Goal: Task Accomplishment & Management: Complete application form

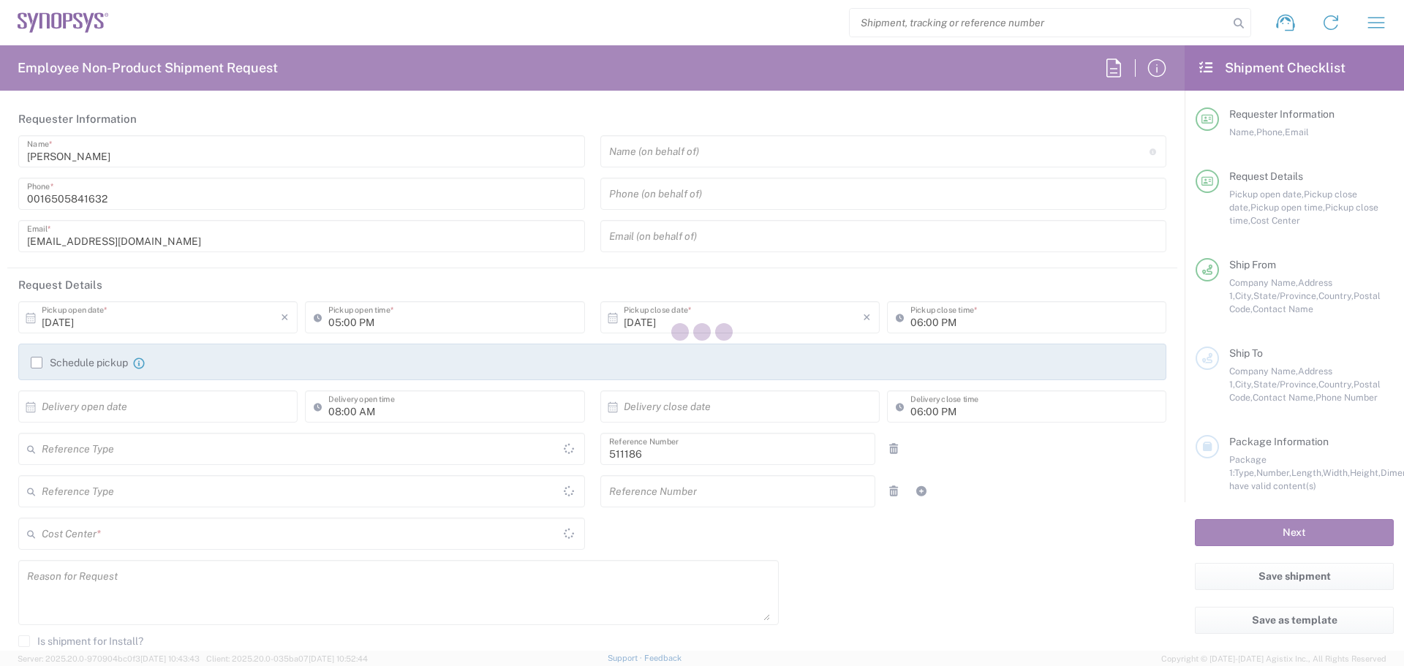
type input "Department"
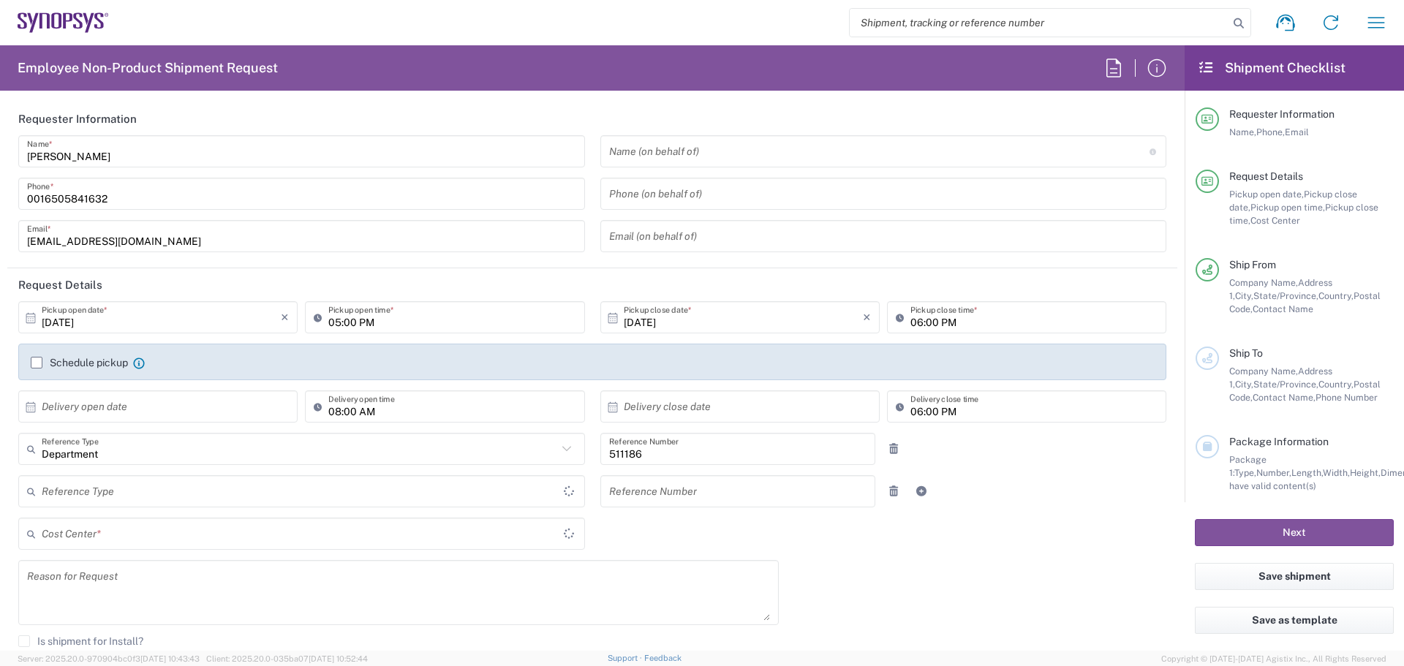
type input "US01 SCE SWP RD 511186"
type input "Delivered at Place"
type input "[US_STATE]"
type input "[GEOGRAPHIC_DATA]"
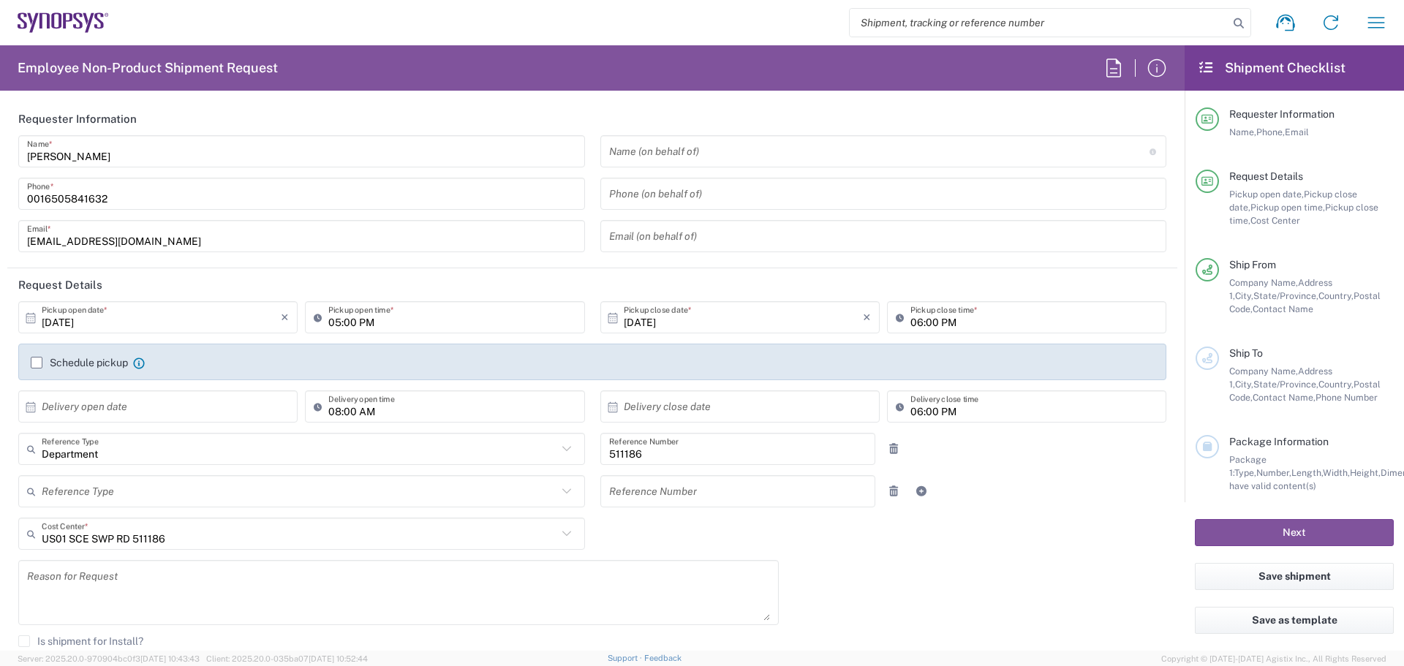
type input "Headquarters USSV"
click at [37, 404] on svg-icon at bounding box center [34, 406] width 15 height 14
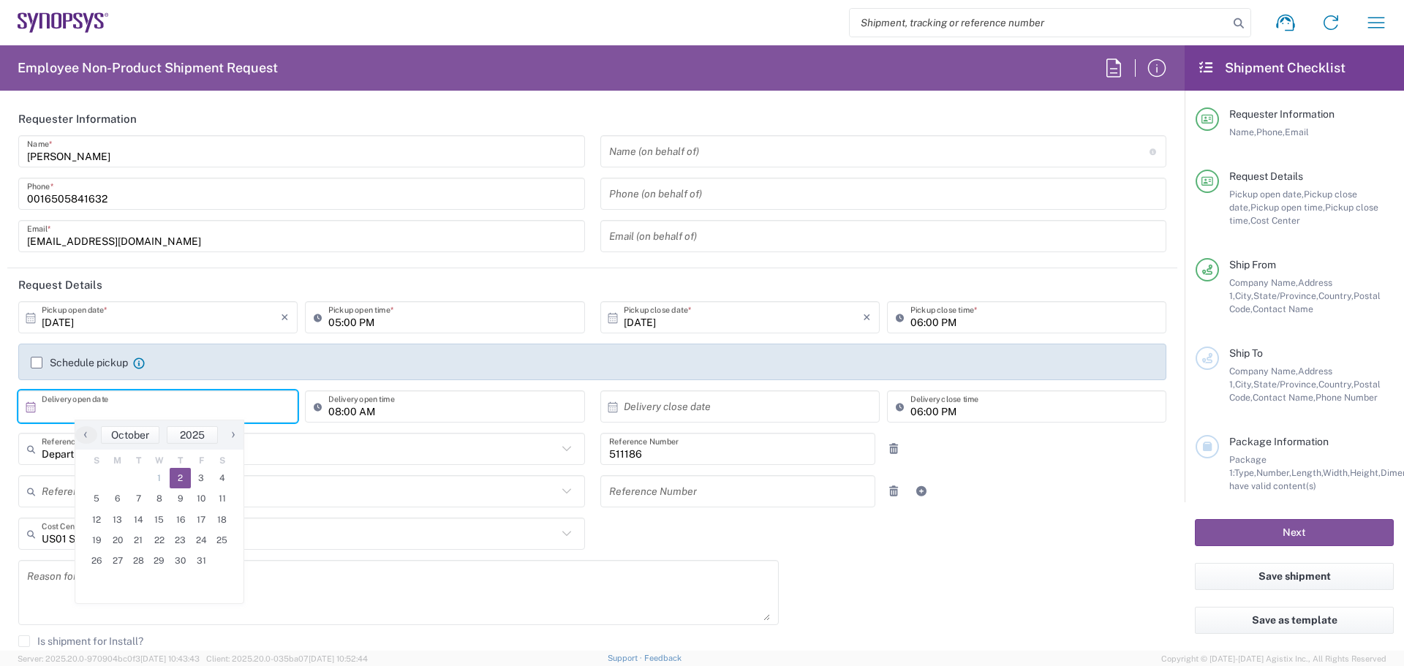
click at [178, 478] on span "2" at bounding box center [180, 478] width 21 height 20
type input "[DATE]"
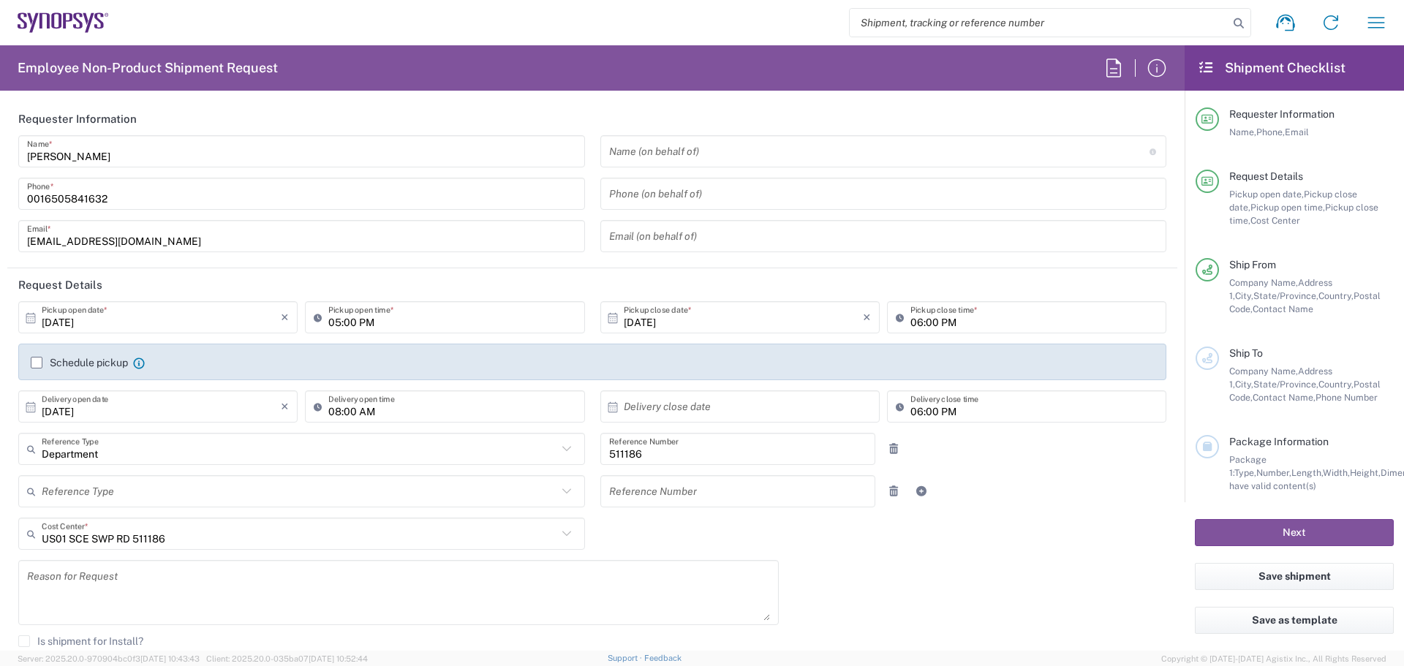
click at [40, 363] on label "Schedule pickup" at bounding box center [79, 363] width 97 height 12
click at [37, 363] on input "Schedule pickup" at bounding box center [37, 363] width 0 height 0
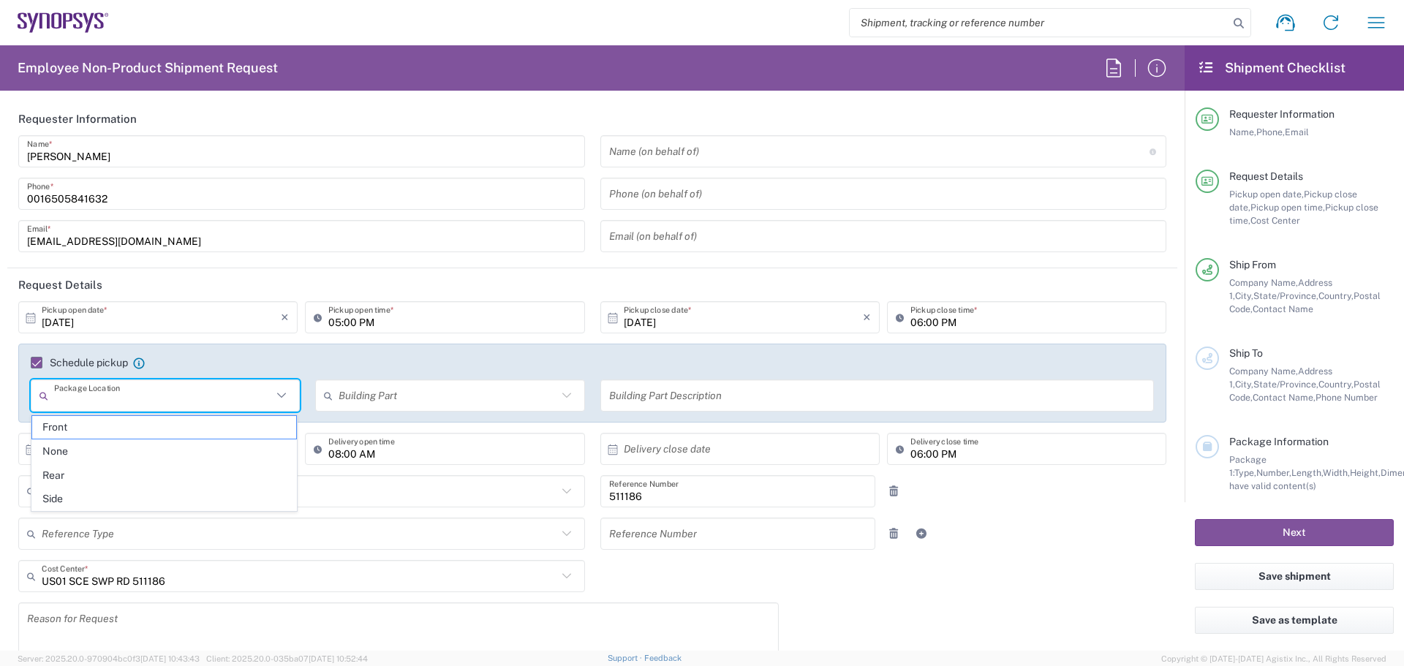
click at [103, 399] on input "text" at bounding box center [163, 396] width 218 height 26
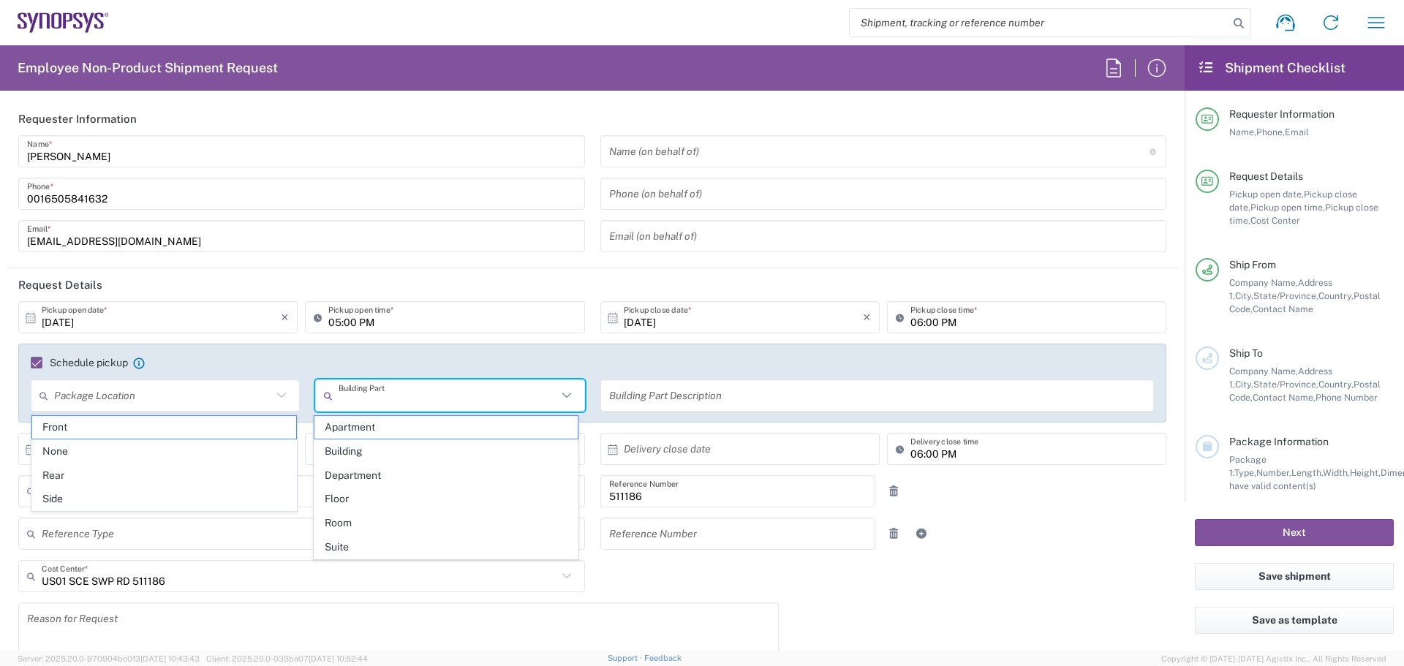
click at [393, 395] on input "text" at bounding box center [448, 396] width 218 height 26
click at [365, 454] on span "Building" at bounding box center [446, 451] width 264 height 23
type input "Building"
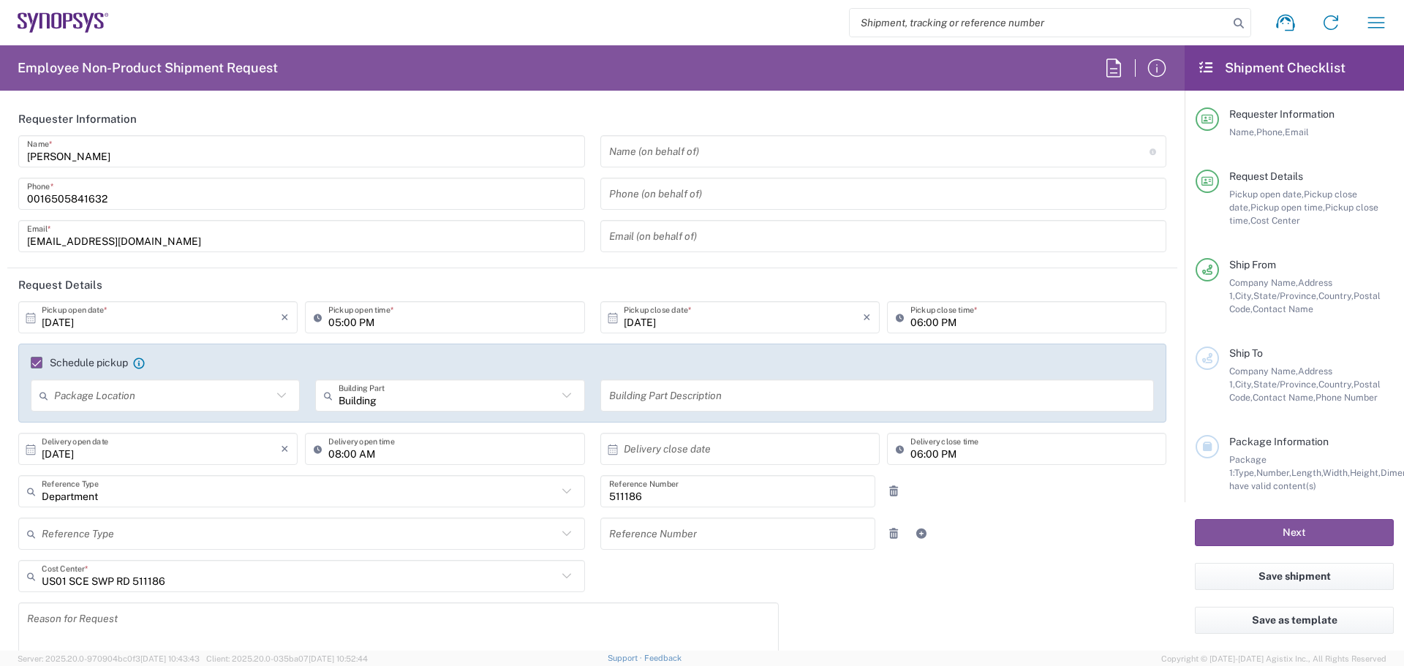
click at [682, 395] on input "text" at bounding box center [877, 396] width 537 height 26
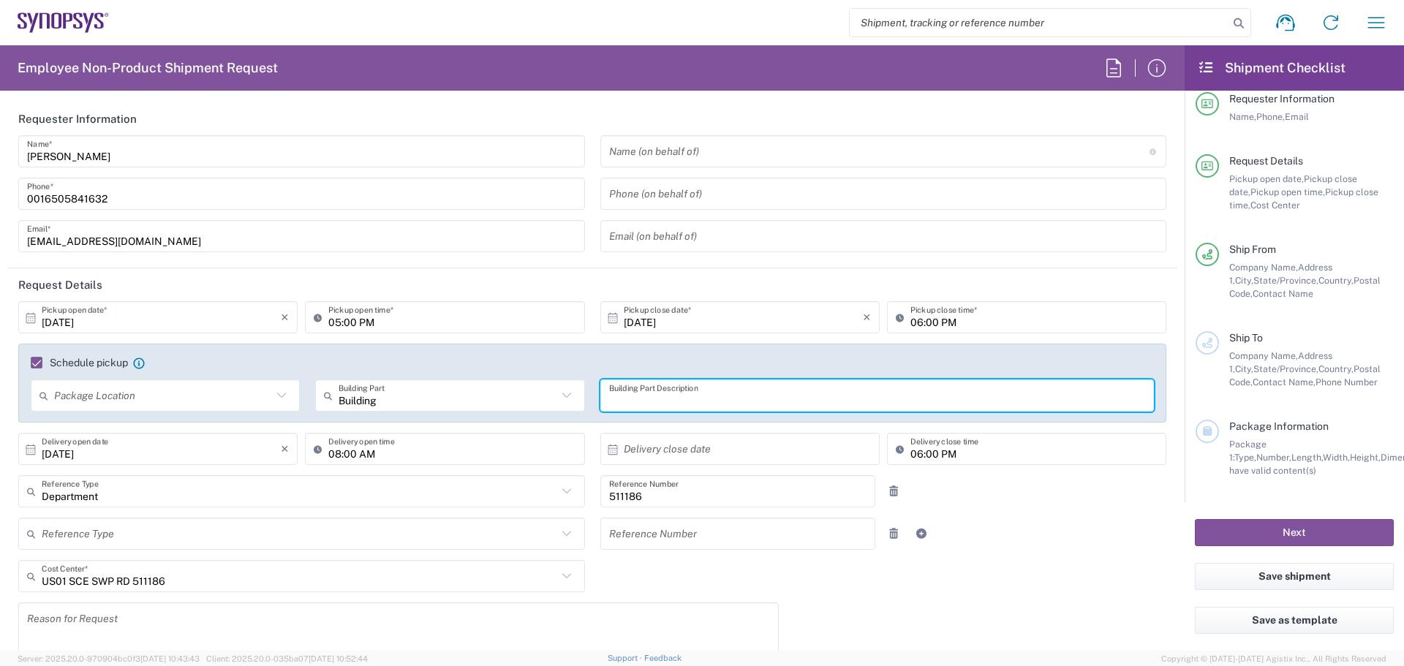
scroll to position [21, 0]
click at [650, 407] on input "text" at bounding box center [877, 396] width 537 height 26
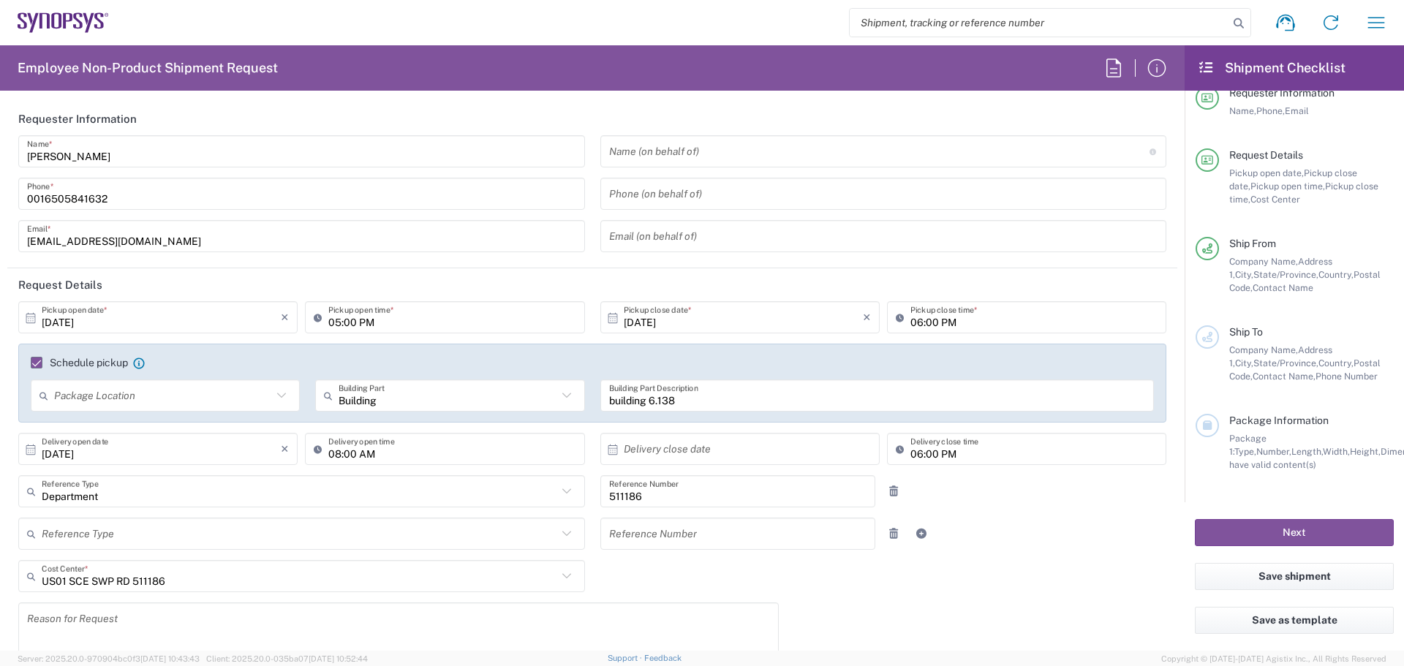
click at [649, 403] on input "building 6.138" at bounding box center [877, 396] width 537 height 26
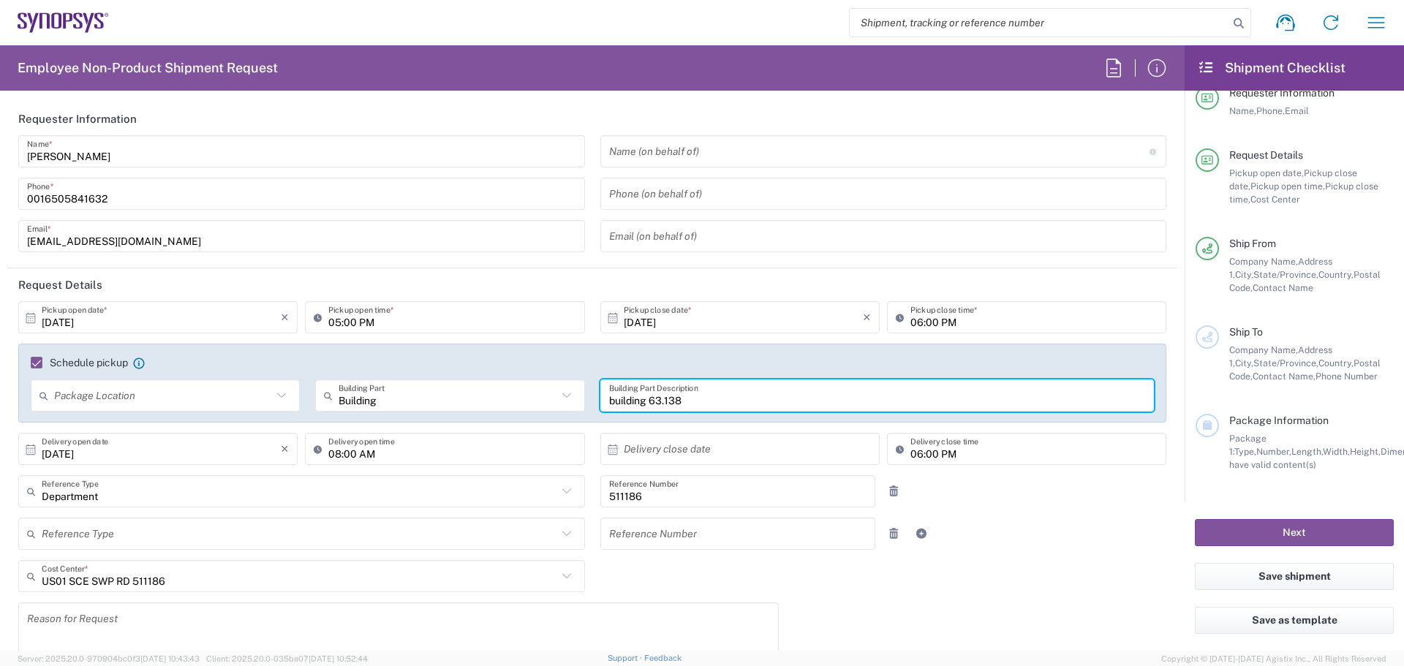
drag, startPoint x: 681, startPoint y: 401, endPoint x: 664, endPoint y: 401, distance: 16.8
click at [664, 401] on input "building 63.138" at bounding box center [877, 396] width 537 height 26
type input "building 63.143C"
click at [209, 399] on input "text" at bounding box center [163, 396] width 218 height 26
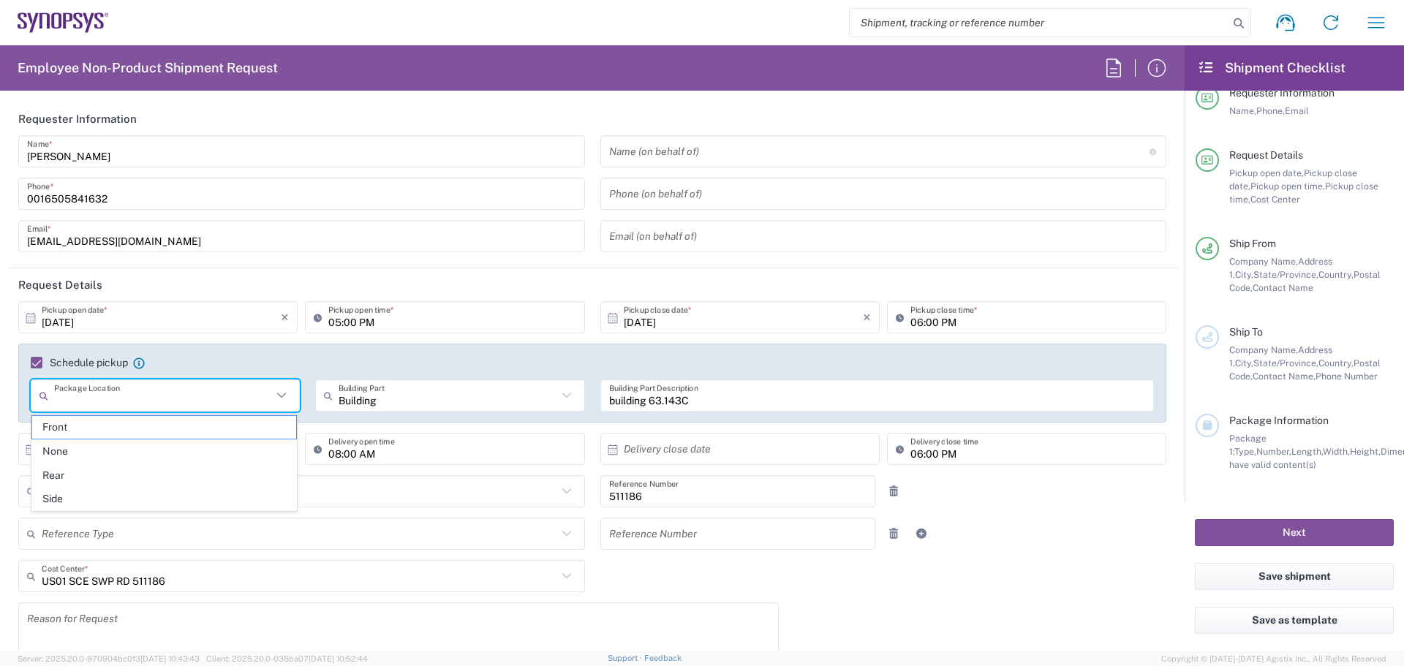
click at [109, 427] on span "Front" at bounding box center [164, 427] width 264 height 23
type input "Front"
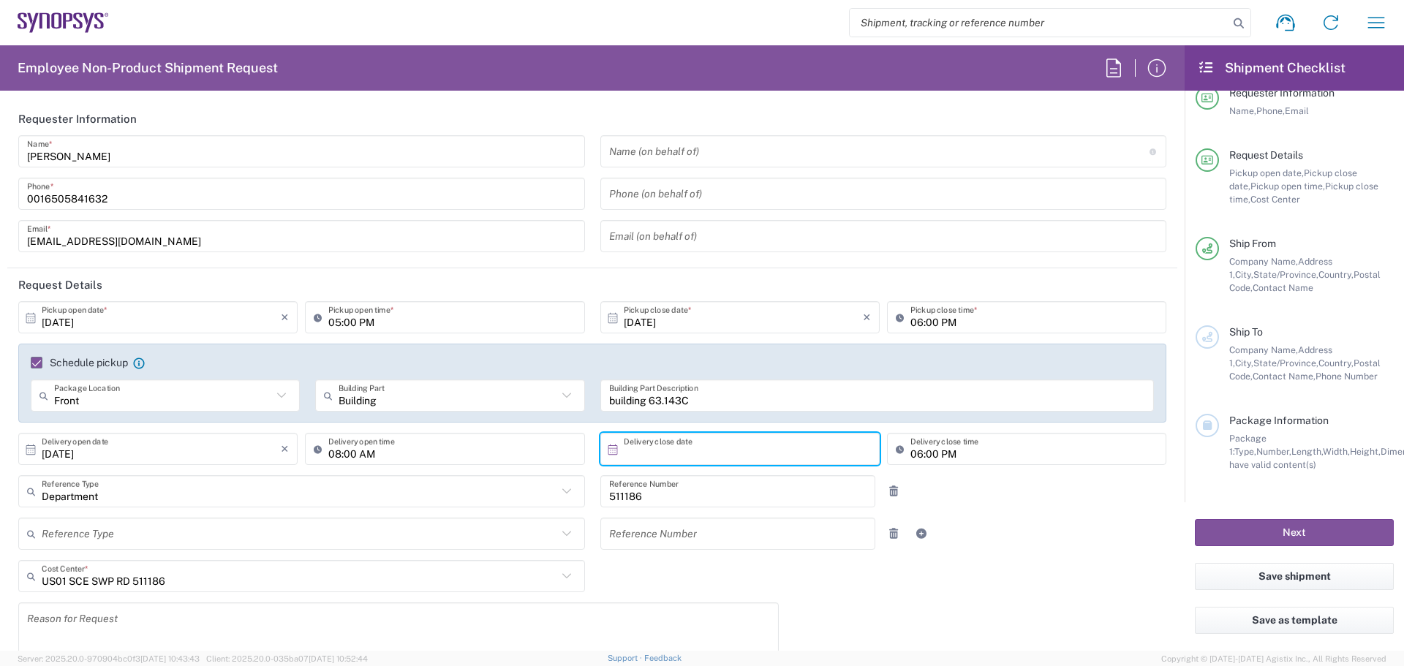
click at [675, 456] on input "text" at bounding box center [743, 450] width 239 height 26
click at [286, 497] on input "text" at bounding box center [300, 492] width 516 height 26
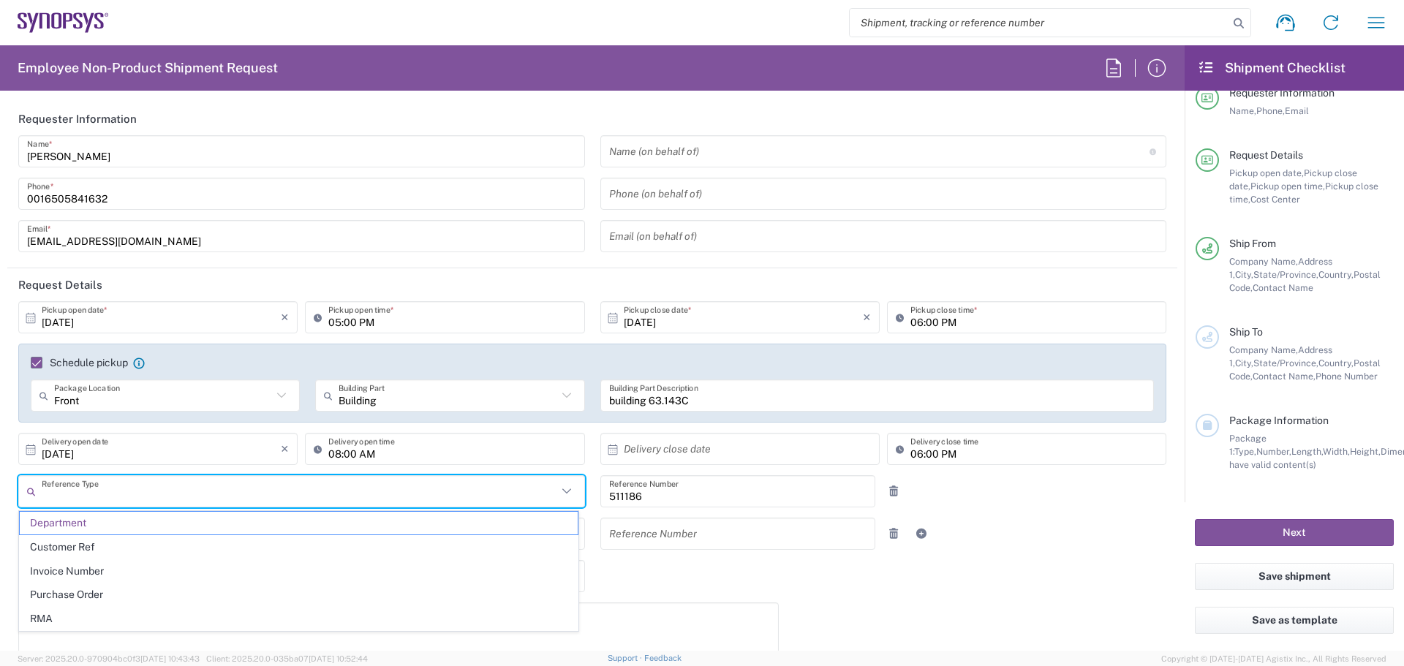
click at [65, 497] on input "text" at bounding box center [300, 492] width 516 height 26
click at [685, 568] on div "[DATE] × Pickup open date * Cancel Apply 05:00 PM Pickup open time * [DATE] × P…" at bounding box center [593, 545] width 1164 height 489
type input "Department"
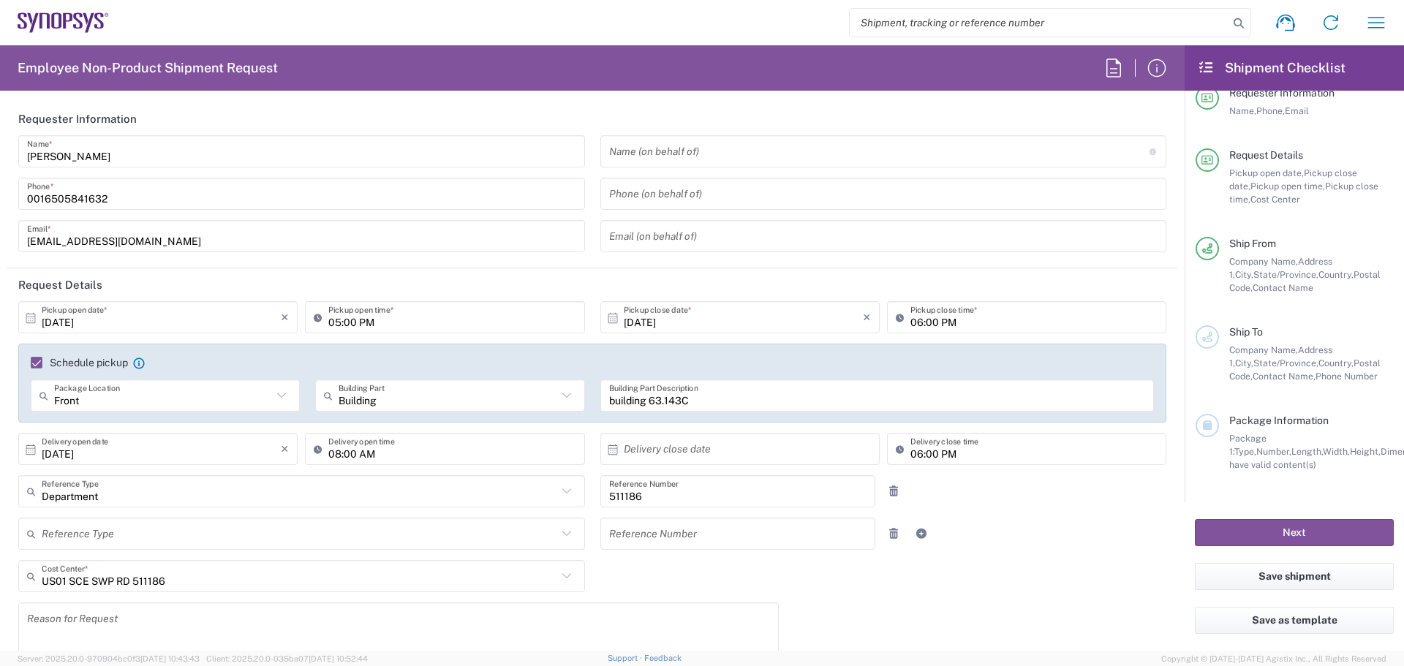
click at [187, 607] on textarea at bounding box center [398, 635] width 743 height 56
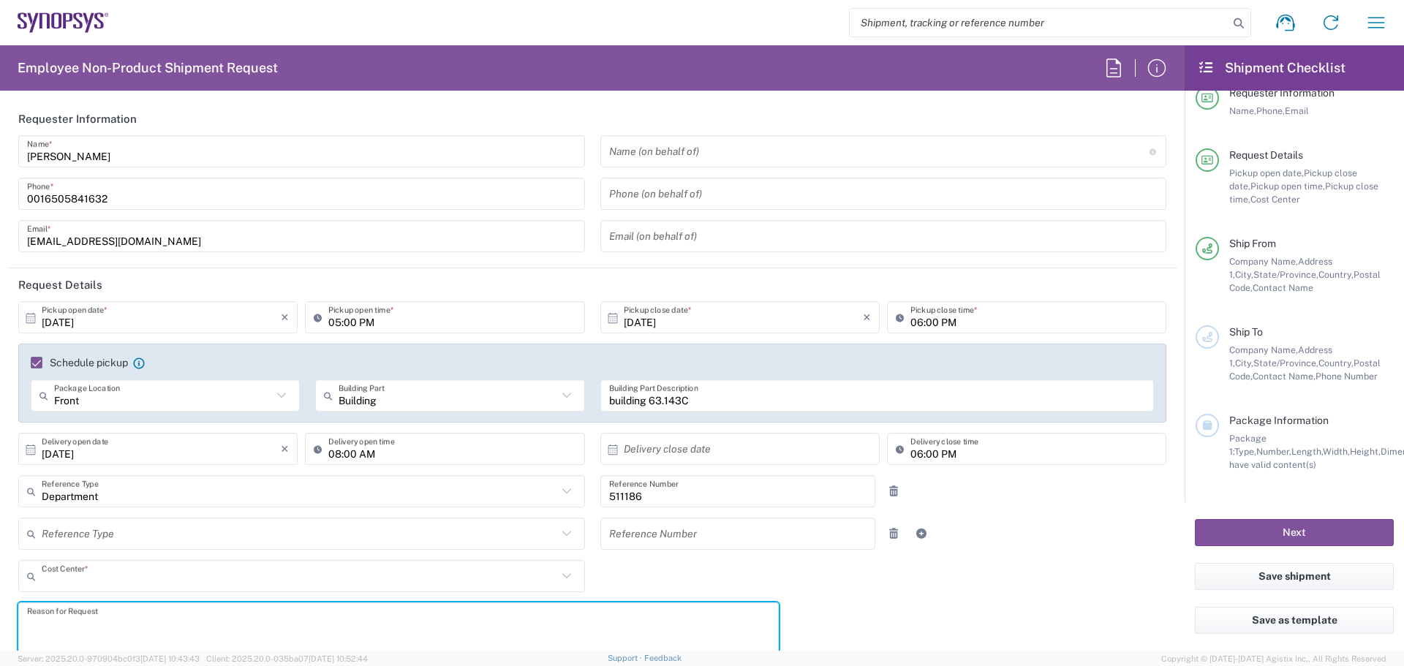
click at [186, 582] on input "text" at bounding box center [300, 577] width 516 height 26
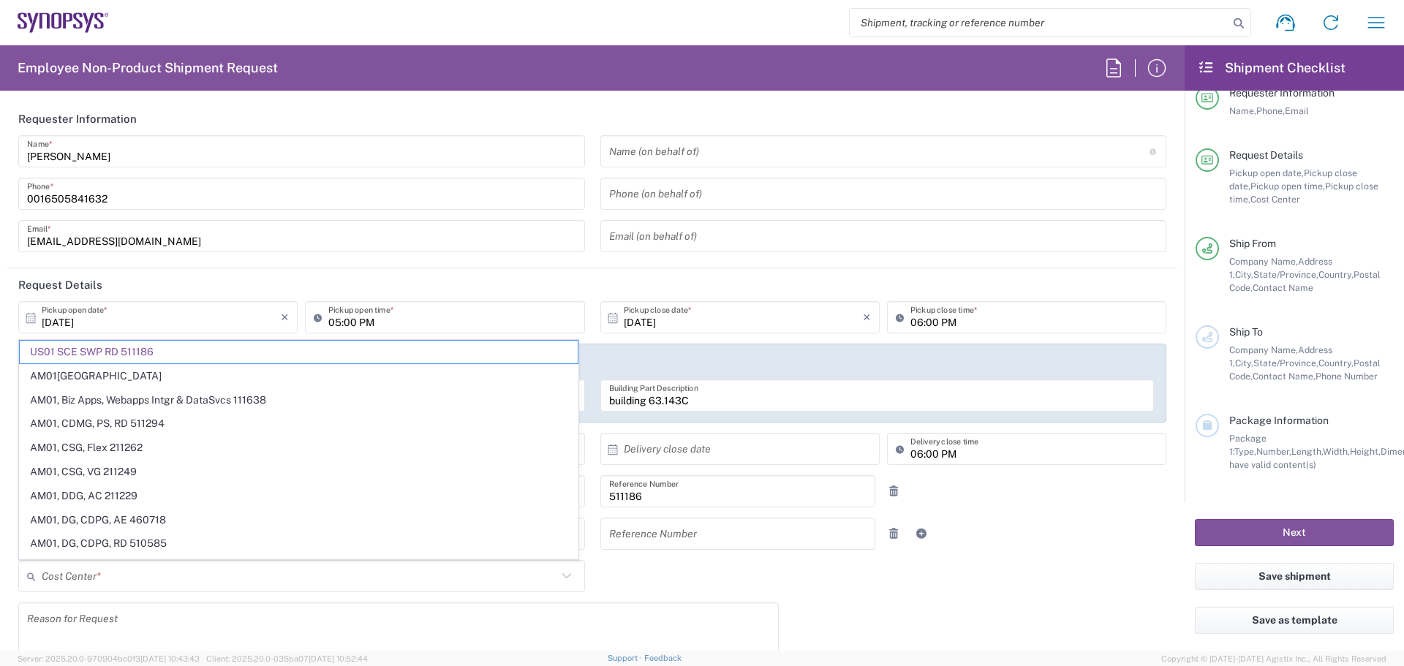
click at [1023, 594] on div "[DATE] × Pickup open date * Cancel Apply 05:00 PM Pickup open time * [DATE] × P…" at bounding box center [593, 545] width 1164 height 489
type input "US01 SCE SWP RD 511186"
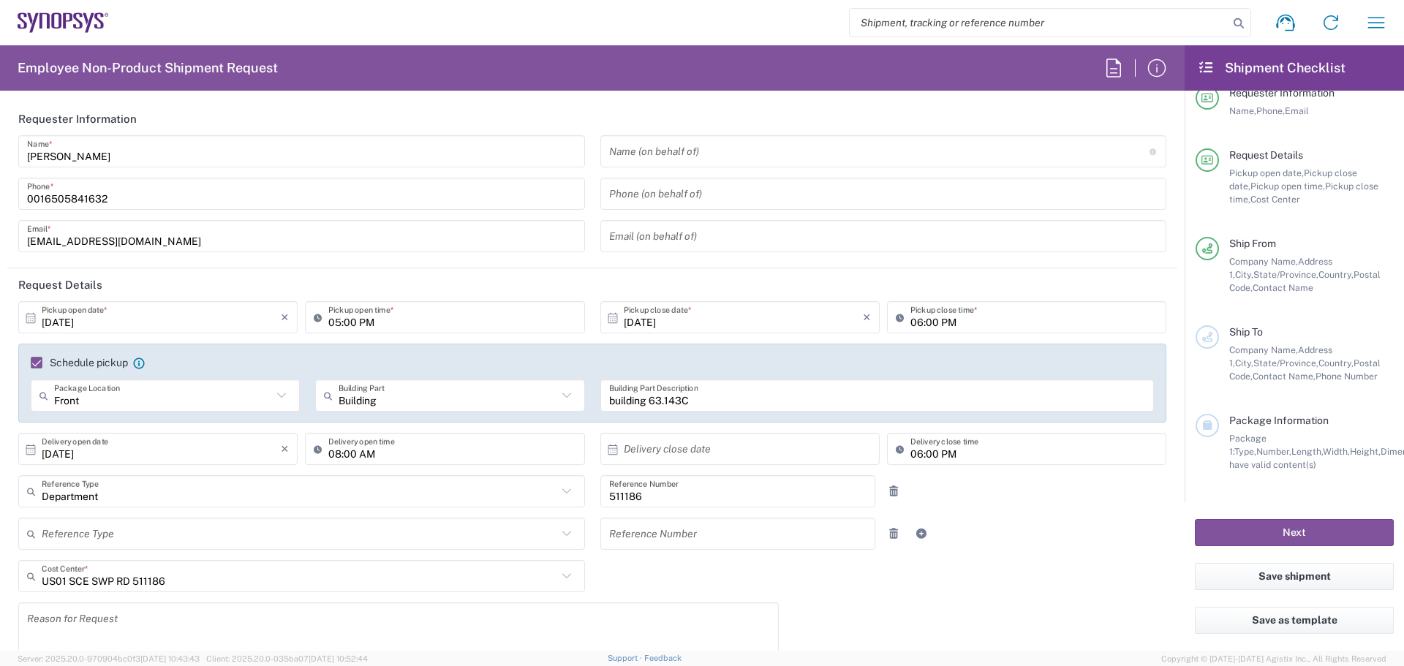
click at [231, 477] on div "Department Reference Type" at bounding box center [301, 491] width 567 height 32
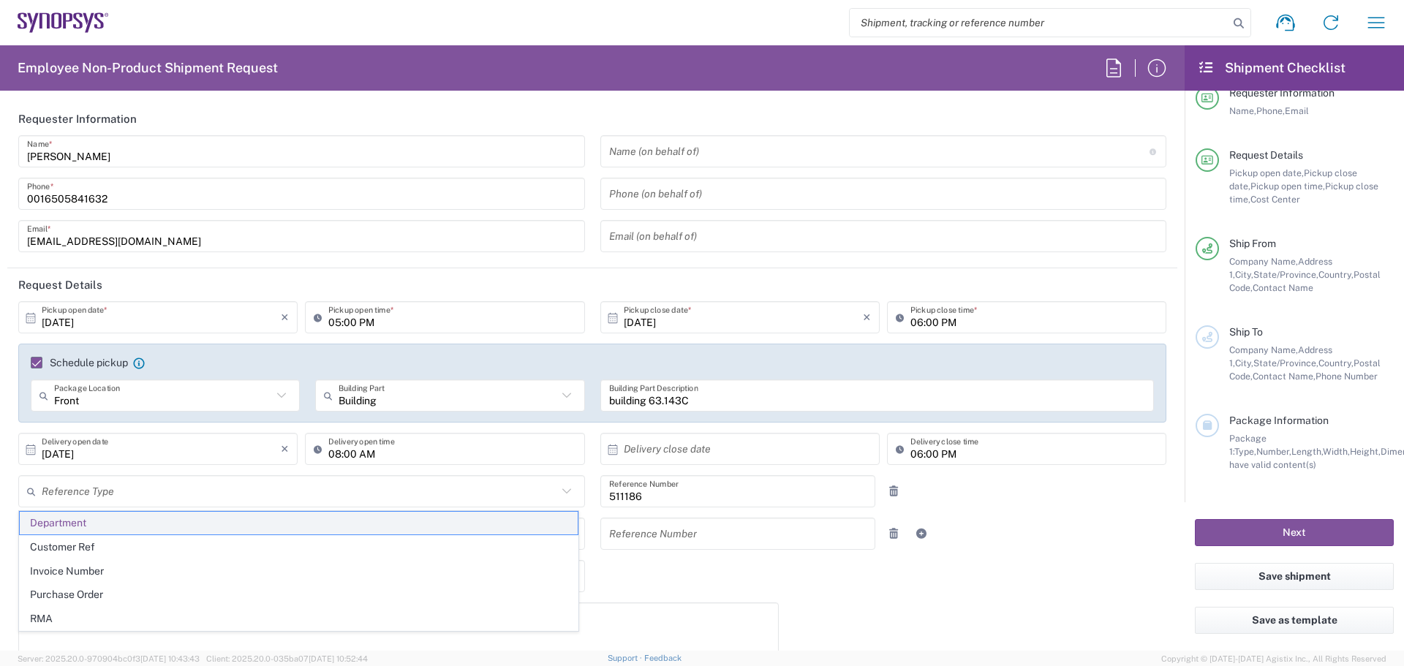
click at [86, 527] on span "Department" at bounding box center [299, 523] width 558 height 23
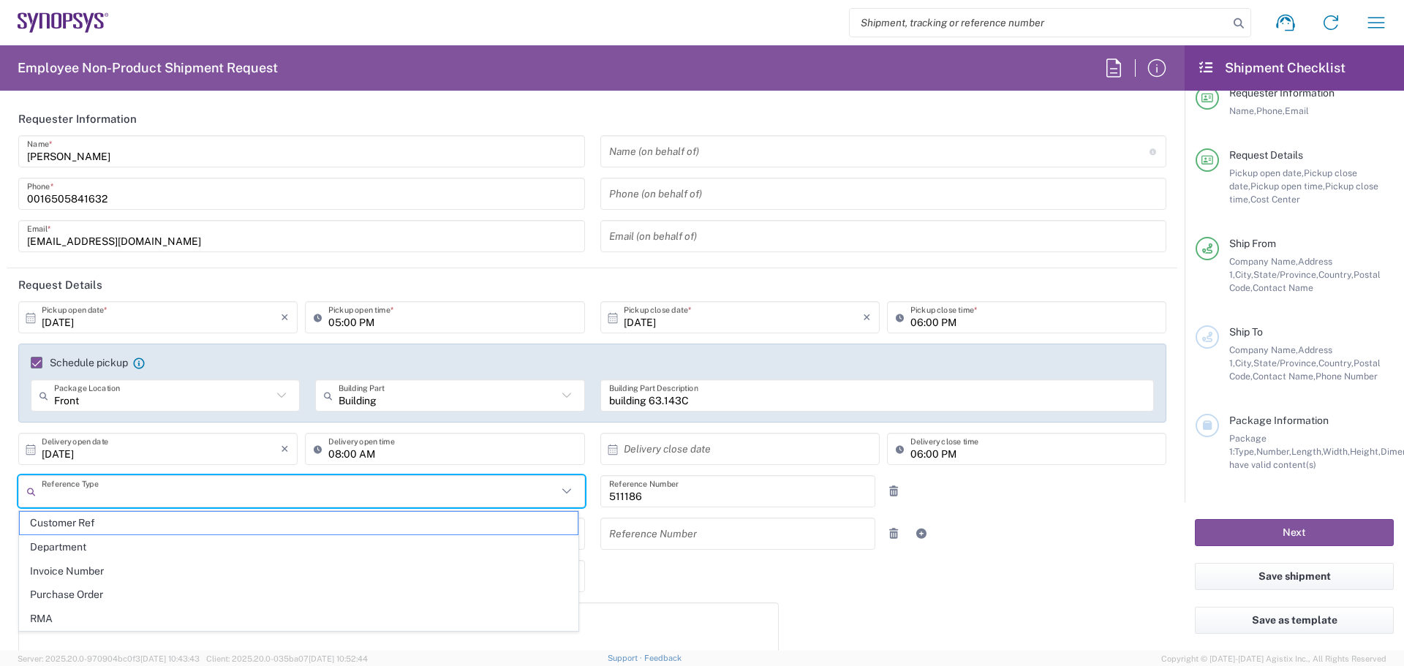
click at [96, 488] on input "text" at bounding box center [300, 492] width 516 height 26
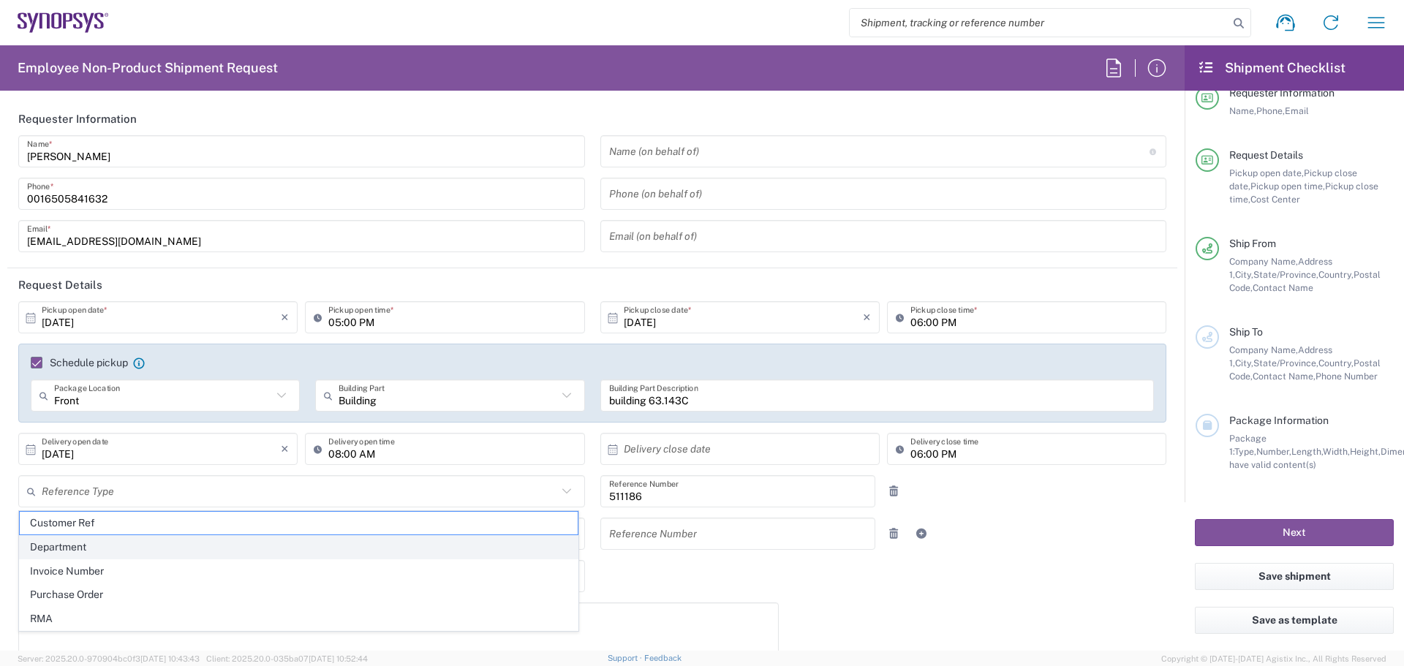
click at [59, 551] on span "Department" at bounding box center [299, 547] width 558 height 23
type input "Department"
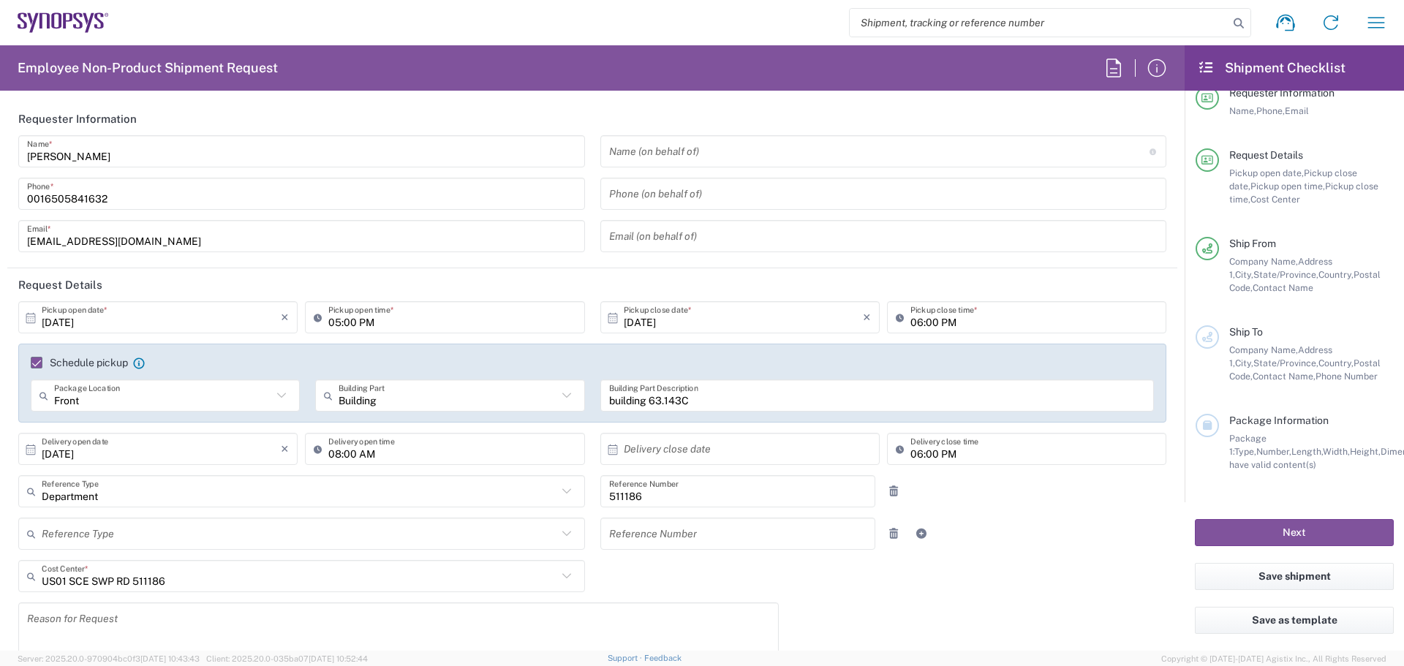
click at [80, 535] on input "text" at bounding box center [300, 534] width 516 height 26
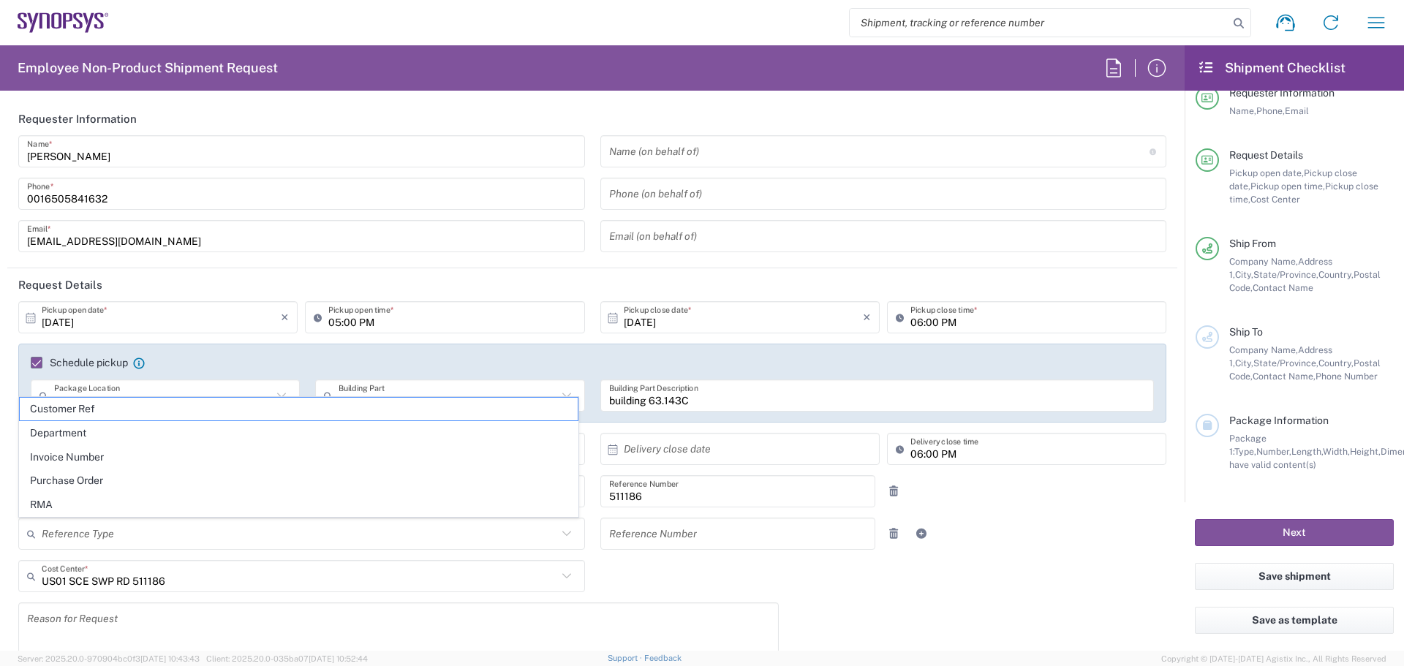
click at [137, 537] on input "text" at bounding box center [300, 534] width 516 height 26
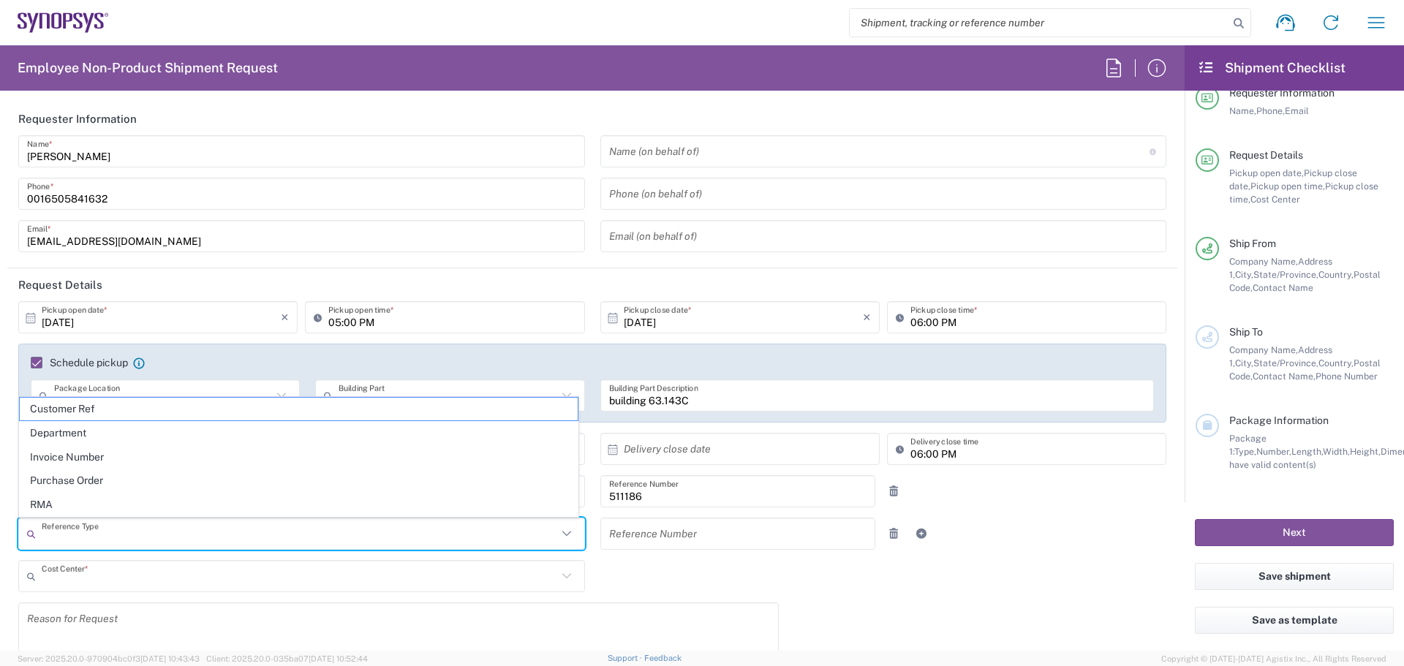
click at [195, 581] on input "text" at bounding box center [300, 577] width 516 height 26
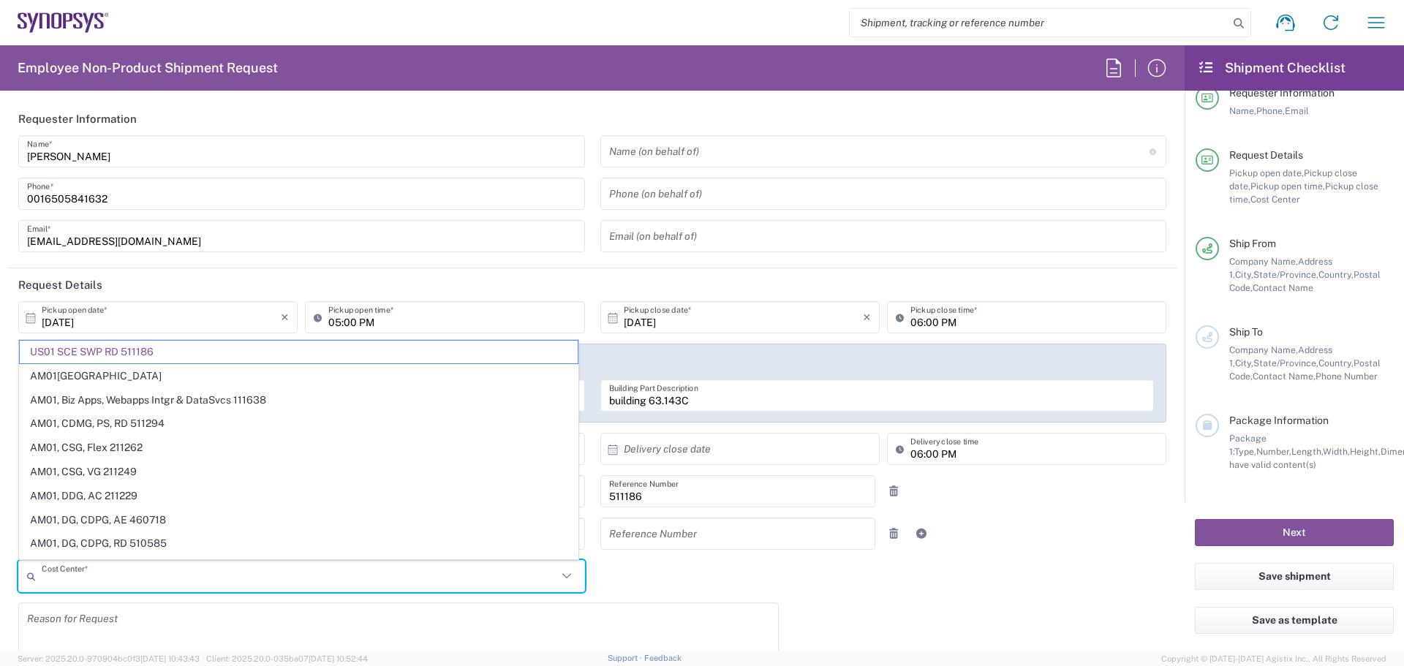
paste input "511325"
click at [138, 630] on textarea at bounding box center [398, 635] width 743 height 56
type input "US01 SCE SWP RD 511186"
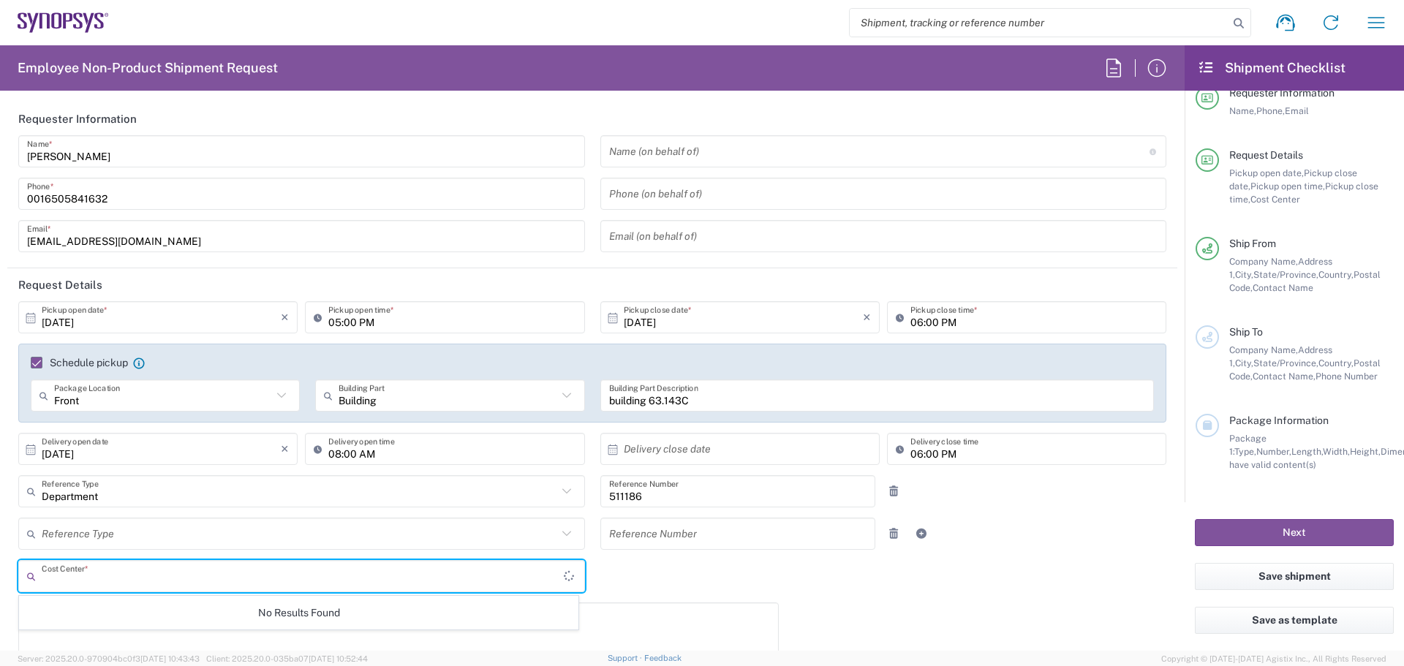
click at [170, 578] on input "text" at bounding box center [303, 577] width 522 height 26
paste input "511325"
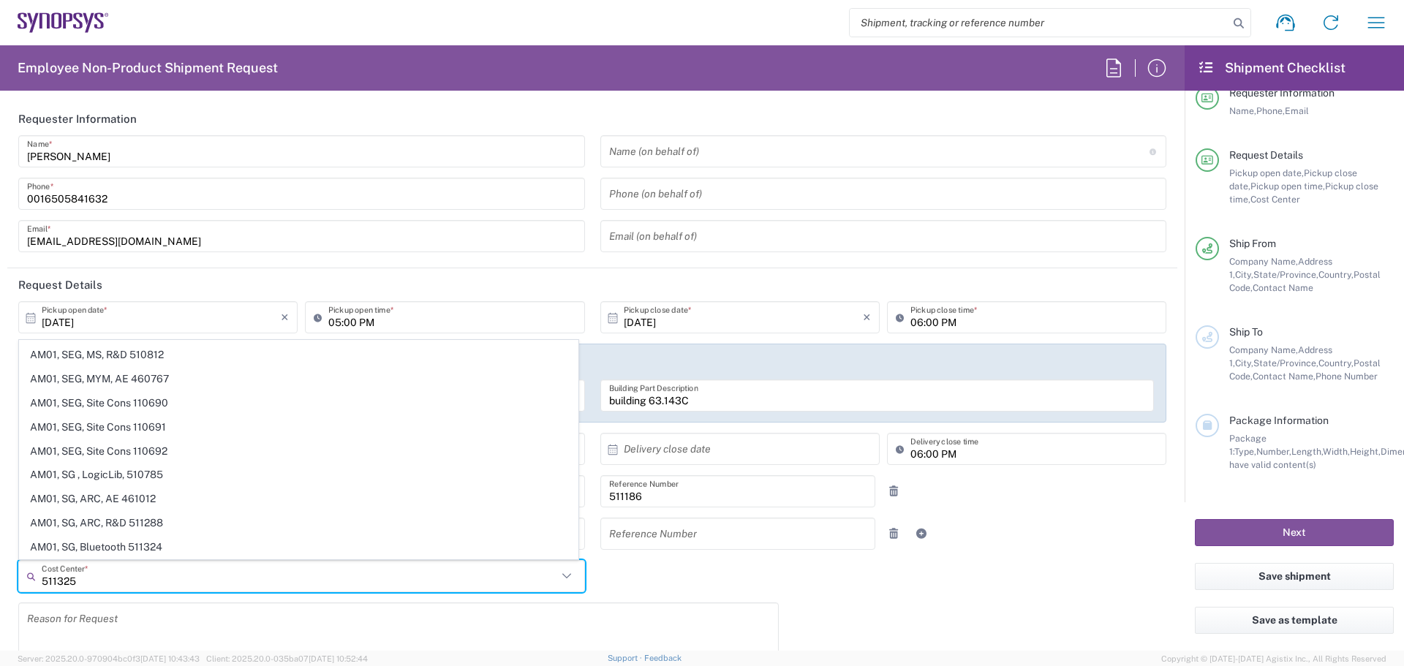
click at [380, 629] on textarea at bounding box center [398, 635] width 743 height 56
type input "US01 SCE SWP RD 511186"
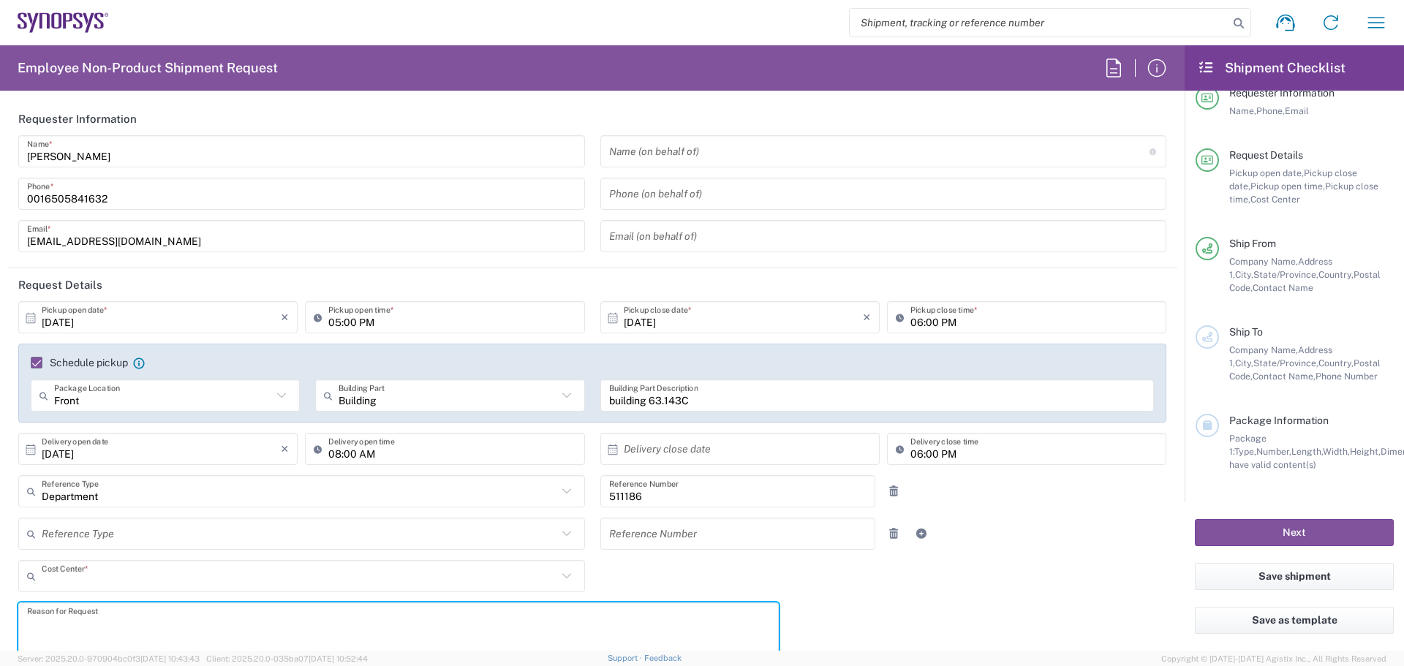
scroll to position [0, 0]
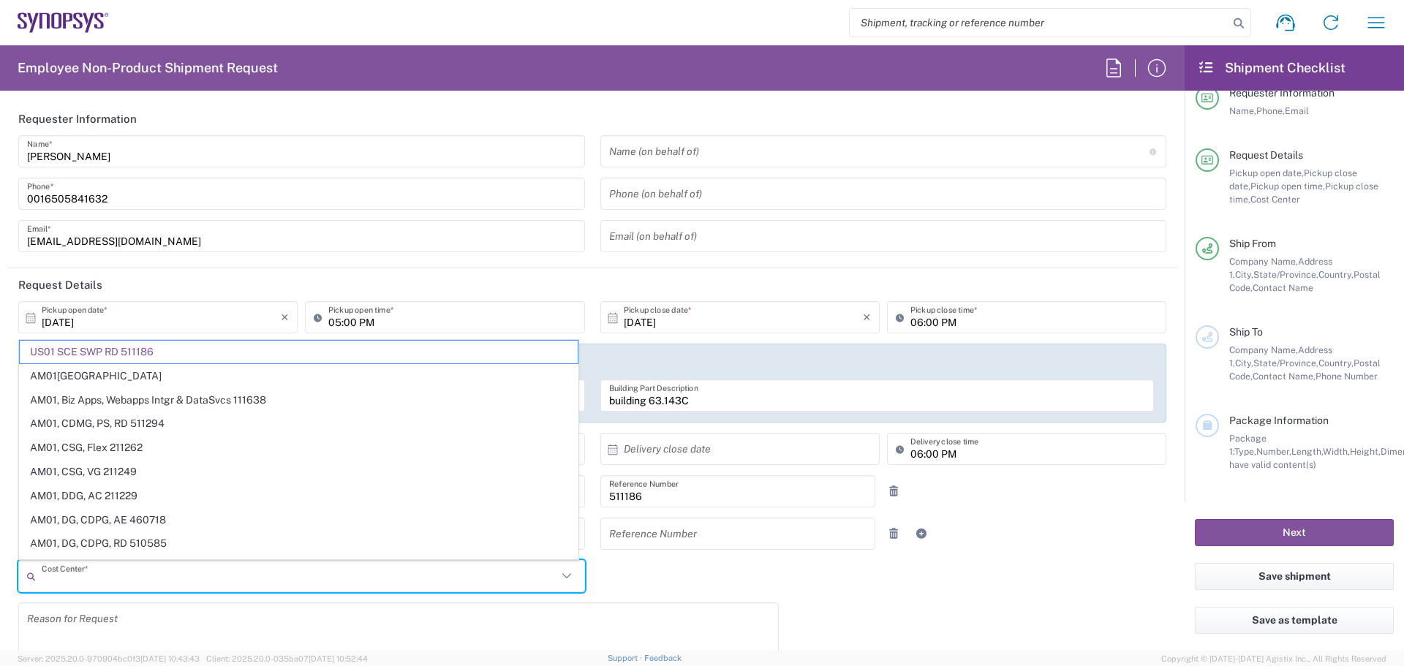
drag, startPoint x: 370, startPoint y: 576, endPoint x: 124, endPoint y: 592, distance: 246.3
click at [124, 592] on div "Cost Center * US01 SCE SWP RD 511186 AM01, AMSG, Monteray 460541 AM01, Biz Apps…" at bounding box center [302, 581] width 582 height 42
paste input "511325"
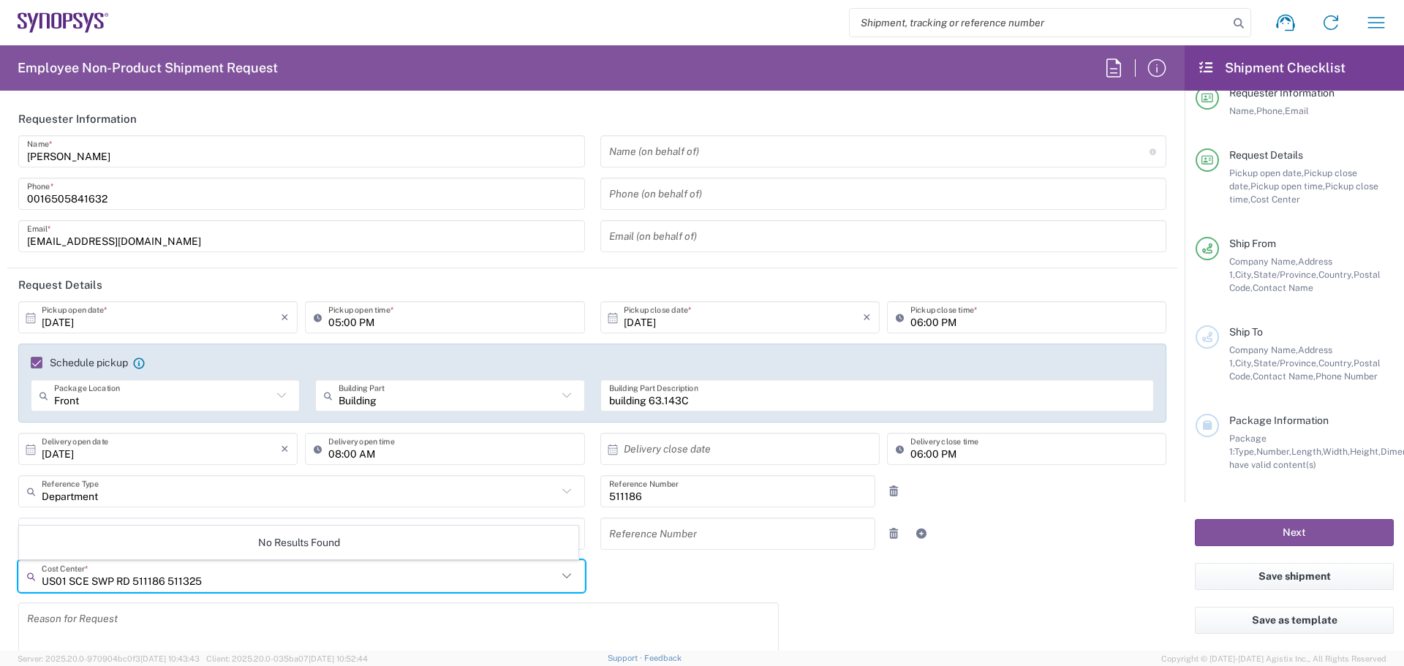
drag, startPoint x: 163, startPoint y: 582, endPoint x: 69, endPoint y: 575, distance: 93.9
click at [69, 575] on input "US01 SCE SWP RD 511186 511325" at bounding box center [300, 577] width 516 height 26
type input "US01 EEG 511325"
click at [116, 619] on textarea at bounding box center [398, 635] width 743 height 56
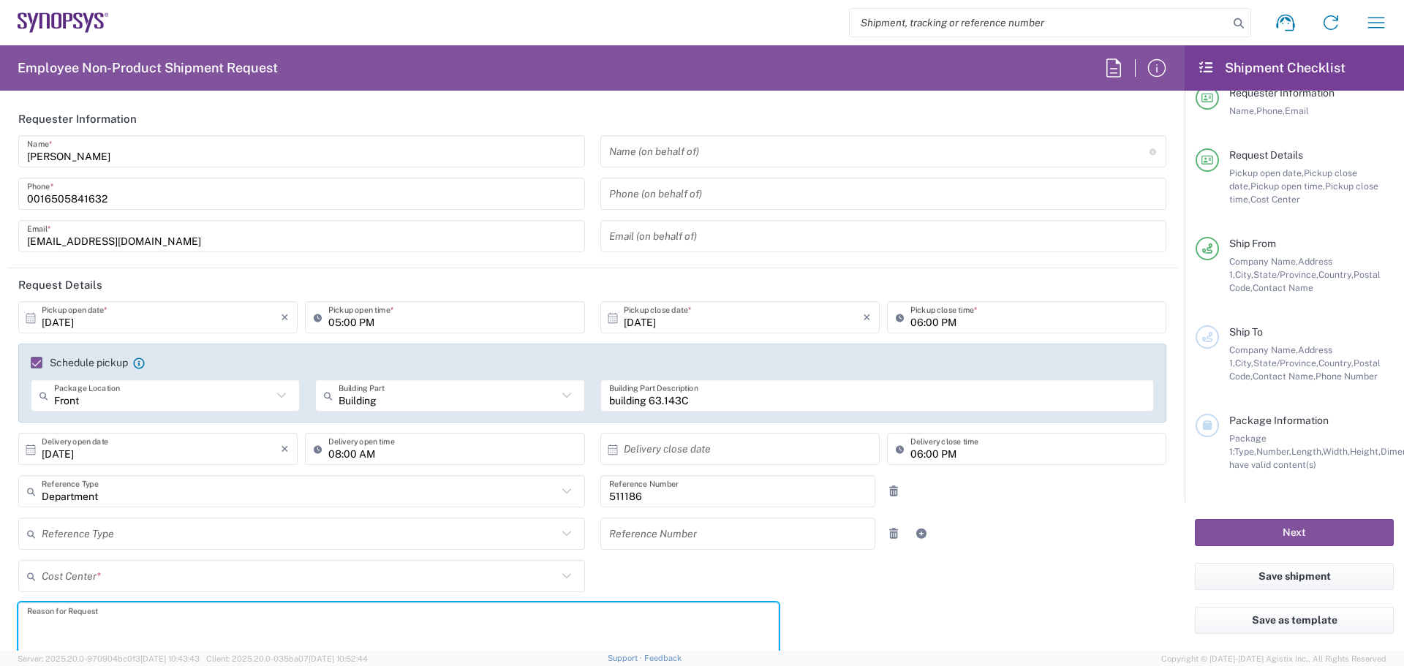
click at [116, 575] on input "text" at bounding box center [300, 577] width 516 height 26
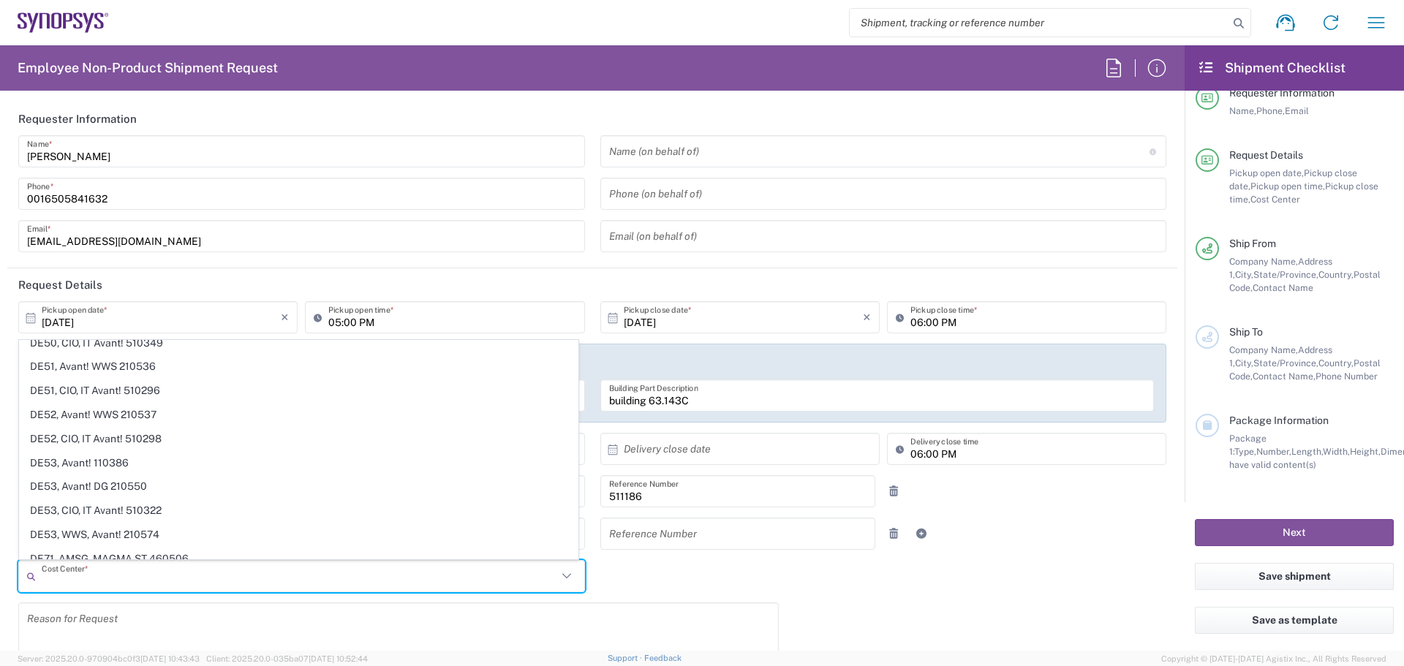
scroll to position [38094, 0]
type input "0"
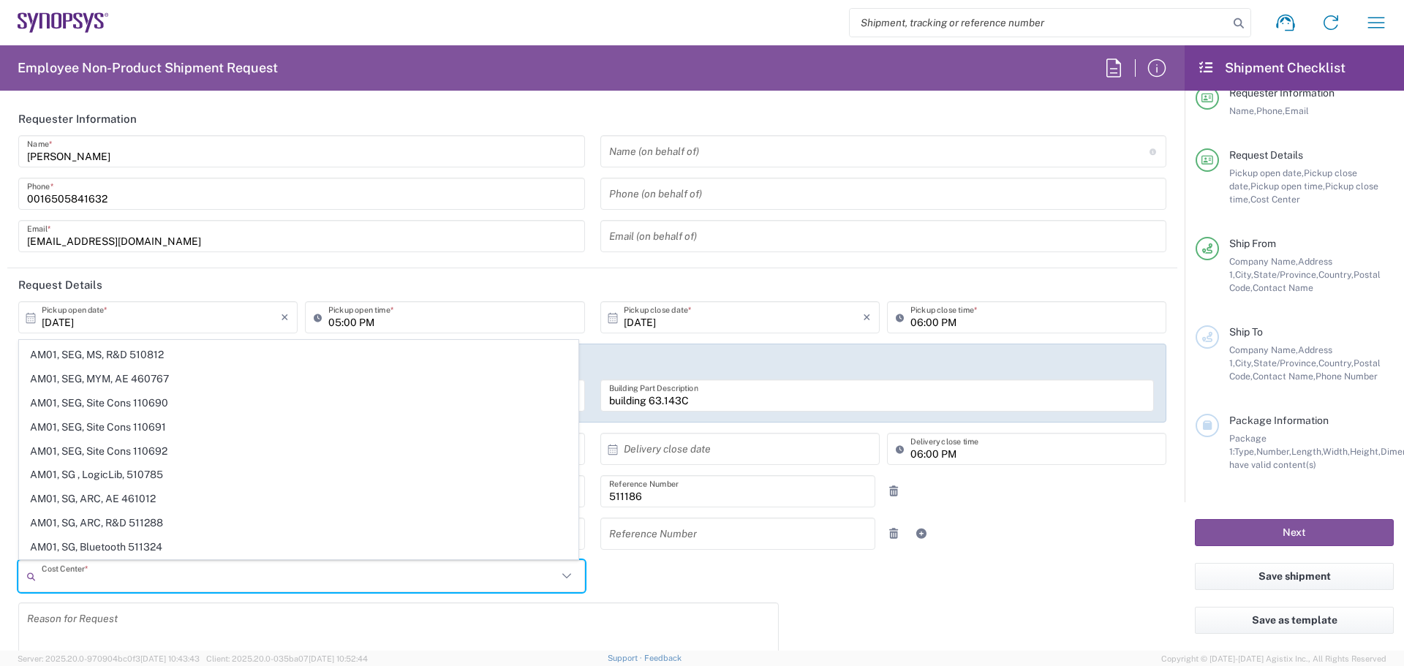
click at [404, 578] on input "text" at bounding box center [300, 577] width 516 height 26
paste input "511325"
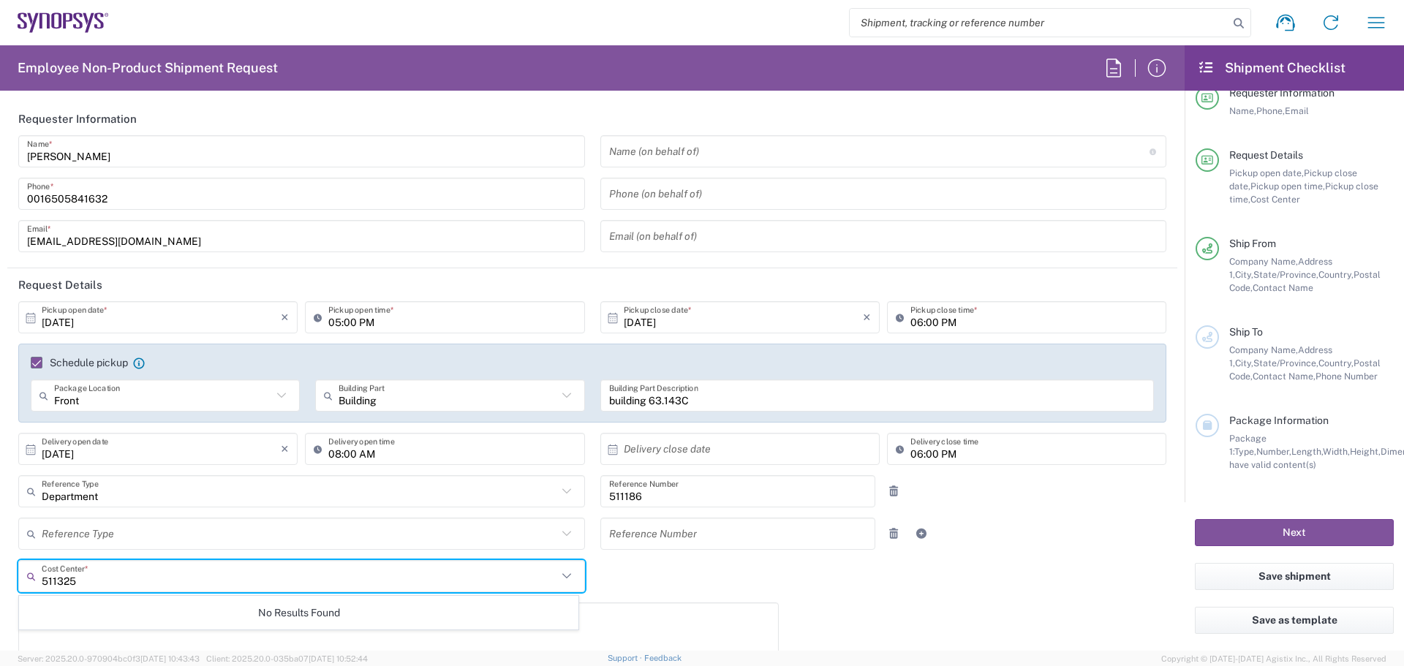
type input "511325"
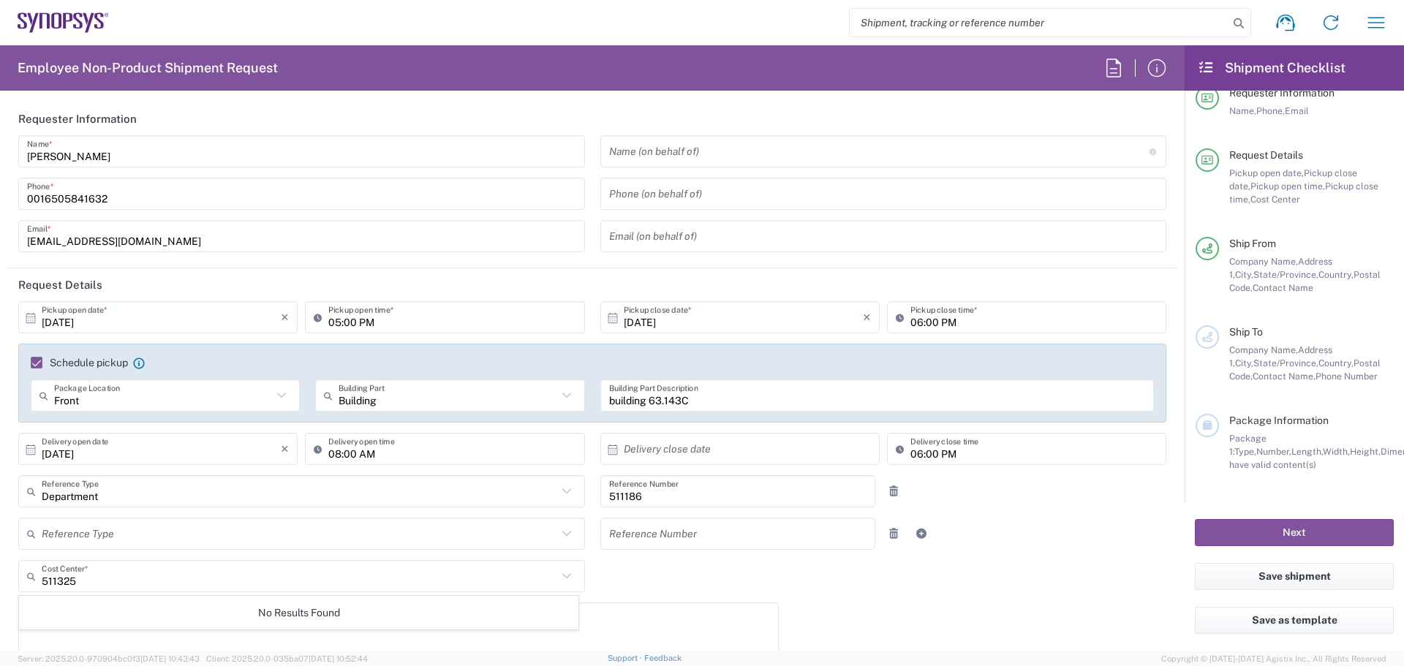
click at [570, 578] on icon at bounding box center [566, 576] width 19 height 19
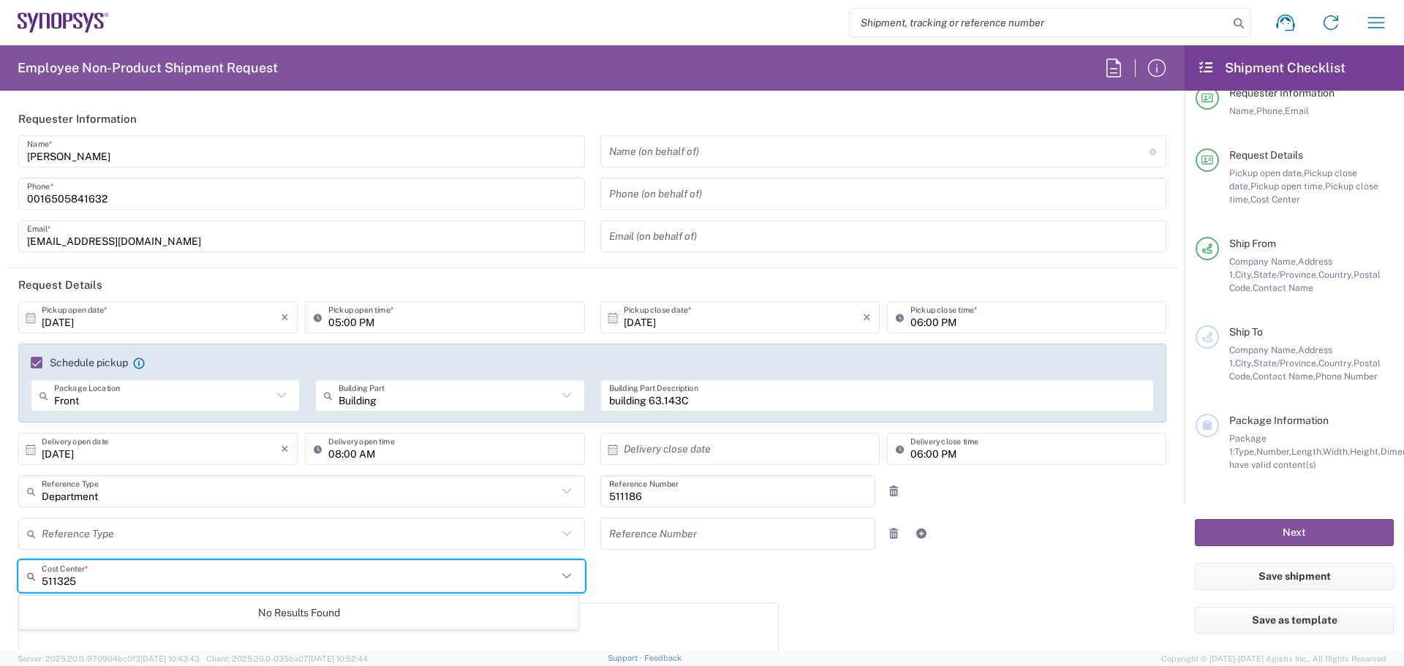
drag, startPoint x: 121, startPoint y: 579, endPoint x: -18, endPoint y: 591, distance: 139.4
click at [0, 591] on html "Shipment request Shipment tracking Employee non-product shipment request My shi…" at bounding box center [702, 333] width 1404 height 666
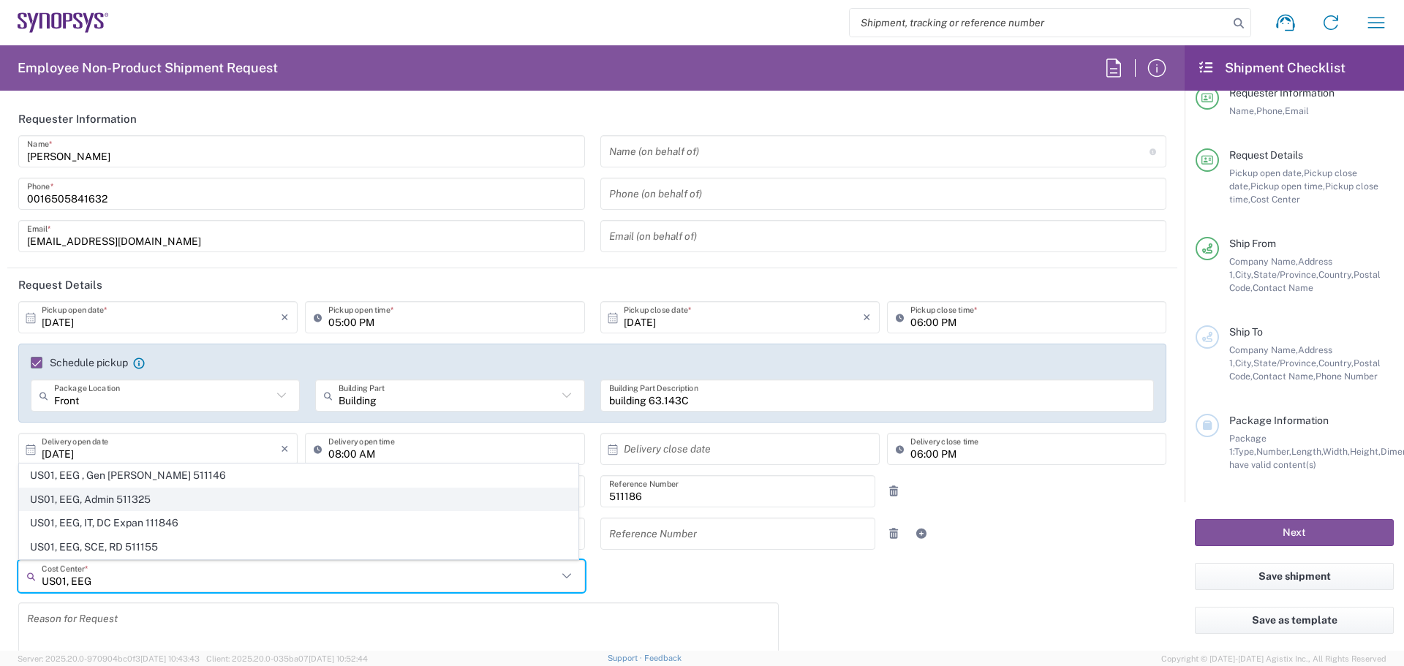
type input "US01, EEG"
click at [122, 504] on span "US01, EEG, Admin 511325" at bounding box center [299, 500] width 558 height 23
type input "511325"
type input "US01, EEG, Admin 511325"
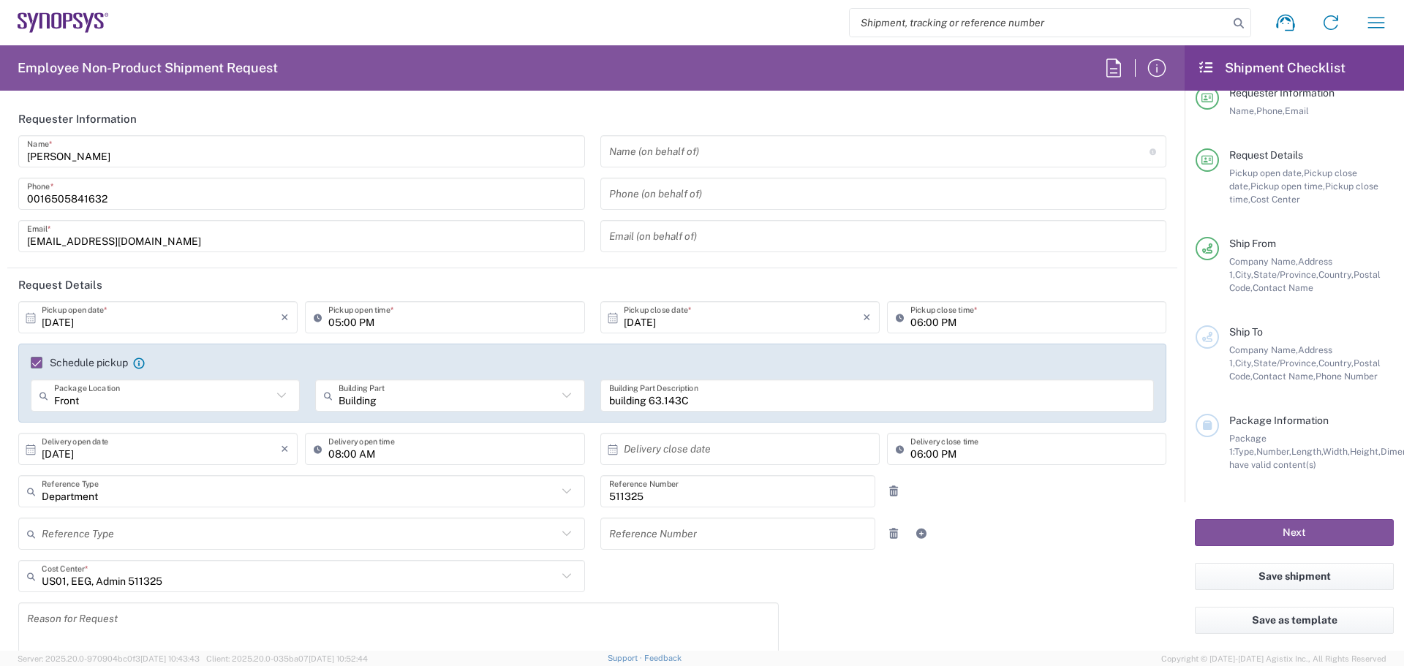
click at [216, 623] on textarea at bounding box center [398, 635] width 743 height 56
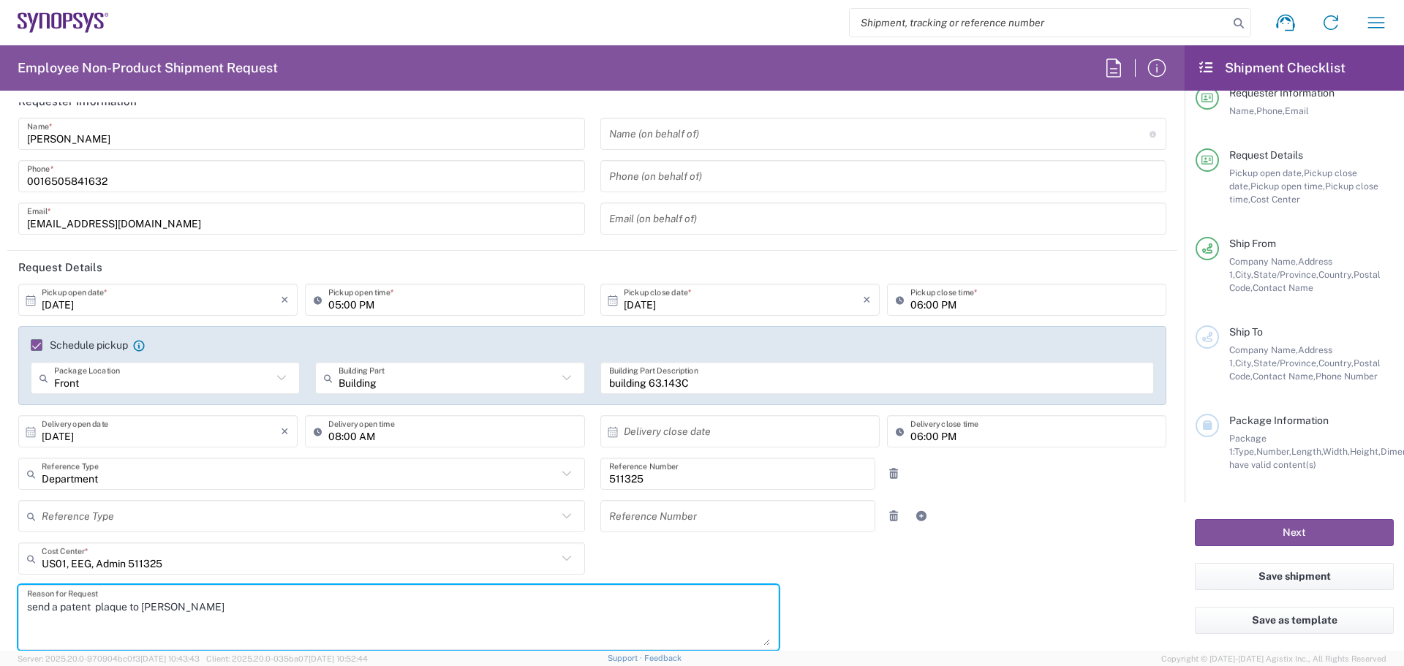
drag, startPoint x: 190, startPoint y: 629, endPoint x: 150, endPoint y: 635, distance: 40.6
click at [147, 636] on textarea "send a patent plaque to [PERSON_NAME]" at bounding box center [398, 617] width 743 height 56
paste textarea "[PERSON_NAME]"
click at [29, 600] on textarea "send a patent plaque to [PERSON_NAME]" at bounding box center [398, 615] width 743 height 56
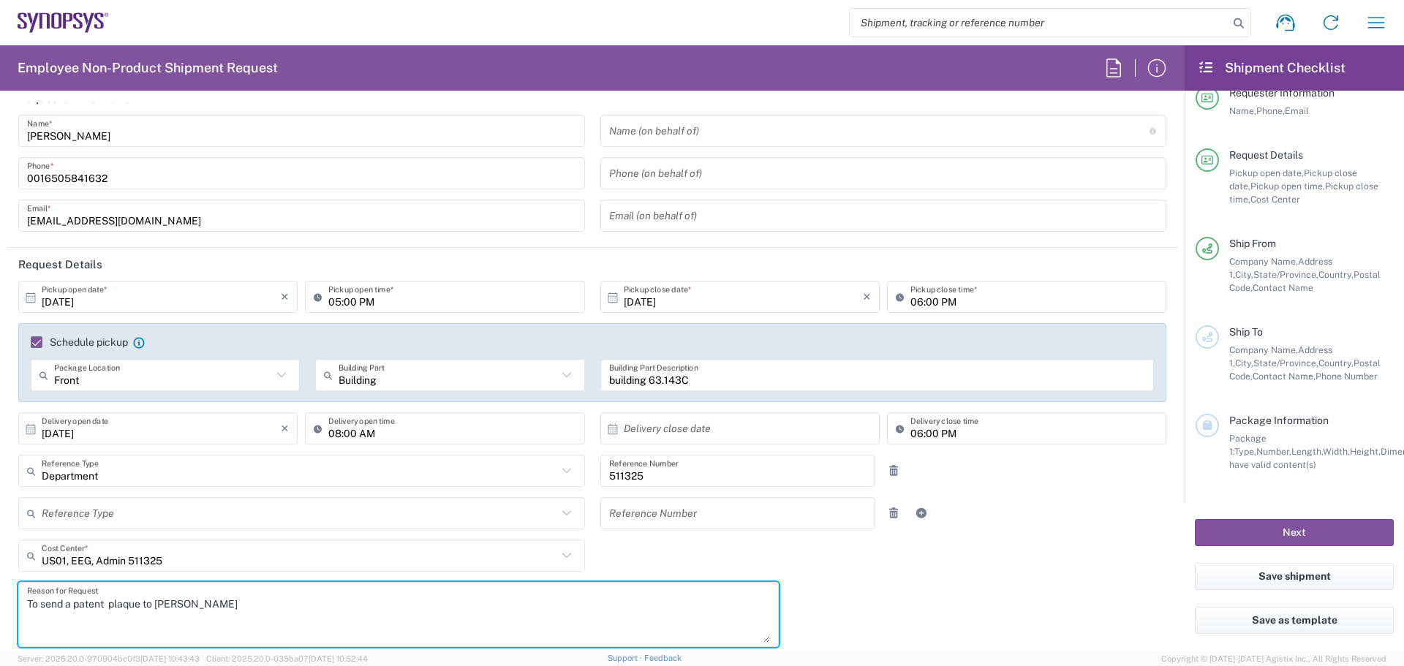
click at [271, 609] on textarea "To send a patent plaque to [PERSON_NAME]" at bounding box center [398, 615] width 743 height 56
click at [346, 633] on textarea "To send a patent plaque to [PERSON_NAME]" at bounding box center [398, 615] width 743 height 56
type textarea "To send a patent plaque to [PERSON_NAME]"
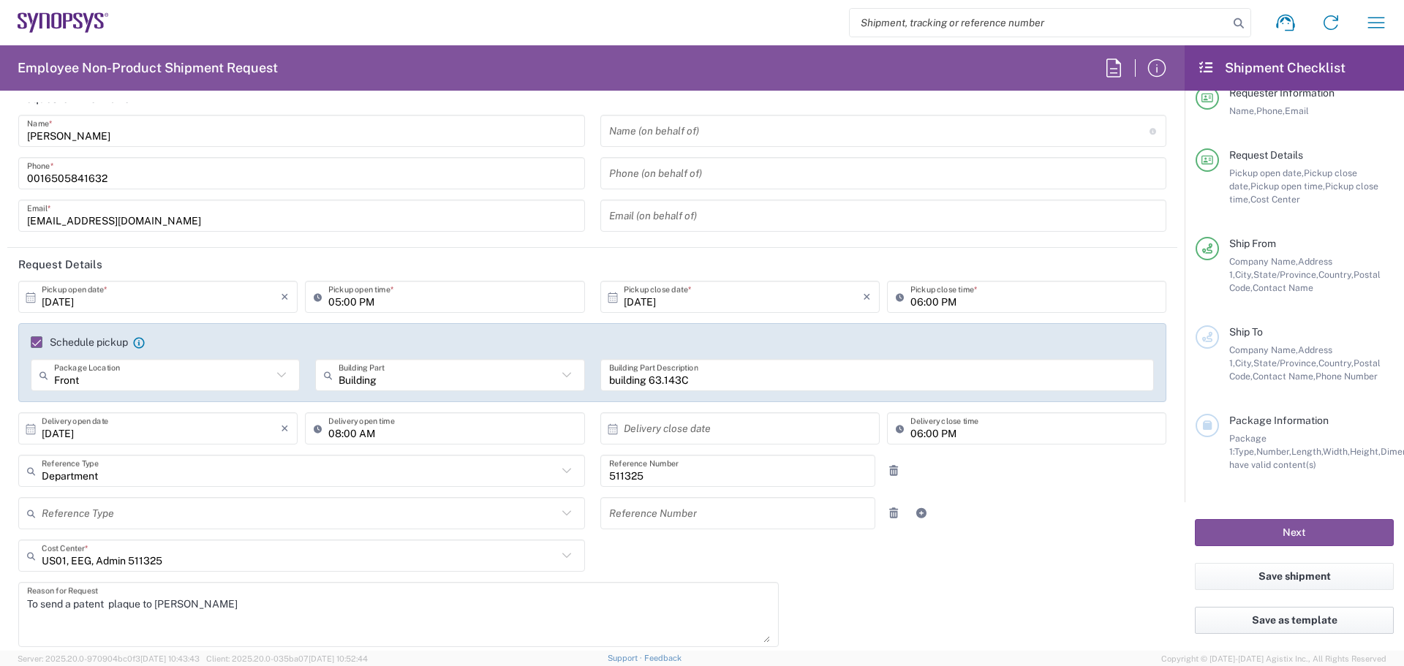
click at [1309, 619] on button "Save as template" at bounding box center [1294, 620] width 199 height 27
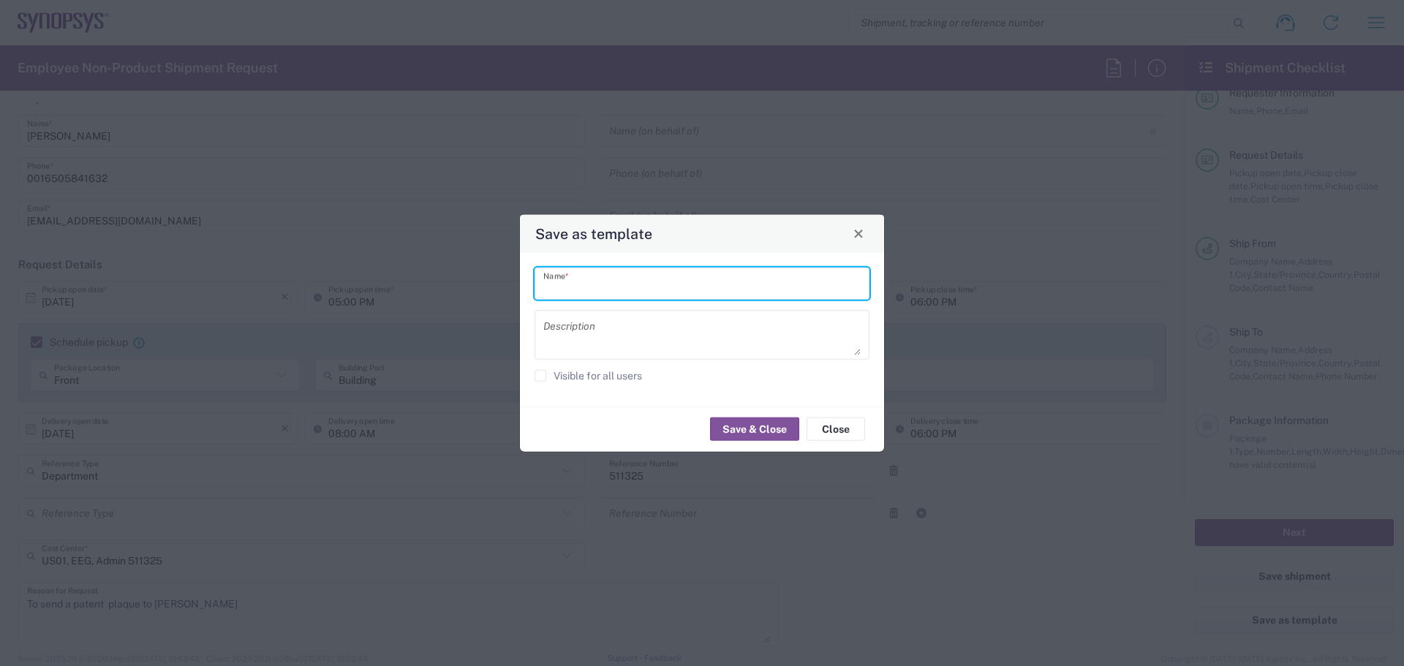
click at [673, 274] on input "text" at bounding box center [701, 284] width 317 height 26
drag, startPoint x: 628, startPoint y: 283, endPoint x: 493, endPoint y: 291, distance: 135.5
click at [493, 289] on div "Save as template s Name * Description Visible for all users Save & Close Close" at bounding box center [702, 333] width 1404 height 666
paste input "[PERSON_NAME]"
type input "[PERSON_NAME]"
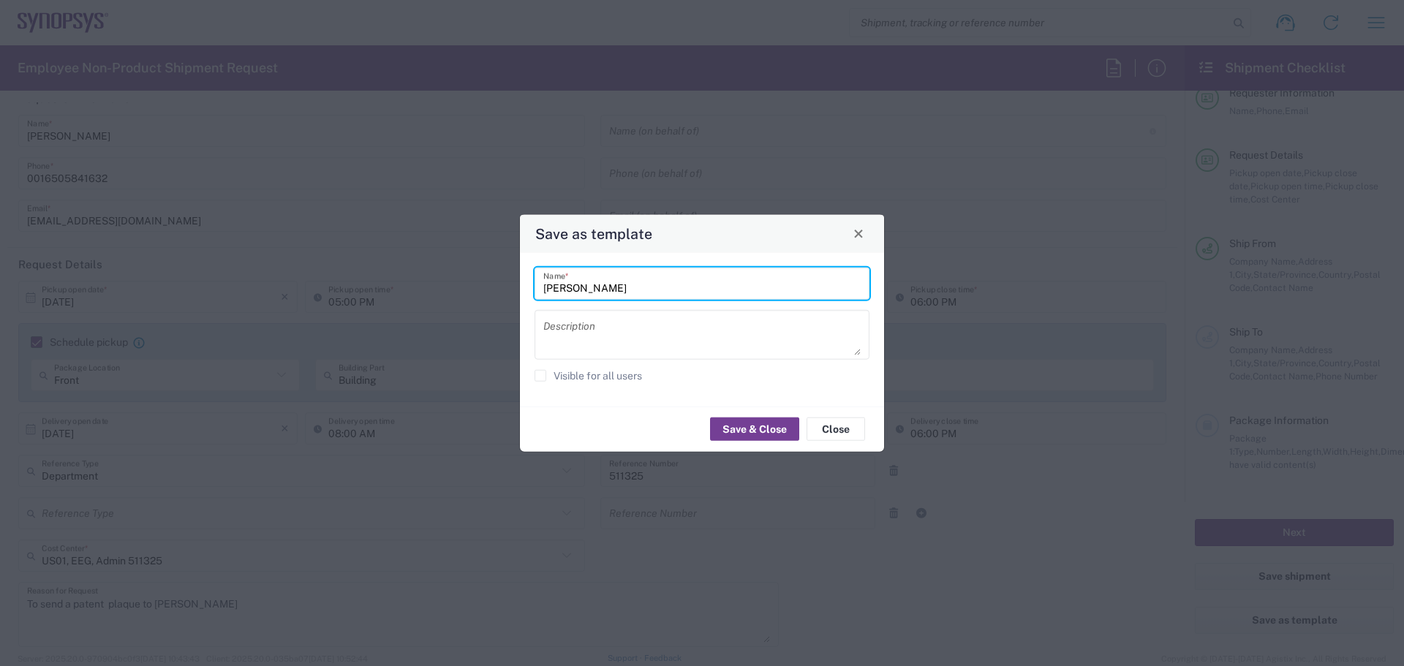
click at [758, 428] on button "Save & Close" at bounding box center [754, 429] width 89 height 23
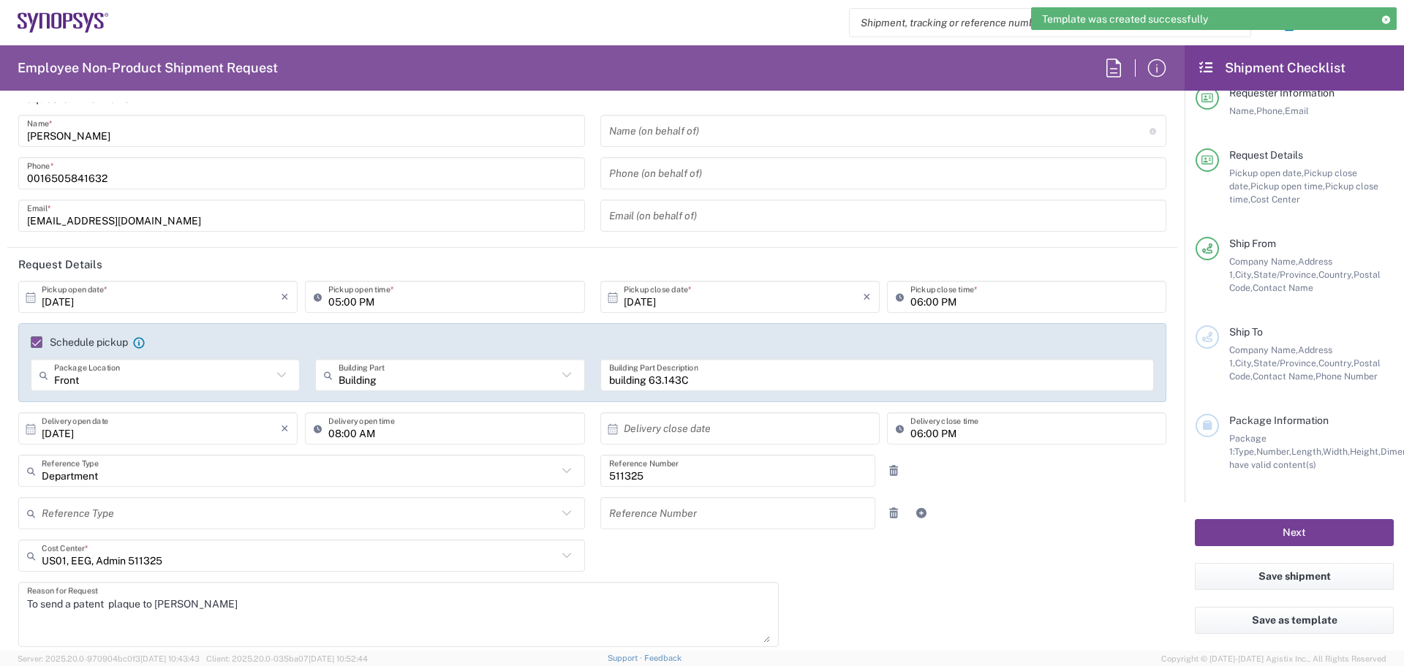
click at [1281, 539] on button "Next" at bounding box center [1294, 532] width 199 height 27
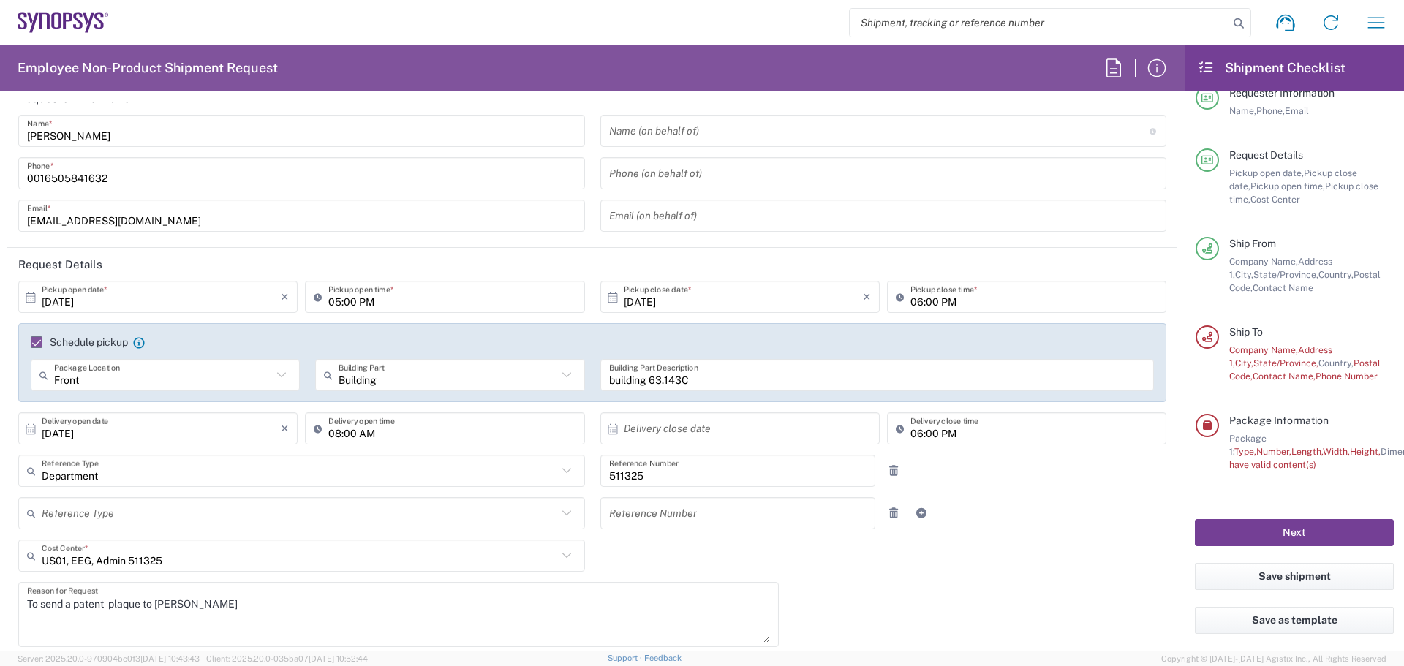
click at [1284, 535] on button "Next" at bounding box center [1294, 532] width 199 height 27
click at [623, 137] on input "text" at bounding box center [879, 131] width 540 height 26
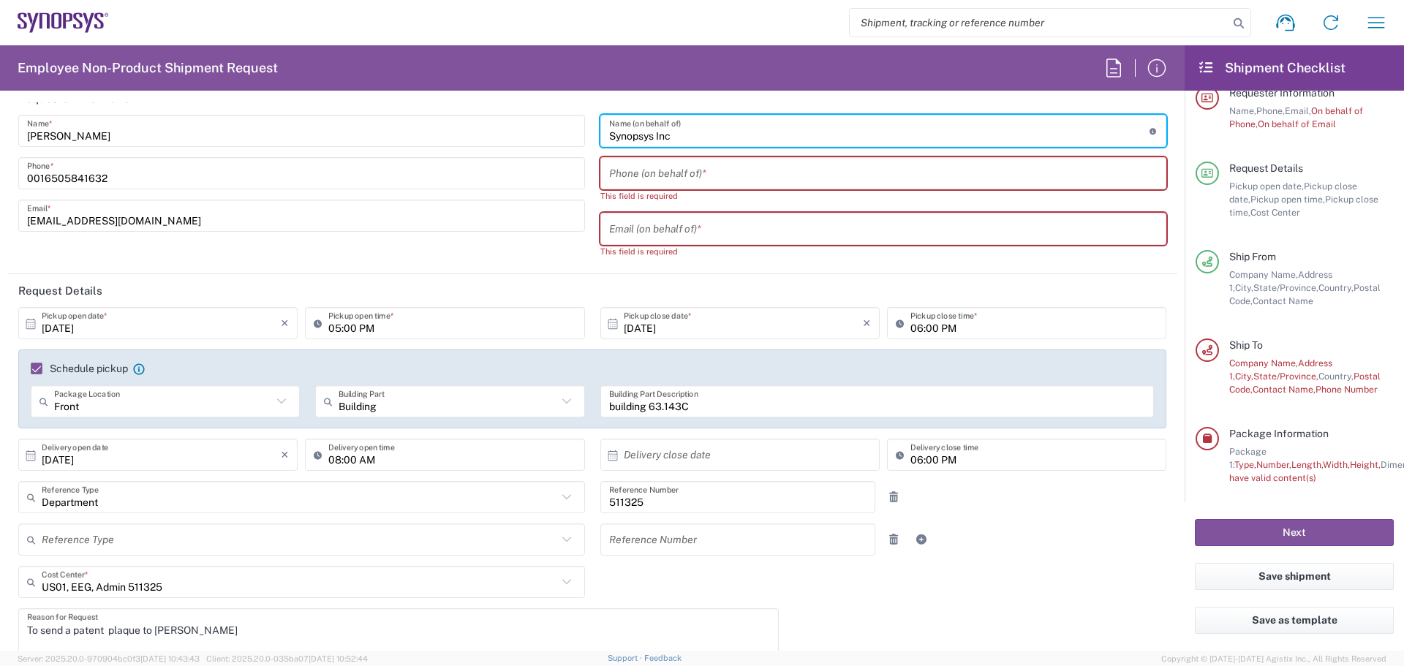
type input "Synopsys Inc"
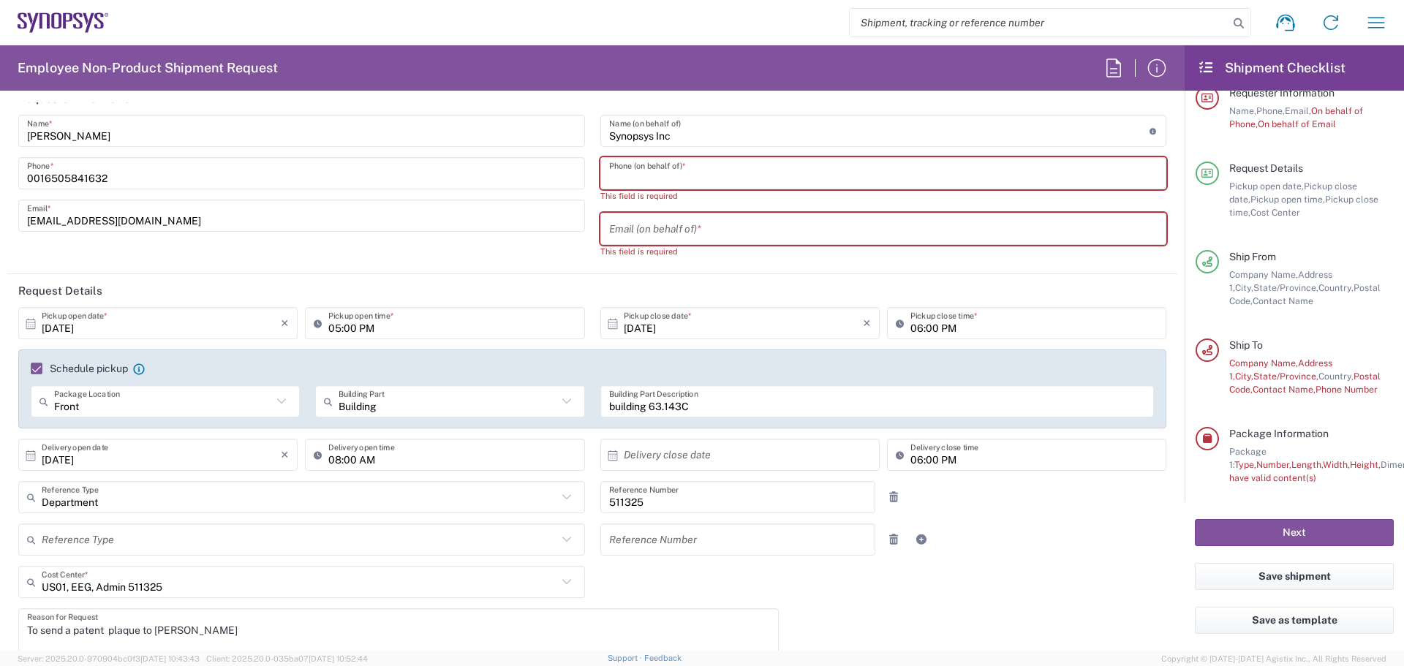
click at [656, 177] on input "tel" at bounding box center [883, 174] width 549 height 26
type input "4087126980"
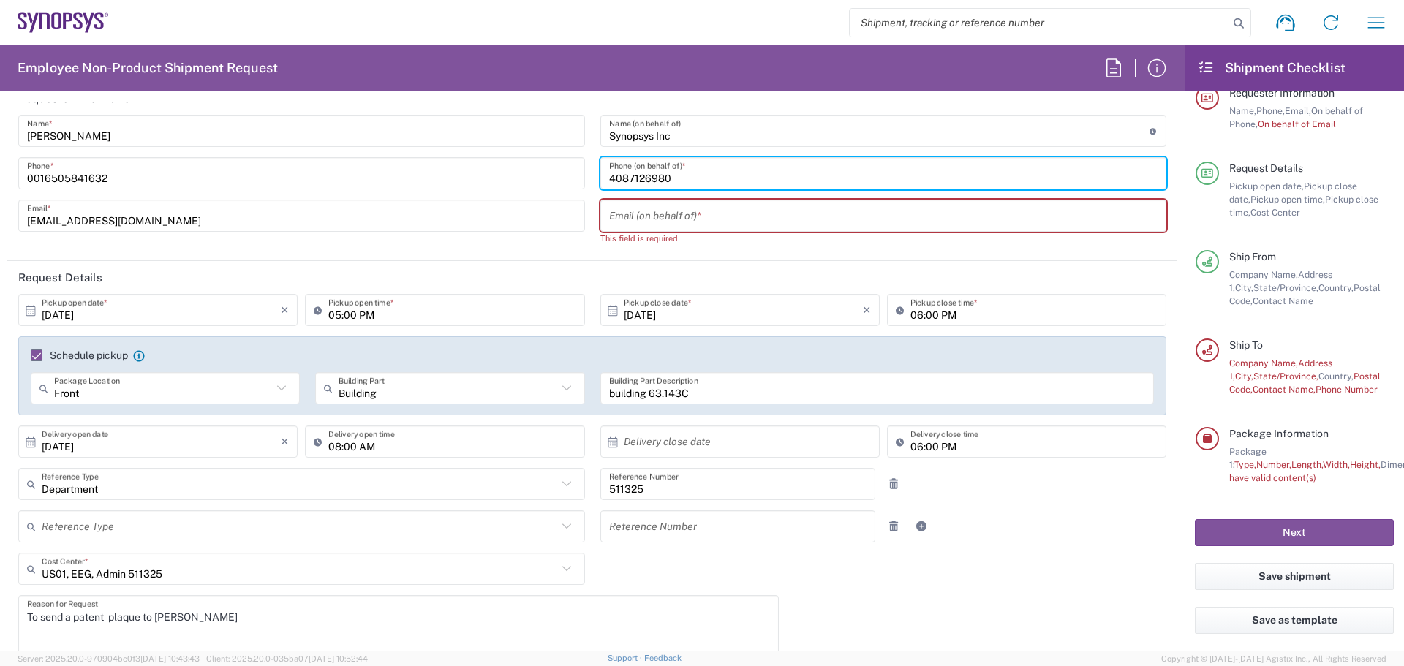
click at [670, 221] on input "text" at bounding box center [883, 216] width 549 height 26
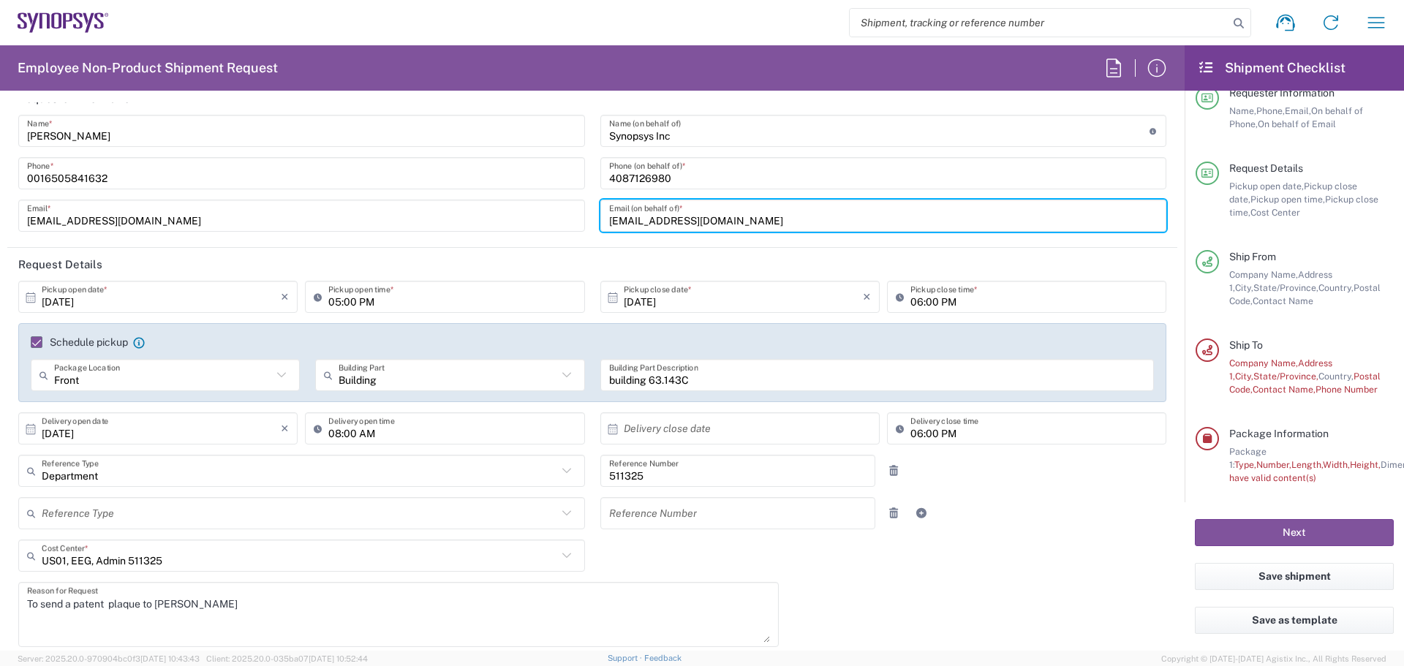
type input "[EMAIL_ADDRESS][DOMAIN_NAME]"
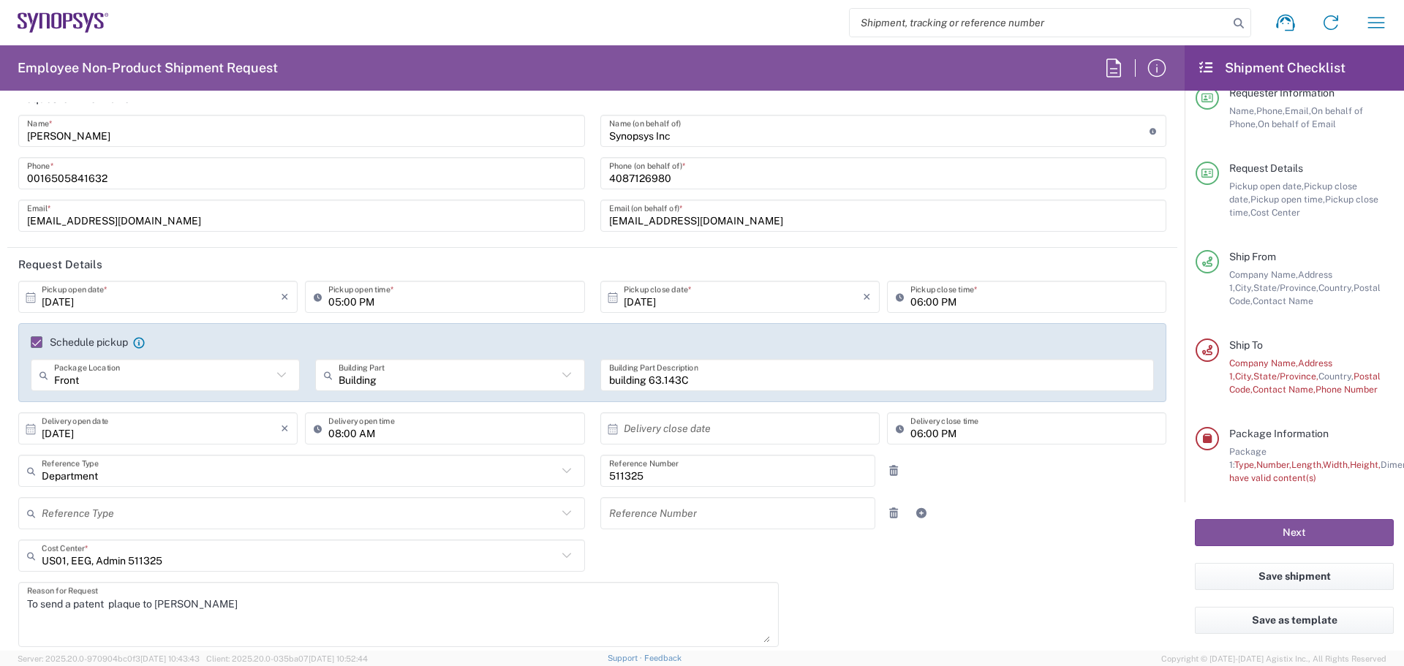
click at [696, 249] on header "Request Details" at bounding box center [592, 264] width 1170 height 33
click at [995, 644] on div "[DATE] × Pickup open date * Cancel Apply 05:00 PM Pickup open time * [DATE] × P…" at bounding box center [593, 525] width 1164 height 489
click at [736, 382] on input "building 63.143C" at bounding box center [877, 376] width 537 height 26
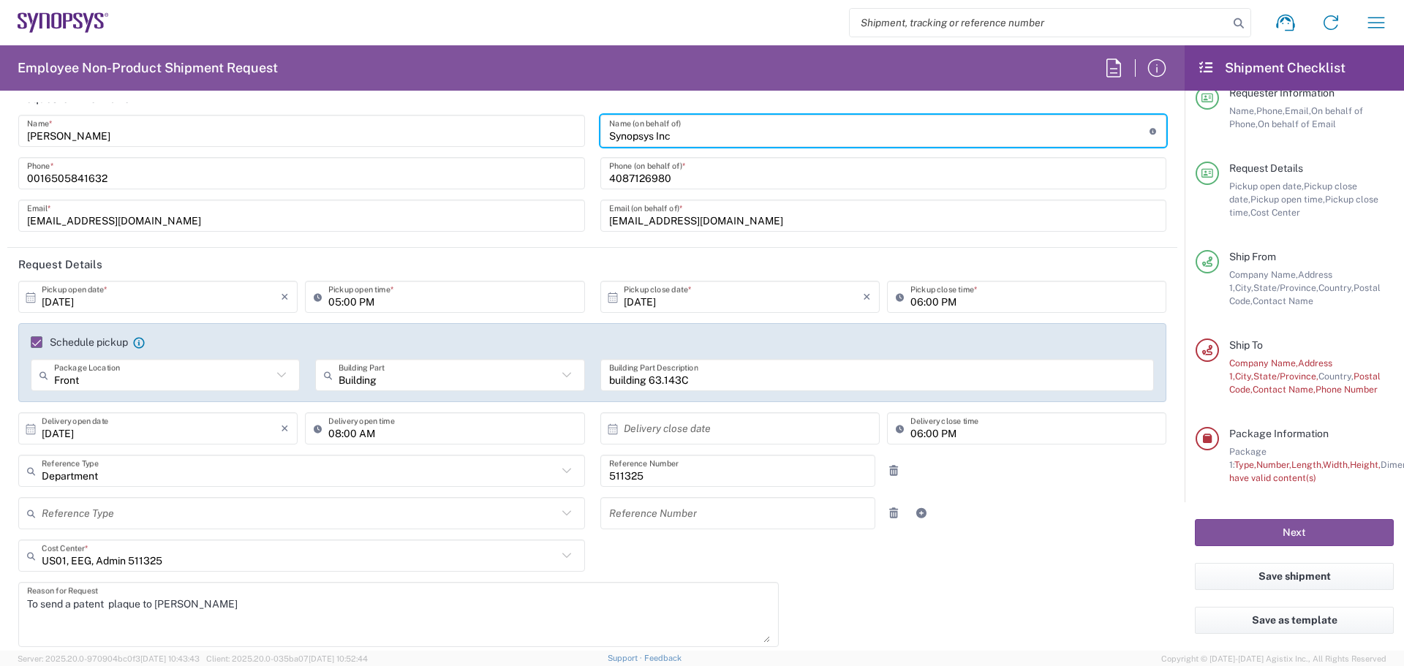
click at [683, 132] on input "Synopsys Inc" at bounding box center [879, 131] width 540 height 26
click at [1150, 132] on icon at bounding box center [1154, 131] width 8 height 7
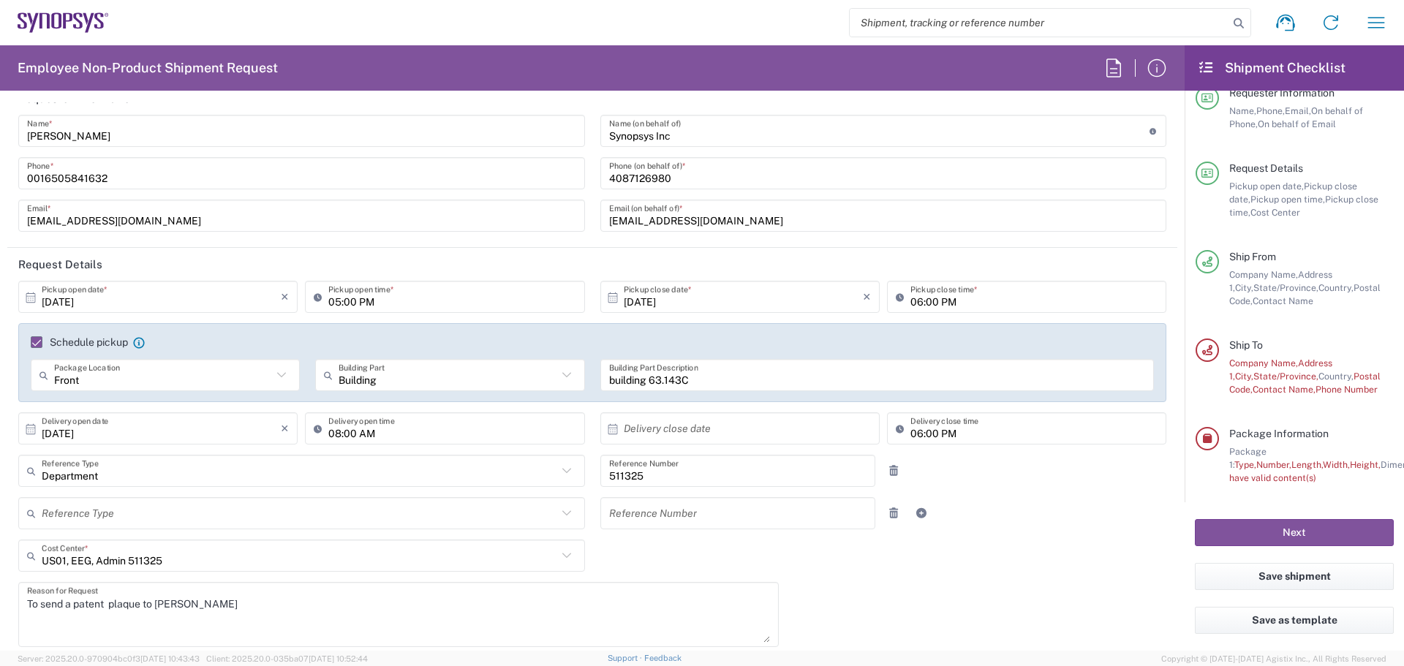
click at [1150, 132] on icon at bounding box center [1154, 131] width 8 height 7
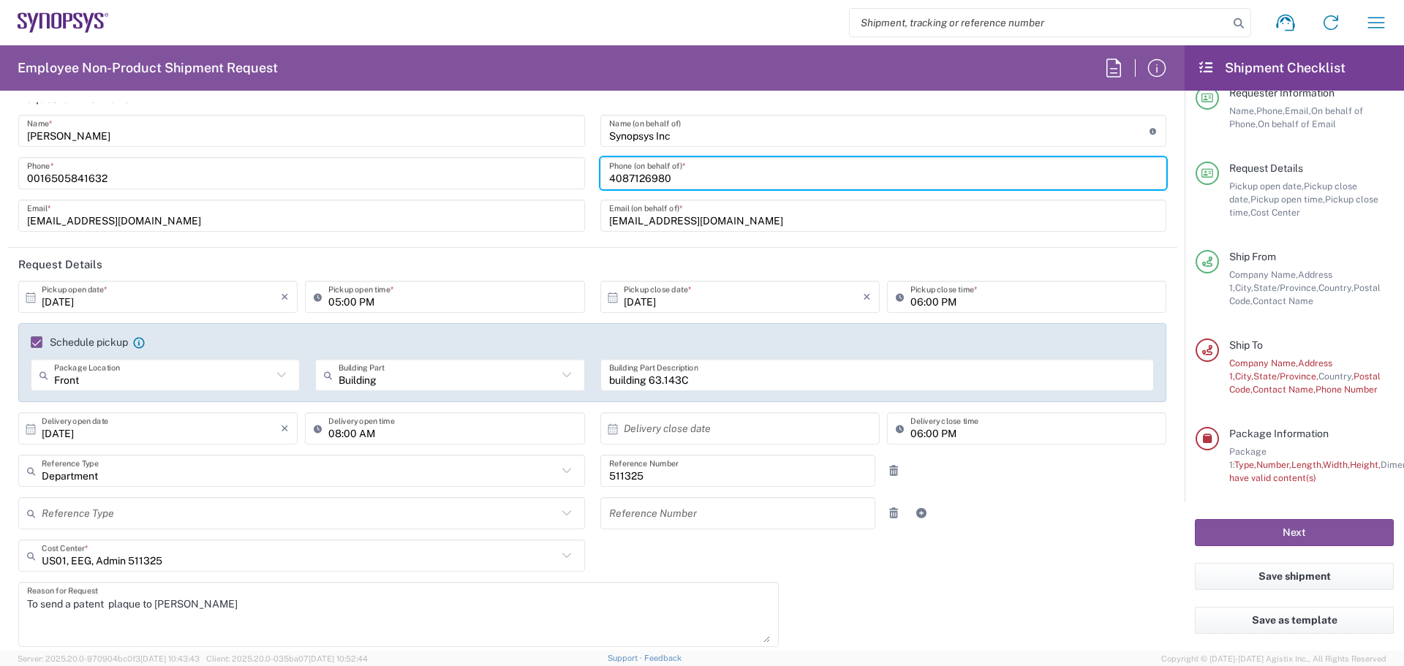
click at [766, 186] on input "4087126980" at bounding box center [883, 174] width 549 height 26
click at [848, 269] on header "Request Details" at bounding box center [592, 264] width 1170 height 33
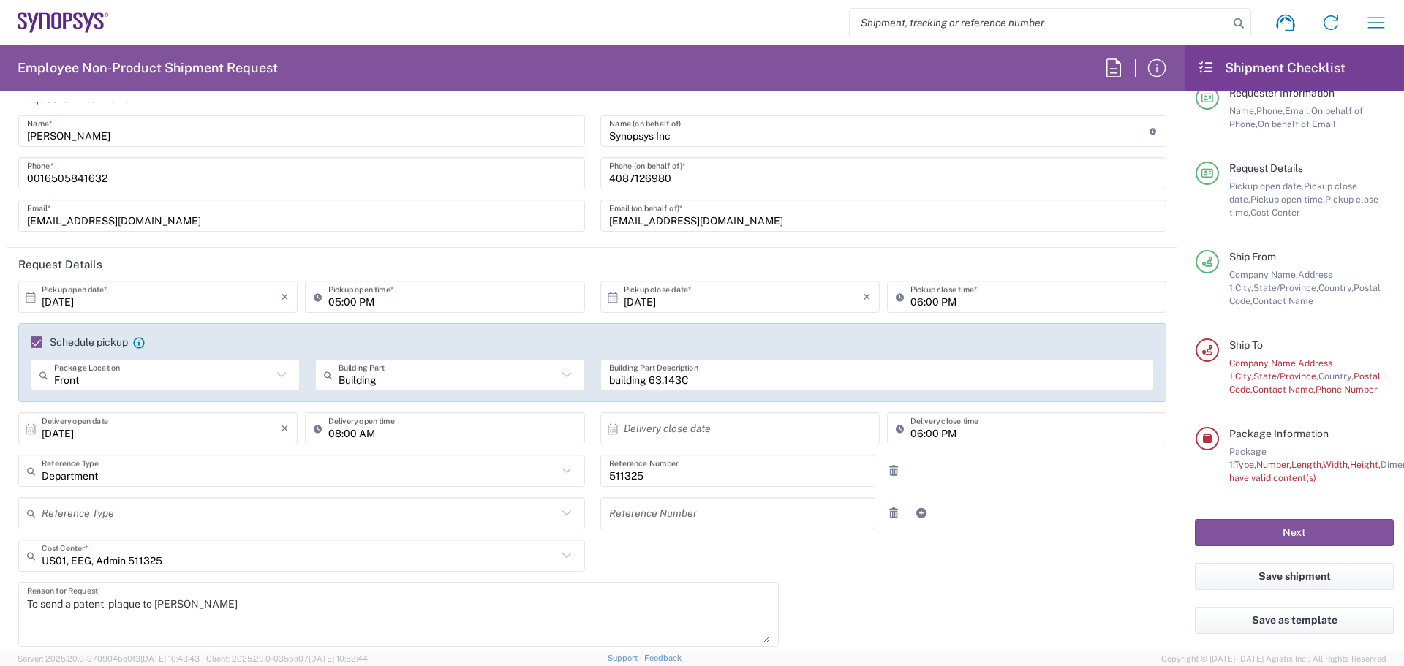
click at [777, 231] on div "[EMAIL_ADDRESS][DOMAIN_NAME] Email (on behalf of) *" at bounding box center [883, 216] width 567 height 32
click at [284, 377] on icon at bounding box center [281, 375] width 19 height 19
type input "Front"
click at [284, 375] on icon at bounding box center [281, 375] width 19 height 19
click at [43, 343] on label "Schedule pickup" at bounding box center [79, 342] width 97 height 12
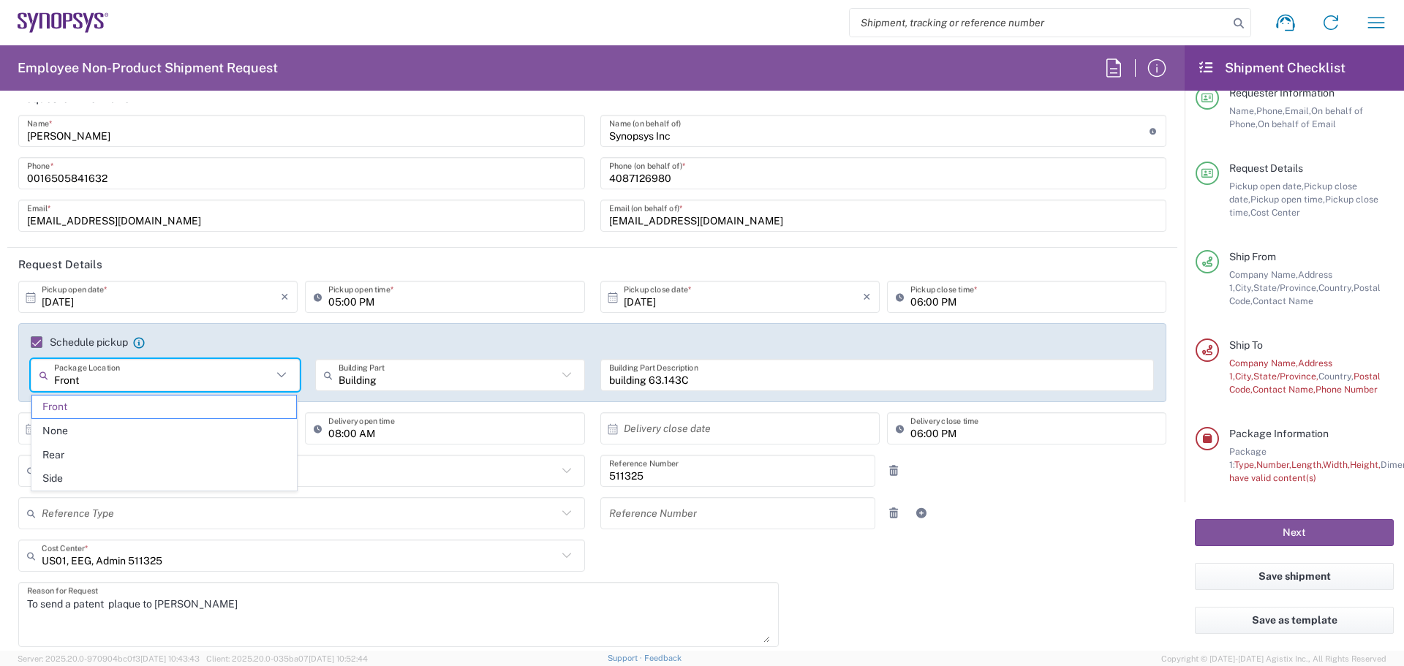
click at [30, 342] on input "Schedule pickup" at bounding box center [30, 342] width 0 height 0
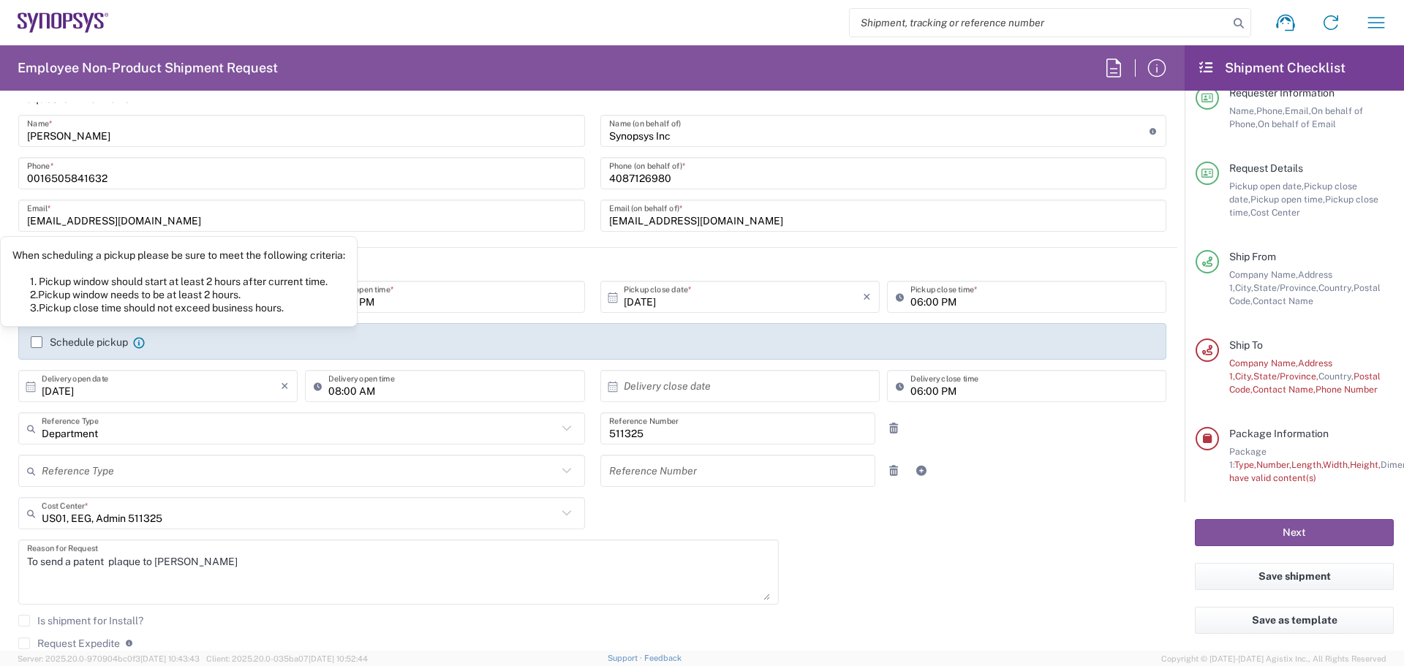
click at [135, 339] on icon at bounding box center [139, 343] width 12 height 12
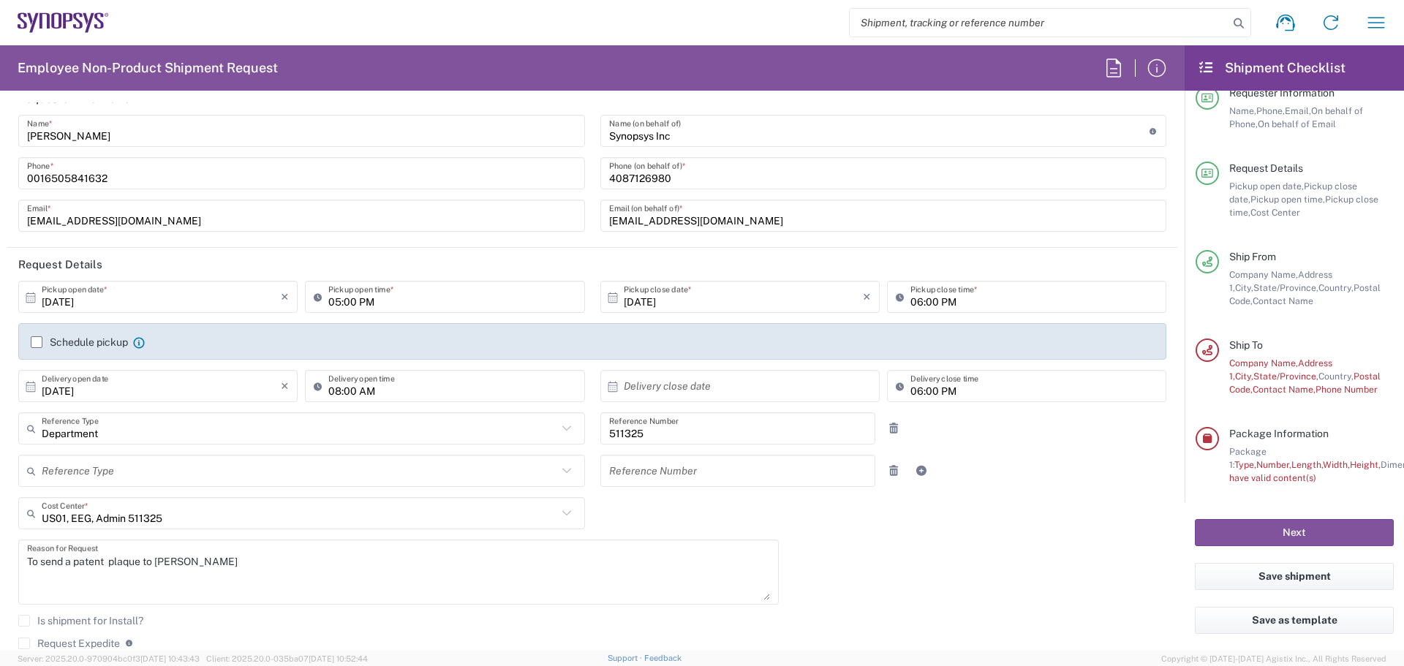
click at [135, 339] on icon at bounding box center [139, 343] width 12 height 12
click at [140, 343] on icon at bounding box center [138, 342] width 11 height 11
drag, startPoint x: 138, startPoint y: 345, endPoint x: 151, endPoint y: 341, distance: 13.9
click at [151, 341] on agx-checkbox-control "Schedule pickup When scheduling a pickup please be sure to meet the following c…" at bounding box center [592, 342] width 1123 height 13
click at [609, 386] on icon at bounding box center [612, 386] width 13 height 13
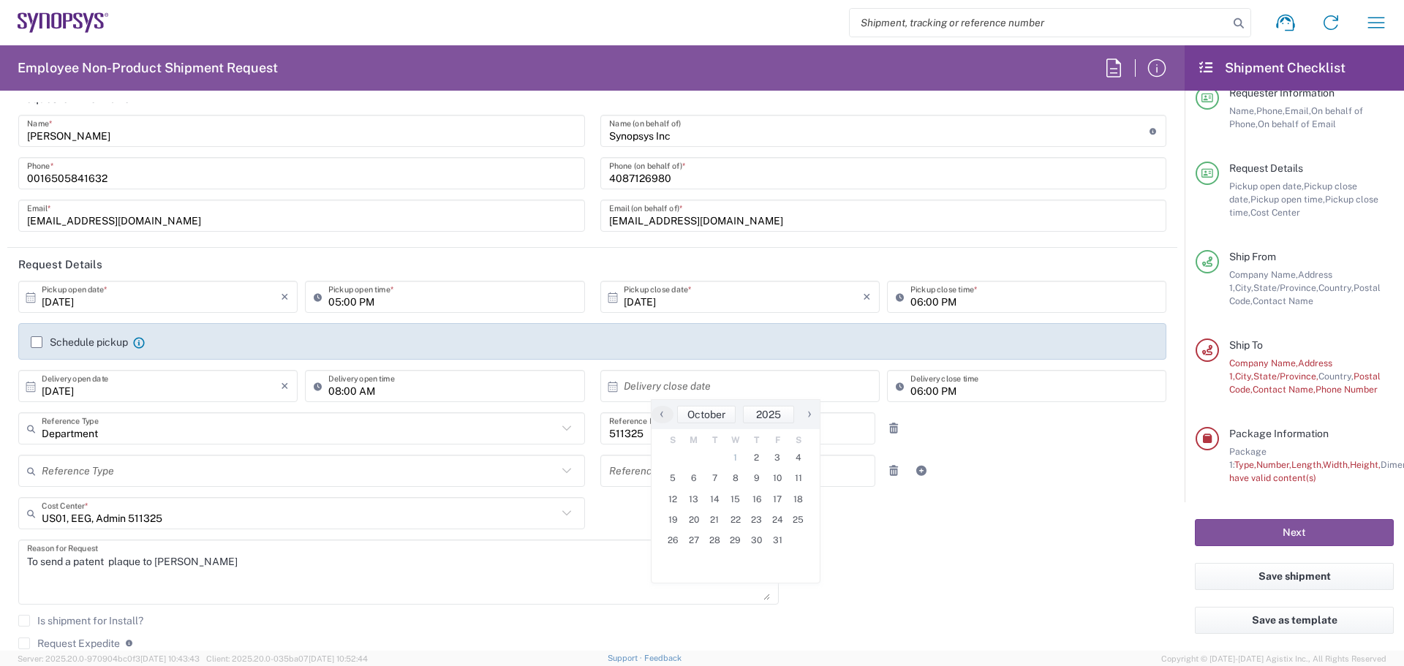
click at [609, 386] on icon at bounding box center [612, 386] width 13 height 13
click at [776, 463] on span "3" at bounding box center [777, 458] width 21 height 20
type input "[DATE]"
type input "Department"
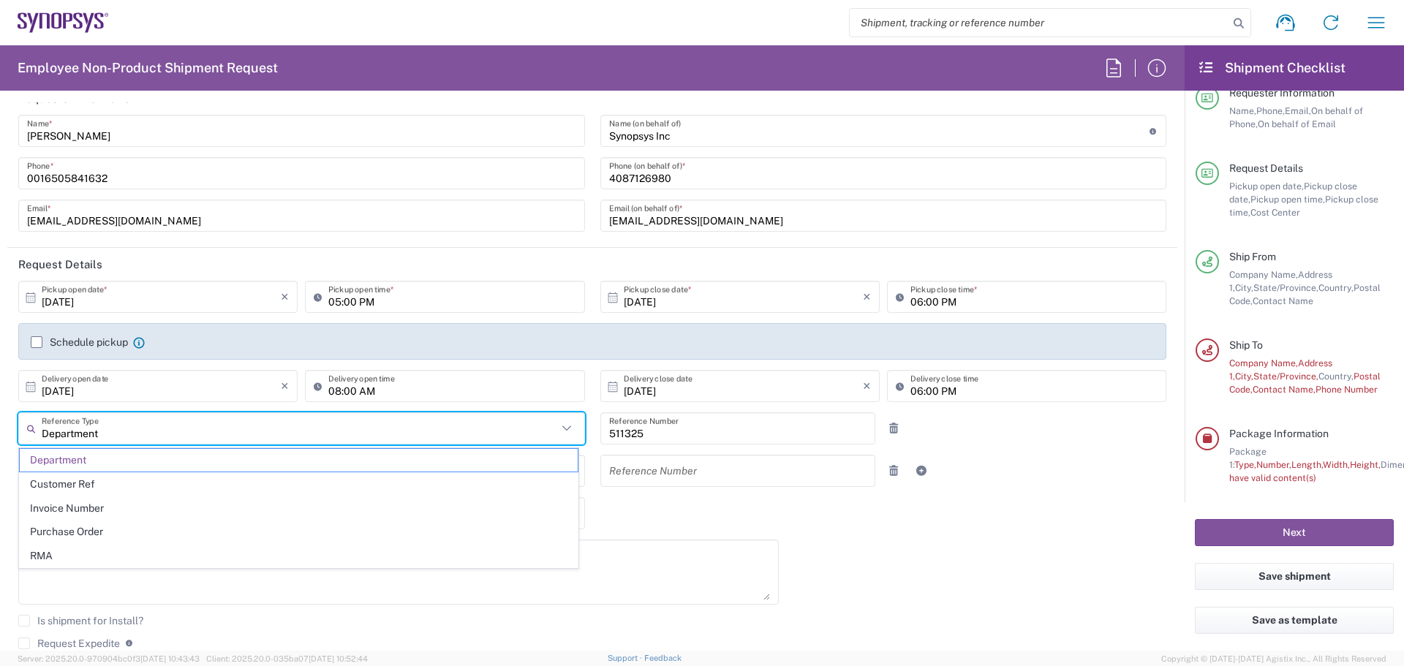
click at [135, 432] on input "Department" at bounding box center [300, 429] width 516 height 26
click at [91, 463] on span "Department" at bounding box center [299, 460] width 558 height 23
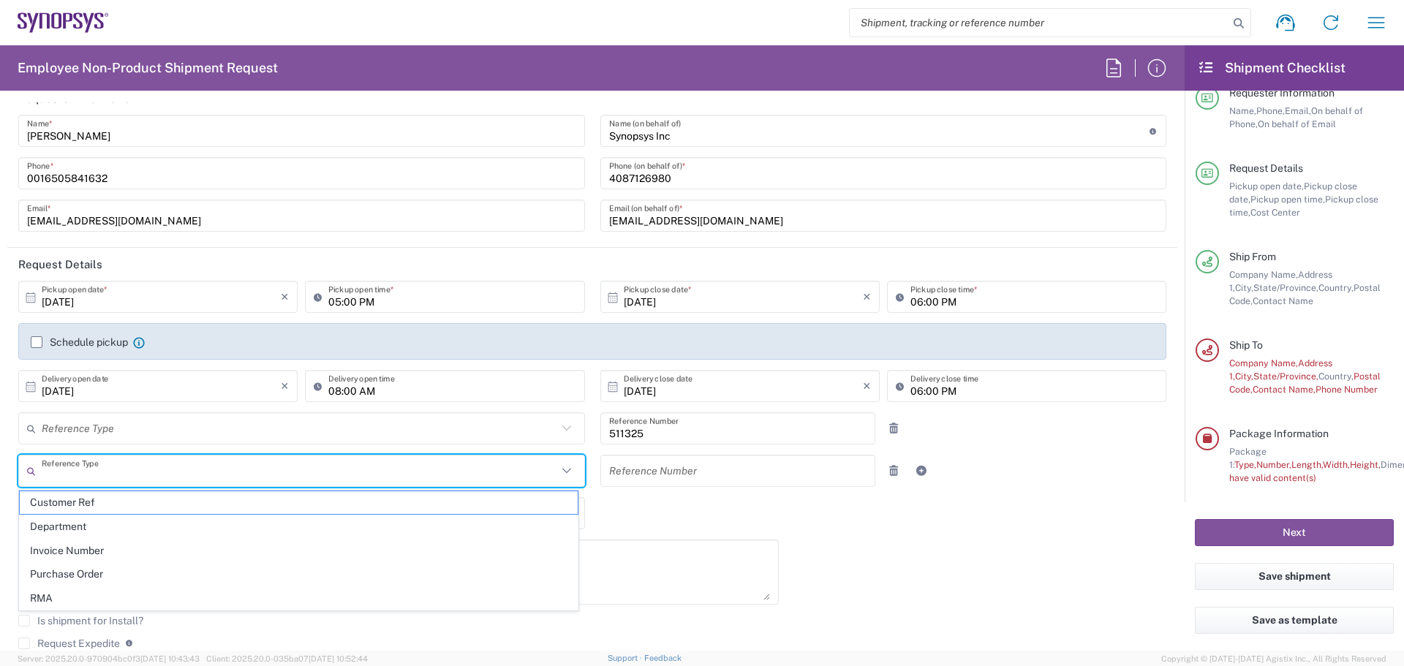
click at [128, 470] on input "text" at bounding box center [300, 472] width 516 height 26
click at [67, 527] on span "Department" at bounding box center [299, 527] width 558 height 23
type input "Department"
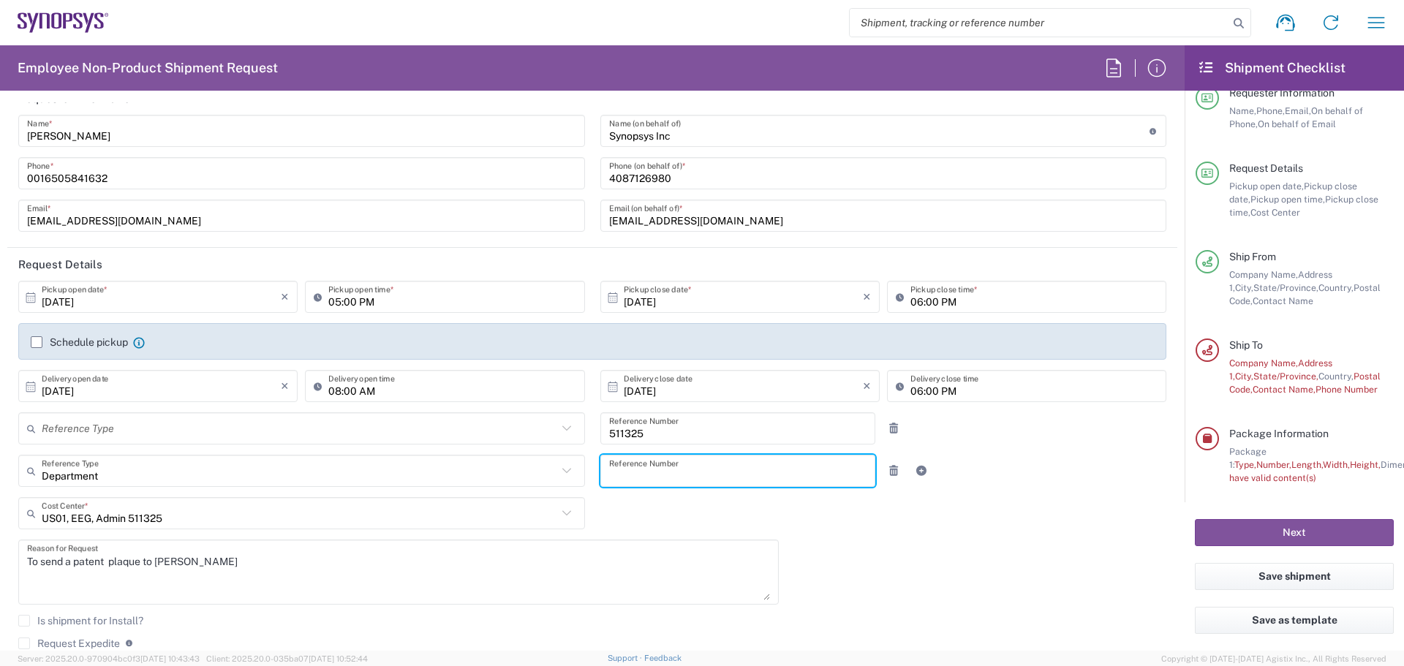
click at [693, 477] on input "text" at bounding box center [738, 472] width 258 height 26
click at [685, 513] on div "[DATE] × Pickup open date * Cancel Apply 05:00 PM Pickup open time * [DATE] × P…" at bounding box center [593, 504] width 1164 height 446
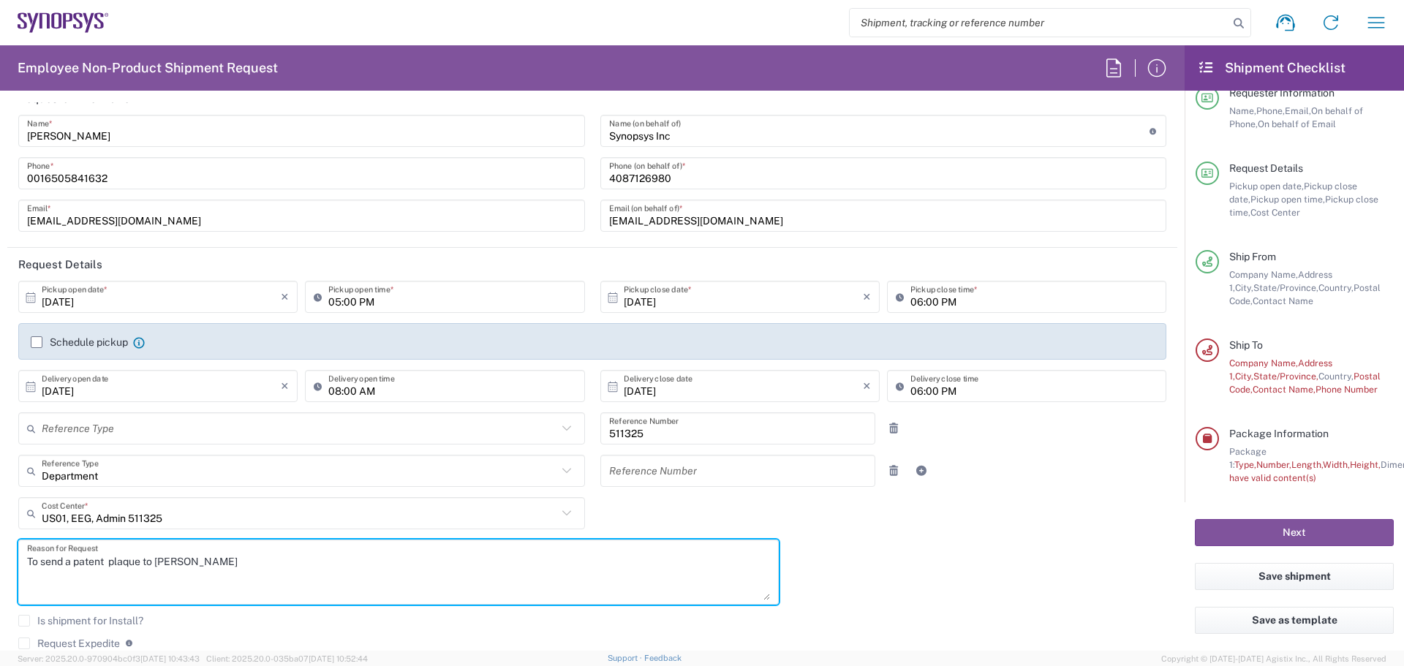
click at [300, 569] on textarea "To send a patent plaque to [PERSON_NAME]" at bounding box center [398, 572] width 743 height 56
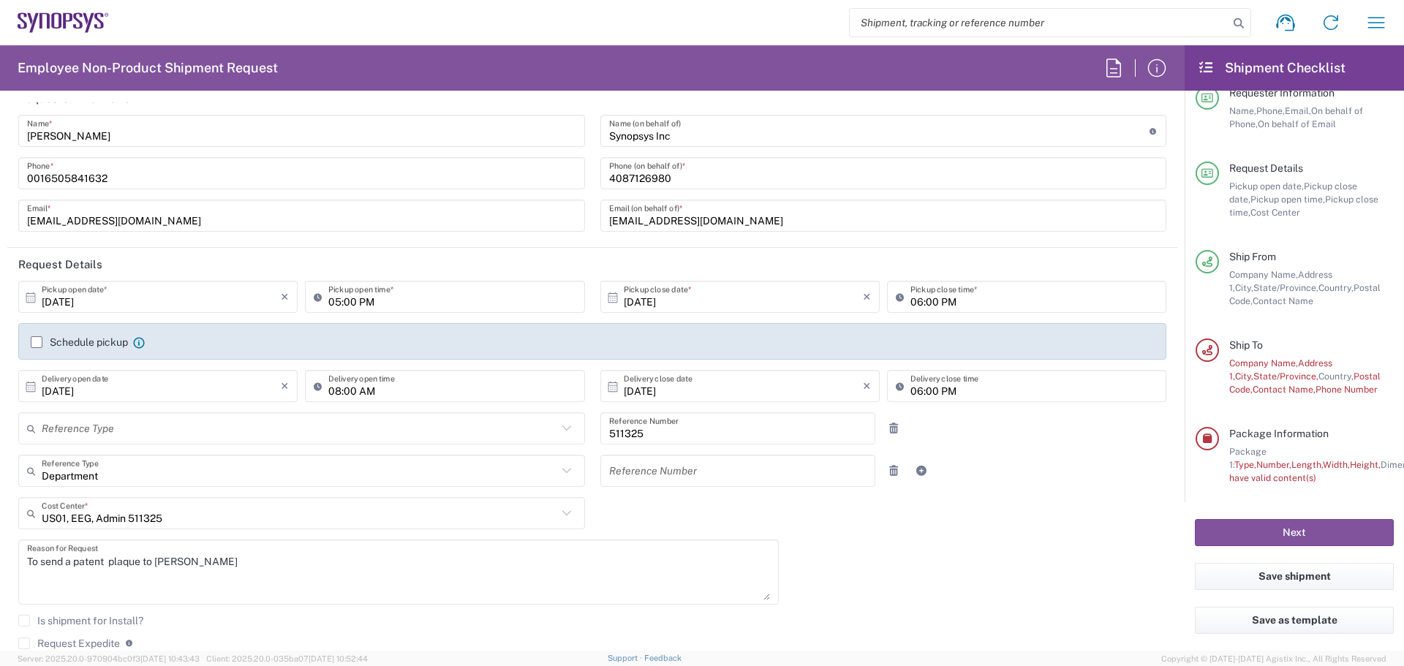
click at [26, 642] on label "Request Expedite" at bounding box center [69, 644] width 102 height 12
click at [24, 644] on input "Request Expedite" at bounding box center [24, 644] width 0 height 0
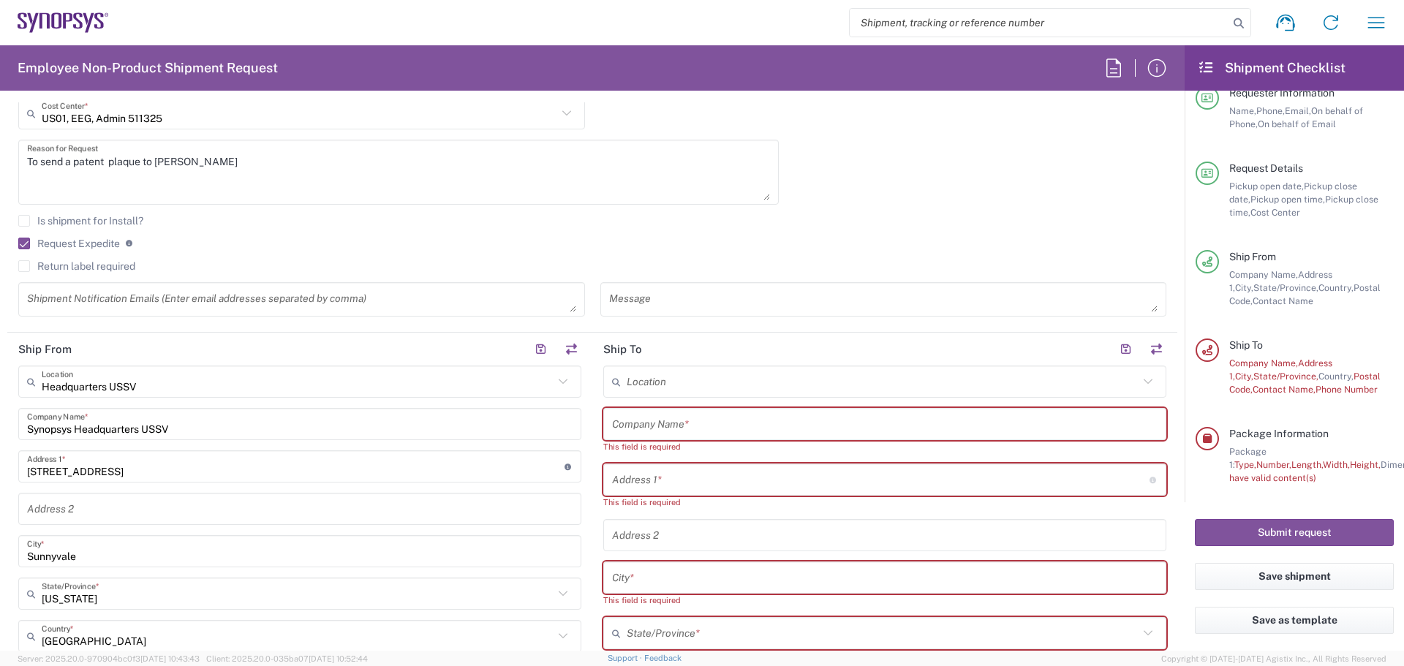
scroll to position [547, 0]
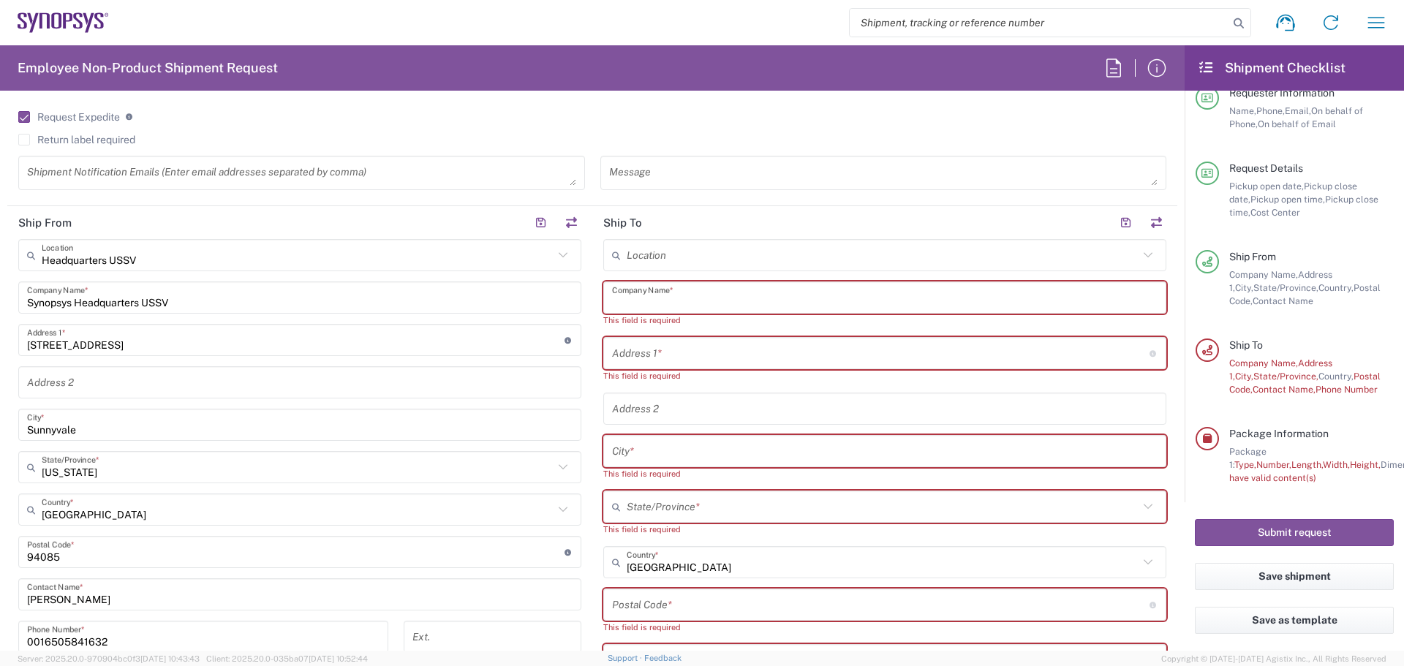
click at [739, 309] on input "text" at bounding box center [885, 298] width 546 height 26
click at [657, 295] on input "text" at bounding box center [885, 298] width 546 height 26
paste input "[PERSON_NAME]"
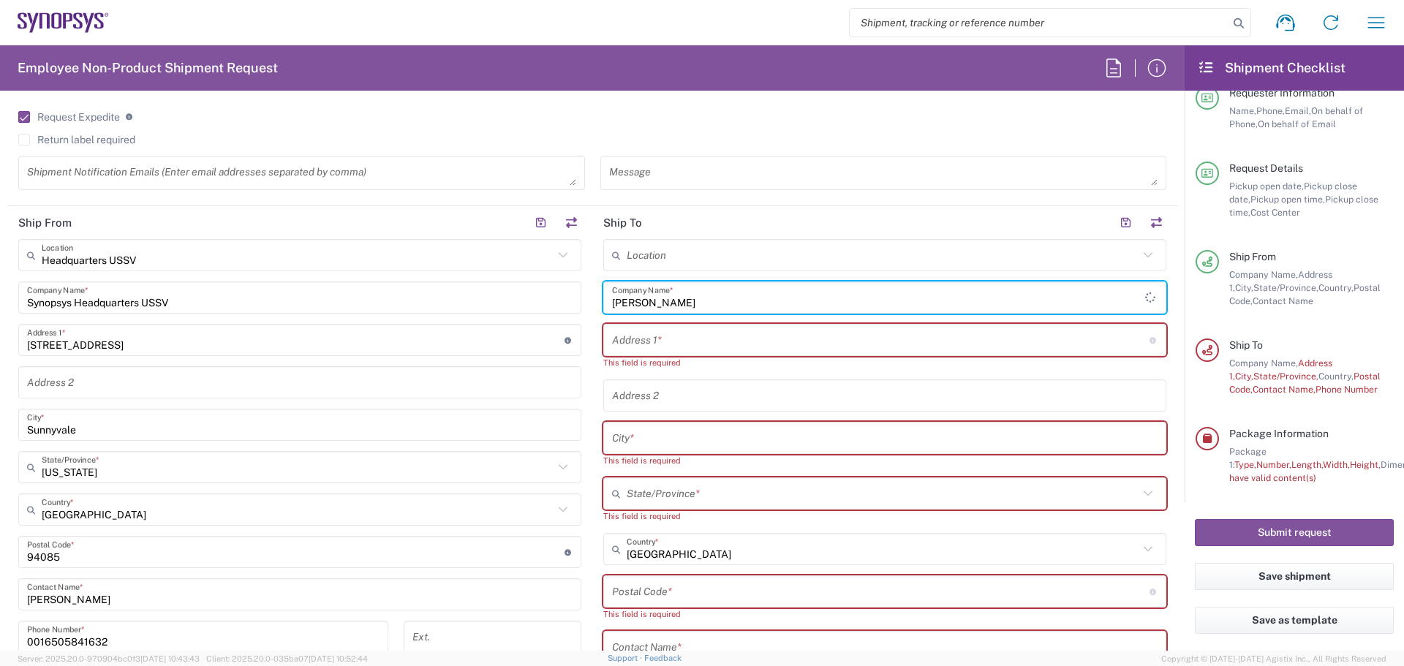
type input "[PERSON_NAME]"
click at [667, 340] on input "text" at bounding box center [881, 341] width 538 height 26
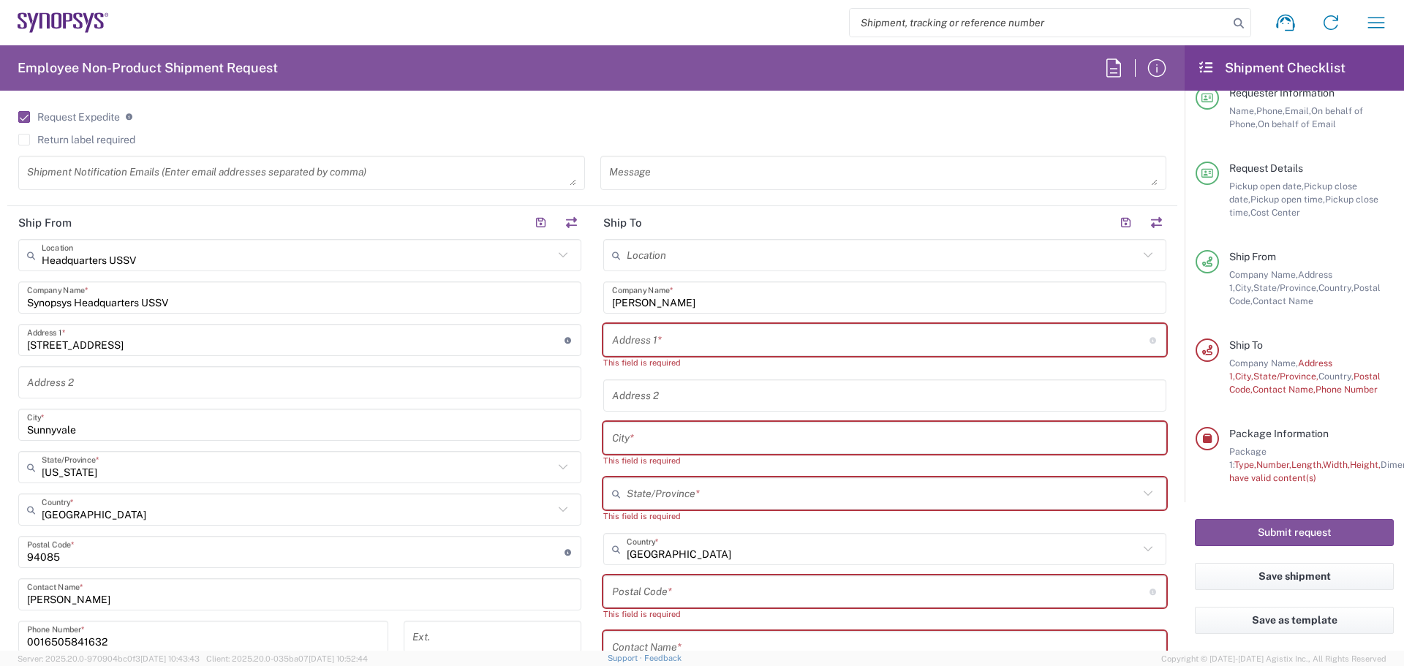
click at [753, 360] on div "This field is required" at bounding box center [884, 362] width 563 height 13
click at [719, 344] on input "text" at bounding box center [881, 341] width 538 height 26
paste input "IN76.15.555, [GEOGRAPHIC_DATA], KA"
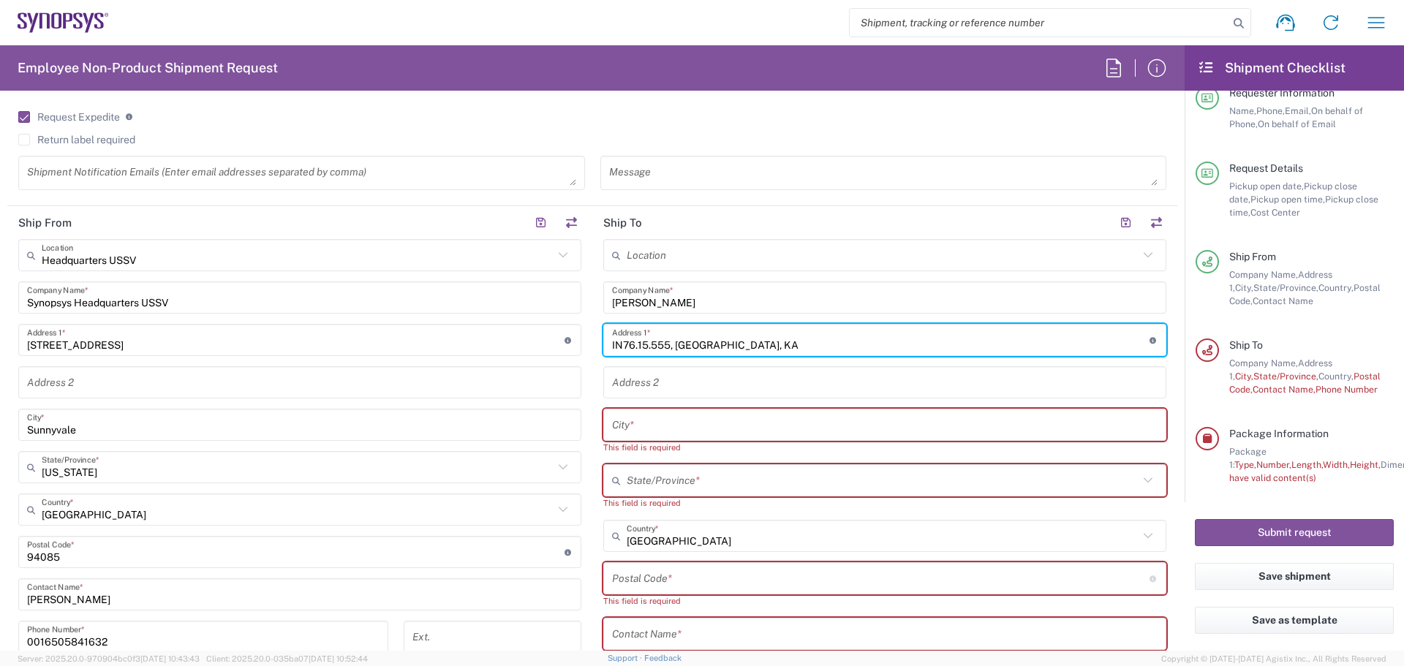
type input "IN76.15.555, [GEOGRAPHIC_DATA], KA"
click at [708, 422] on input "text" at bounding box center [885, 425] width 546 height 26
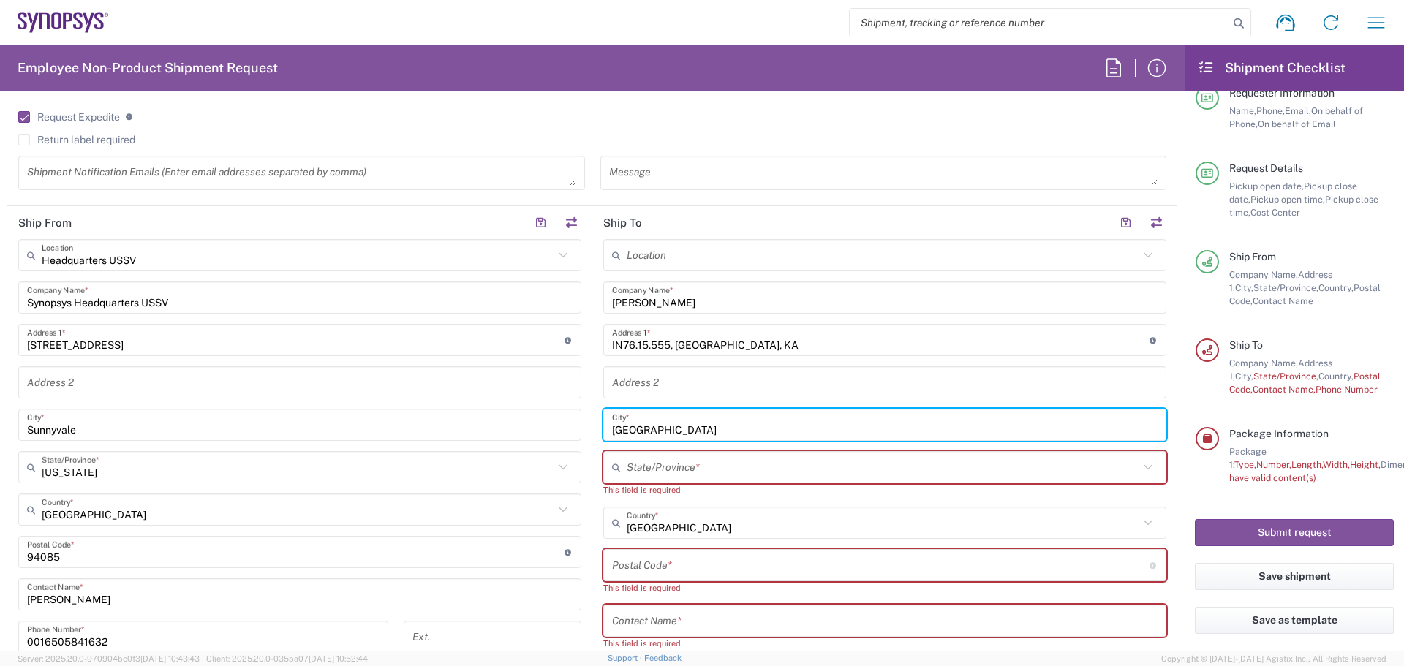
type input "[GEOGRAPHIC_DATA]"
click at [705, 459] on input "text" at bounding box center [883, 468] width 512 height 26
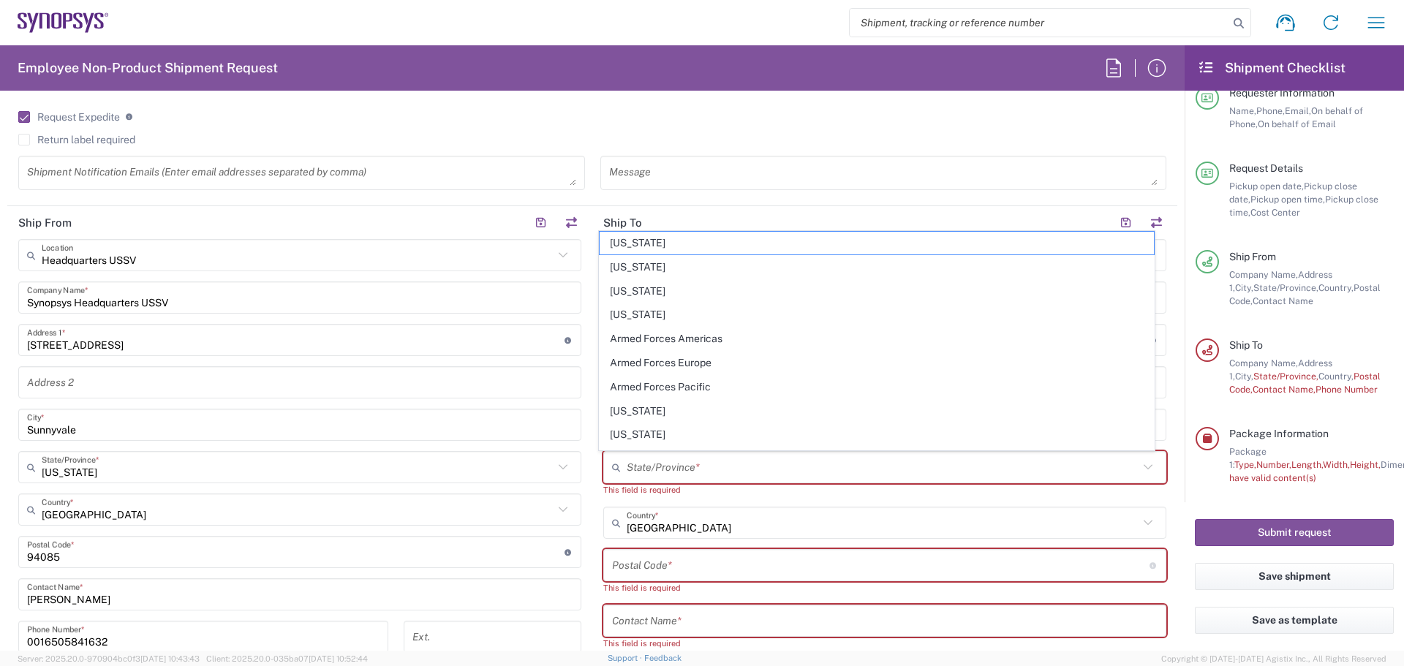
click at [579, 525] on main "Headquarters USSV Location Headquarters [GEOGRAPHIC_DATA] Agrate Brianza IT01 […" at bounding box center [299, 505] width 585 height 532
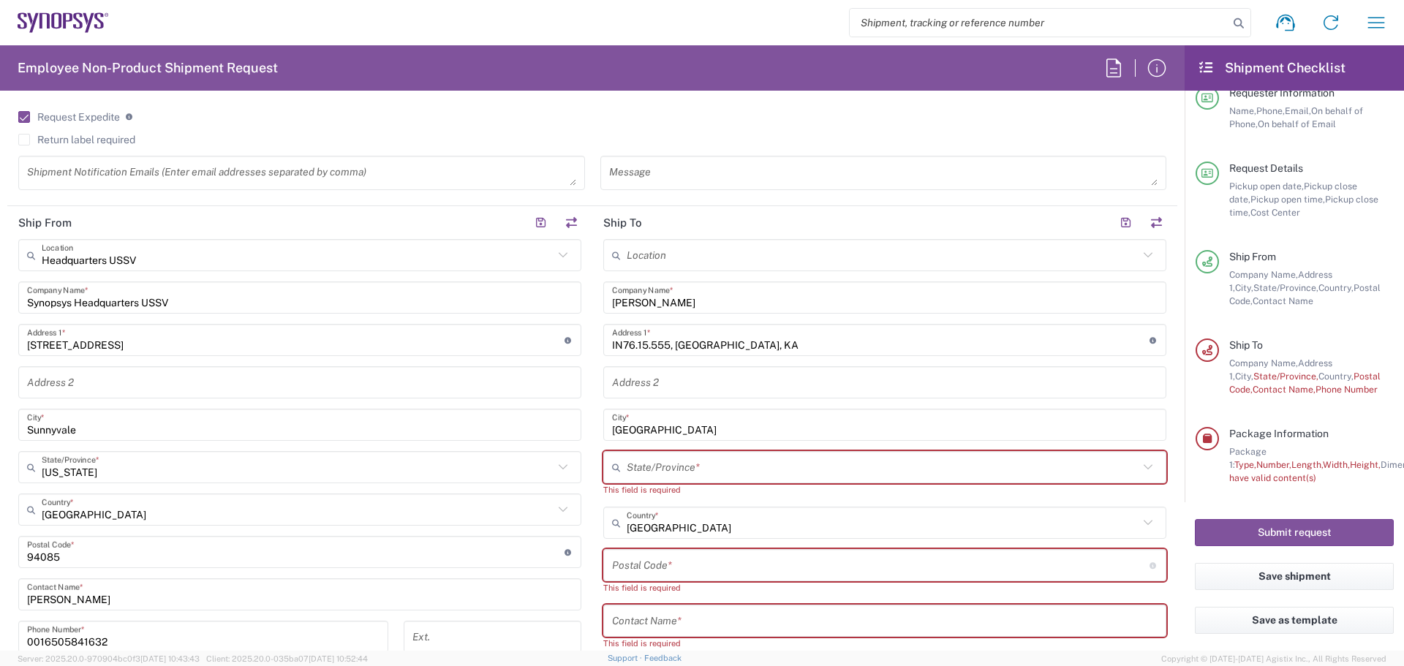
click at [749, 469] on input "text" at bounding box center [883, 468] width 512 height 26
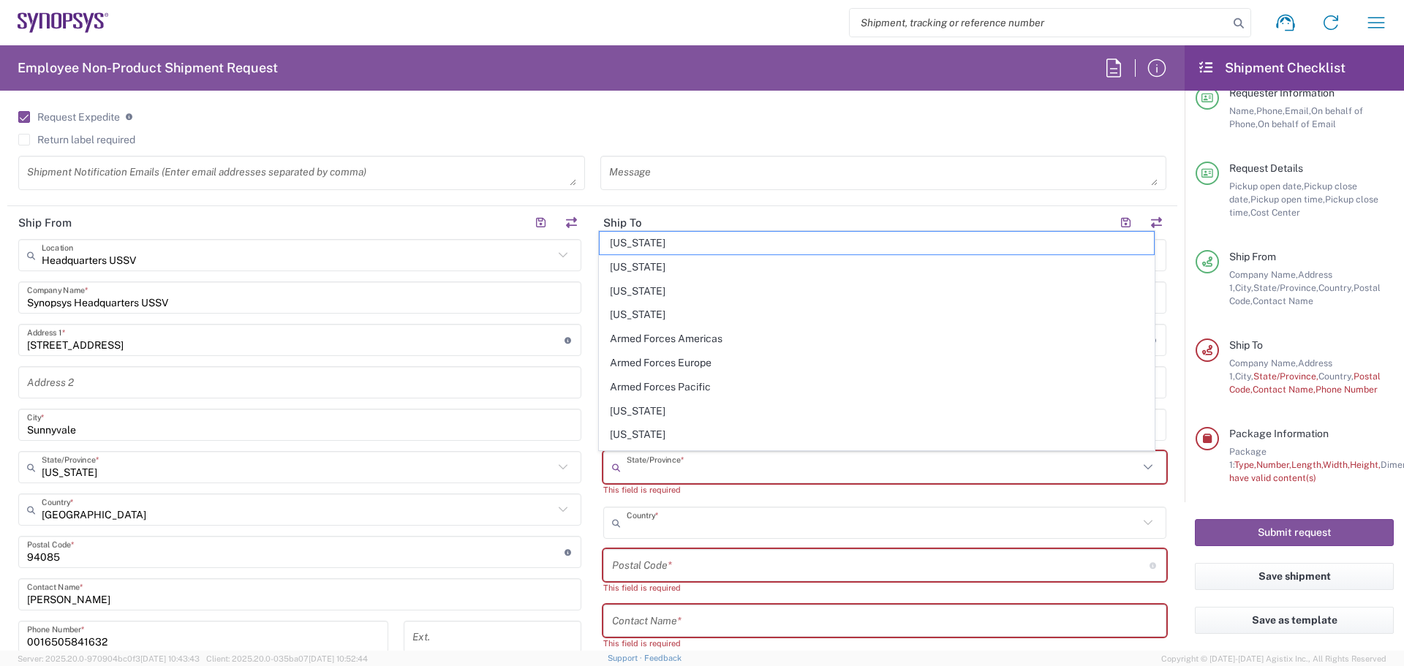
click at [926, 521] on input "text" at bounding box center [883, 523] width 512 height 26
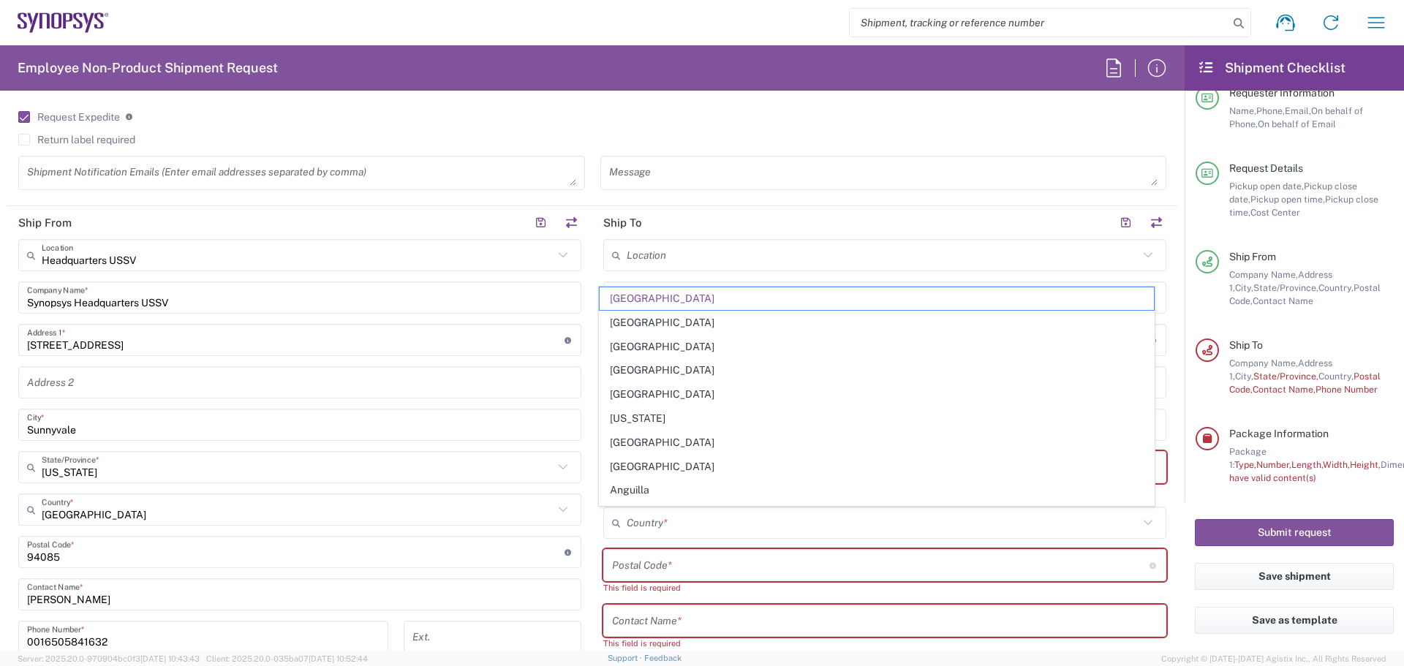
click at [592, 377] on main "Location [GEOGRAPHIC_DATA] DE04 Agrate Brianza IT01 [GEOGRAPHIC_DATA] DE02 [GEO…" at bounding box center [884, 572] width 585 height 667
type input "[GEOGRAPHIC_DATA]"
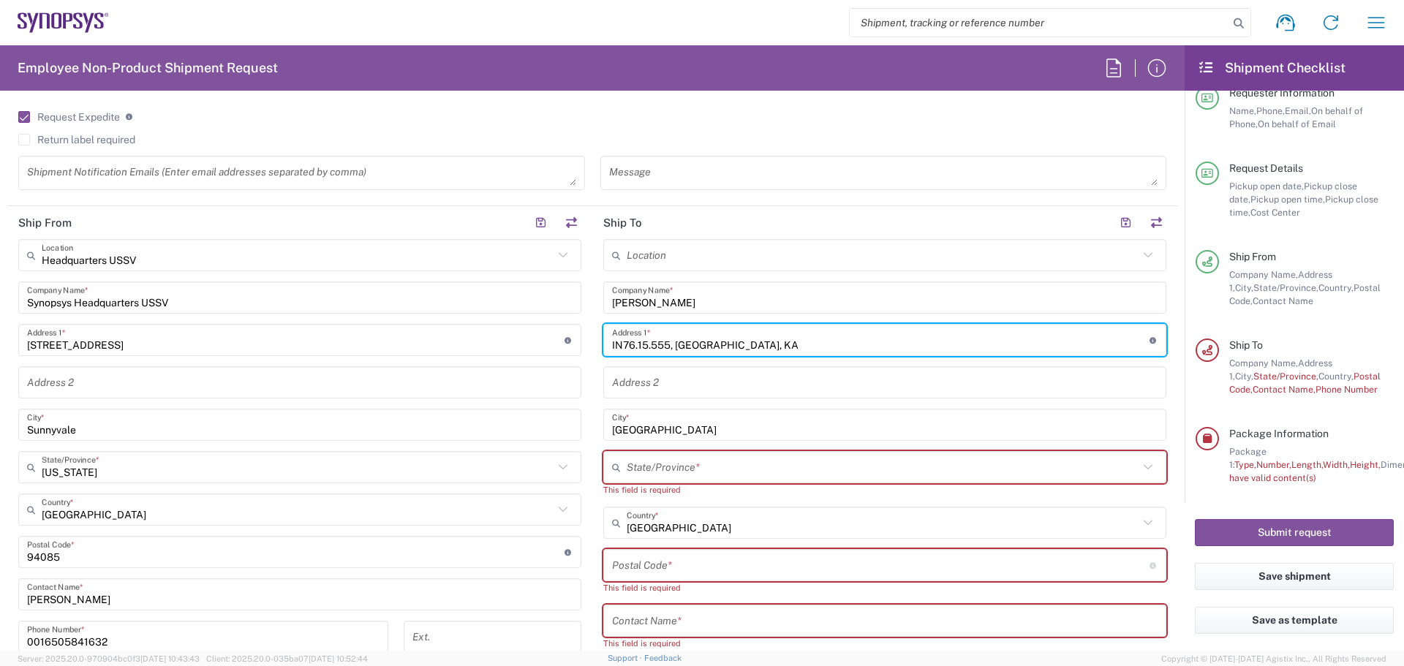
drag, startPoint x: 761, startPoint y: 339, endPoint x: 578, endPoint y: 338, distance: 182.8
click at [578, 338] on div "Ship From Headquarters USSV Location Headquarters [GEOGRAPHIC_DATA] Agrate Bria…" at bounding box center [592, 559] width 1170 height 706
type input "r"
type input "[STREET_ADDRESS]"
click at [843, 387] on input "text" at bounding box center [885, 383] width 546 height 26
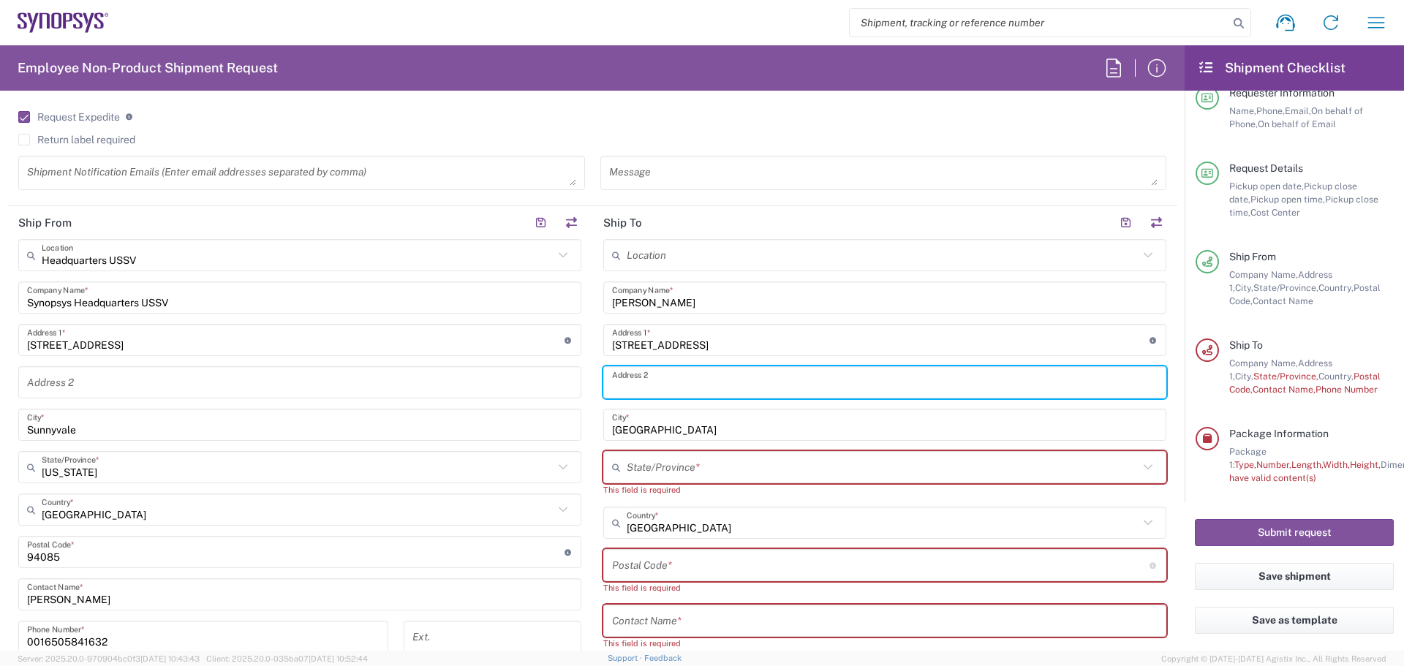
type input "o"
type input "[GEOGRAPHIC_DATA]"
click at [775, 472] on input "text" at bounding box center [883, 468] width 512 height 26
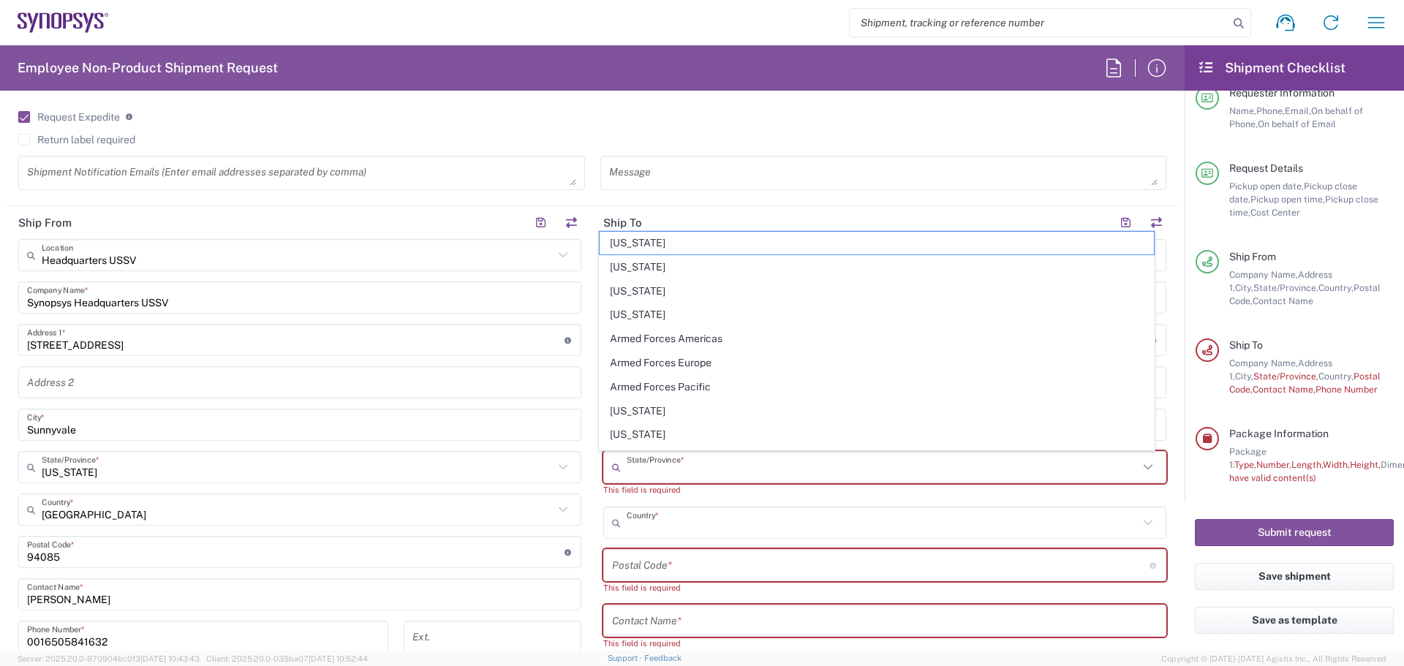
click at [858, 527] on input "text" at bounding box center [883, 523] width 512 height 26
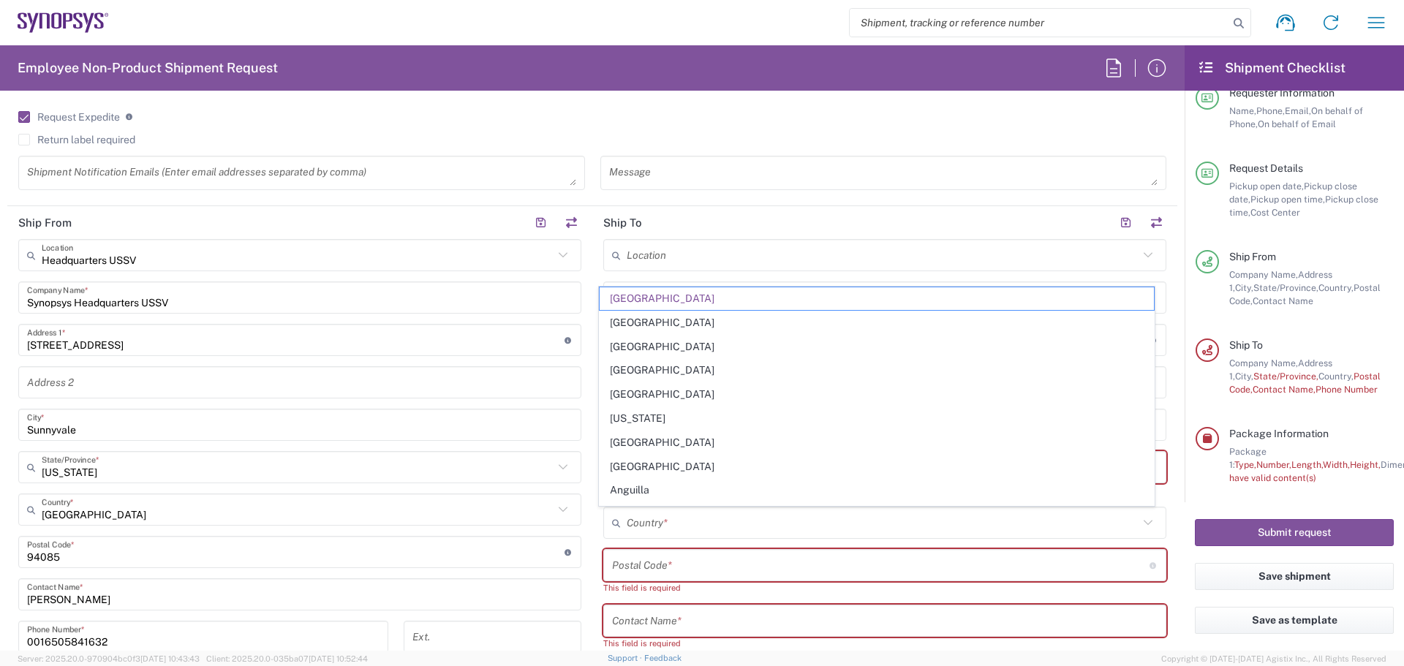
click at [592, 554] on main "Location [GEOGRAPHIC_DATA] DE04 Agrate Brianza IT01 [GEOGRAPHIC_DATA] DE02 [GEO…" at bounding box center [884, 572] width 585 height 667
type input "[GEOGRAPHIC_DATA]"
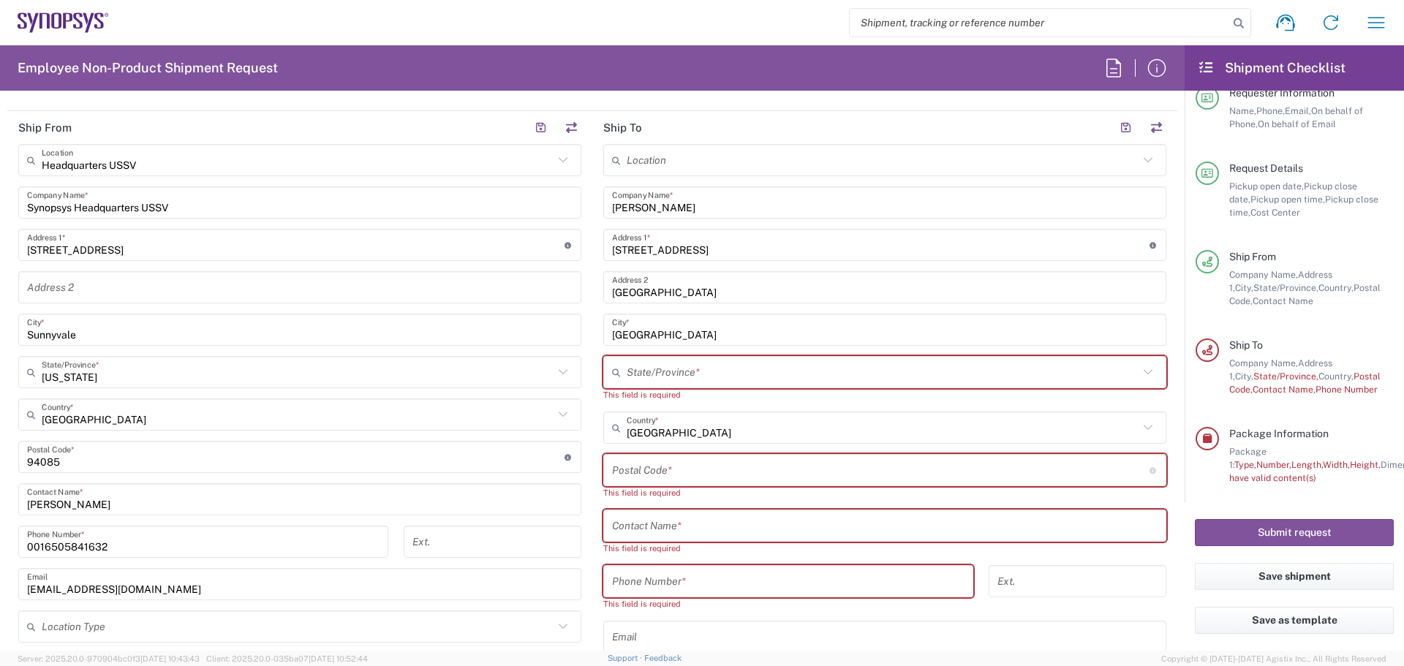
scroll to position [676, 0]
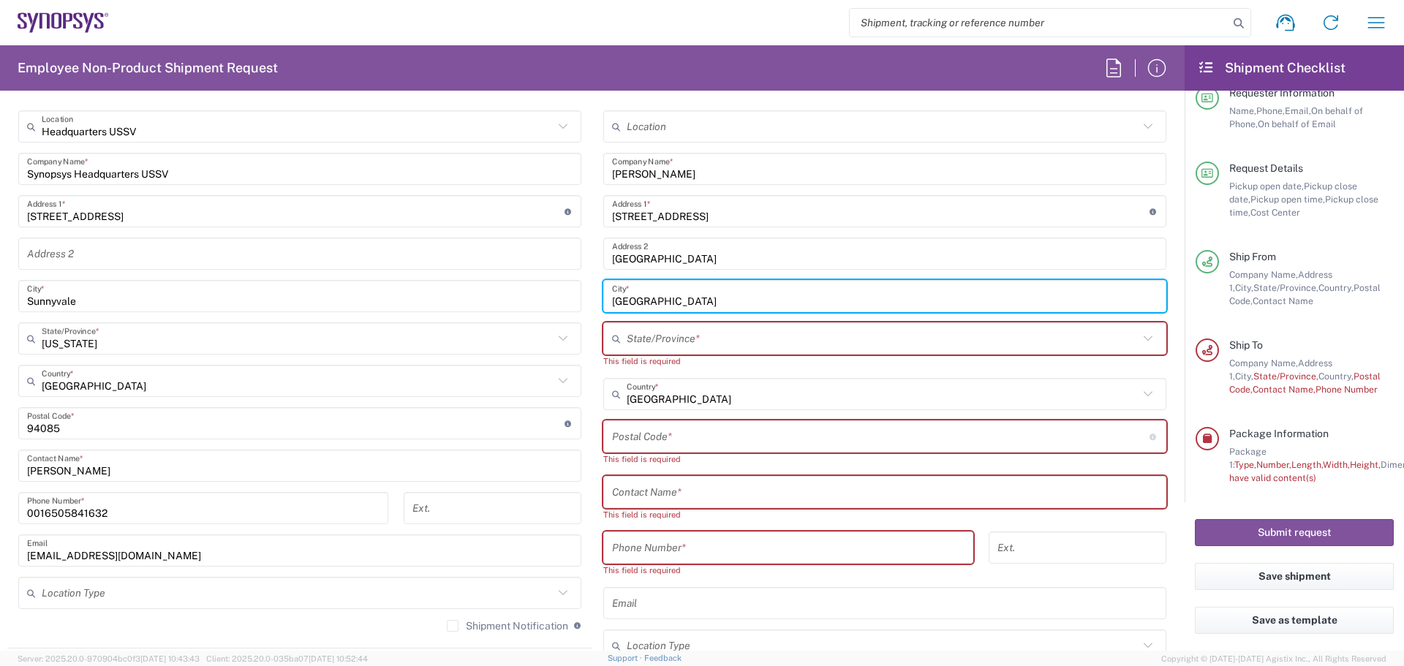
drag, startPoint x: 662, startPoint y: 297, endPoint x: 604, endPoint y: 304, distance: 58.2
click at [604, 304] on div "[GEOGRAPHIC_DATA] *" at bounding box center [884, 296] width 563 height 32
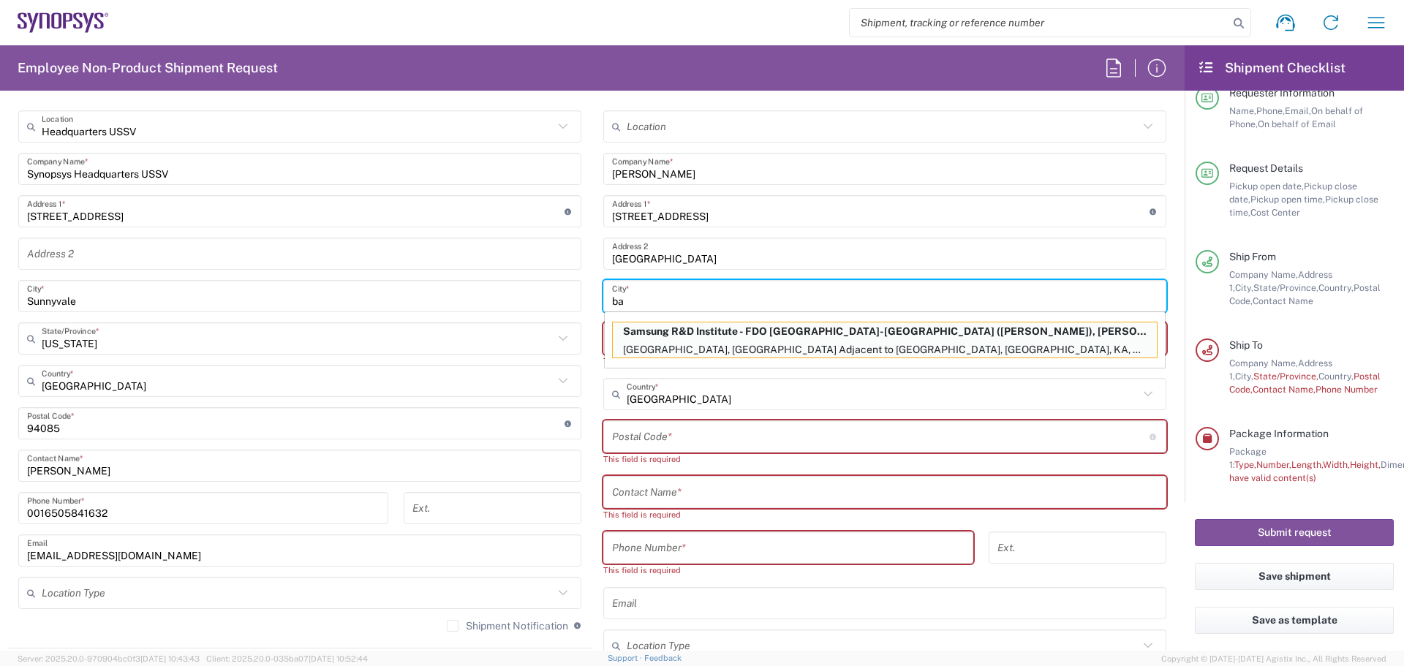
type input "b"
type input "[GEOGRAPHIC_DATA]"
click at [576, 394] on main "Headquarters USSV Location Headquarters [GEOGRAPHIC_DATA] Agrate Brianza IT01 […" at bounding box center [299, 376] width 585 height 532
click at [1165, 365] on main "Location [GEOGRAPHIC_DATA] DE04 Agrate Brianza IT01 [GEOGRAPHIC_DATA] DE02 [GEO…" at bounding box center [884, 443] width 585 height 667
click at [592, 391] on main "Location [GEOGRAPHIC_DATA] DE04 Agrate Brianza IT01 [GEOGRAPHIC_DATA] DE02 [GEO…" at bounding box center [884, 443] width 585 height 667
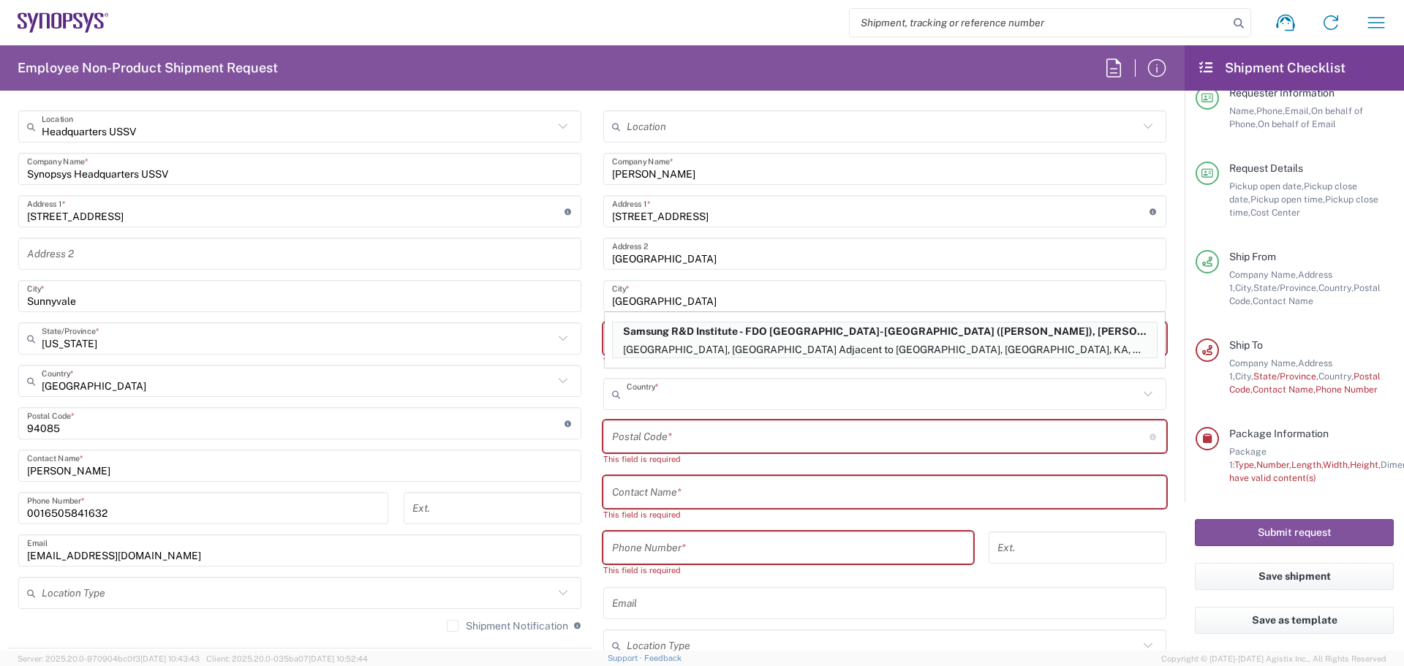
click at [687, 395] on input "text" at bounding box center [883, 395] width 512 height 26
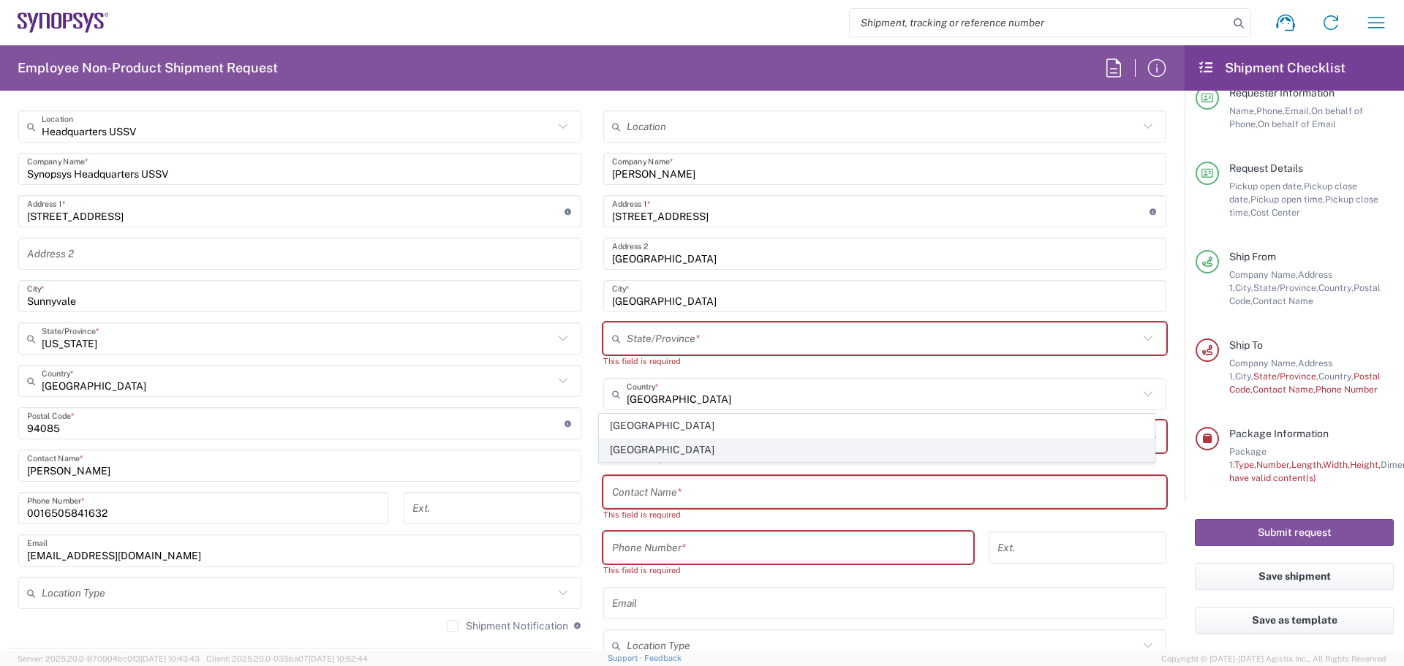
click at [628, 444] on span "[GEOGRAPHIC_DATA]" at bounding box center [877, 450] width 555 height 23
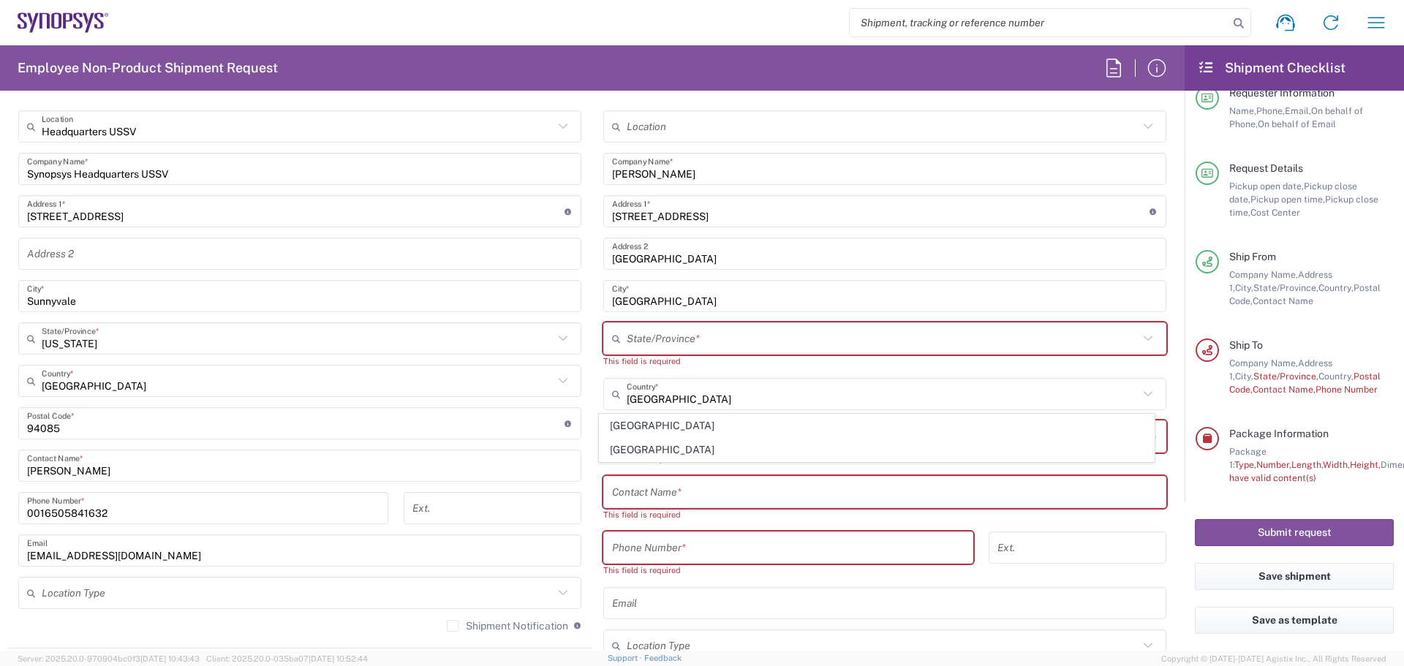
type input "[GEOGRAPHIC_DATA]"
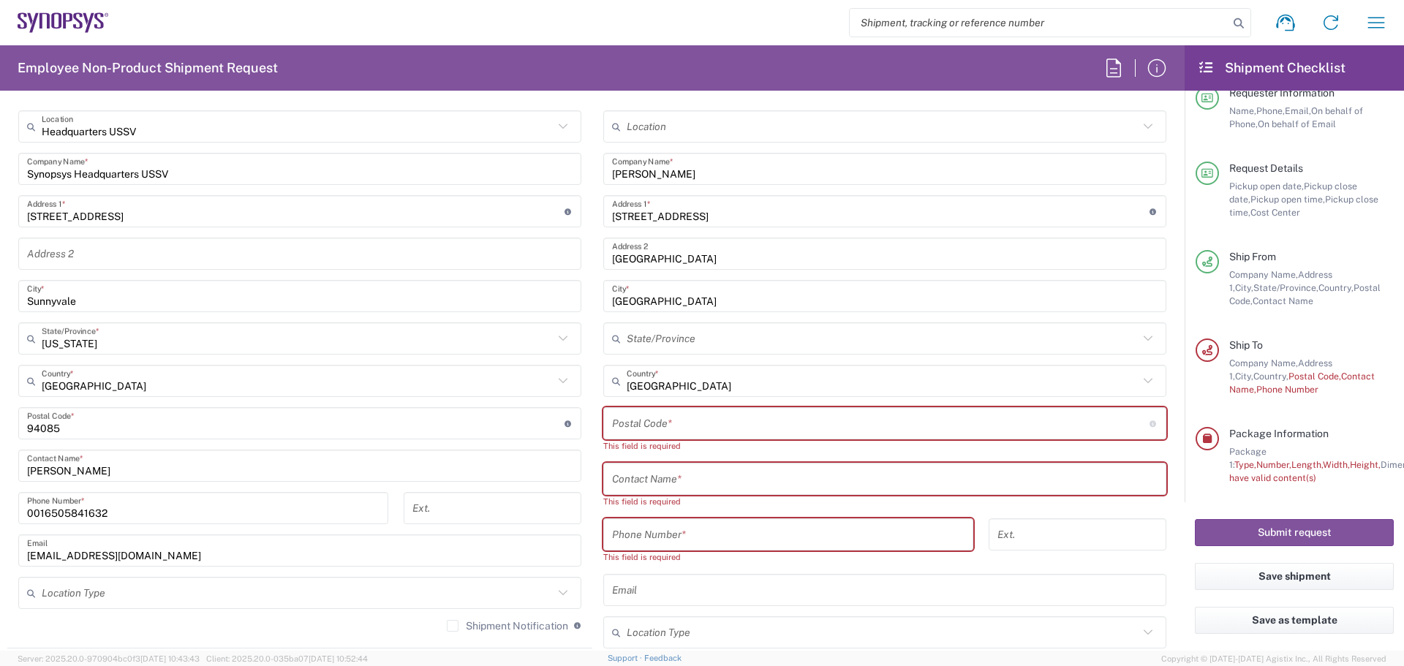
click at [577, 474] on main "Headquarters USSV Location Headquarters [GEOGRAPHIC_DATA] Agrate Brianza IT01 […" at bounding box center [299, 376] width 585 height 532
click at [682, 424] on input "undefined" at bounding box center [881, 424] width 538 height 26
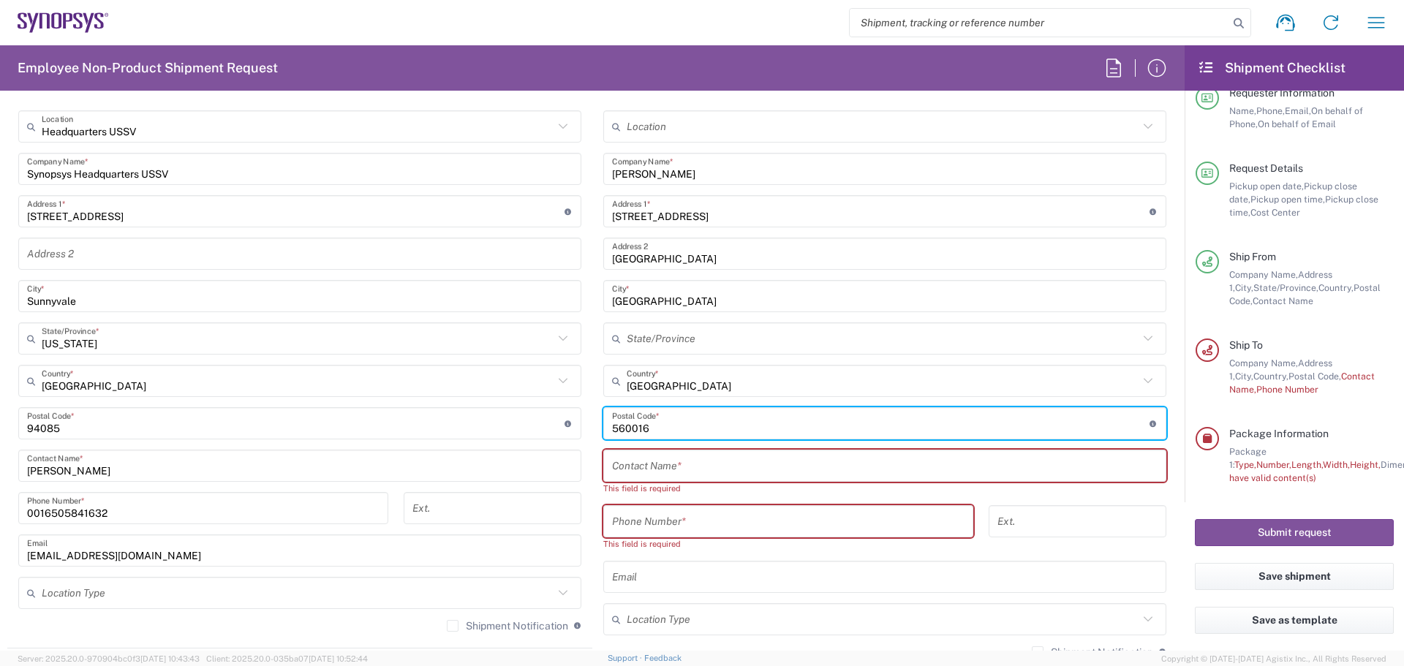
type input "560016"
click at [672, 464] on input "text" at bounding box center [885, 466] width 546 height 26
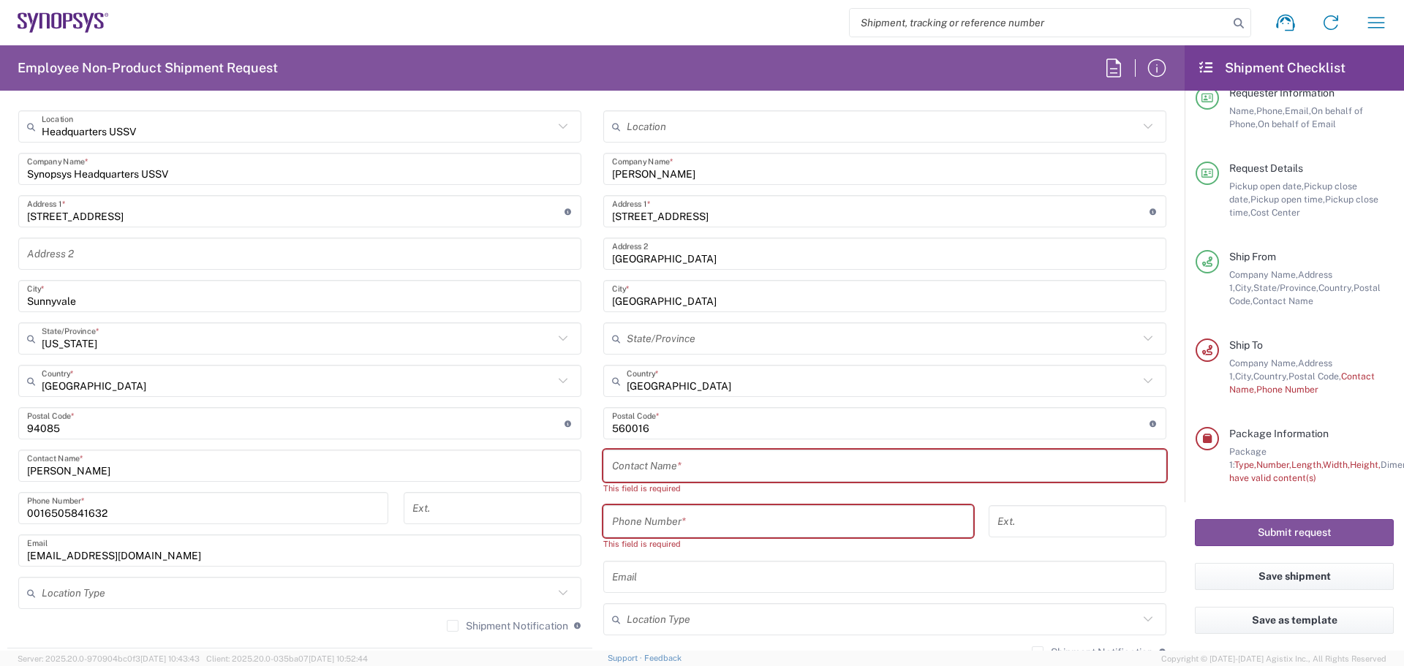
click at [644, 523] on input "tel" at bounding box center [788, 522] width 353 height 26
paste input "[PHONE_NUMBER]"
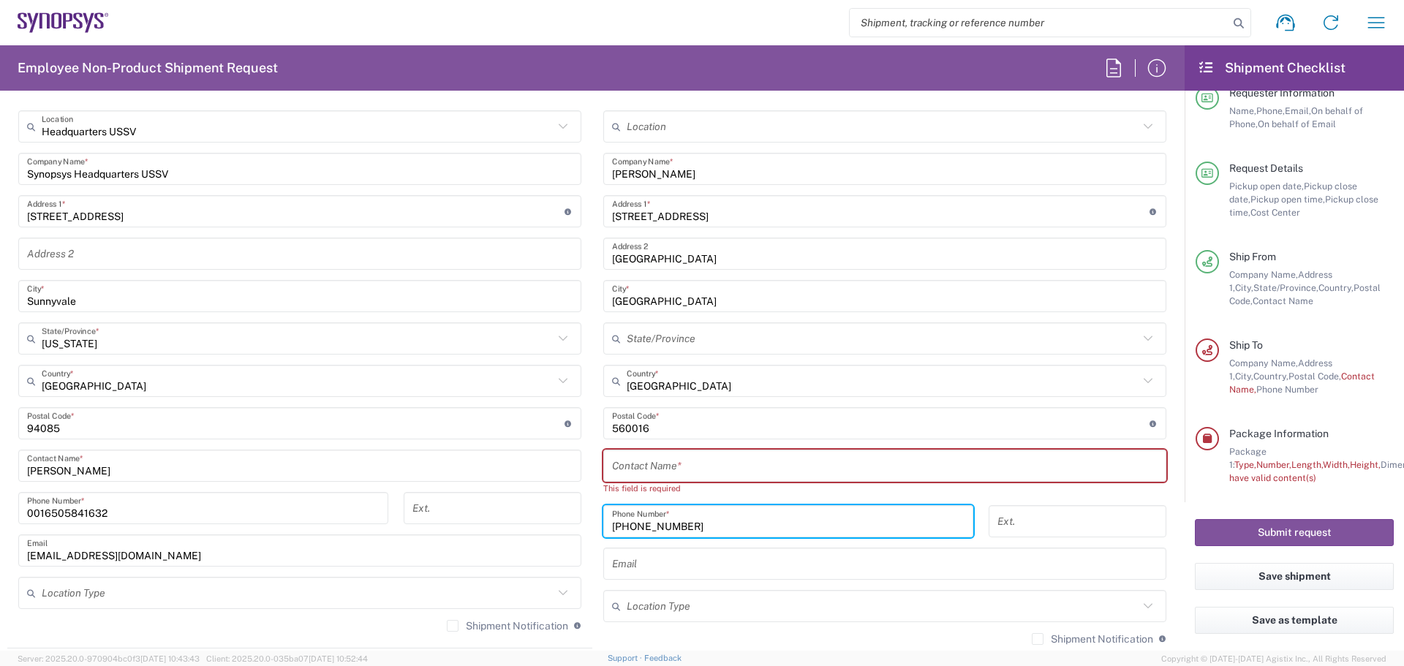
type input "[PHONE_NUMBER]"
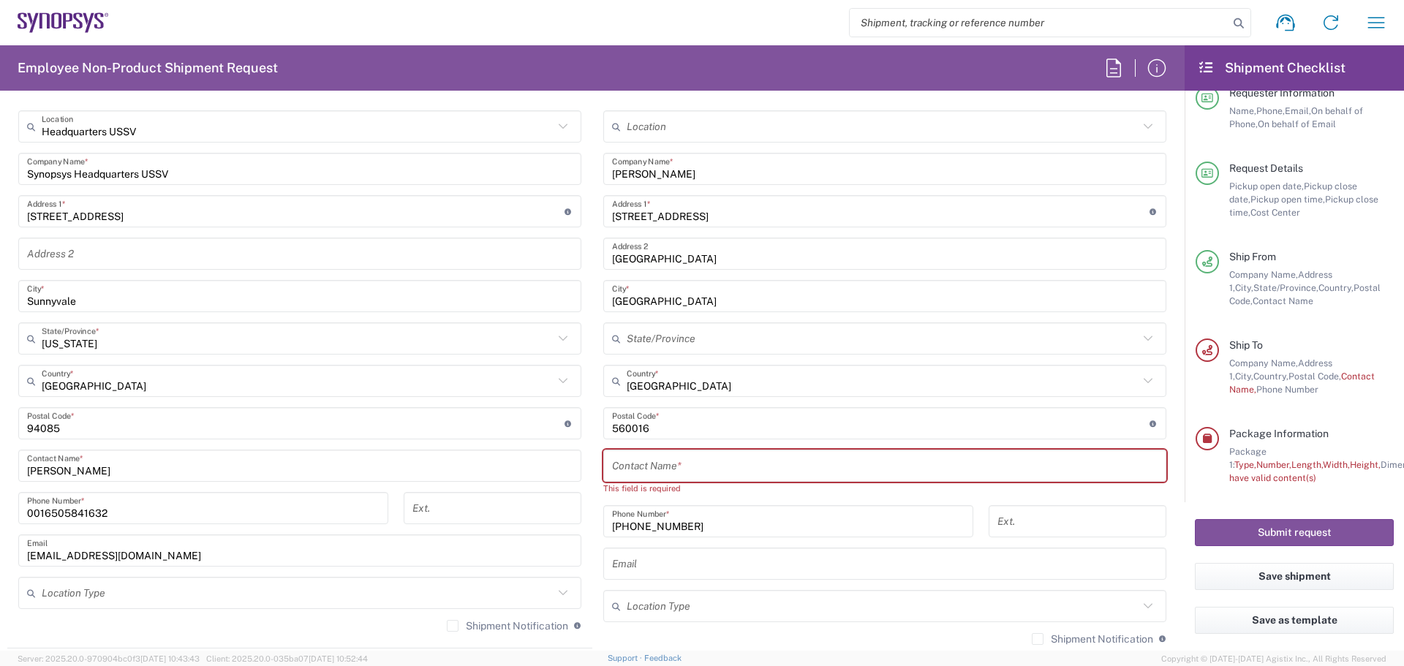
click at [649, 474] on input "text" at bounding box center [885, 466] width 546 height 26
paste input "[PERSON_NAME]"
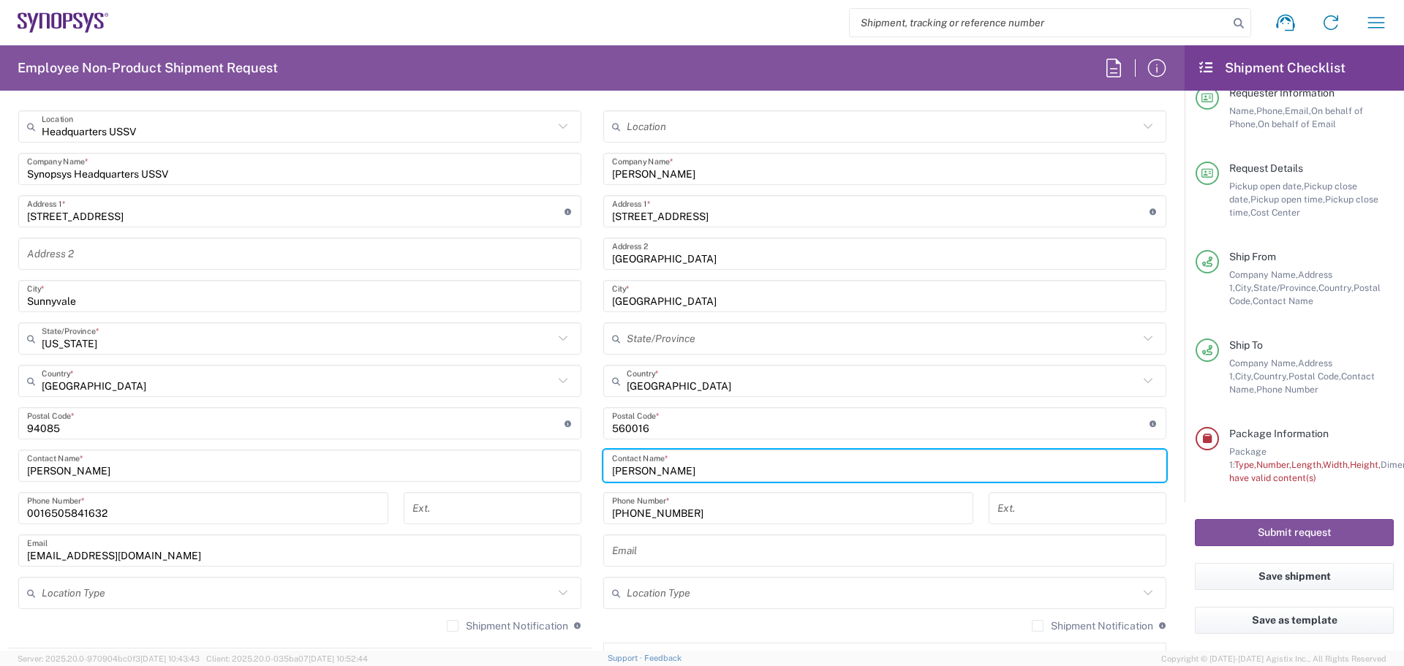
type input "[PERSON_NAME]"
click at [584, 603] on main "Headquarters USSV Location Headquarters [GEOGRAPHIC_DATA] Agrate Brianza IT01 […" at bounding box center [299, 376] width 585 height 532
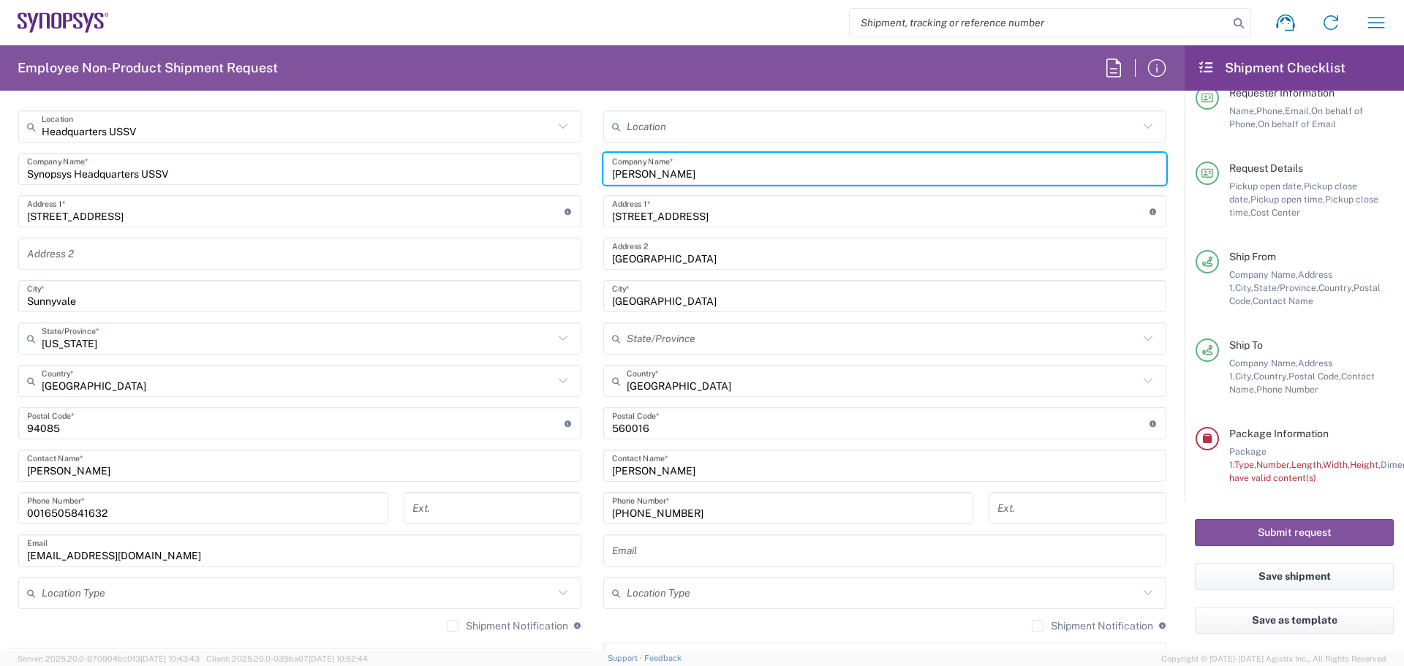
drag, startPoint x: 696, startPoint y: 172, endPoint x: 584, endPoint y: 174, distance: 111.9
click at [584, 174] on div "Ship From Headquarters USSV Location Headquarters [GEOGRAPHIC_DATA] Agrate Bria…" at bounding box center [592, 404] width 1170 height 653
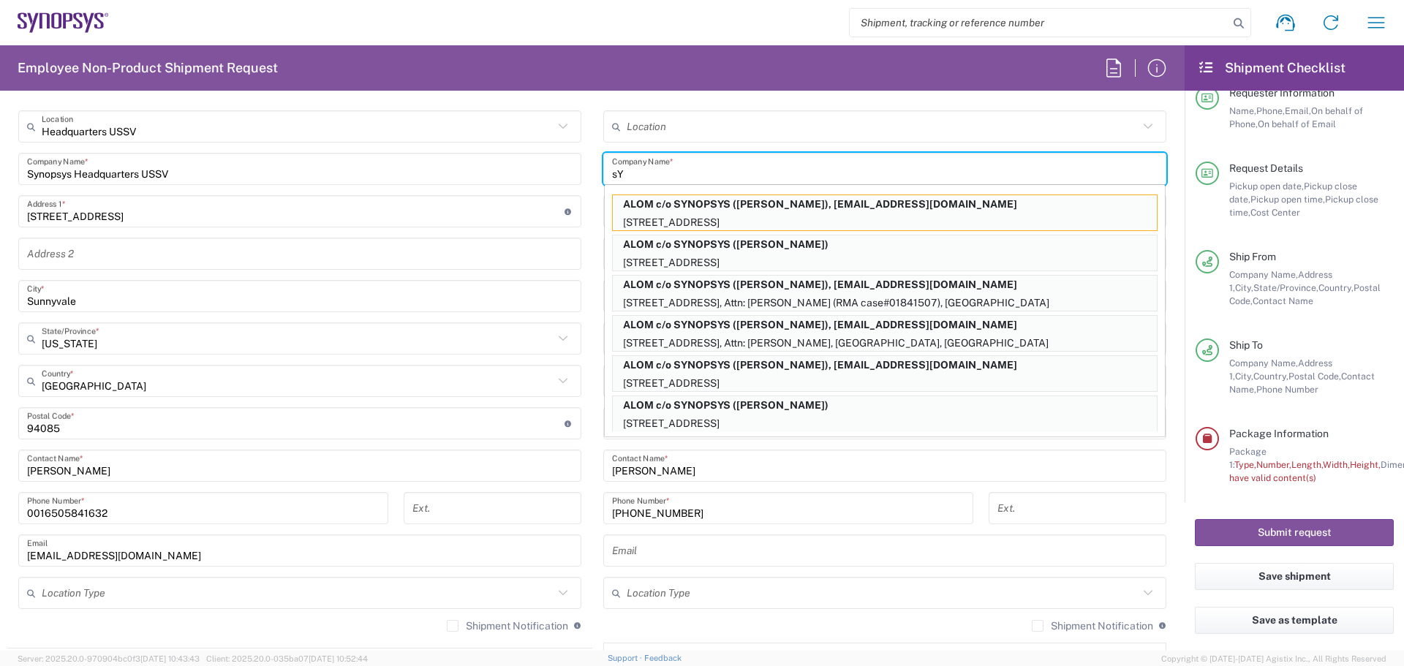
type input "s"
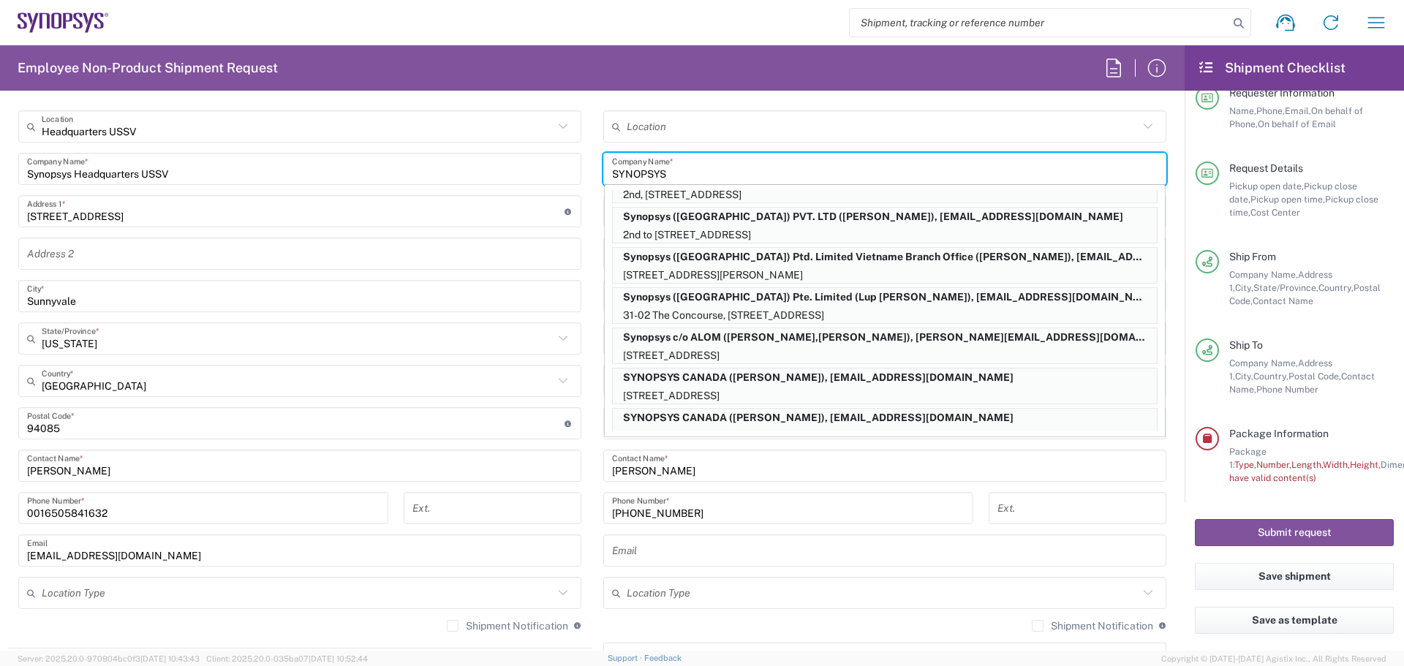
scroll to position [0, 0]
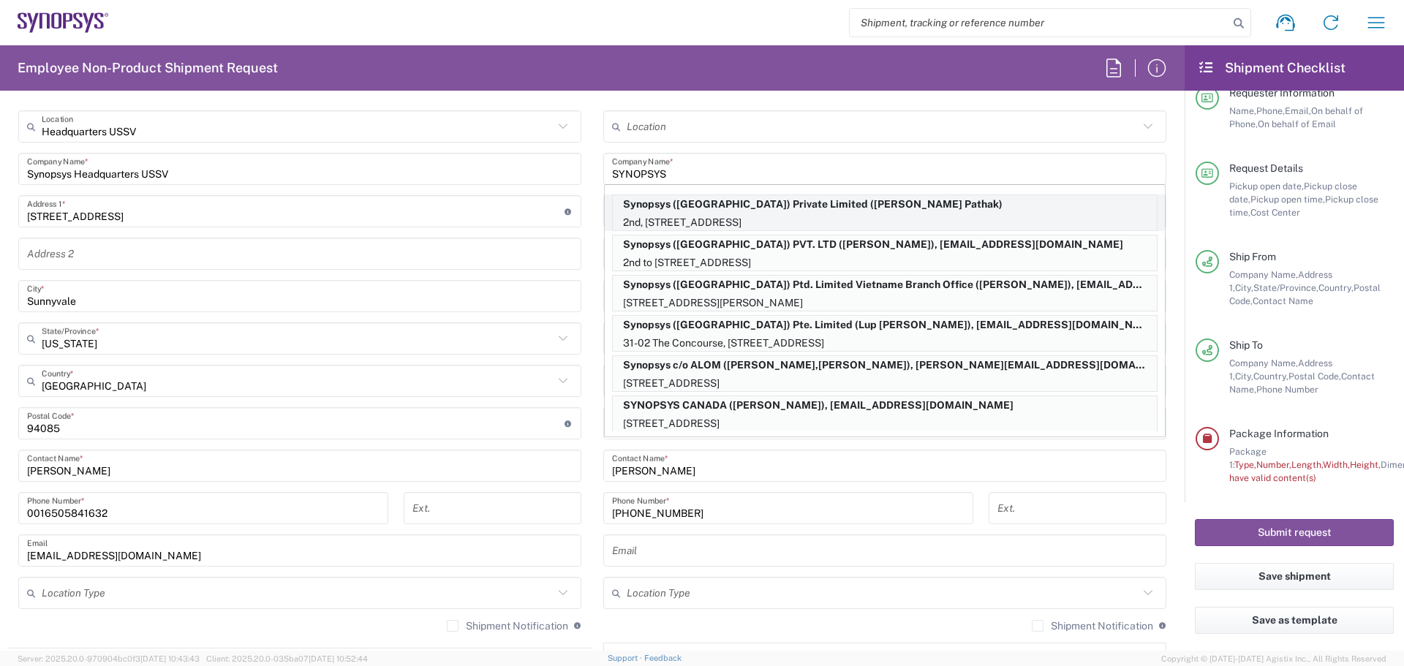
click at [734, 211] on p "Synopsys ([GEOGRAPHIC_DATA]) Private Limited ([PERSON_NAME] Pathak)" at bounding box center [885, 204] width 544 height 18
type input "Synopsys ([GEOGRAPHIC_DATA]) Private Limited"
type input "2nd, 3rd & 4th Floor,"
type input "Tower-A, [GEOGRAPHIC_DATA],"
type input "[GEOGRAPHIC_DATA]"
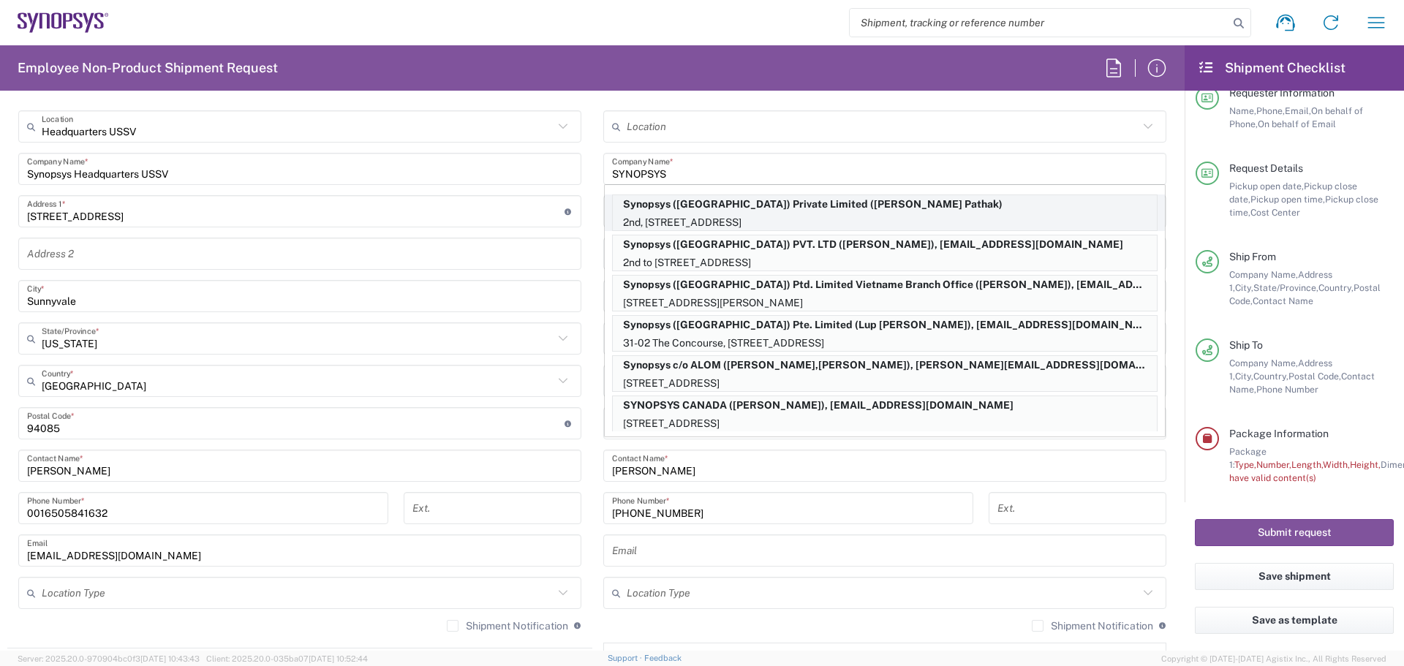
type input "201307 UP"
type input "[PERSON_NAME] Pathak"
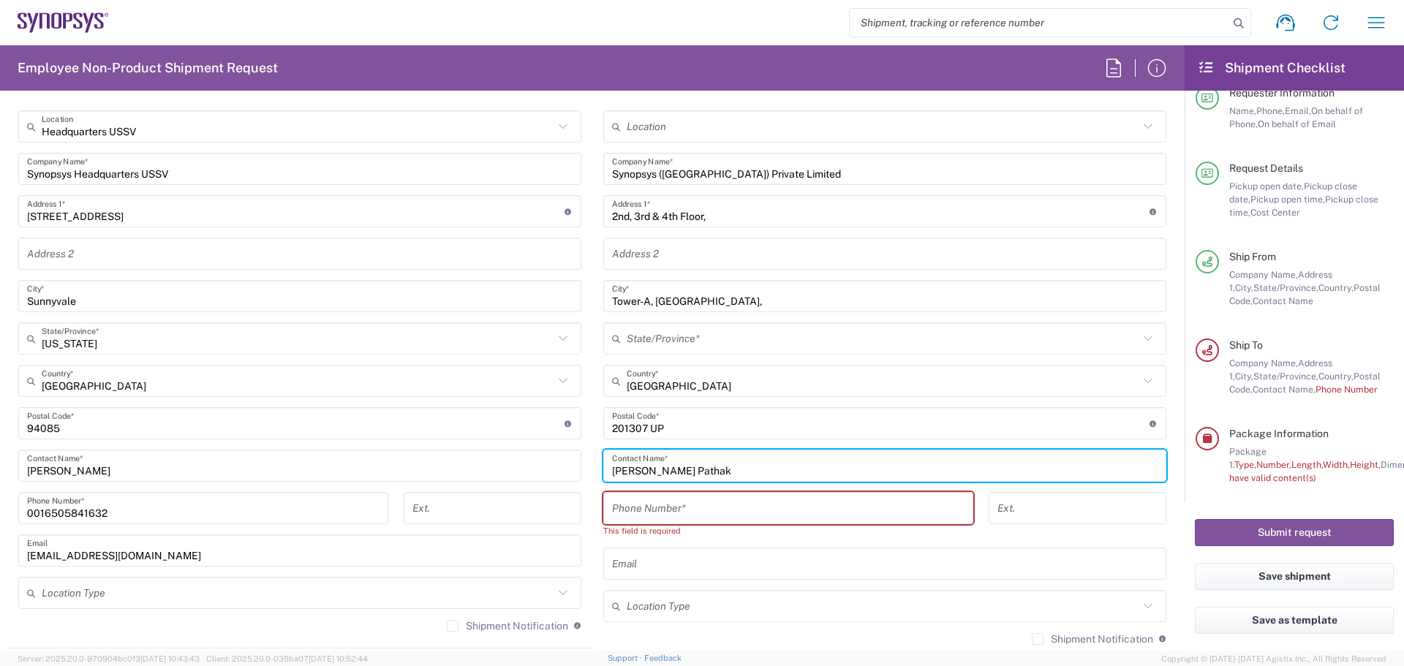
drag, startPoint x: 706, startPoint y: 466, endPoint x: 573, endPoint y: 492, distance: 135.0
click at [573, 492] on div "Ship From Headquarters USSV Location Headquarters [GEOGRAPHIC_DATA] Agrate Bria…" at bounding box center [592, 411] width 1170 height 666
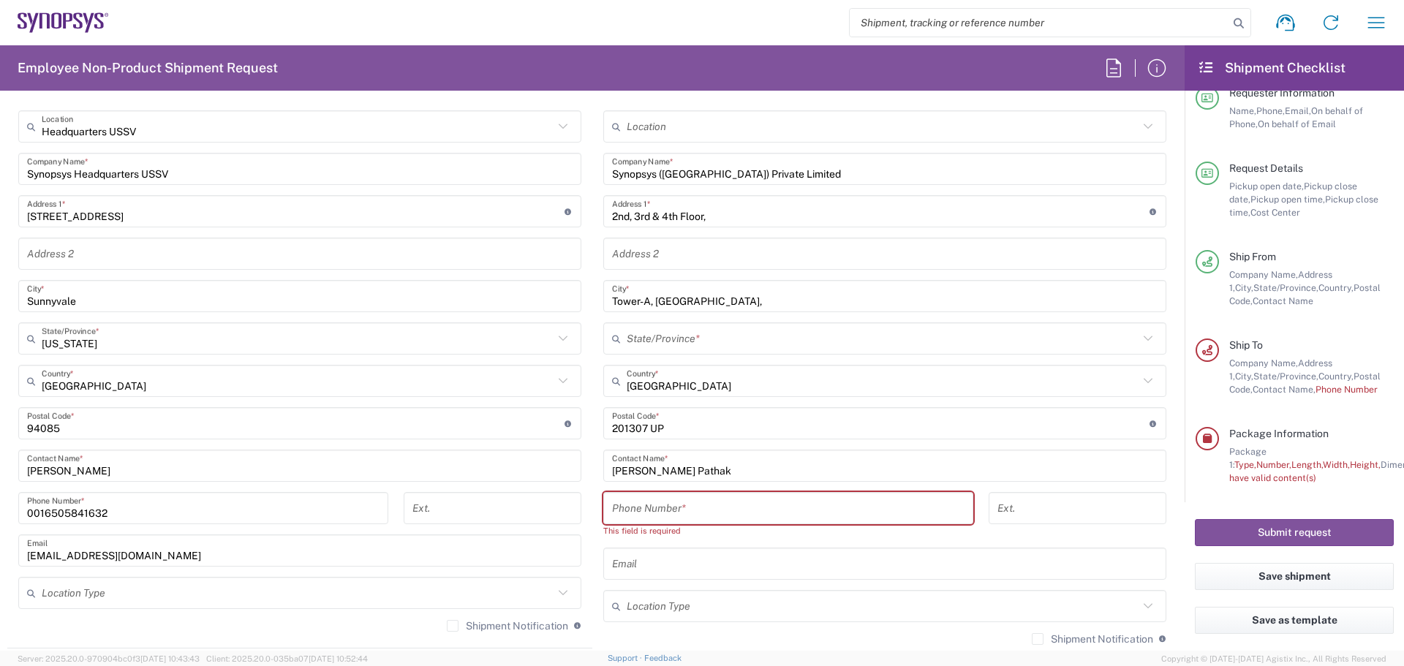
drag, startPoint x: 756, startPoint y: 472, endPoint x: 731, endPoint y: 466, distance: 26.4
click at [756, 472] on input "[PERSON_NAME] Pathak" at bounding box center [885, 466] width 546 height 26
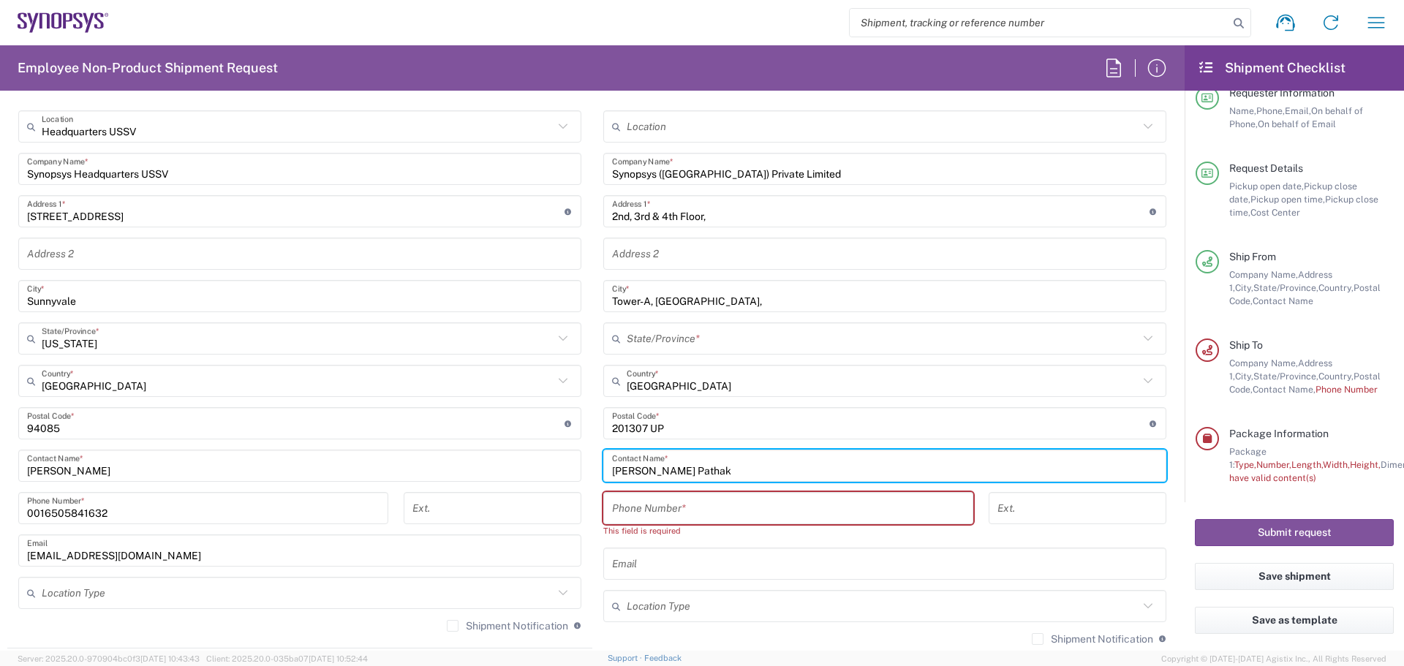
drag, startPoint x: 717, startPoint y: 464, endPoint x: 467, endPoint y: 464, distance: 250.1
click at [467, 464] on div "Ship From Headquarters USSV Location Headquarters [GEOGRAPHIC_DATA] Agrate Bria…" at bounding box center [592, 411] width 1170 height 666
paste input "[PERSON_NAME]"
type input "[PERSON_NAME]"
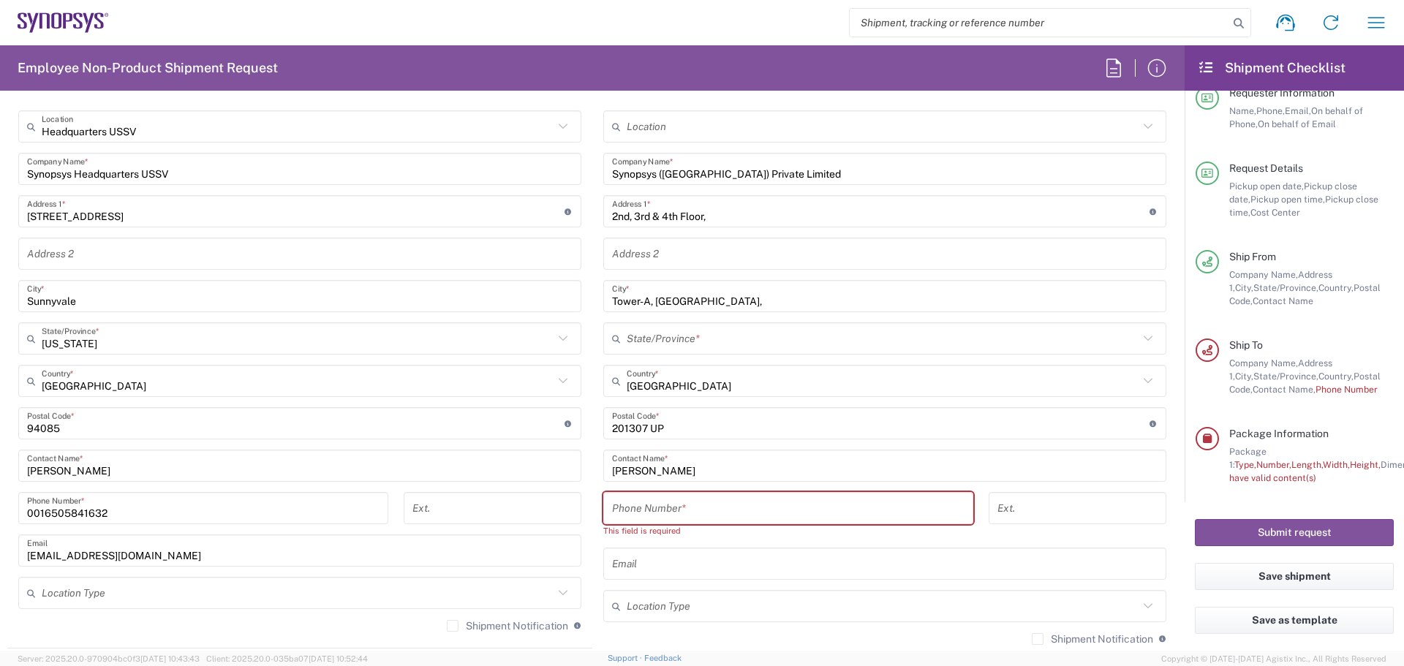
click at [633, 509] on input "tel" at bounding box center [788, 509] width 353 height 26
paste input "[PHONE_NUMBER]"
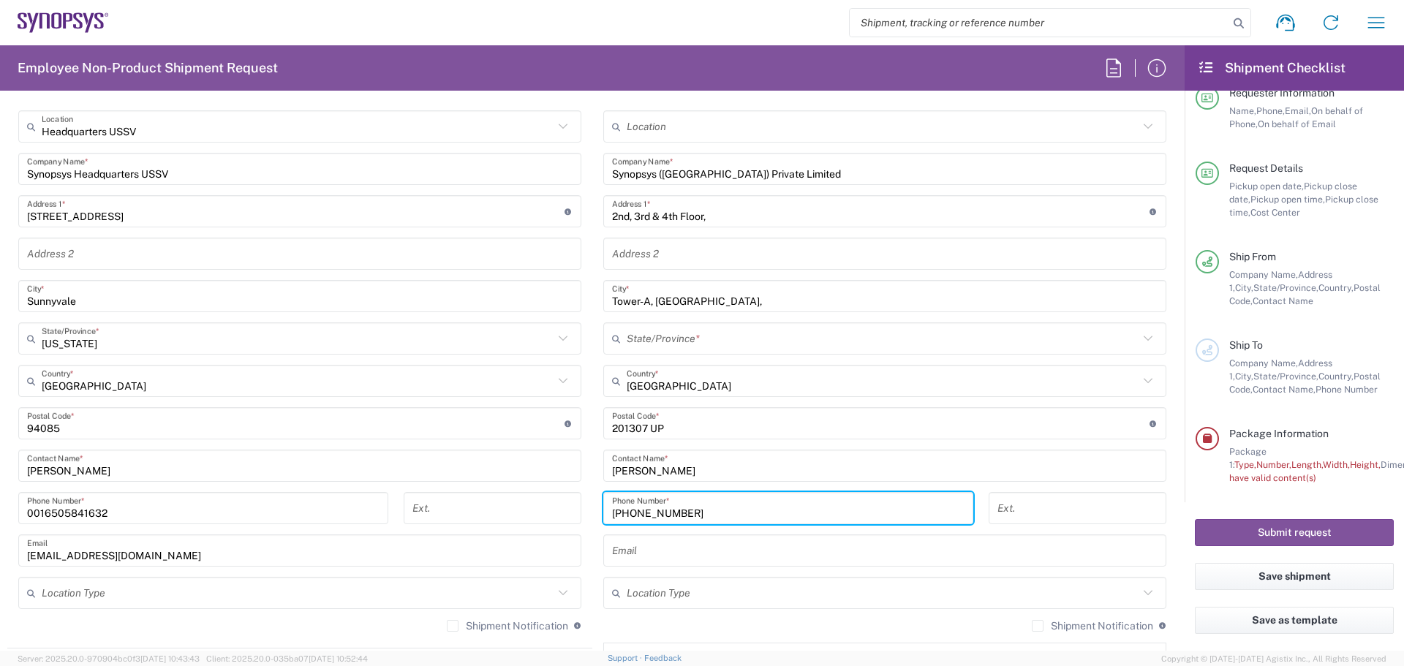
type input "[PHONE_NUMBER]"
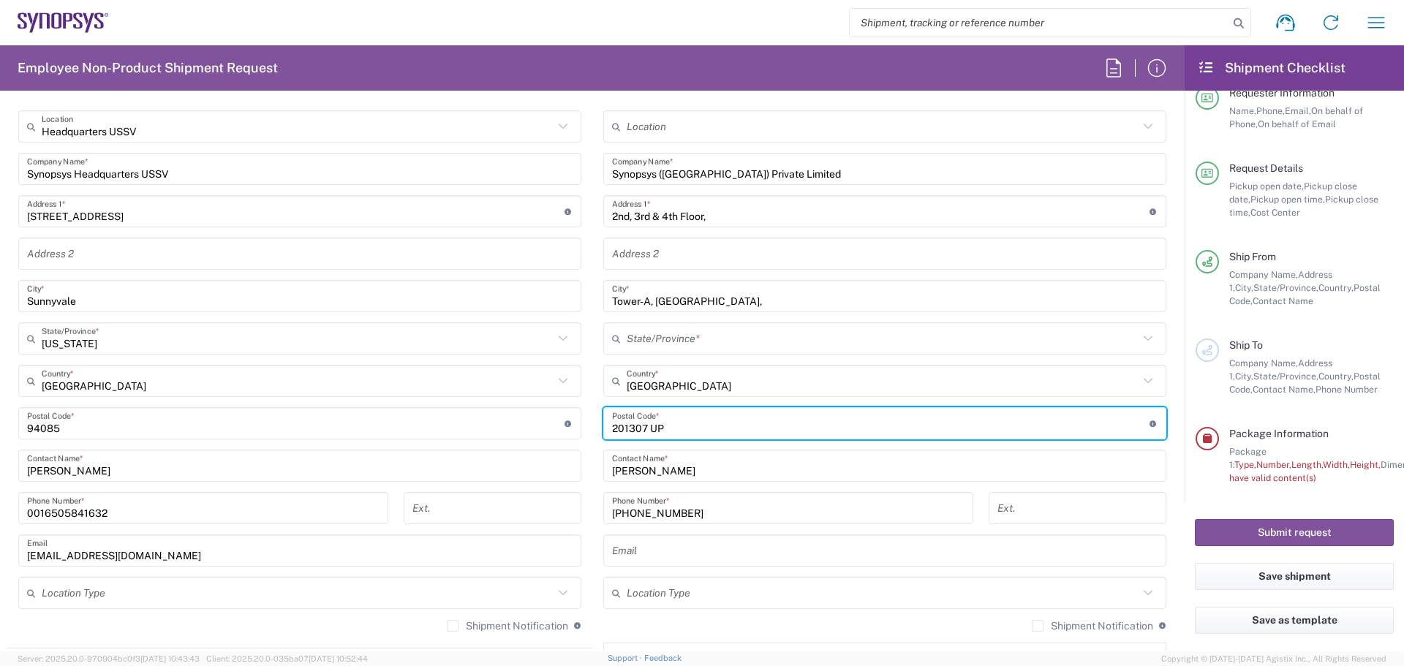
drag, startPoint x: 681, startPoint y: 426, endPoint x: 487, endPoint y: 426, distance: 193.8
click at [487, 426] on div "Ship From Headquarters USSV Location Headquarters [GEOGRAPHIC_DATA] Agrate Bria…" at bounding box center [592, 404] width 1170 height 653
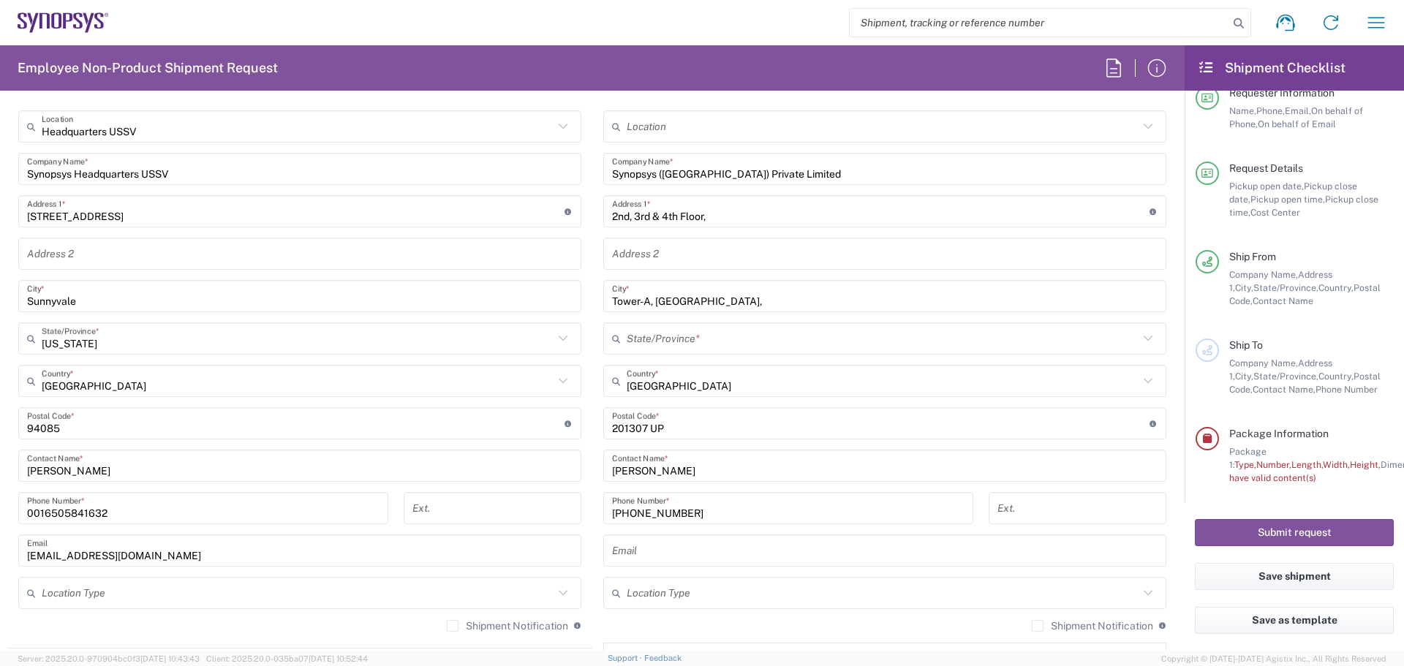
click at [840, 467] on input "[PERSON_NAME]" at bounding box center [885, 466] width 546 height 26
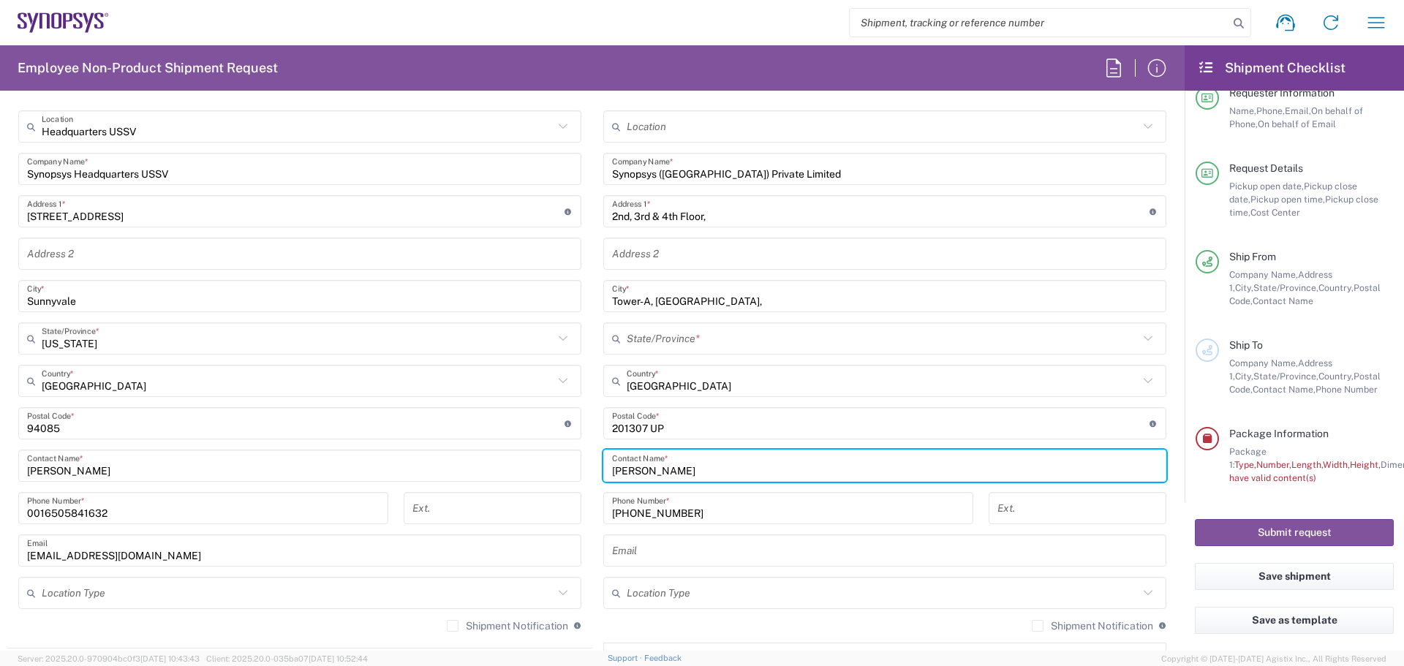
click at [737, 180] on input "Synopsys ([GEOGRAPHIC_DATA]) Private Limited" at bounding box center [885, 170] width 546 height 26
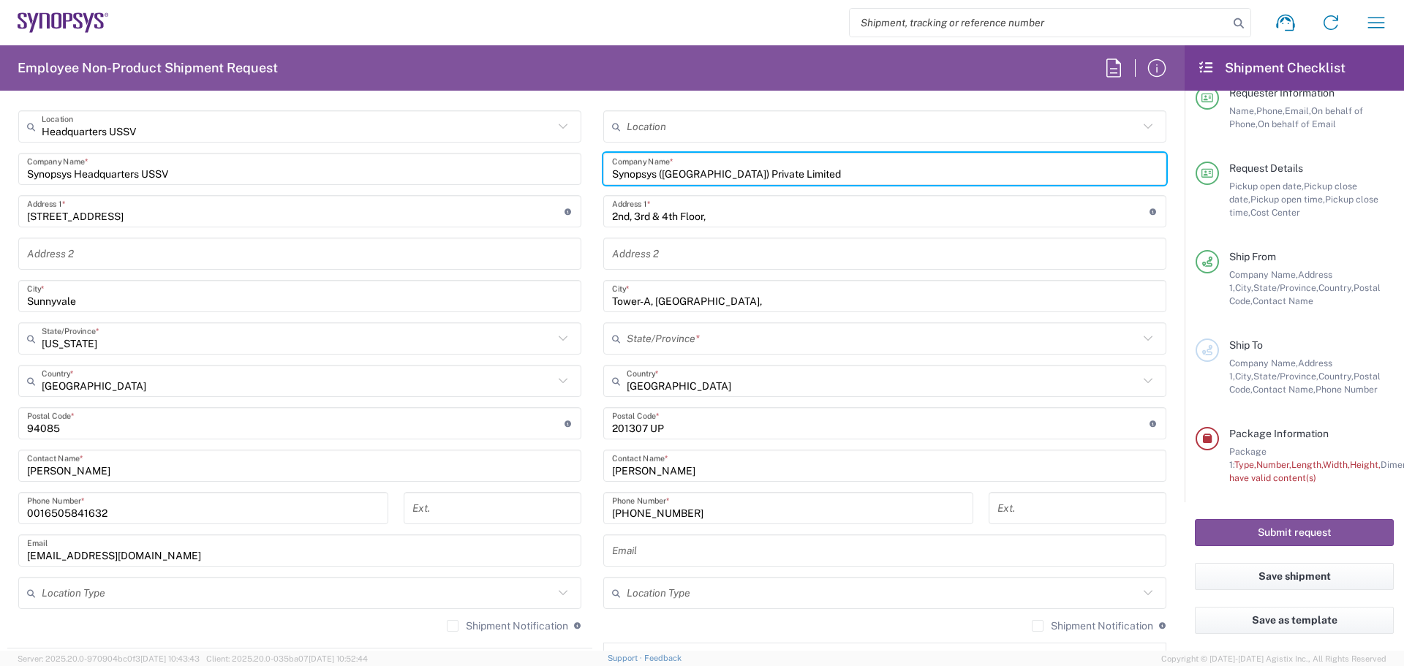
click at [772, 167] on input "Synopsys ([GEOGRAPHIC_DATA]) Private Limited" at bounding box center [885, 170] width 546 height 26
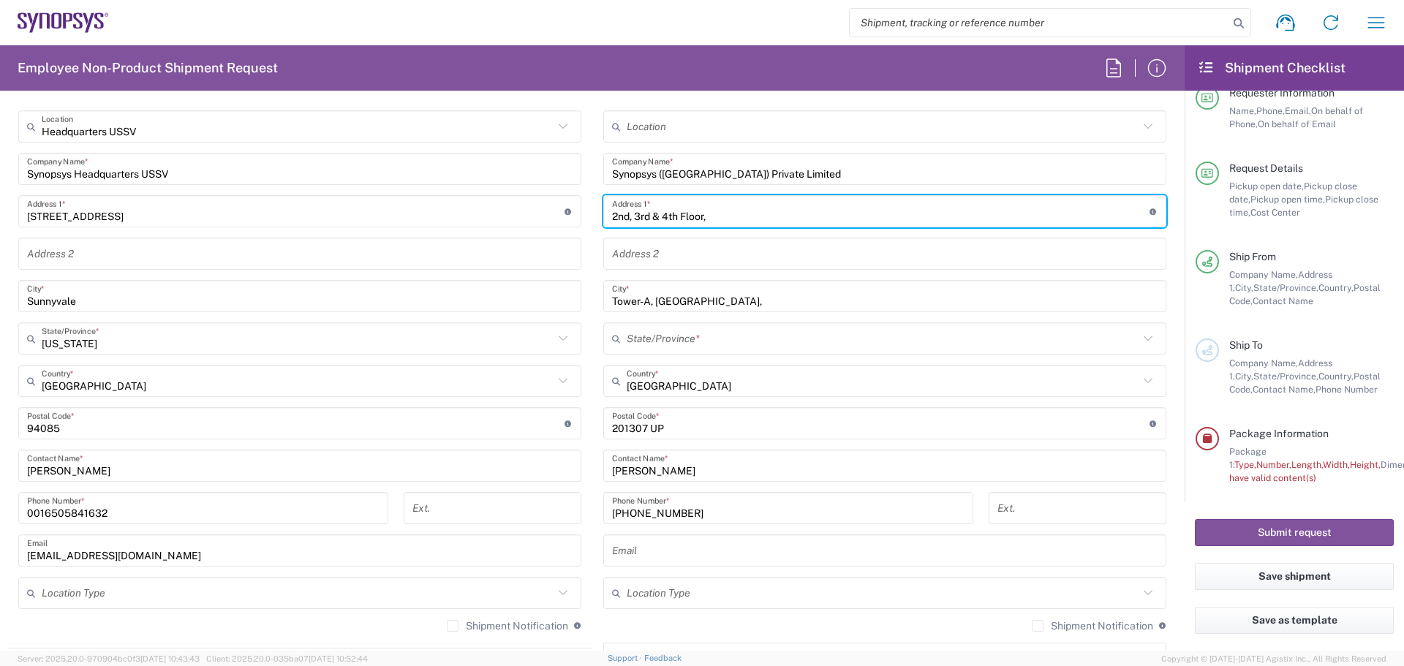
click at [729, 215] on input "2nd, 3rd & 4th Floor," at bounding box center [881, 212] width 538 height 26
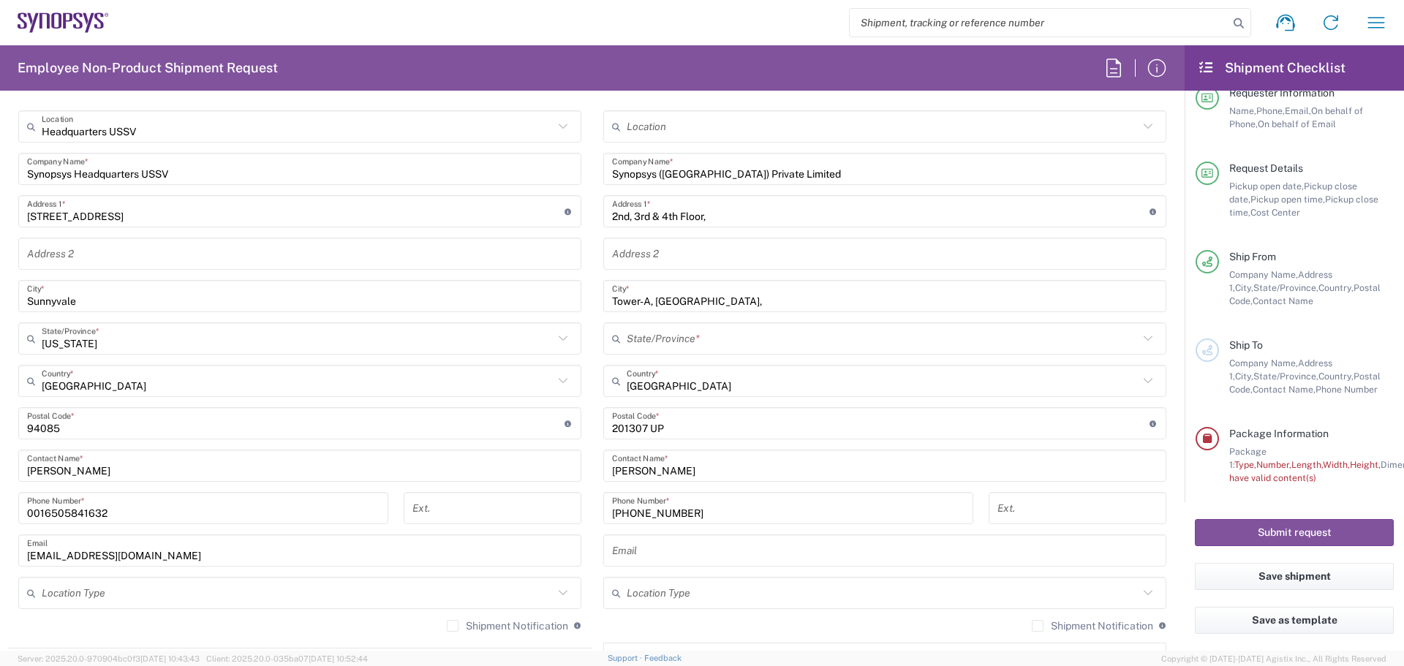
click at [721, 225] on div "2nd, 3rd & 4th Floor, Address 1 * For cross streets use street names with '&' o…" at bounding box center [884, 211] width 563 height 32
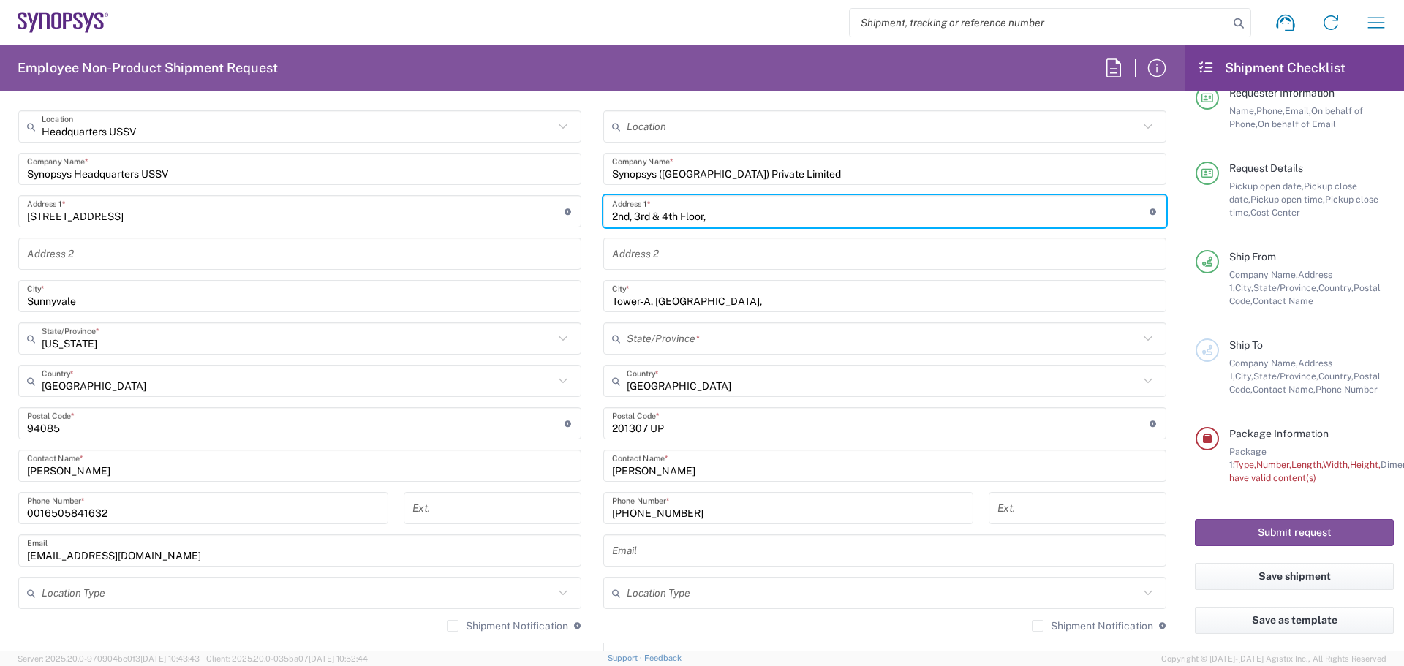
drag, startPoint x: 713, startPoint y: 220, endPoint x: 589, endPoint y: 220, distance: 124.3
click at [592, 220] on main "Location [GEOGRAPHIC_DATA] DE04 Agrate Brianza IT01 [GEOGRAPHIC_DATA] DE02 [GEO…" at bounding box center [884, 417] width 585 height 614
paste input "[STREET_ADDRESS]"
type input "[STREET_ADDRESS]"
click at [944, 260] on input "text" at bounding box center [885, 254] width 546 height 26
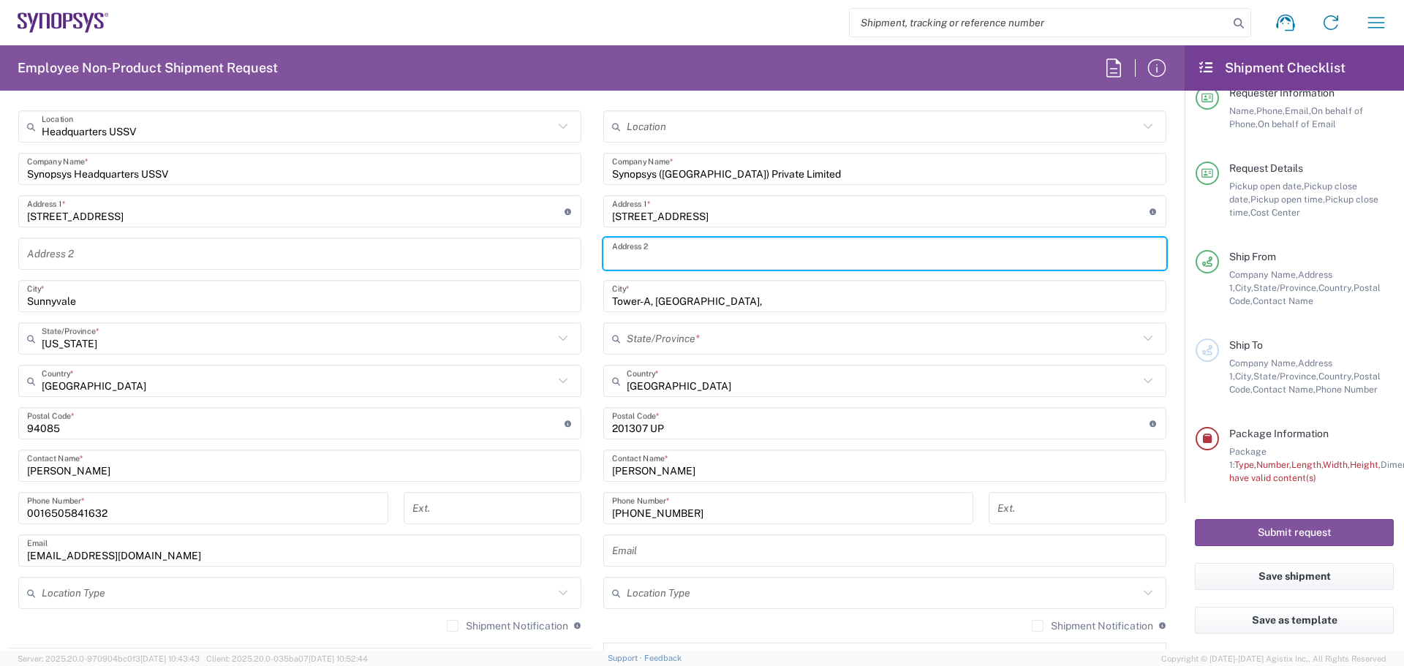
click at [734, 305] on input "Tower-A, [GEOGRAPHIC_DATA]," at bounding box center [885, 297] width 546 height 26
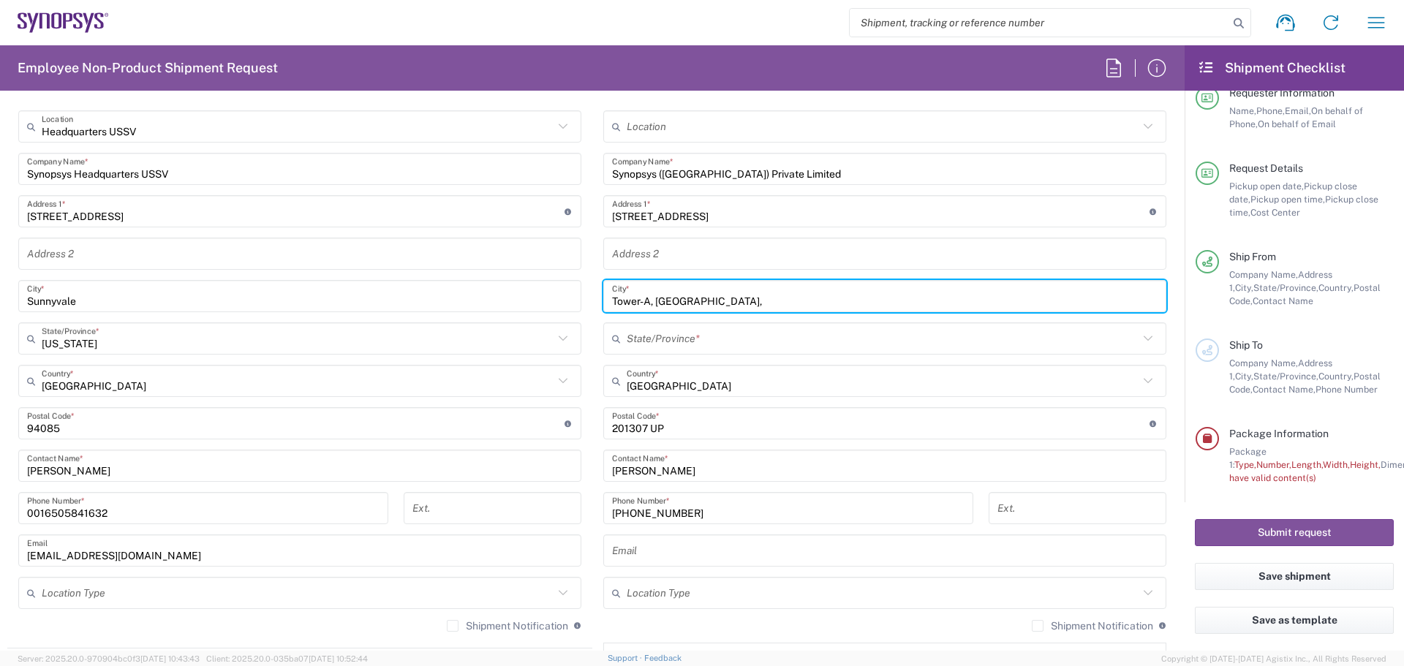
paste input "[STREET_ADDRESS]"
drag, startPoint x: 1082, startPoint y: 301, endPoint x: 539, endPoint y: 301, distance: 542.7
click at [539, 301] on div "Ship From Headquarters USSV Location Headquarters [GEOGRAPHIC_DATA] Agrate Bria…" at bounding box center [592, 404] width 1170 height 653
paste input "[STREET_ADDRESS]"
drag, startPoint x: 1102, startPoint y: 295, endPoint x: 569, endPoint y: 323, distance: 533.9
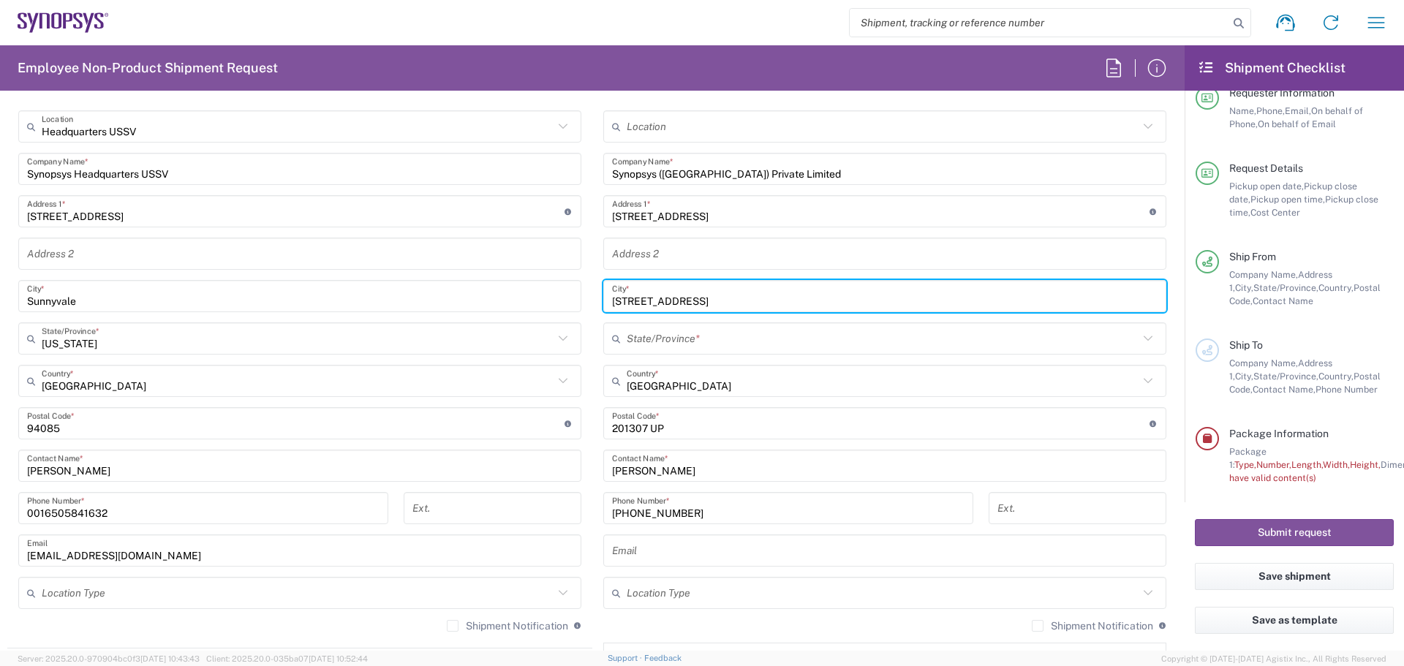
click at [565, 320] on div "Ship From Headquarters USSV Location Headquarters [GEOGRAPHIC_DATA] Agrate Bria…" at bounding box center [592, 404] width 1170 height 653
paste input "text"
type input "[STREET_ADDRESS]"
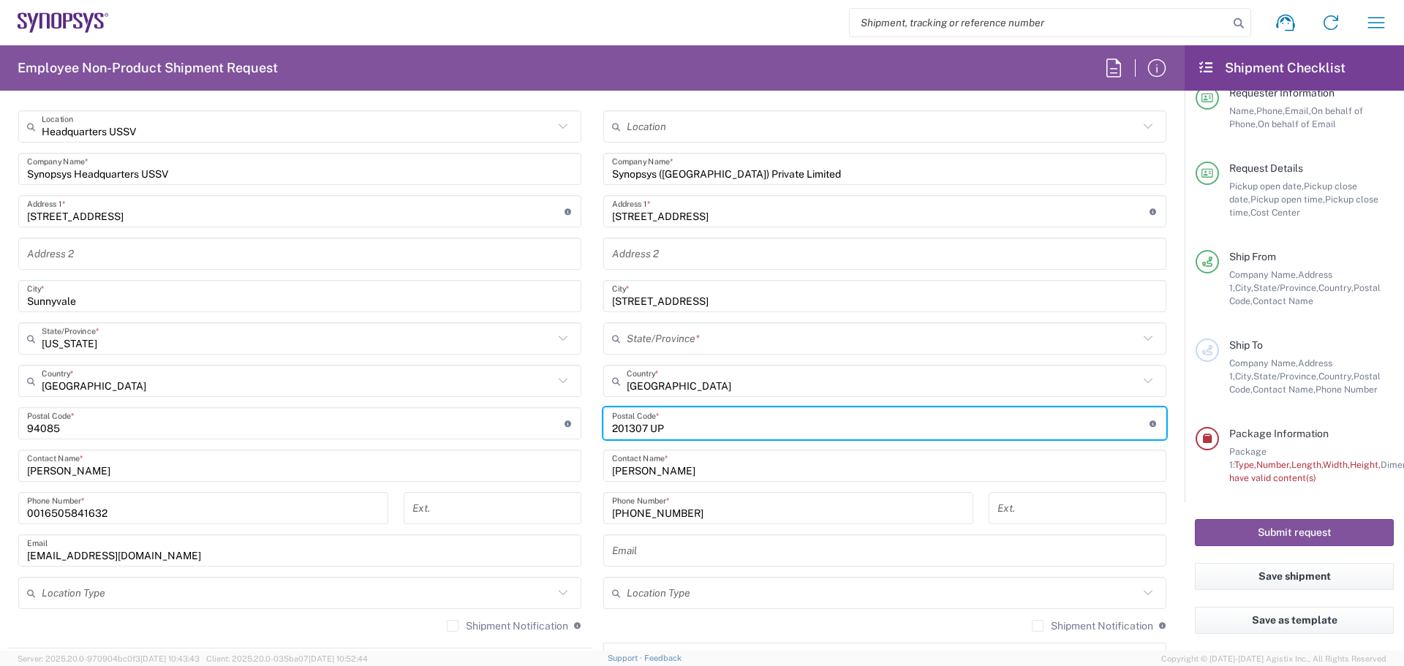
drag, startPoint x: 674, startPoint y: 429, endPoint x: 592, endPoint y: 437, distance: 83.0
click at [592, 437] on main "Location [GEOGRAPHIC_DATA] DE04 Agrate Brianza IT01 [GEOGRAPHIC_DATA] DE02 [GEO…" at bounding box center [884, 417] width 585 height 614
paste input "[STREET_ADDRESS]"
drag, startPoint x: 972, startPoint y: 429, endPoint x: 497, endPoint y: 442, distance: 474.8
click at [497, 442] on div "Ship From Headquarters USSV Location Headquarters [GEOGRAPHIC_DATA] Agrate Bria…" at bounding box center [592, 404] width 1170 height 653
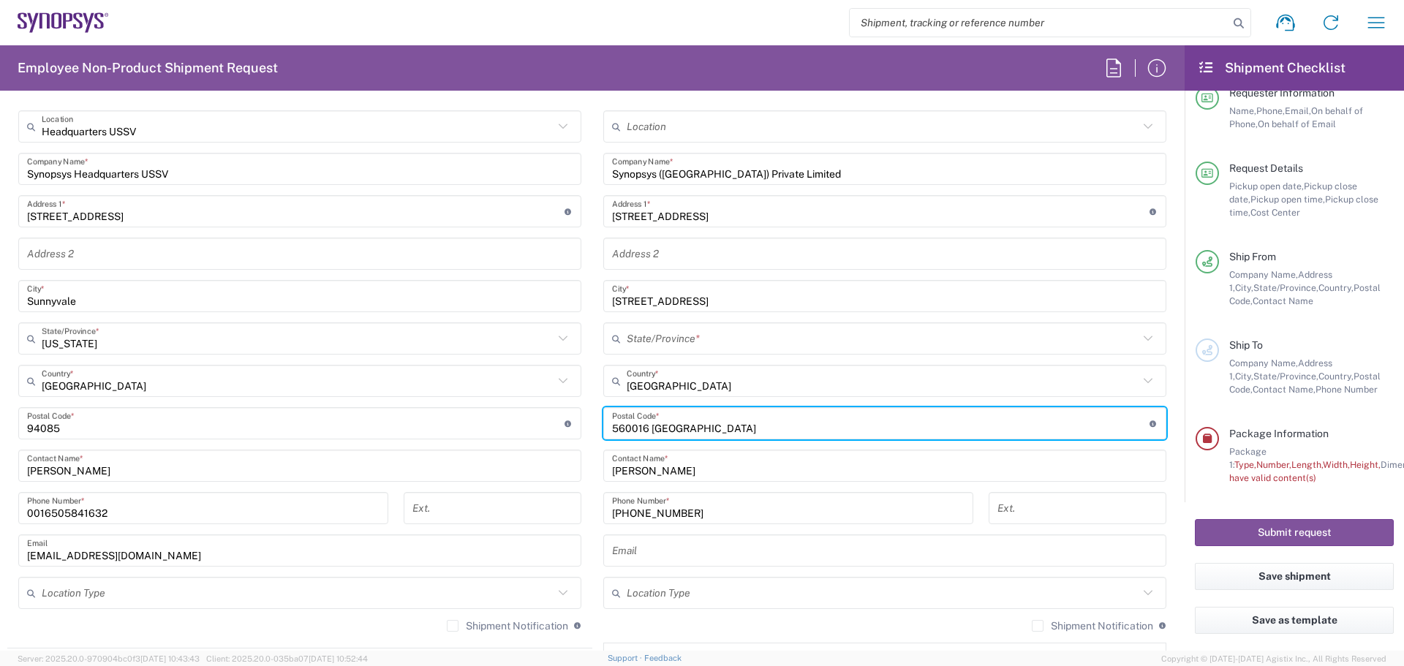
drag, startPoint x: 706, startPoint y: 432, endPoint x: 646, endPoint y: 437, distance: 60.1
click at [646, 437] on div "Postal Code * Postal Code for [GEOGRAPHIC_DATA] should have the following forma…" at bounding box center [884, 423] width 563 height 32
type input "560016"
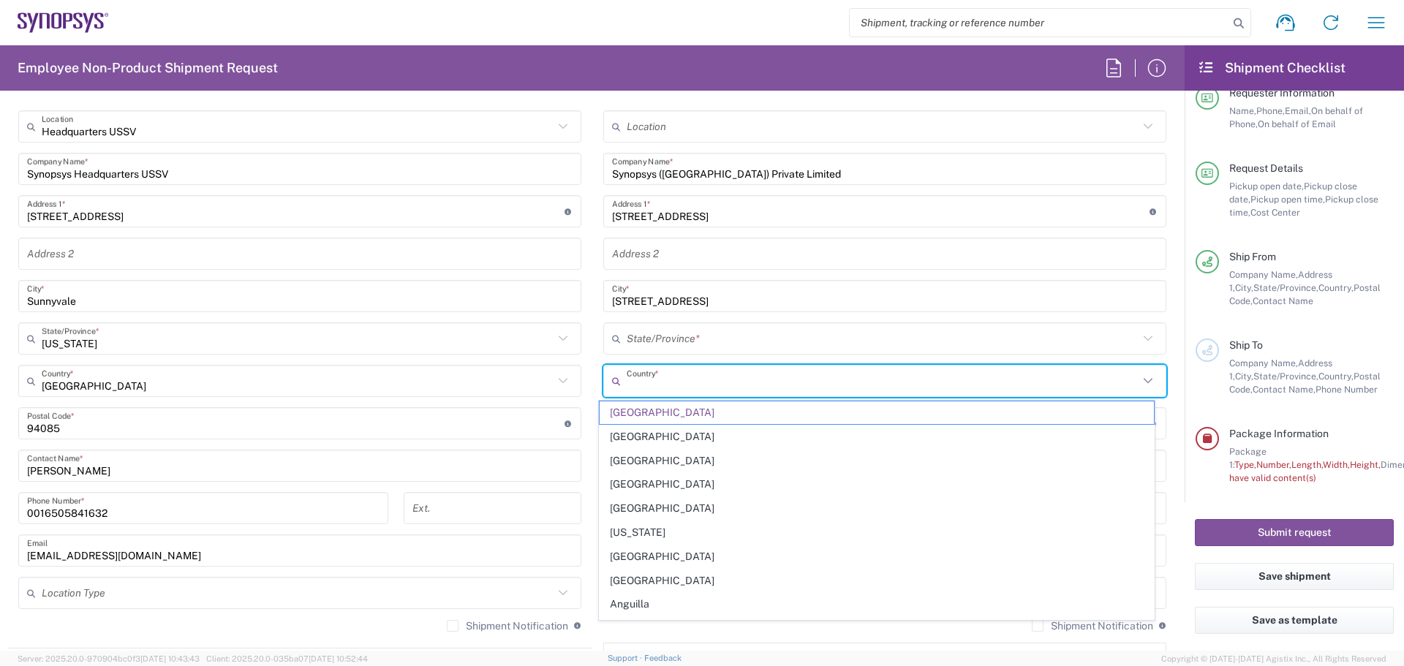
click at [699, 385] on input "text" at bounding box center [883, 382] width 512 height 26
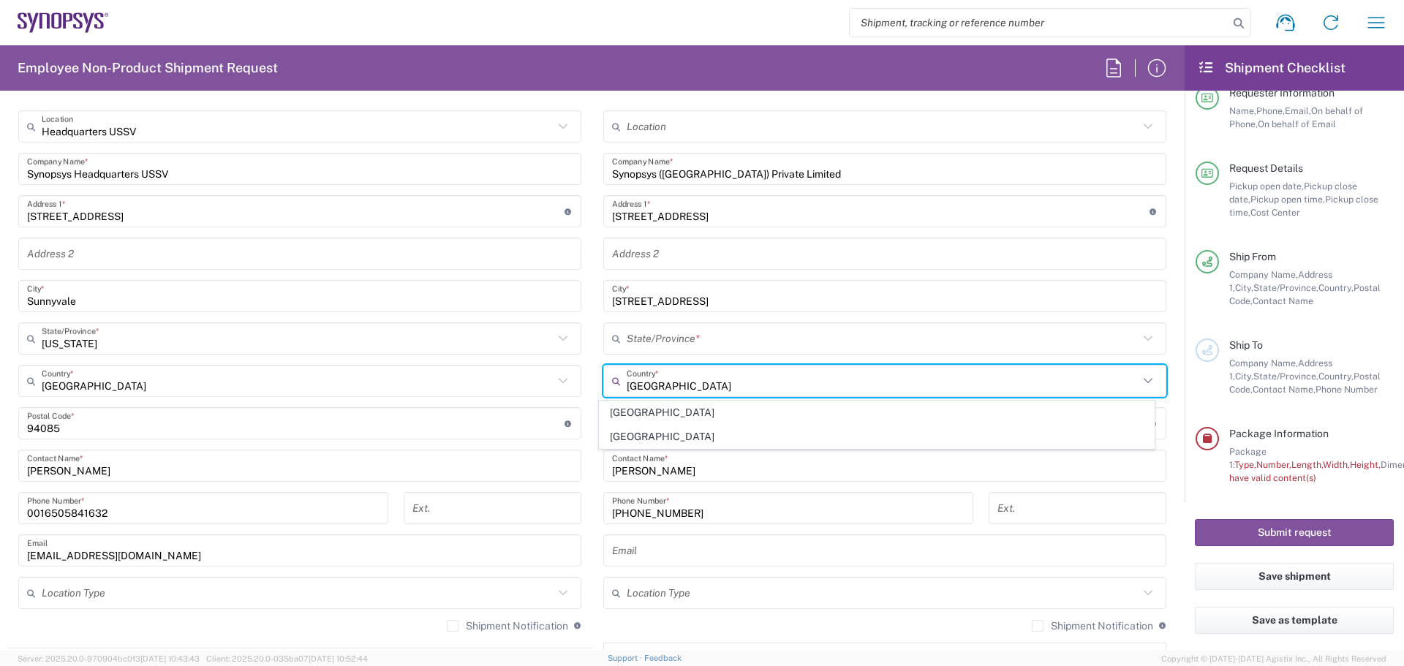
drag, startPoint x: 643, startPoint y: 430, endPoint x: 653, endPoint y: 432, distance: 10.5
click at [643, 431] on span "[GEOGRAPHIC_DATA]" at bounding box center [877, 437] width 555 height 23
type input "[GEOGRAPHIC_DATA]"
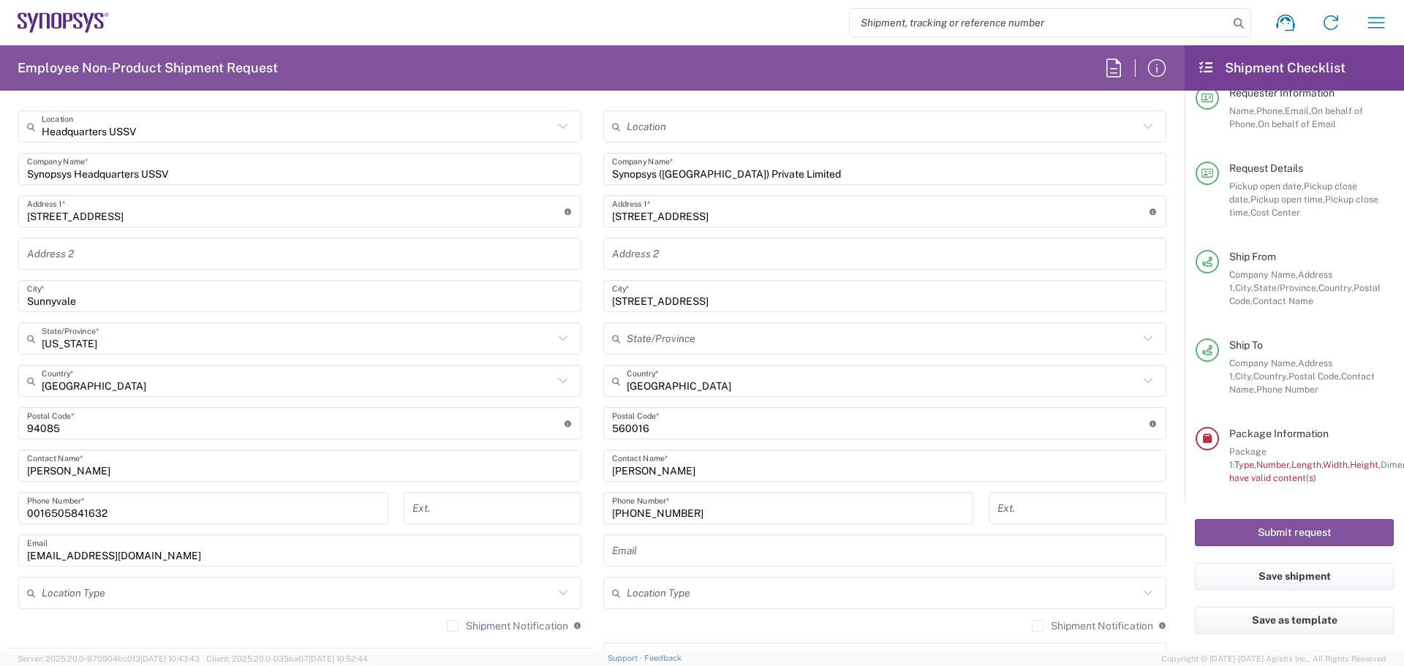
click at [625, 549] on input "text" at bounding box center [885, 551] width 546 height 26
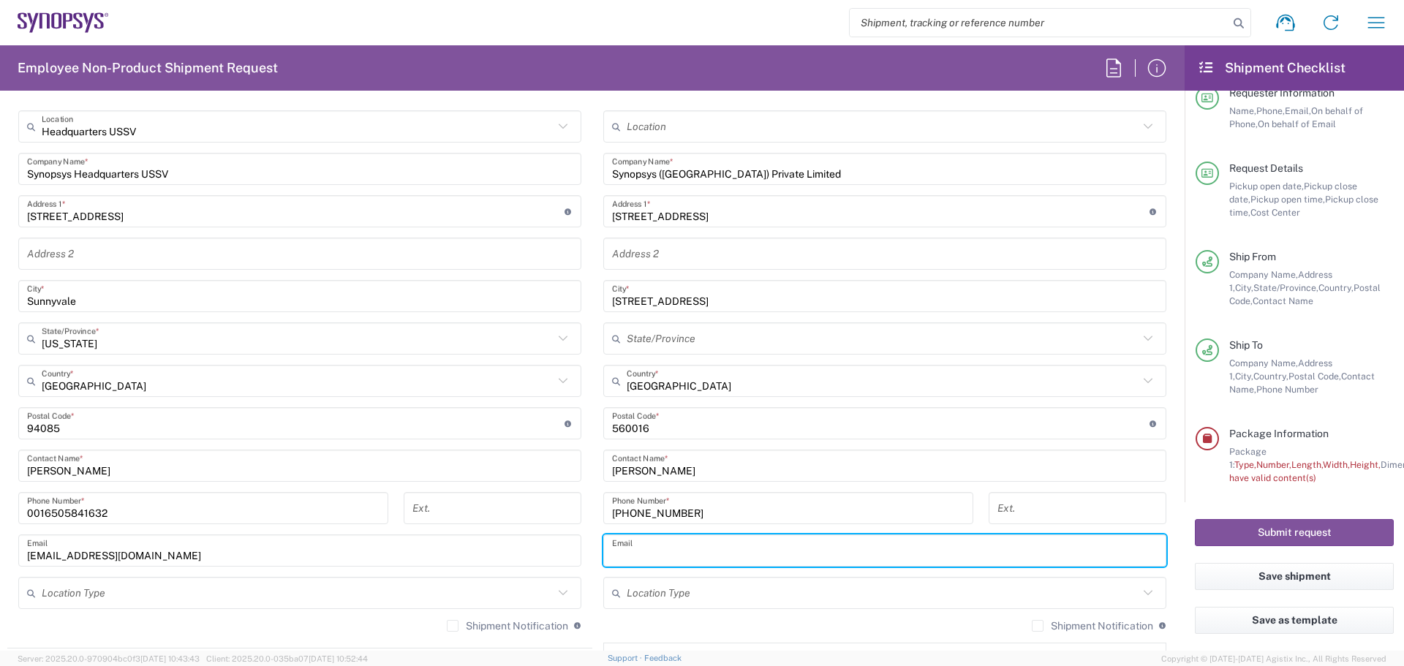
paste input "[EMAIL_ADDRESS][DOMAIN_NAME]"
type input "[EMAIL_ADDRESS][DOMAIN_NAME]"
click at [682, 593] on input "text" at bounding box center [883, 594] width 512 height 26
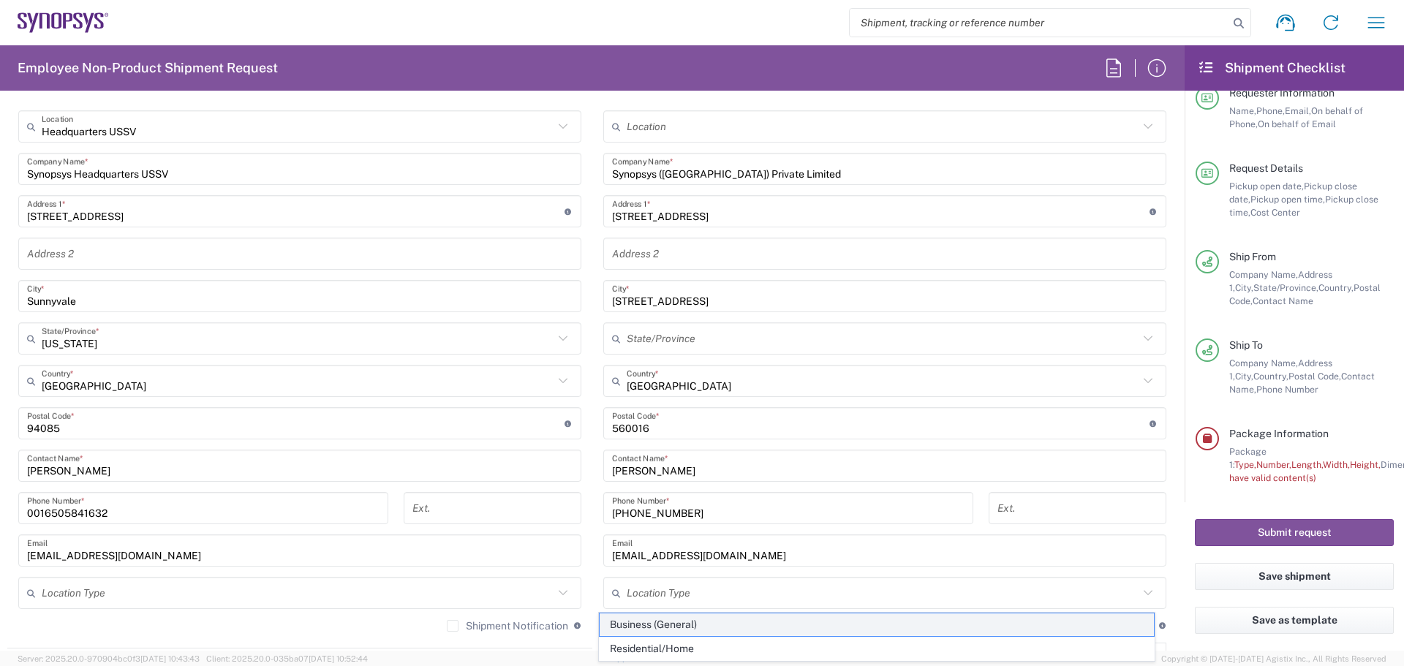
click at [660, 630] on span "Business (General)" at bounding box center [877, 625] width 555 height 23
type input "Business (General)"
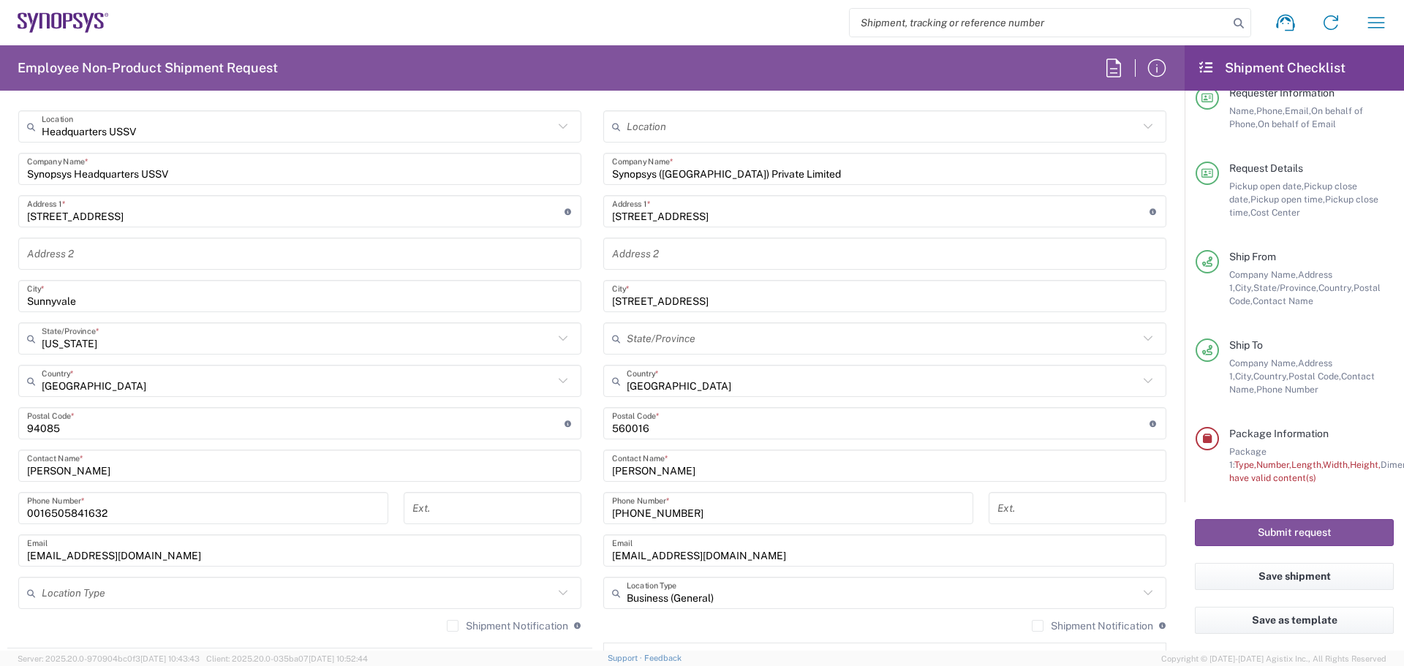
scroll to position [679, 0]
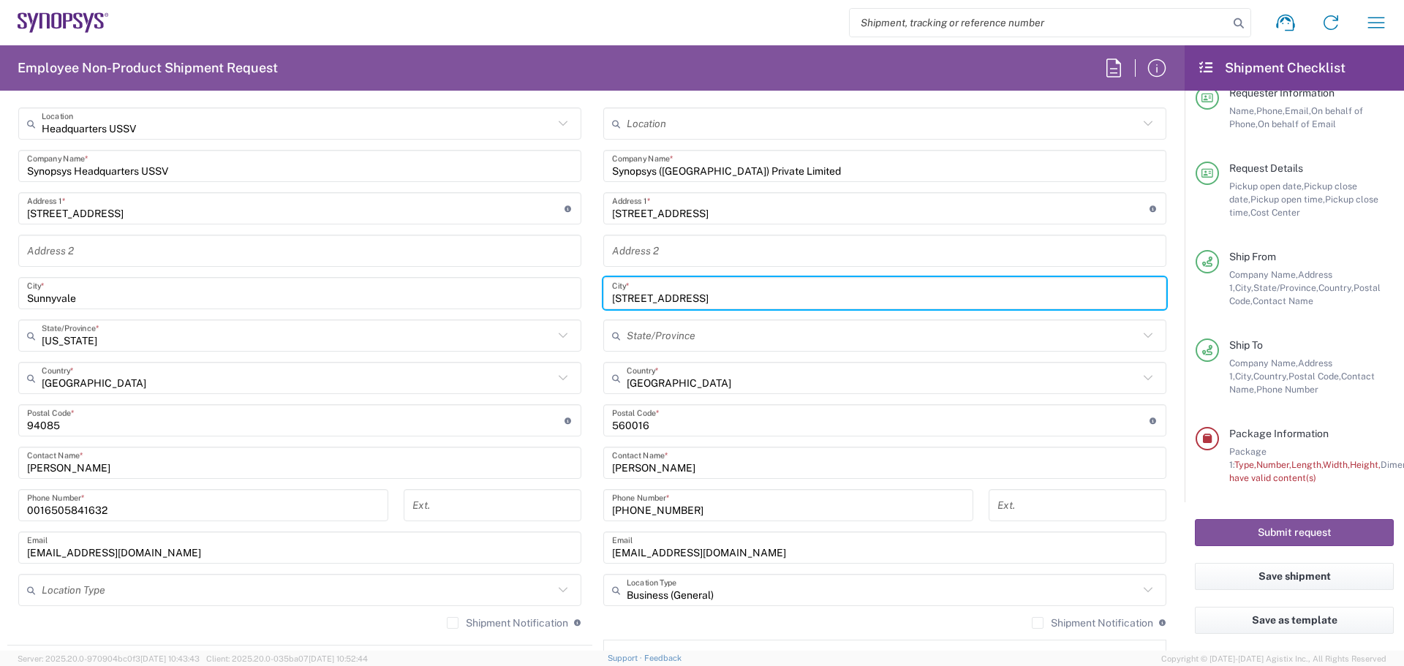
drag, startPoint x: 1053, startPoint y: 301, endPoint x: 953, endPoint y: 309, distance: 100.5
click at [953, 309] on div "[STREET_ADDRESS] *" at bounding box center [884, 293] width 563 height 32
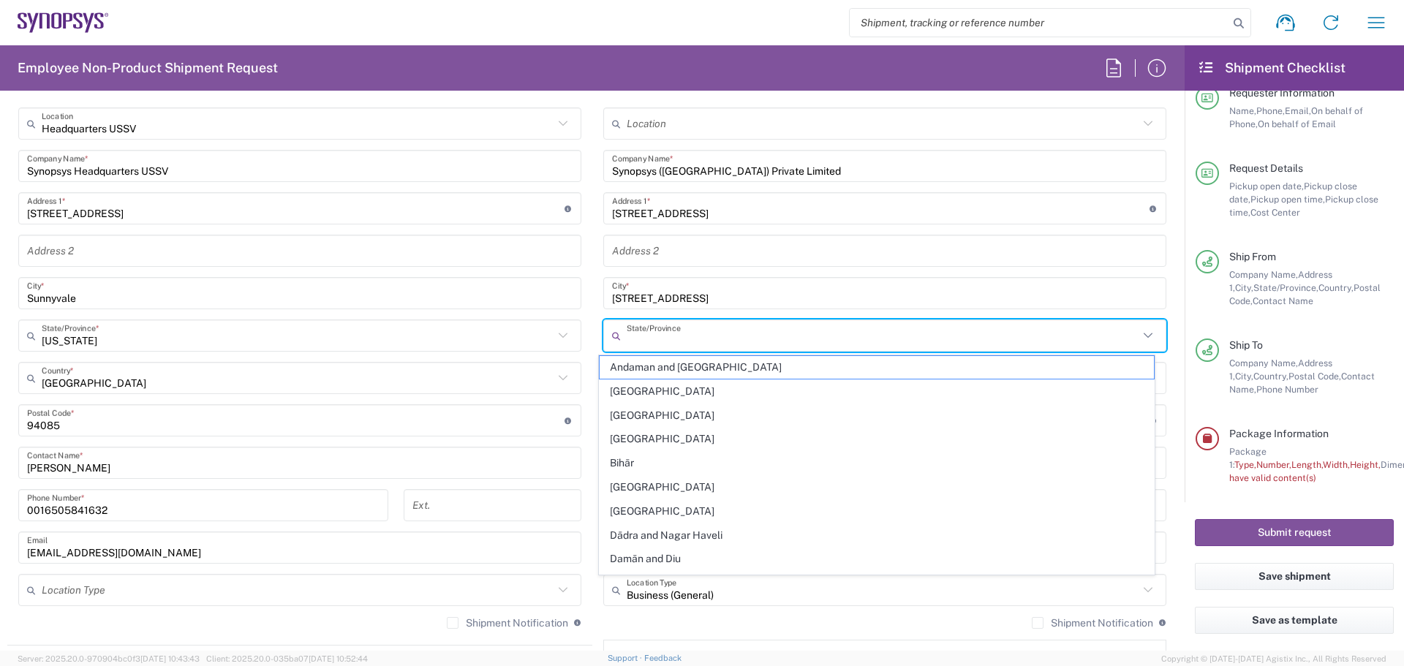
click at [670, 339] on input "text" at bounding box center [883, 336] width 512 height 26
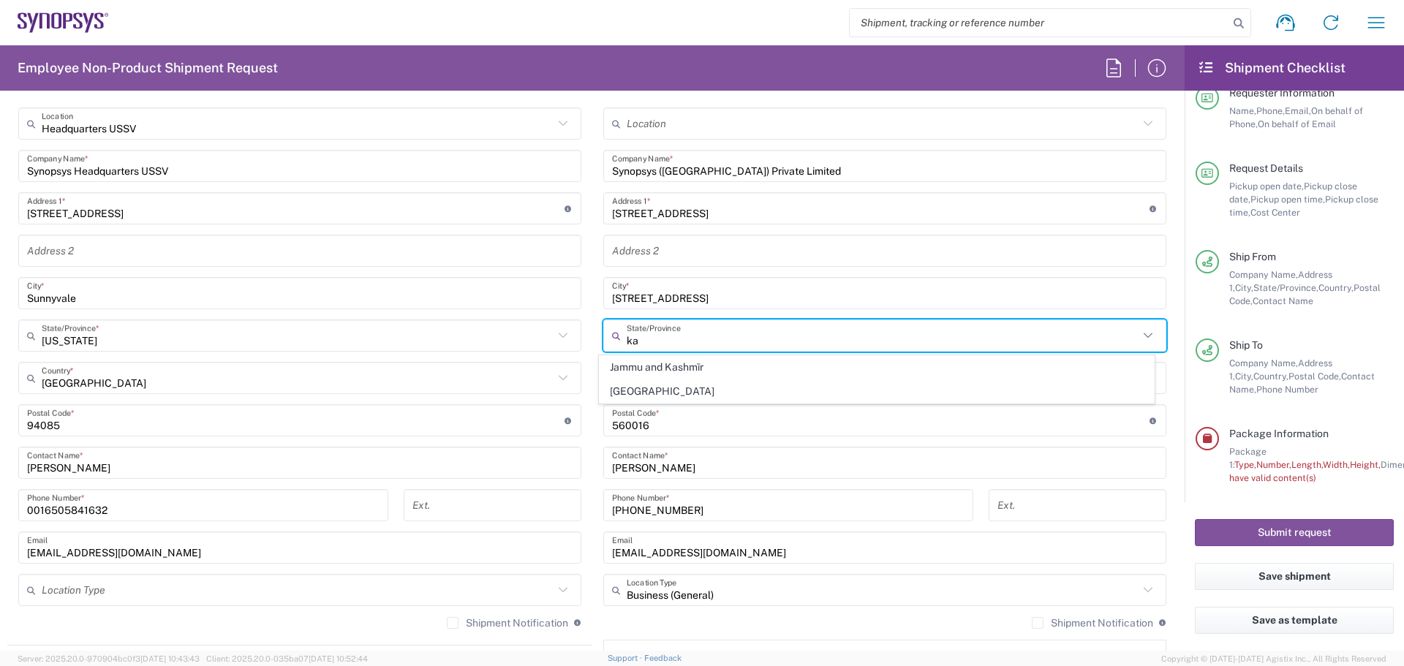
drag, startPoint x: 671, startPoint y: 338, endPoint x: 608, endPoint y: 336, distance: 62.9
click at [608, 336] on div "ka State/Province" at bounding box center [884, 336] width 563 height 32
type input "k"
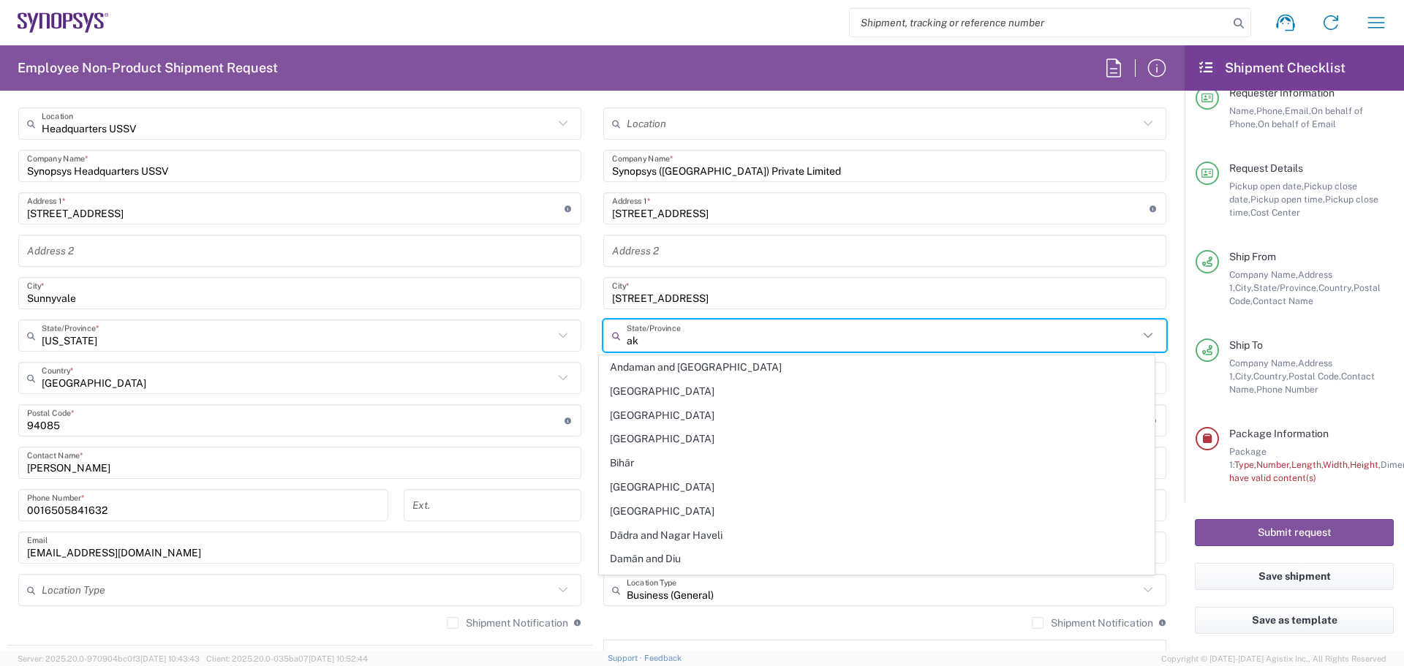
type input "a"
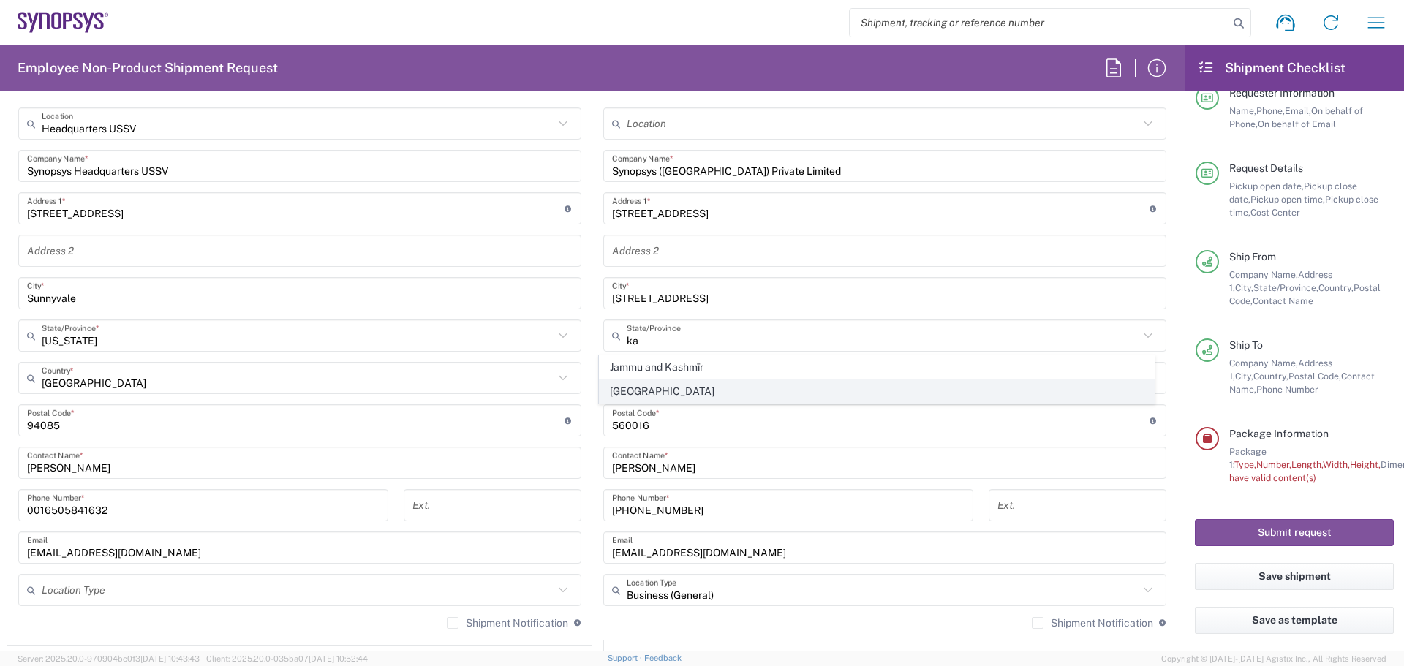
click at [848, 396] on span "[GEOGRAPHIC_DATA]" at bounding box center [877, 391] width 555 height 23
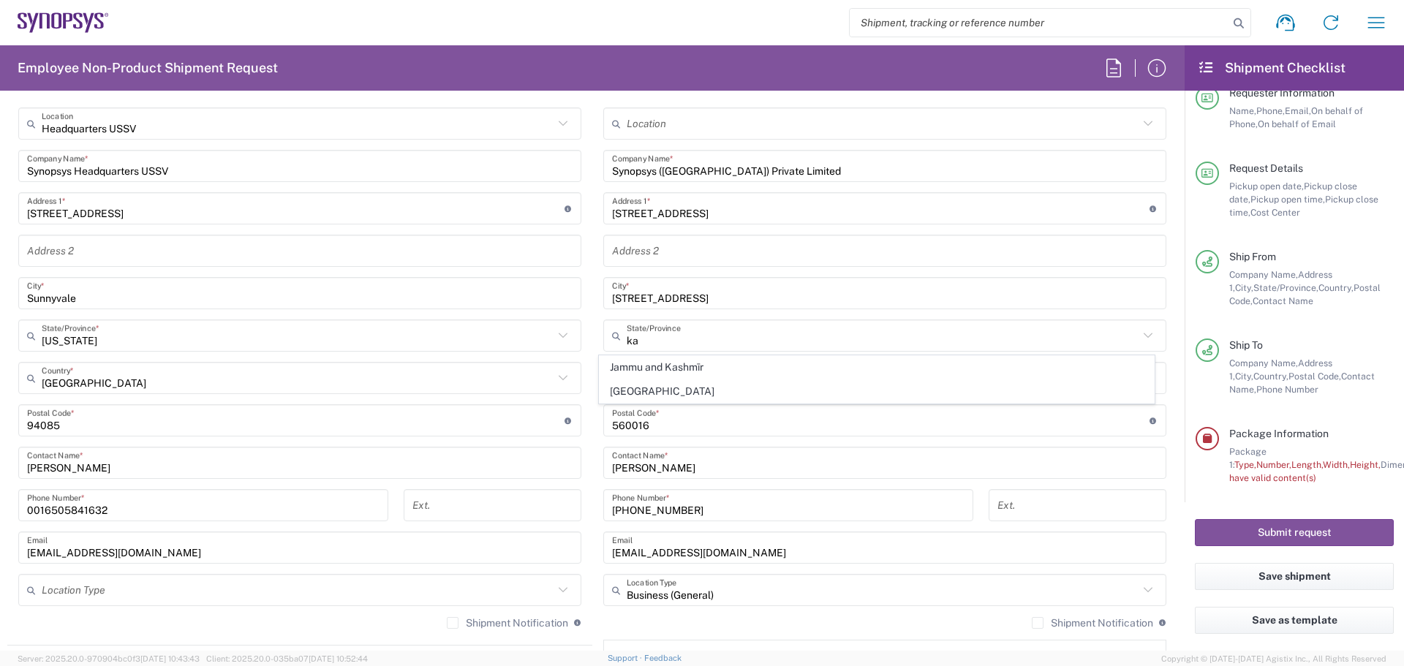
type input "[GEOGRAPHIC_DATA]"
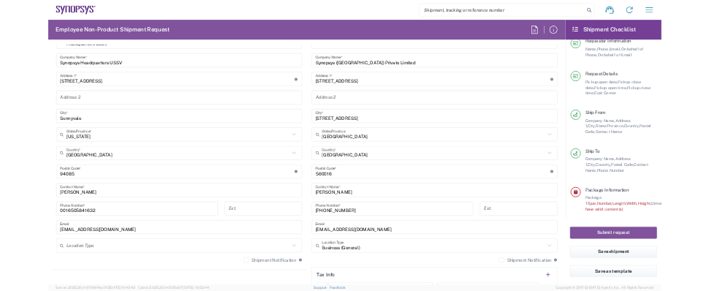
scroll to position [710, 0]
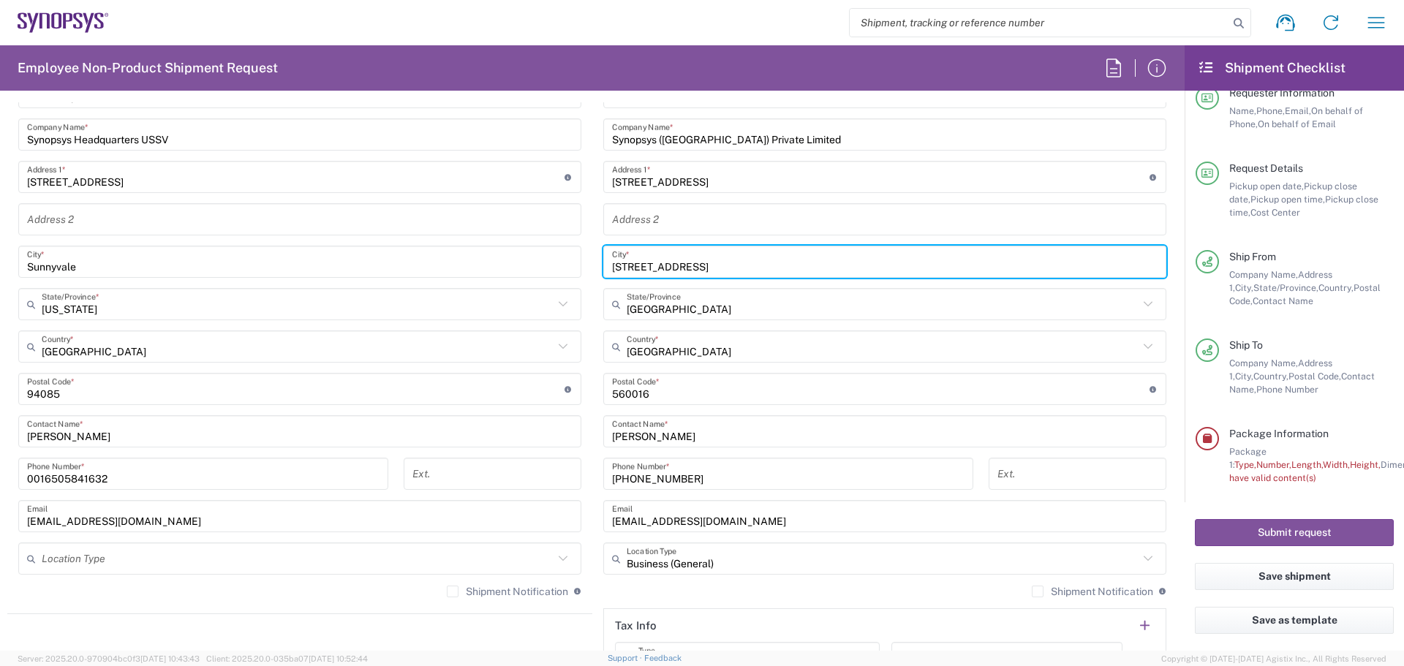
drag, startPoint x: 1051, startPoint y: 268, endPoint x: 587, endPoint y: 284, distance: 463.9
click at [592, 284] on main "Location [GEOGRAPHIC_DATA] DE04 Agrate Brianza IT01 [GEOGRAPHIC_DATA] DE02 [GEO…" at bounding box center [884, 383] width 585 height 614
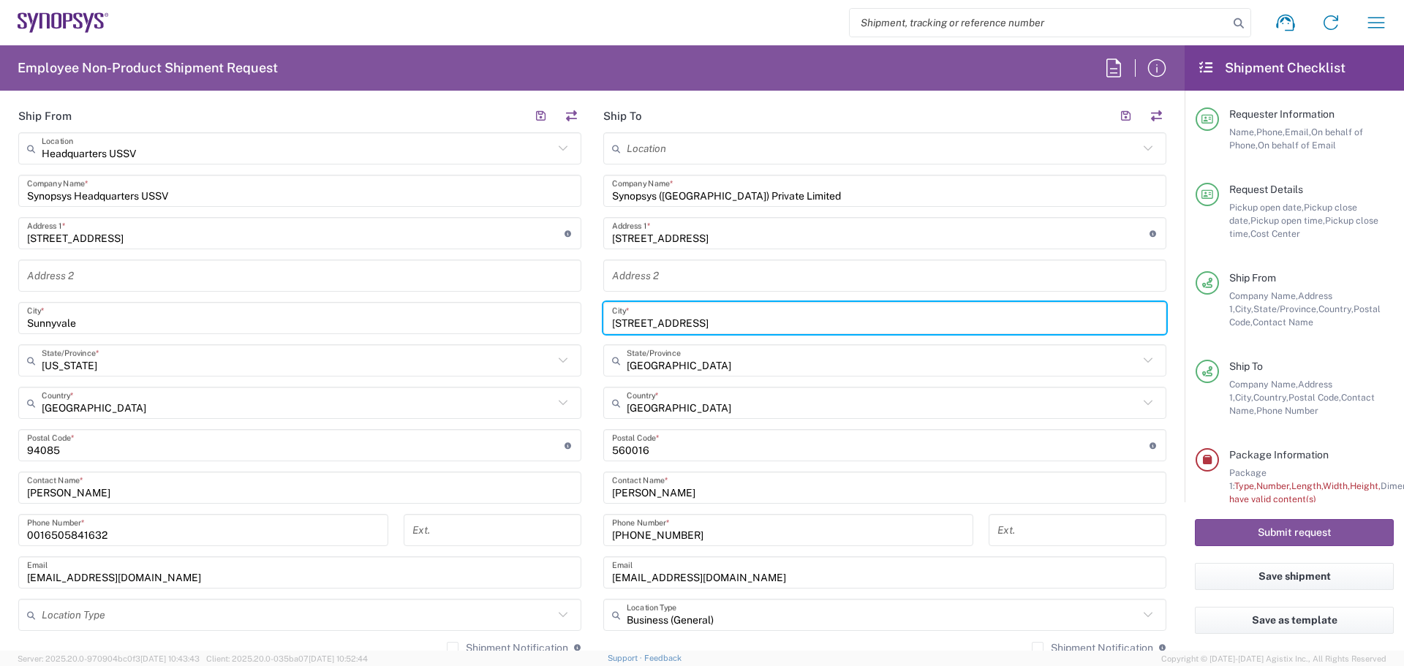
scroll to position [640, 0]
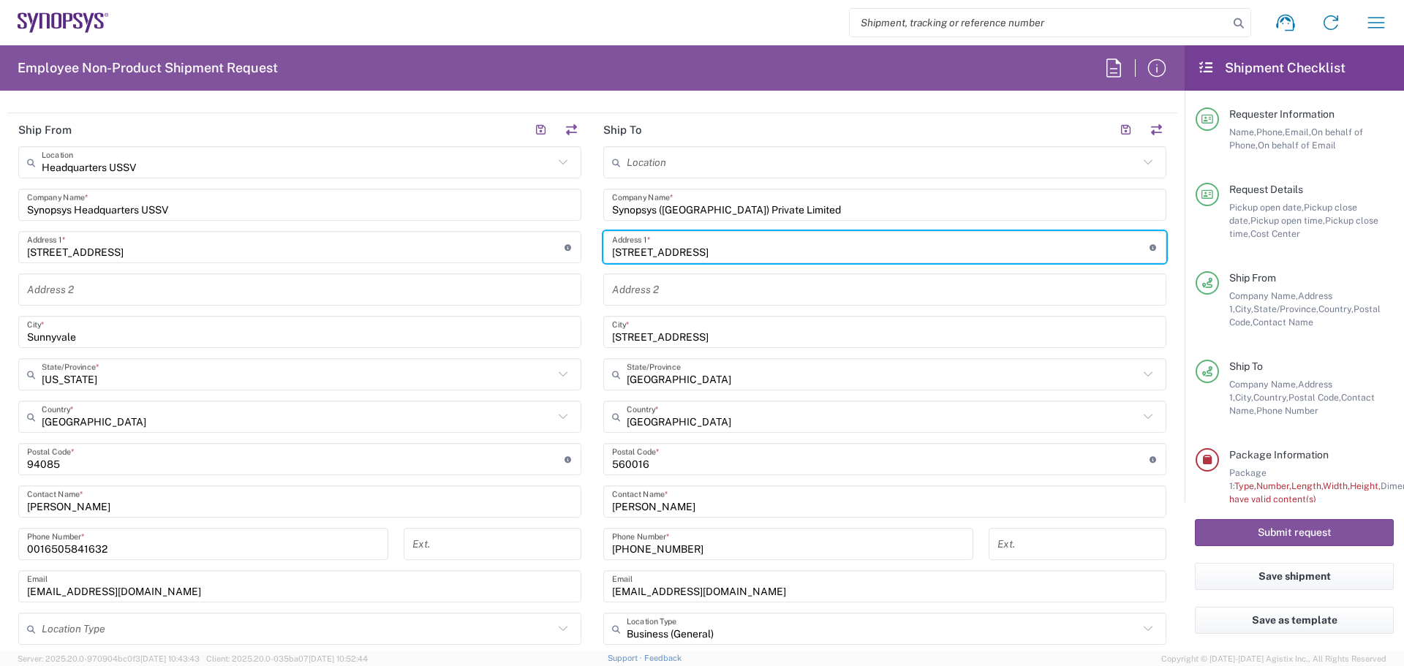
drag, startPoint x: 1043, startPoint y: 248, endPoint x: 715, endPoint y: 263, distance: 328.7
click at [715, 263] on div "[STREET_ADDRESS] Address 1 * For cross streets use street names with '&' or 'an…" at bounding box center [884, 247] width 563 height 32
click at [650, 287] on input "text" at bounding box center [885, 290] width 546 height 26
paste input "[STREET_ADDRESS]"
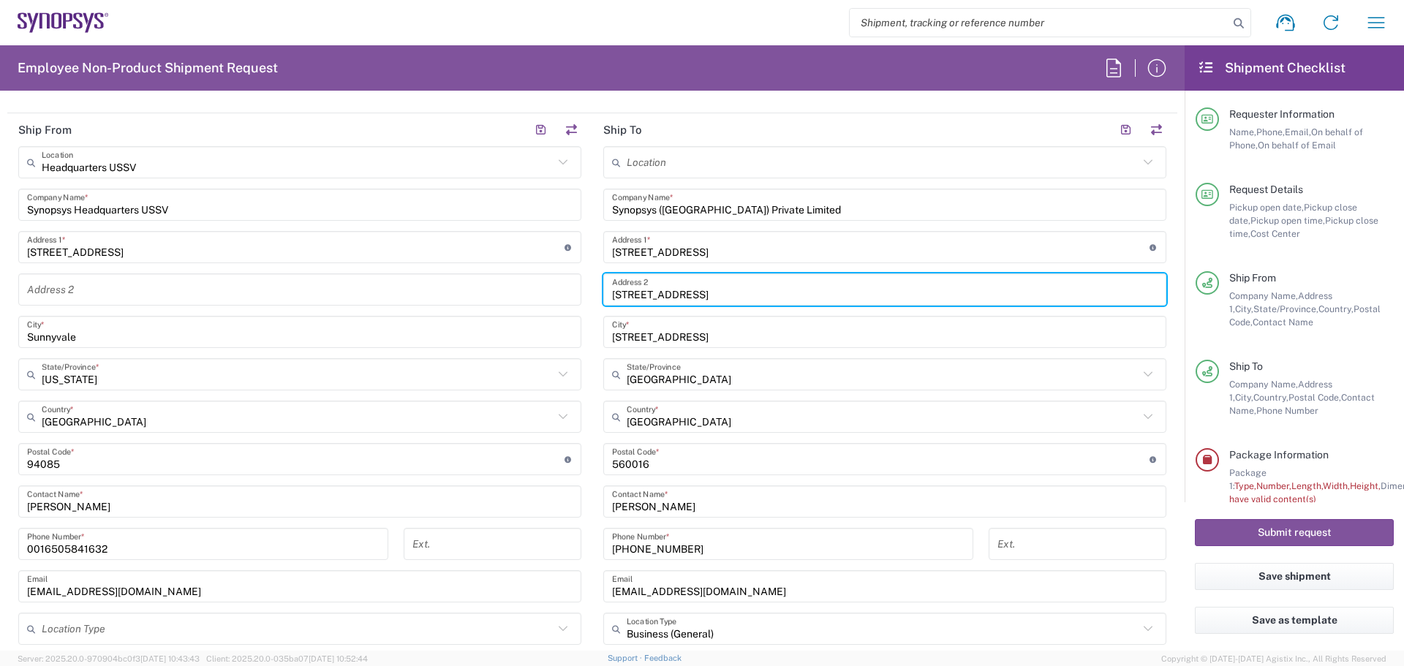
type input "[STREET_ADDRESS]"
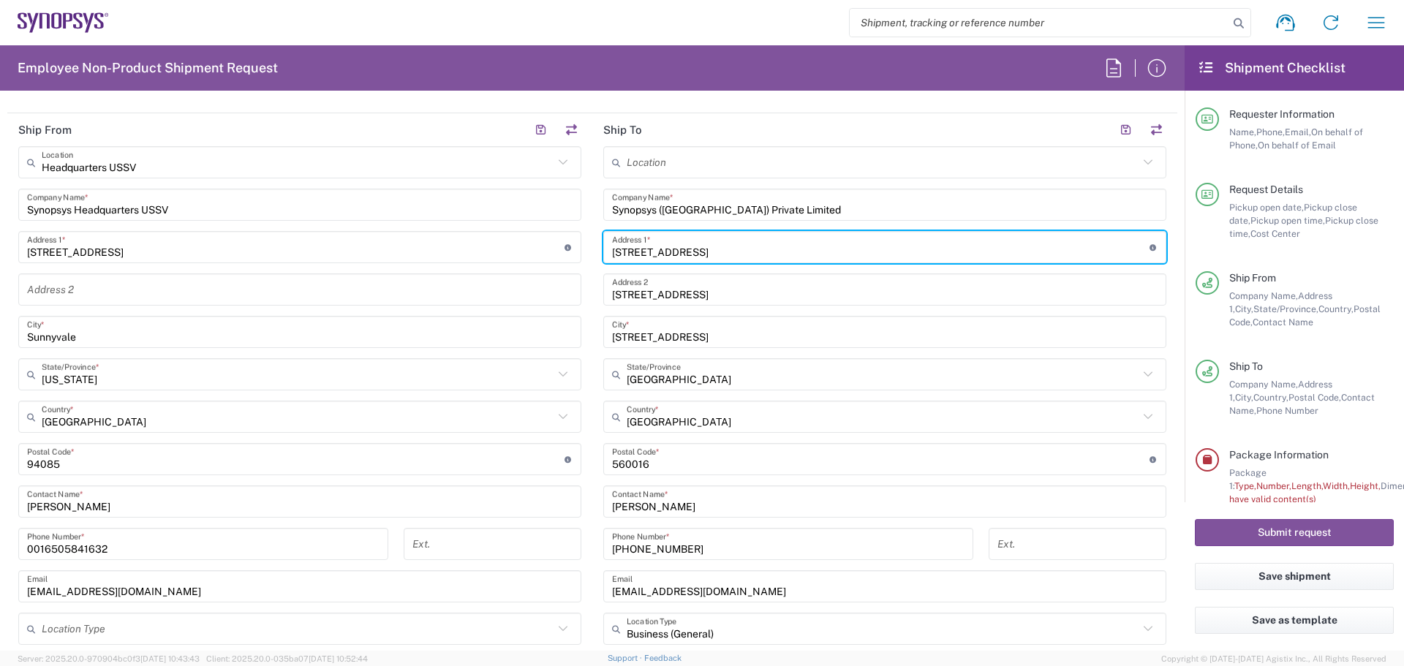
drag, startPoint x: 1032, startPoint y: 246, endPoint x: 711, endPoint y: 260, distance: 321.3
click at [711, 260] on input "[STREET_ADDRESS]" at bounding box center [881, 248] width 538 height 26
type input "RMZ Infinity, [GEOGRAPHIC_DATA],"
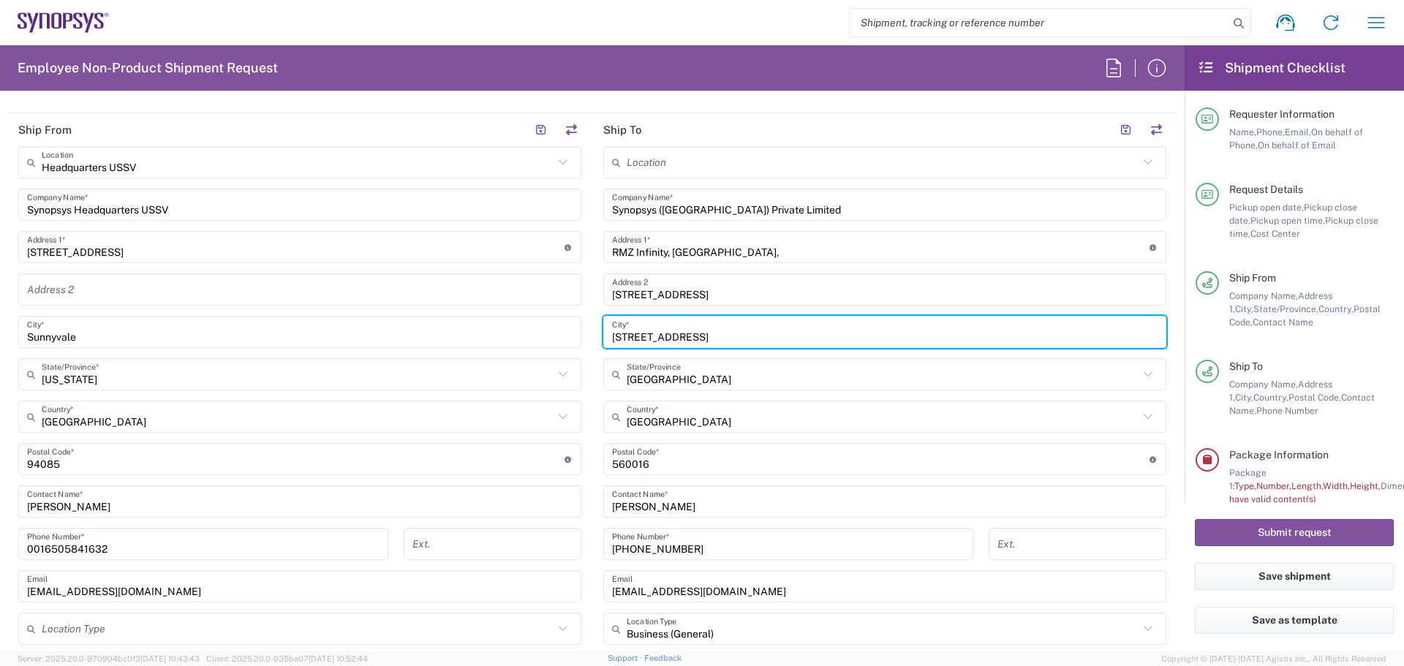
drag, startPoint x: 905, startPoint y: 334, endPoint x: 578, endPoint y: 355, distance: 326.9
click at [578, 355] on div "Ship From Headquarters USSV Location Headquarters [GEOGRAPHIC_DATA] Agrate Bria…" at bounding box center [592, 439] width 1170 height 653
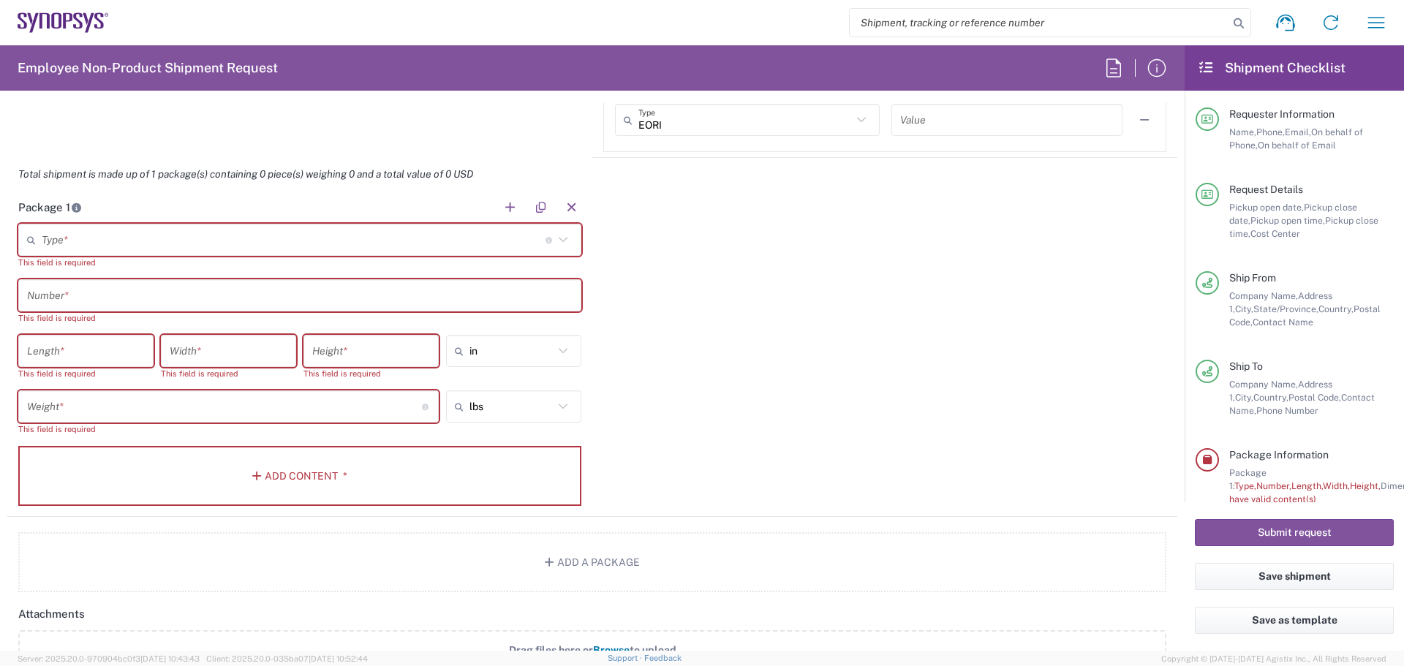
scroll to position [1256, 0]
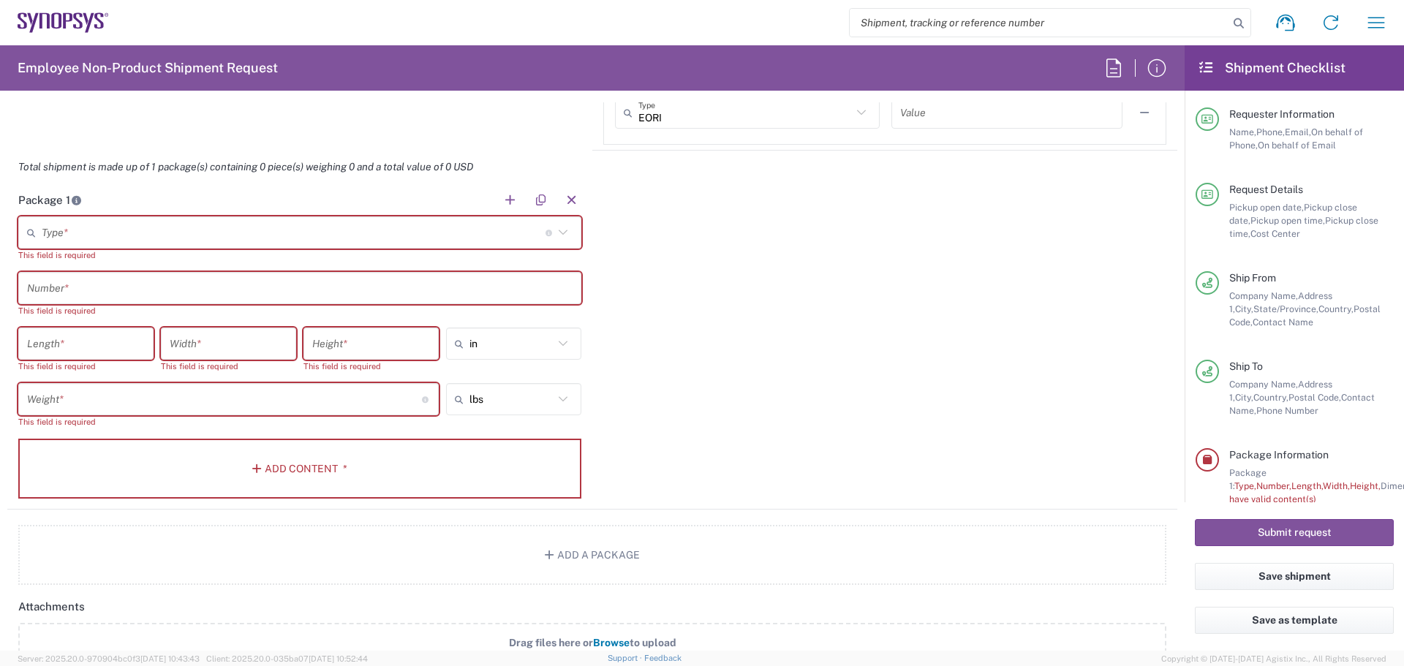
type input "[GEOGRAPHIC_DATA] KA 560016 [GEOGRAPHIC_DATA]"
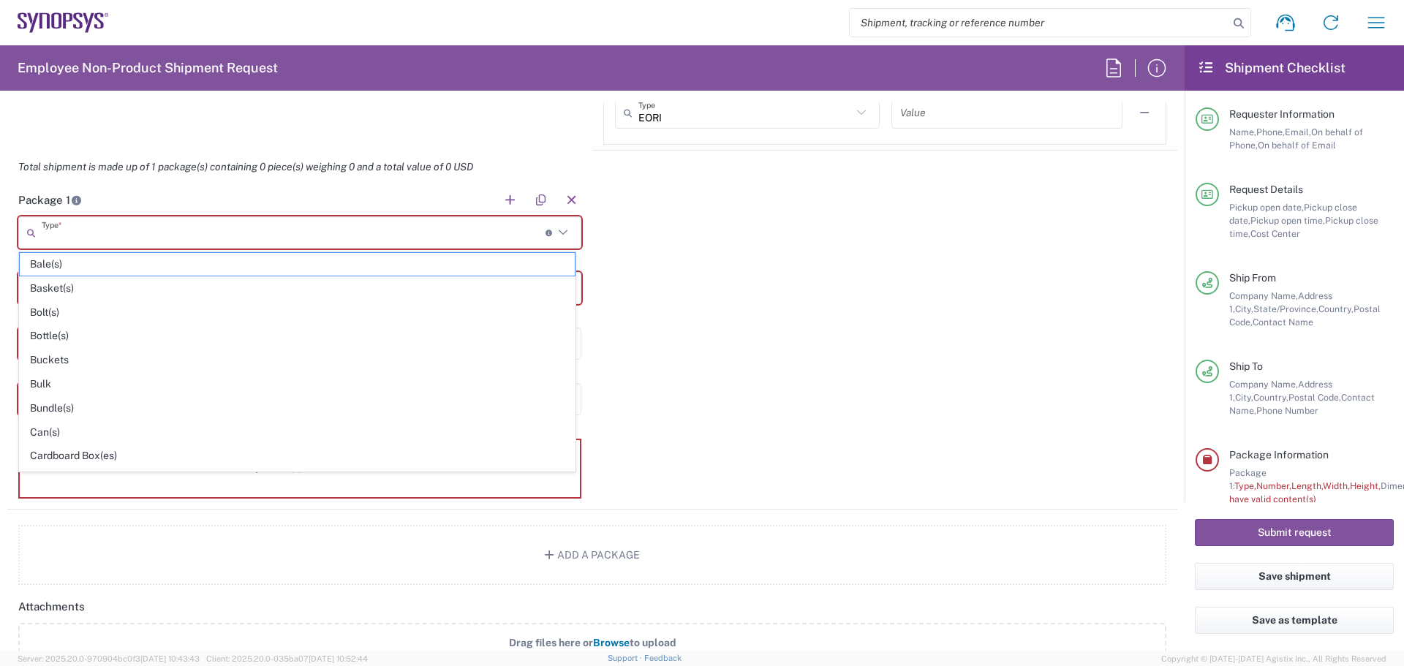
click at [121, 239] on input "text" at bounding box center [294, 233] width 504 height 26
click at [125, 454] on span "Cardboard Box(es)" at bounding box center [297, 456] width 555 height 23
type input "Cardboard Box(es)"
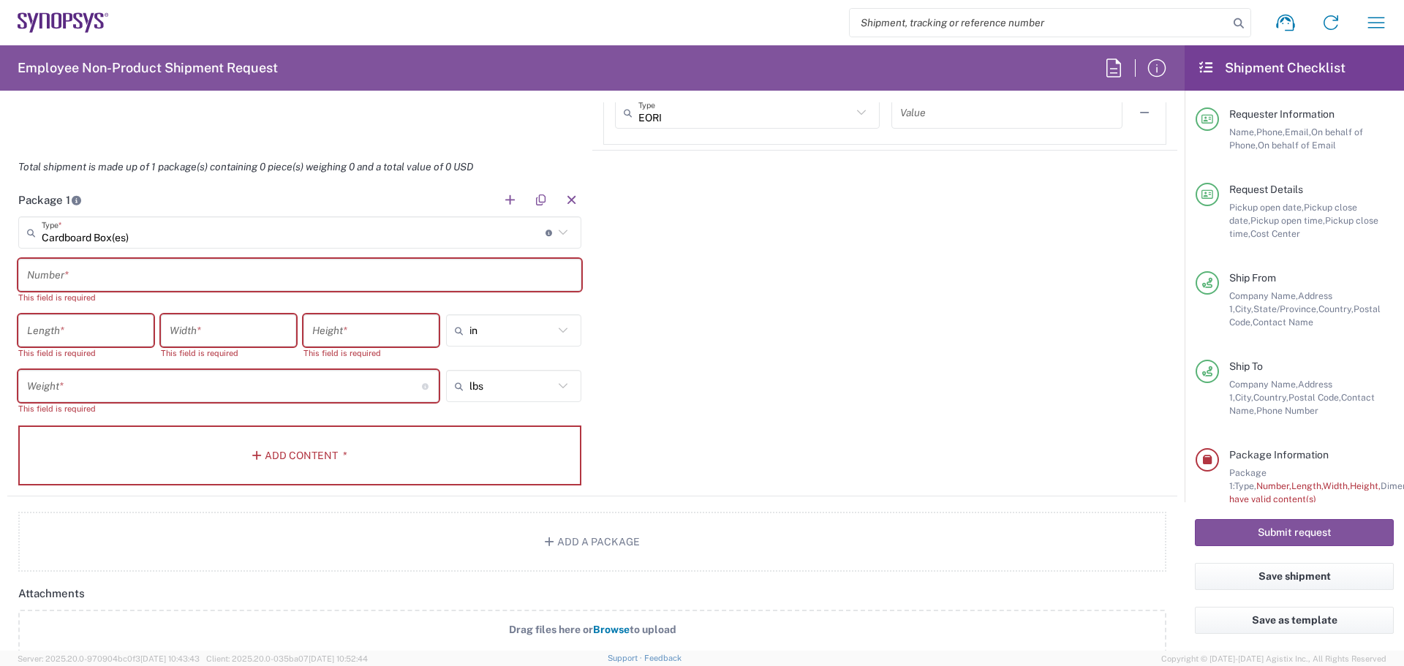
click at [95, 275] on input "text" at bounding box center [300, 276] width 546 height 26
click at [731, 281] on div "Package 1 Cardboard Box(es) Type * Material used to package goods Bale(s) Baske…" at bounding box center [592, 340] width 1170 height 313
click at [64, 274] on input "text" at bounding box center [300, 276] width 546 height 26
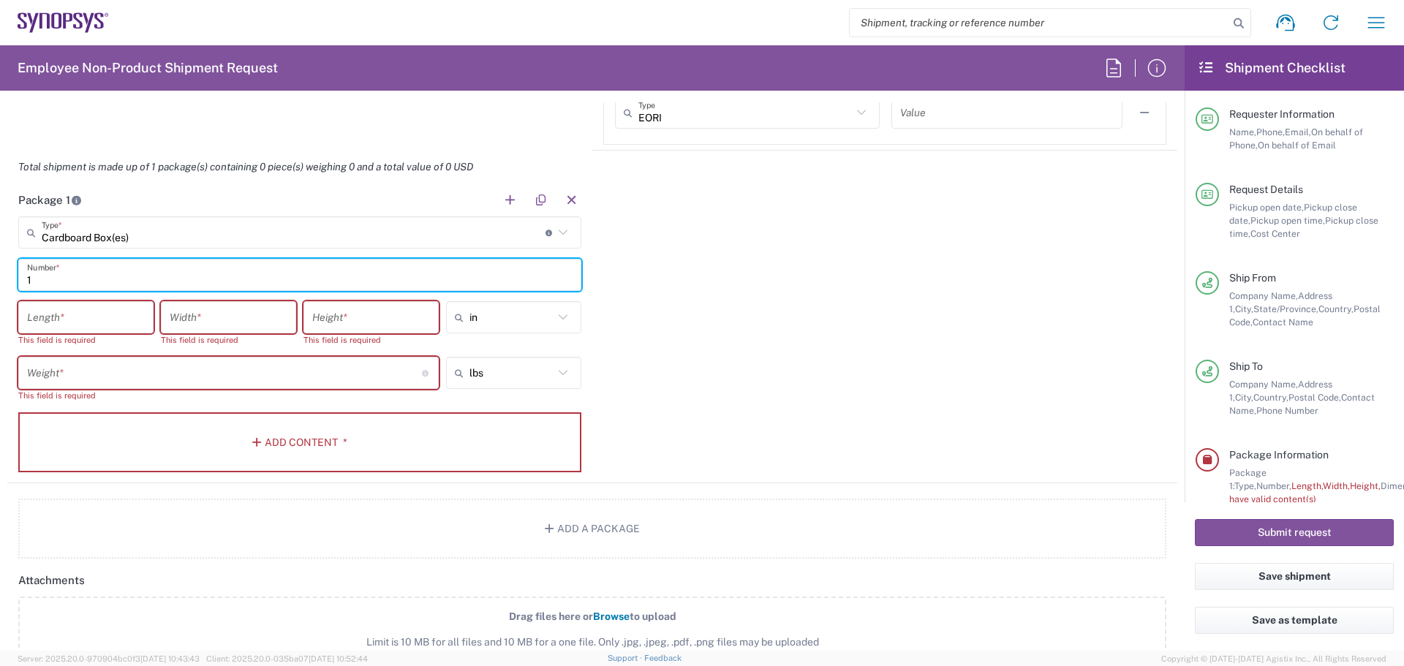
type input "1"
click at [59, 319] on input "number" at bounding box center [86, 318] width 118 height 26
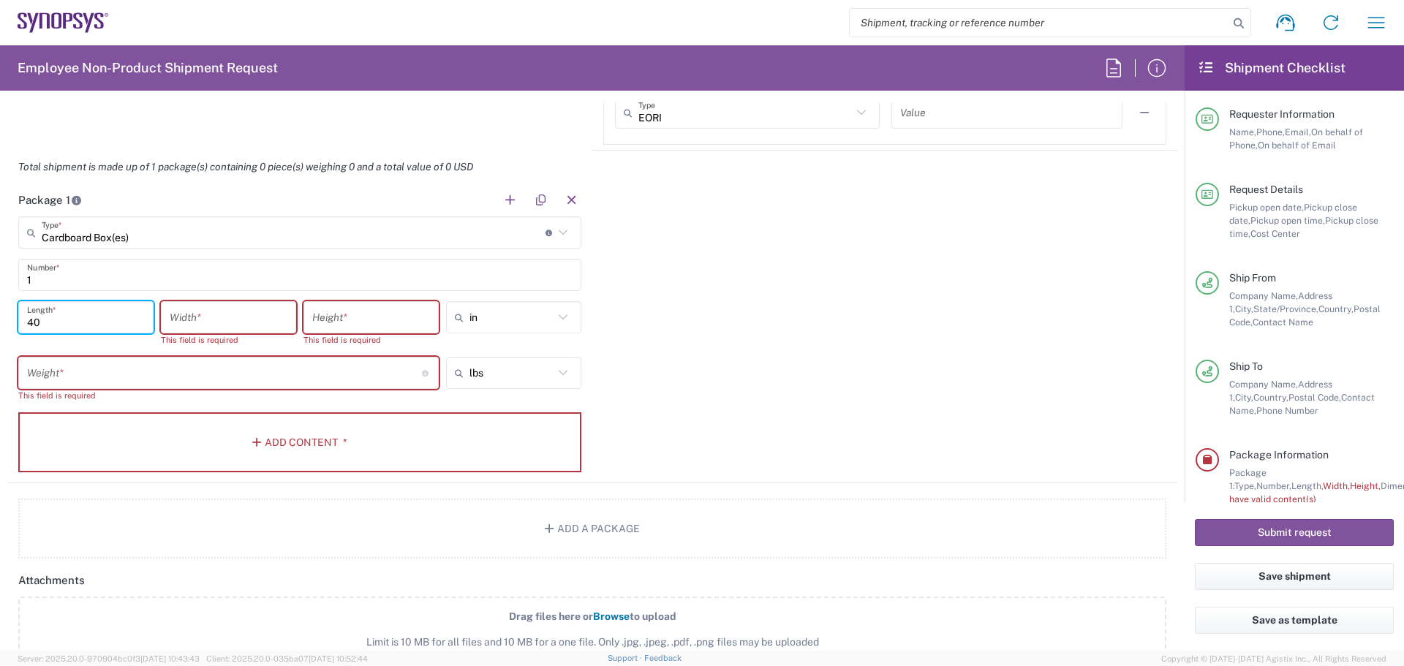
type input "40"
click at [246, 320] on input "number" at bounding box center [229, 318] width 118 height 26
type input "30"
click at [328, 314] on input "number" at bounding box center [371, 318] width 118 height 26
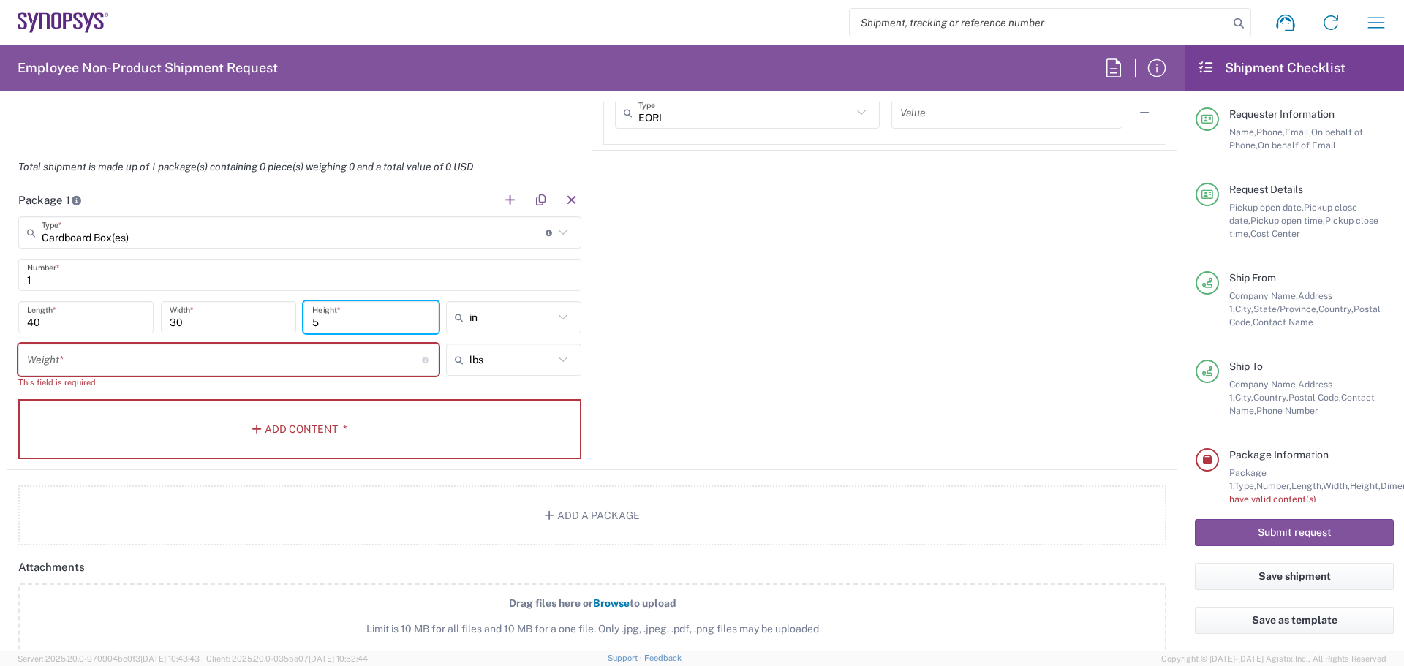
type input "5"
click at [293, 354] on input "number" at bounding box center [224, 360] width 395 height 26
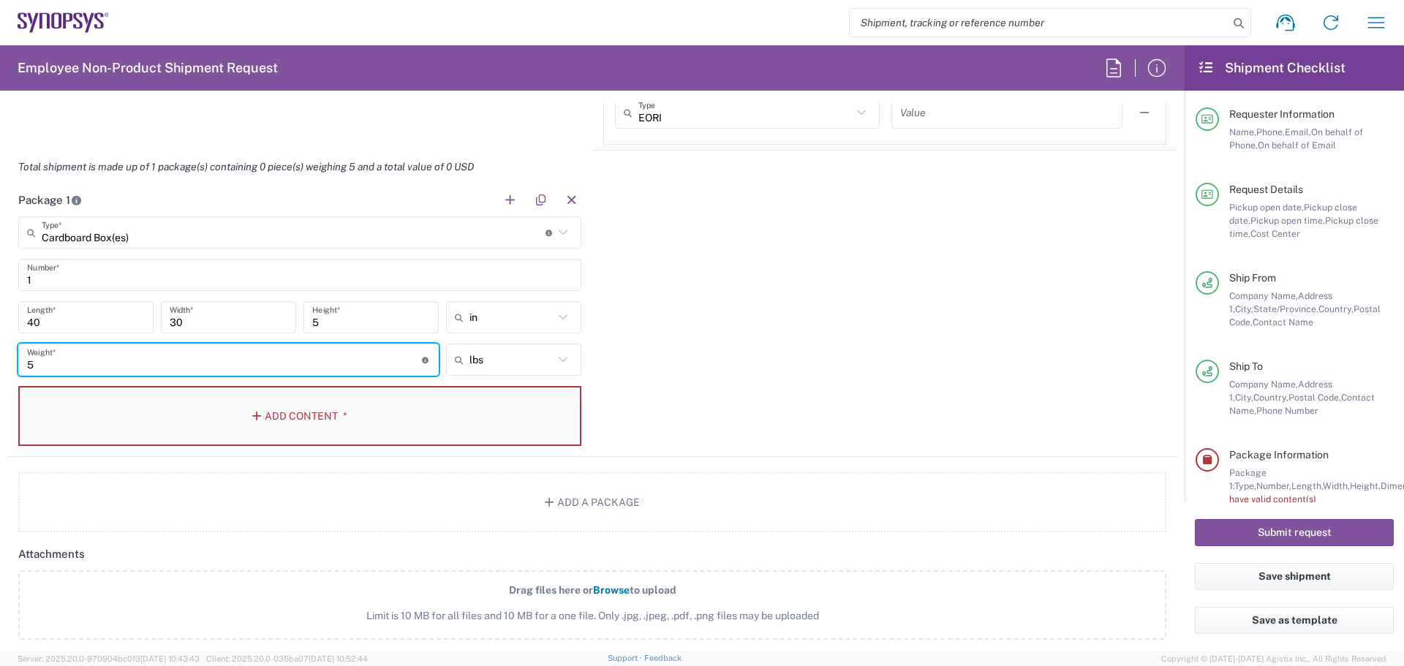
type input "5"
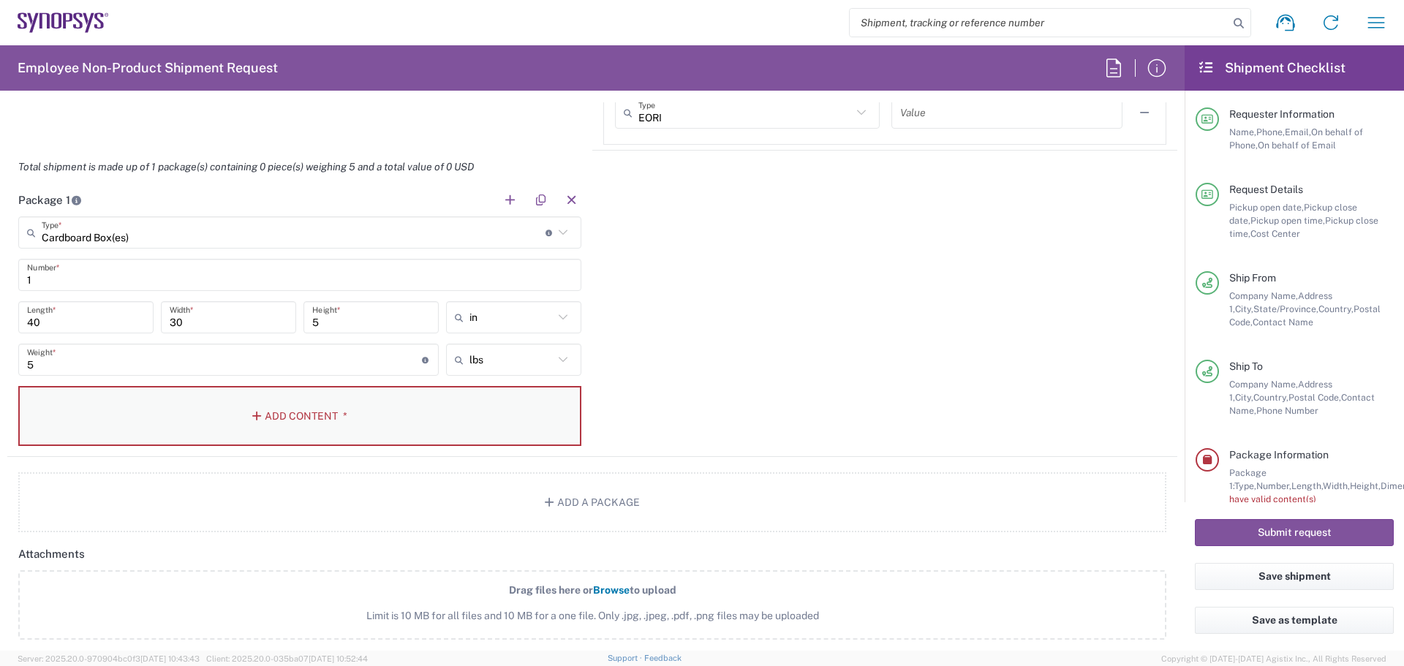
click at [106, 406] on button "Add Content *" at bounding box center [299, 416] width 563 height 60
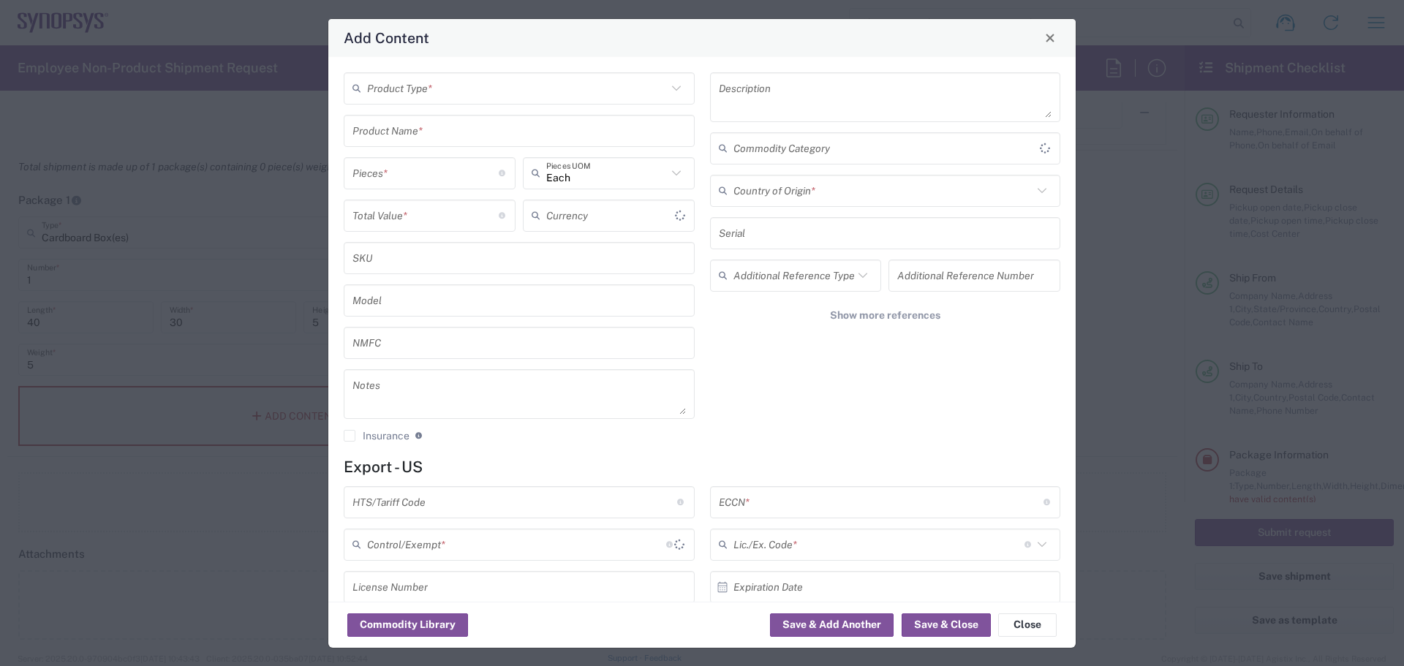
type input "US Dollar"
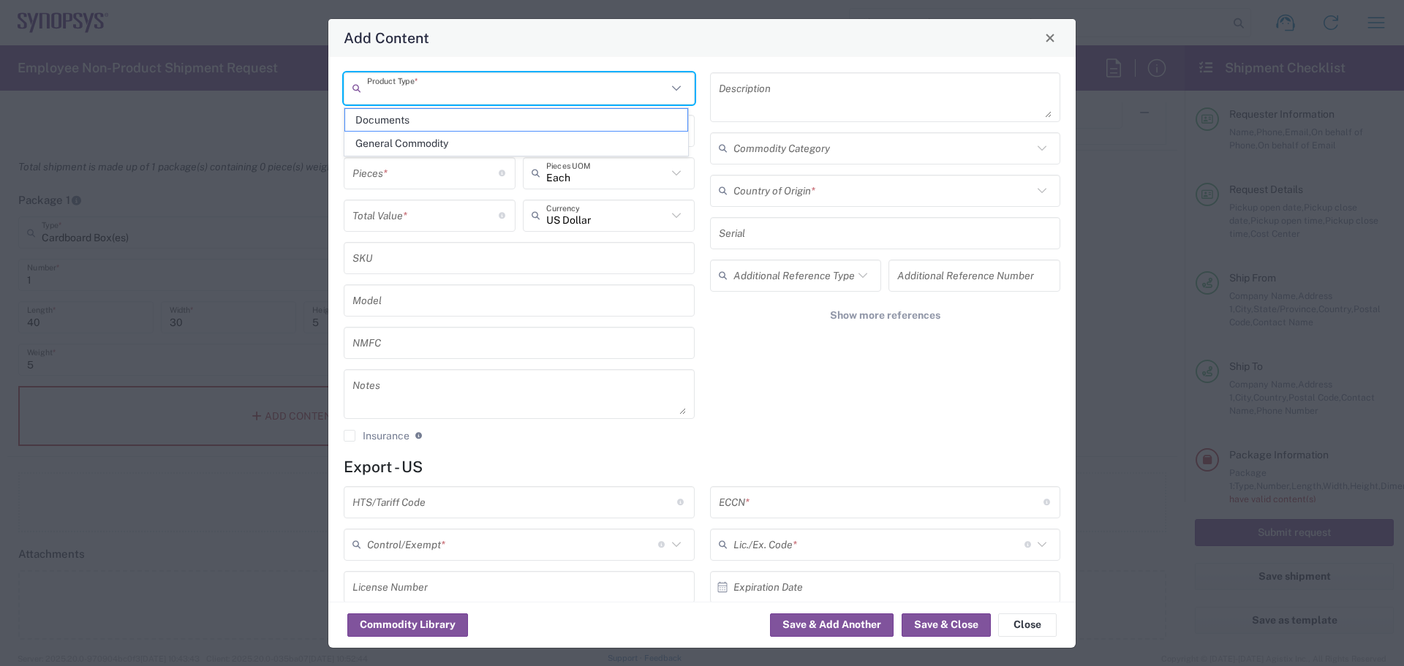
click at [426, 94] on input "text" at bounding box center [517, 88] width 300 height 26
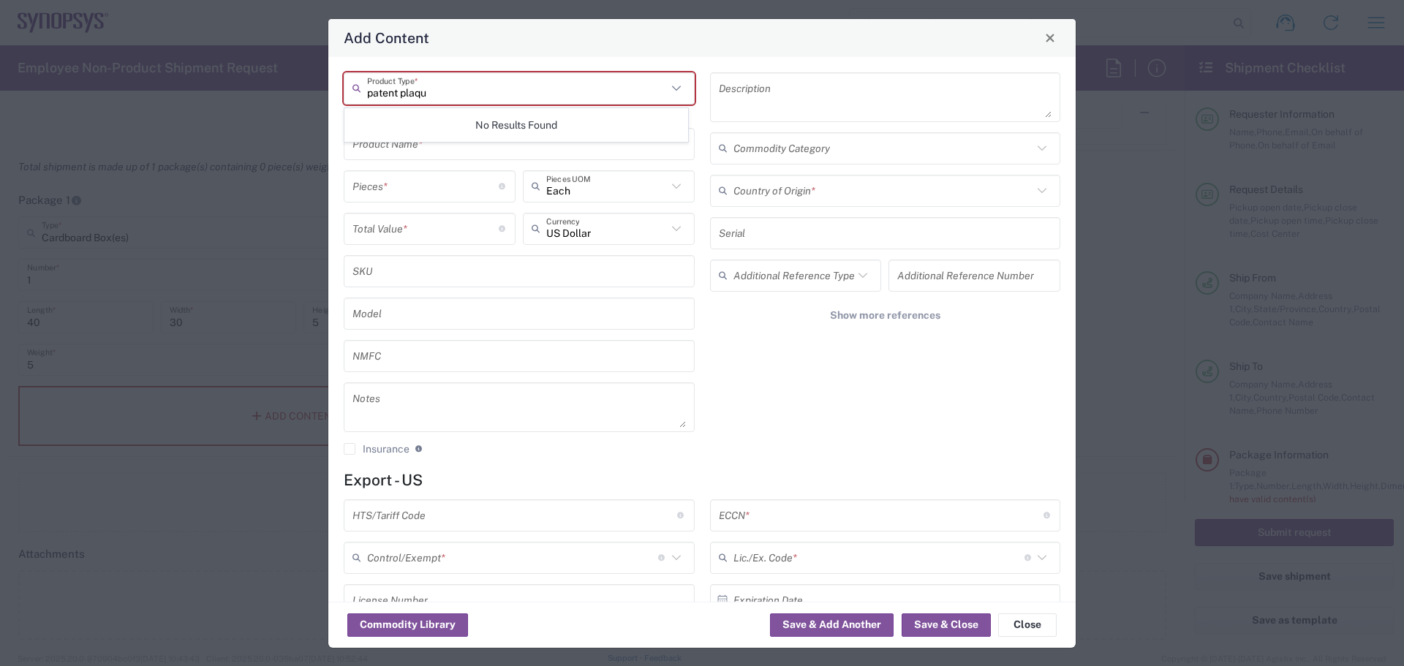
type input "patent plaque"
drag, startPoint x: 450, startPoint y: 89, endPoint x: 330, endPoint y: 89, distance: 119.9
click at [330, 89] on div "patent plaque Product Type * This field is required Product Name * Pieces * Num…" at bounding box center [701, 329] width 747 height 545
click at [895, 93] on textarea at bounding box center [885, 97] width 333 height 41
paste textarea "[STREET_ADDRESS]"
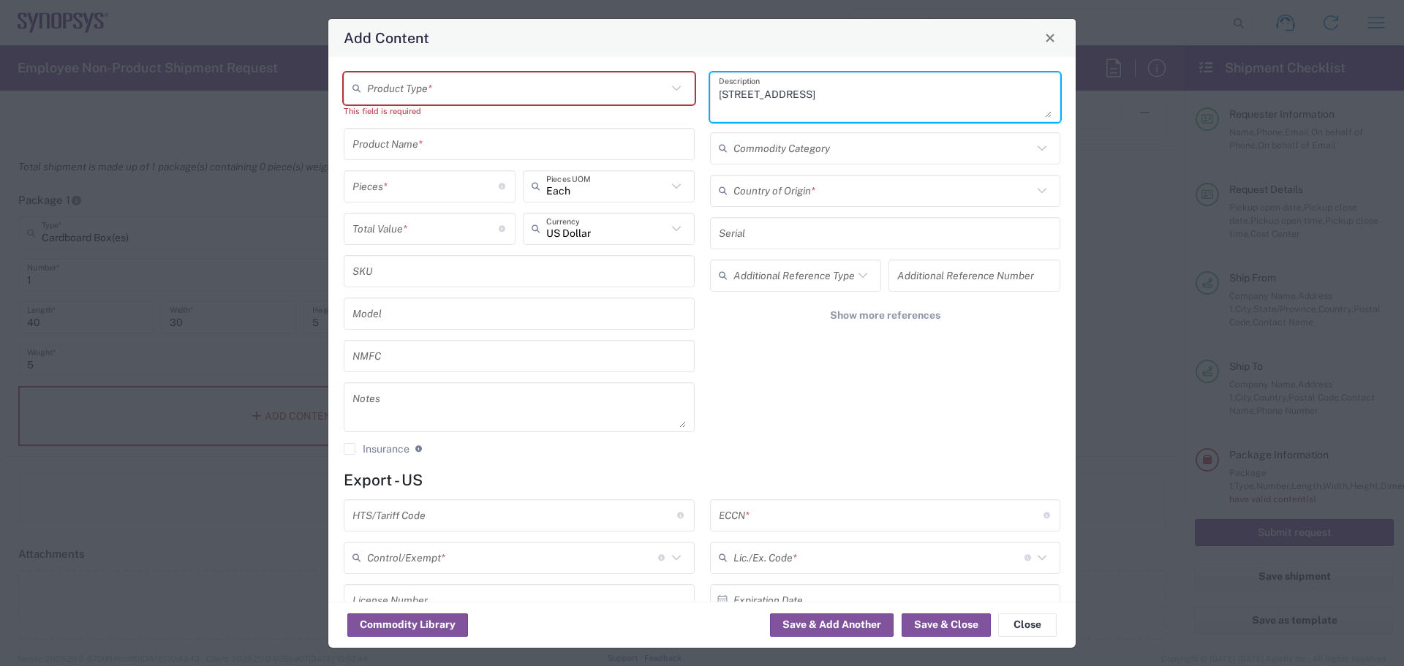
drag, startPoint x: 1038, startPoint y: 93, endPoint x: 638, endPoint y: 102, distance: 399.4
click at [638, 102] on div "Product Type * This field is required Product Name * Pieces * Number of pieces …" at bounding box center [702, 268] width 732 height 393
type textarea "Patent Plaque"
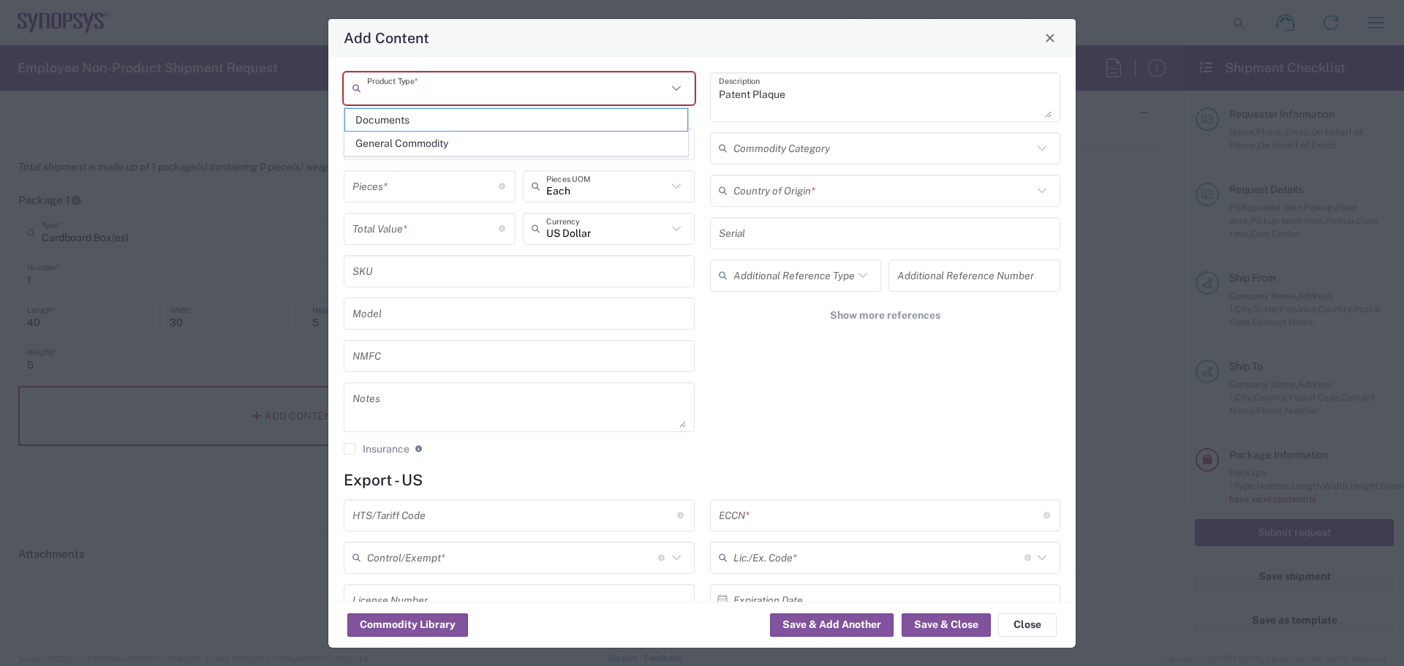
click at [498, 85] on input "text" at bounding box center [517, 88] width 300 height 26
click at [826, 97] on textarea "Patent Plaque" at bounding box center [885, 97] width 333 height 41
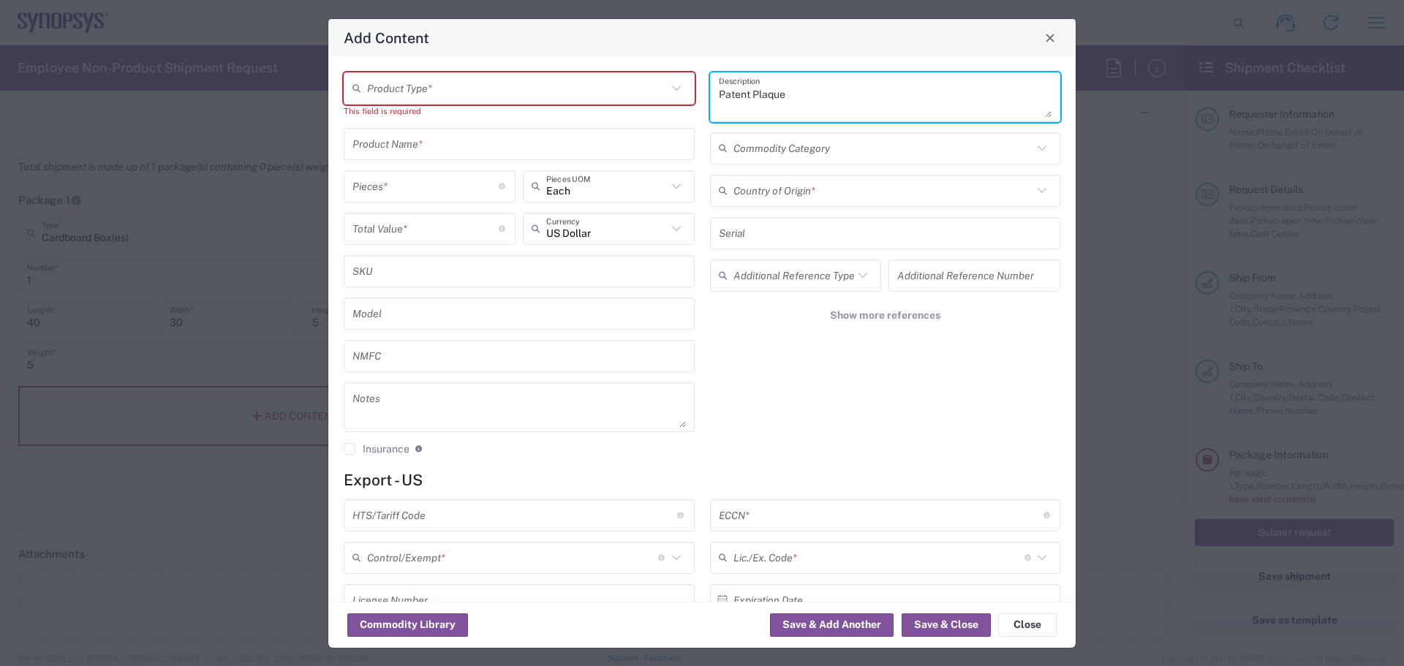
click at [465, 88] on input "text" at bounding box center [517, 88] width 300 height 26
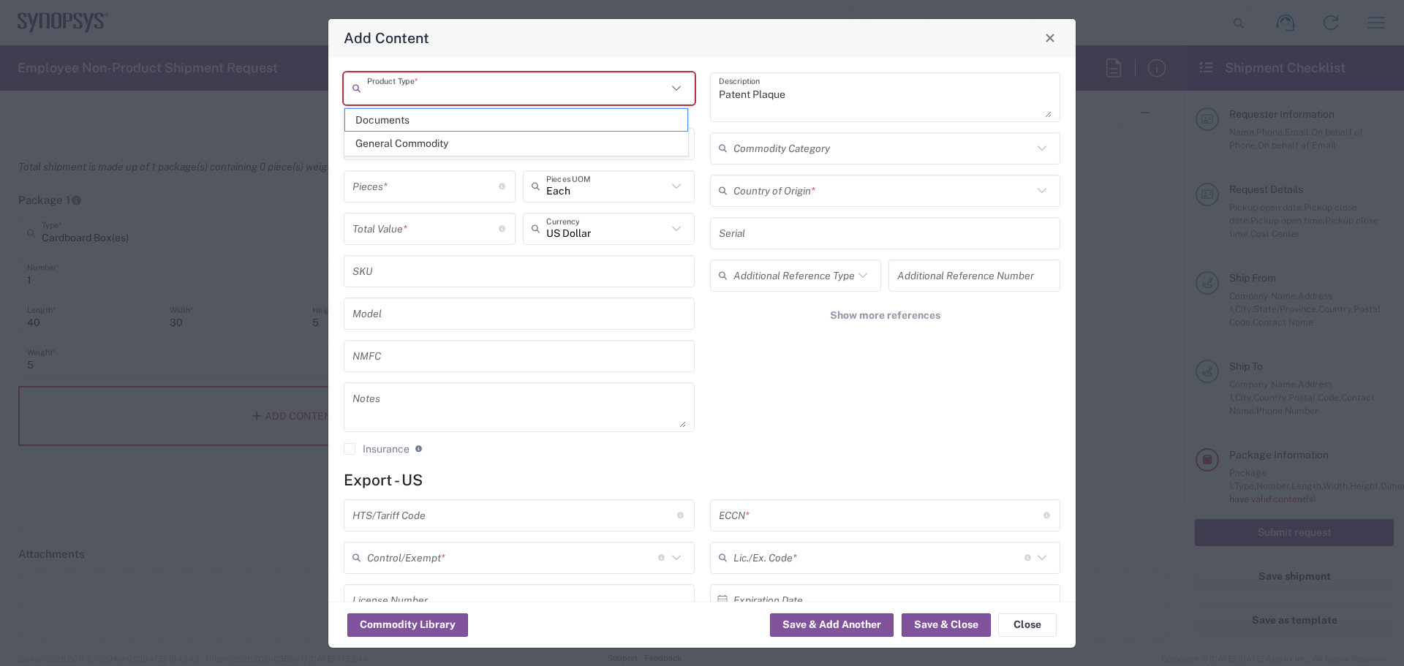
paste input "Patent plaque (HTS CODE : 9702.90.000) (ECCN: EAR99)"
type input "Patent plaque (HTS CODE : 9702.90.000) (ECCN: EAR99)"
click at [793, 93] on textarea "Patent Plaque" at bounding box center [885, 97] width 333 height 41
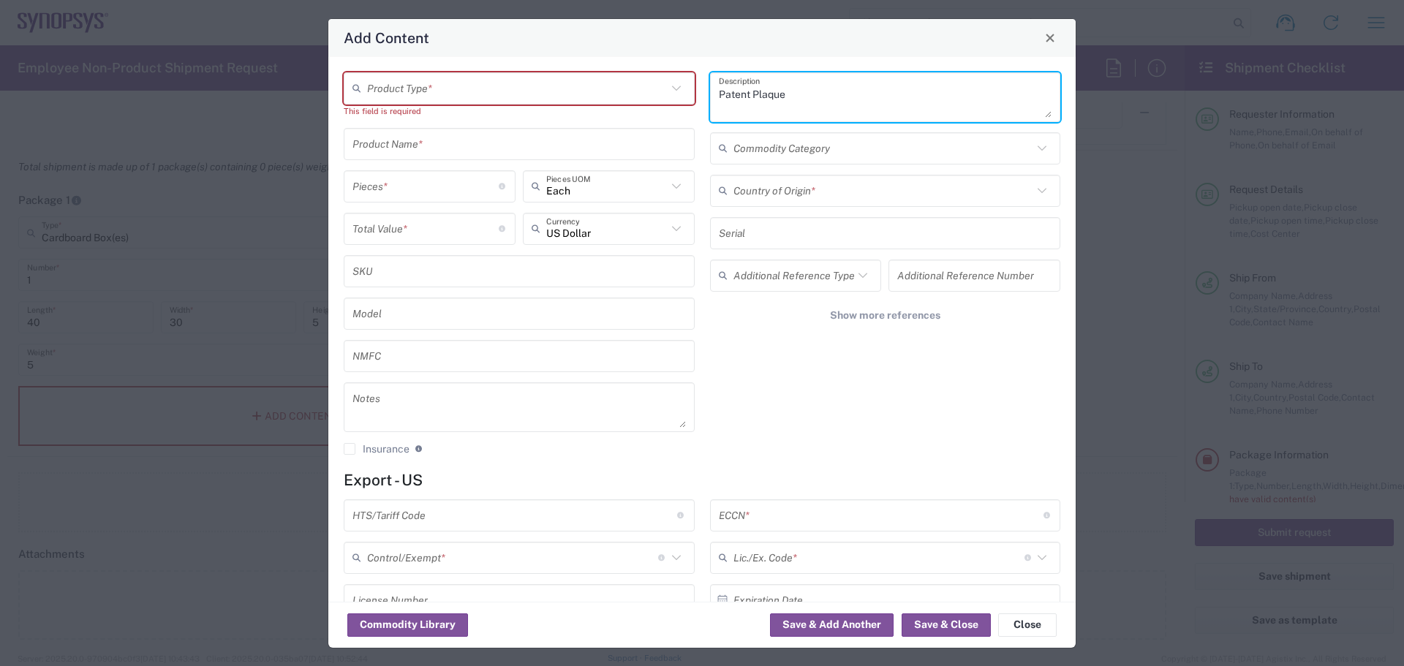
paste textarea "Patent plaque (HTS CODE : 9702.90.000) (ECCN: EAR99)"
type textarea "Patent Plaque Patent plaque (HTS CODE : 9702.90.000) (ECCN: EAR99)"
click at [600, 99] on input "text" at bounding box center [517, 88] width 300 height 26
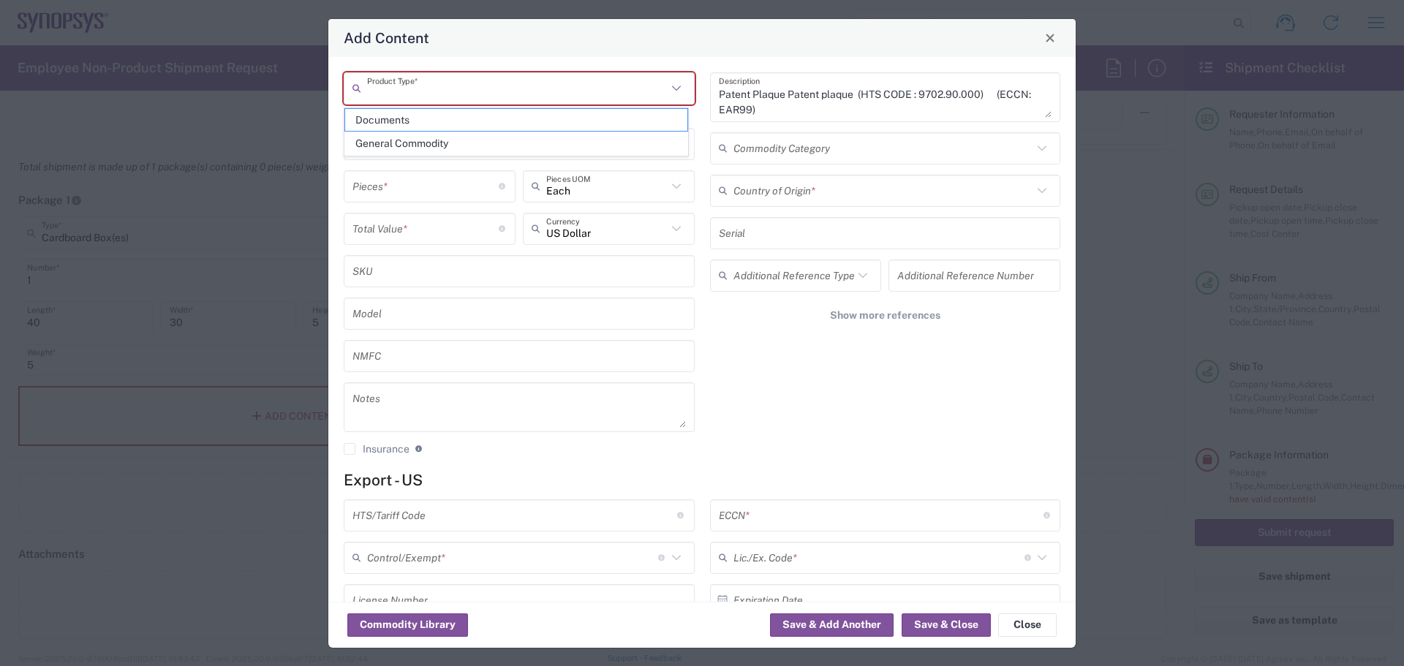
click at [726, 353] on div "Patent Plaque Patent plaque (HTS CODE : 9702.90.000) (ECCN: EAR99) Description …" at bounding box center [885, 268] width 366 height 393
click at [423, 146] on input "text" at bounding box center [519, 144] width 333 height 26
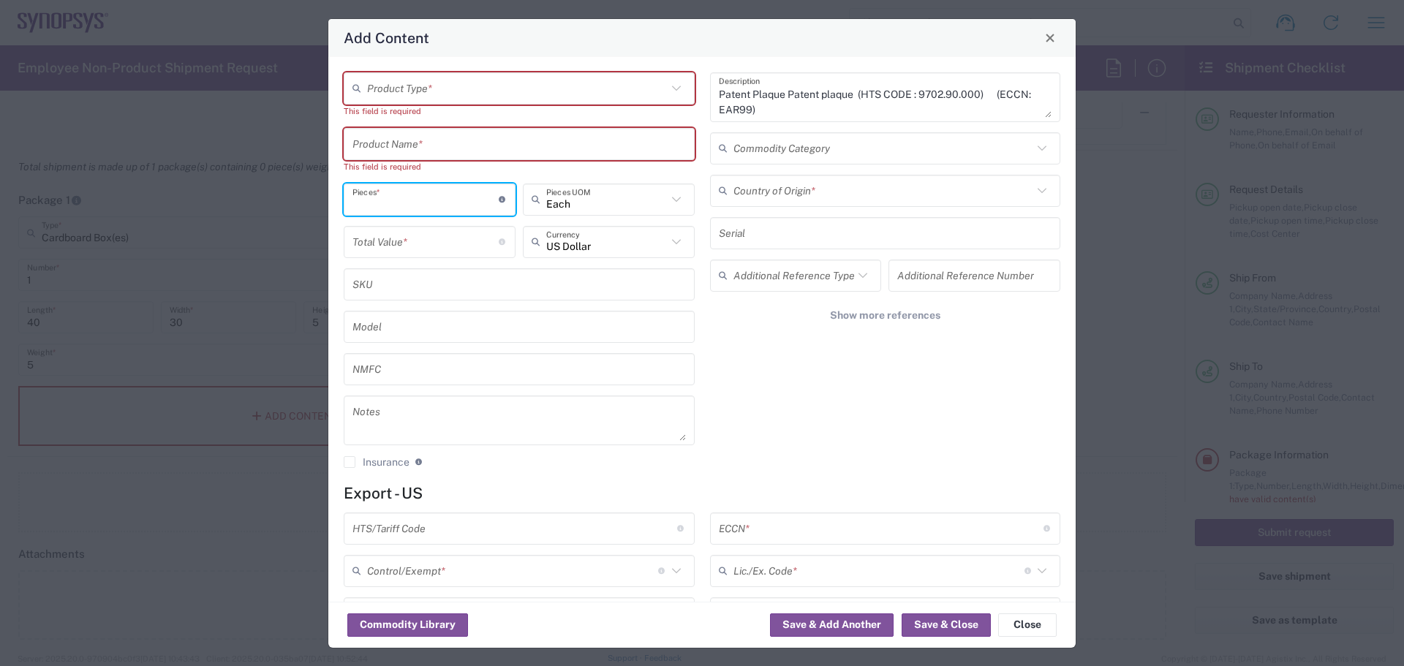
click at [423, 184] on div "Pieces * Number of pieces inside all the packages" at bounding box center [430, 200] width 172 height 32
type input "1"
click at [445, 236] on input "number" at bounding box center [426, 242] width 146 height 26
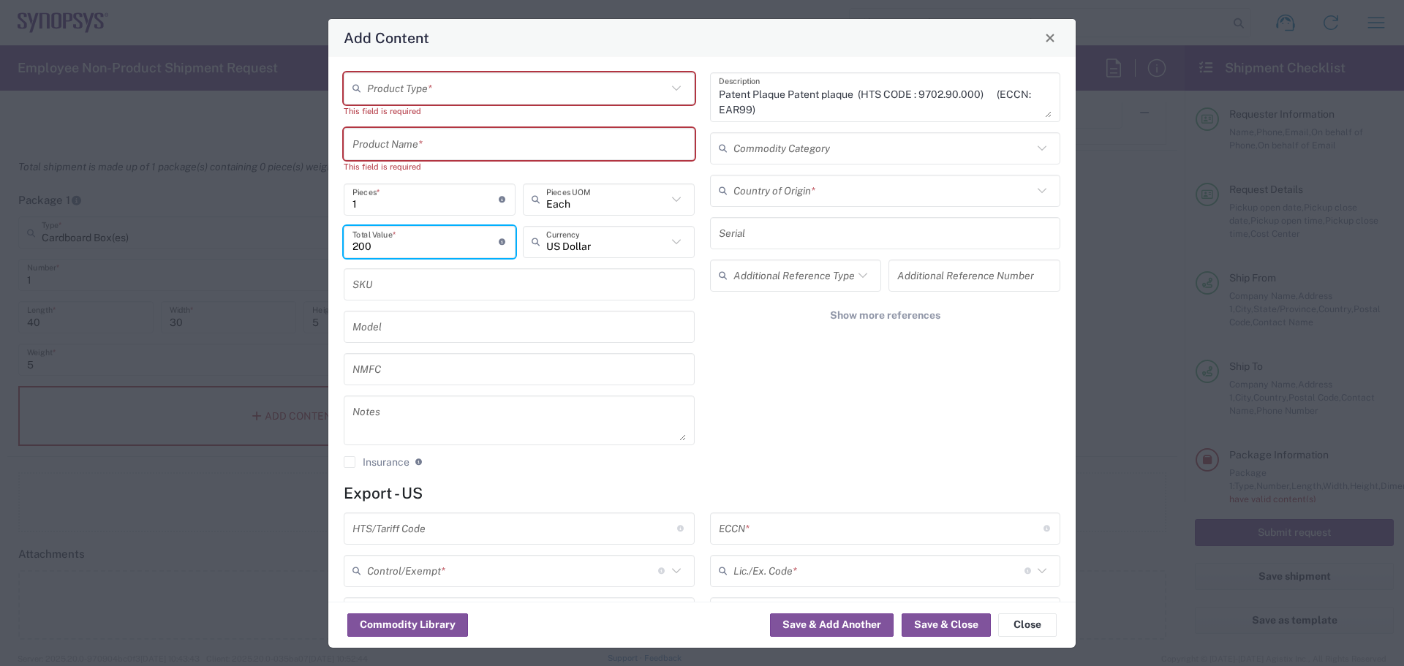
type input "200"
click at [770, 202] on input "text" at bounding box center [884, 191] width 300 height 26
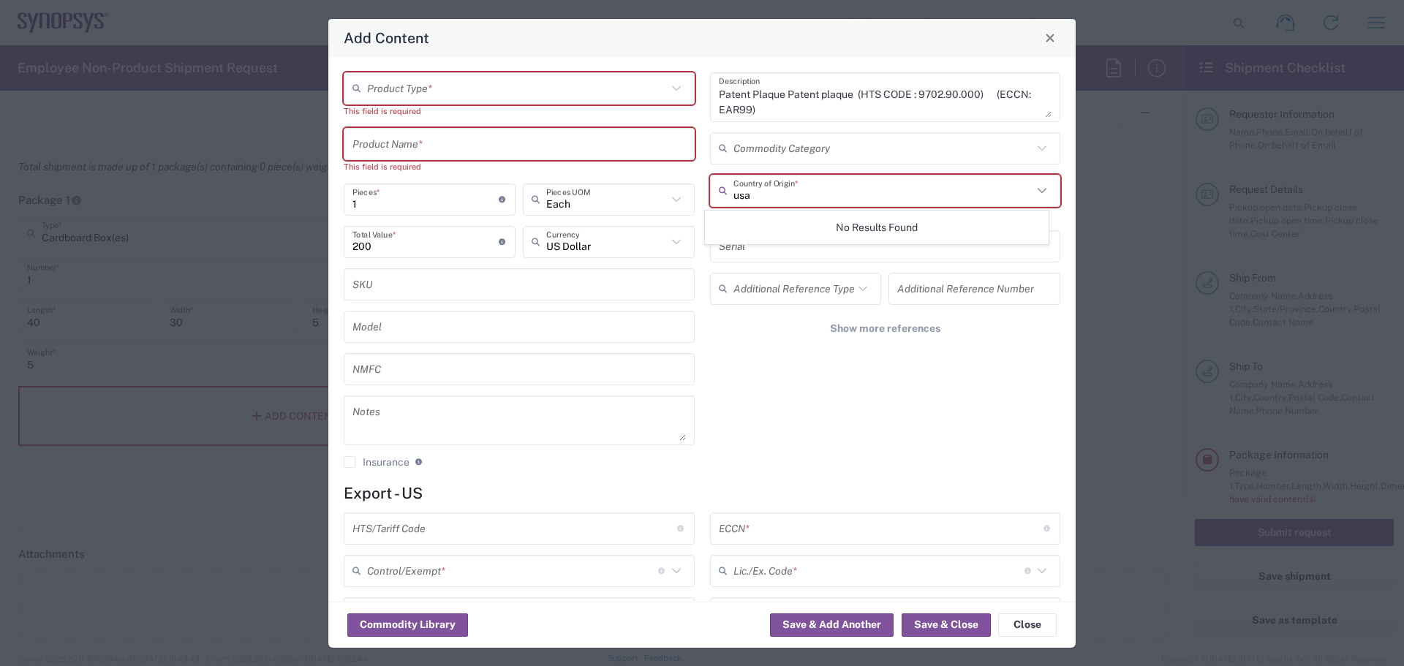
drag, startPoint x: 765, startPoint y: 194, endPoint x: 725, endPoint y: 196, distance: 39.6
click at [725, 196] on div "usa Country of Origin *" at bounding box center [885, 191] width 351 height 32
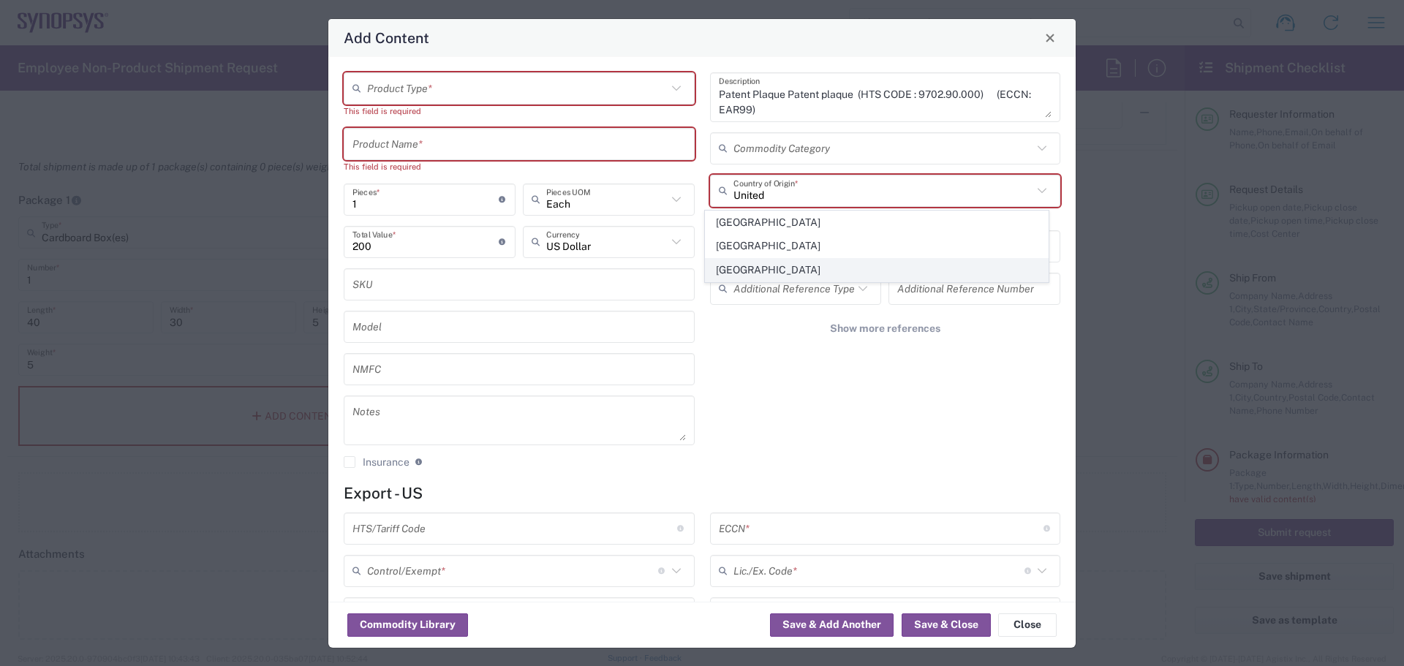
click at [751, 270] on span "[GEOGRAPHIC_DATA]" at bounding box center [877, 270] width 342 height 23
type input "[GEOGRAPHIC_DATA]"
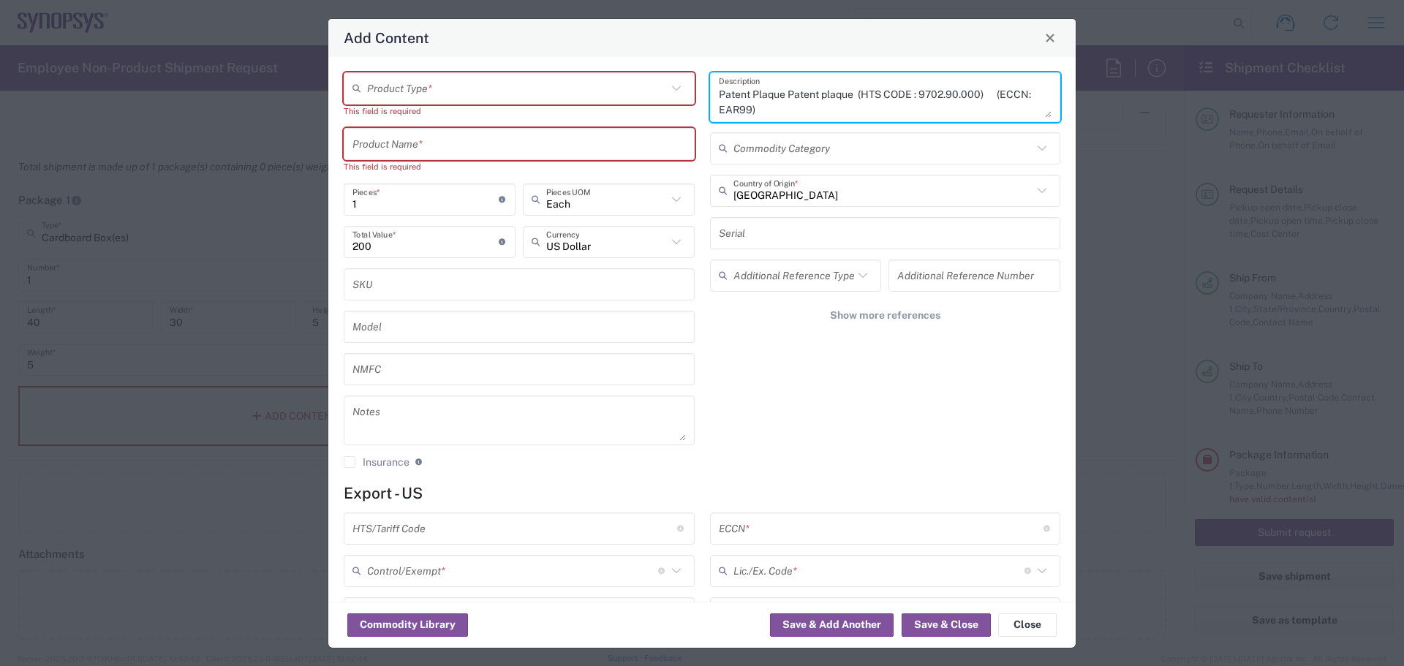
drag, startPoint x: 998, startPoint y: 95, endPoint x: 748, endPoint y: 110, distance: 250.5
click at [748, 110] on textarea "Patent Plaque Patent plaque (HTS CODE : 9702.90.000) (ECCN: EAR99)" at bounding box center [885, 97] width 333 height 41
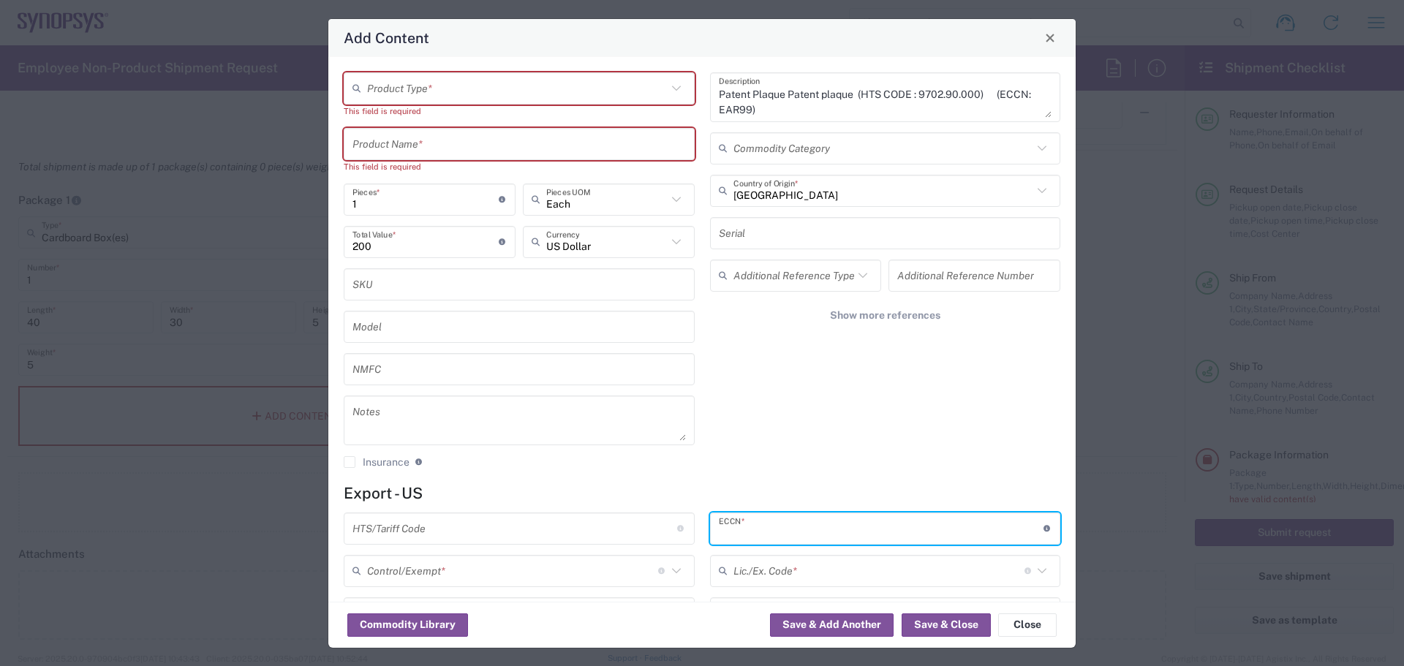
click at [777, 531] on input "text" at bounding box center [881, 529] width 325 height 26
paste input "ECCN: EAR99)"
drag, startPoint x: 747, startPoint y: 532, endPoint x: 701, endPoint y: 534, distance: 45.4
click at [702, 534] on div "ECCN: EAR99 ECCN * Obtain ECCN from vendor if product is purchased. Export Cont…" at bounding box center [885, 588] width 366 height 151
type input "EAR99"
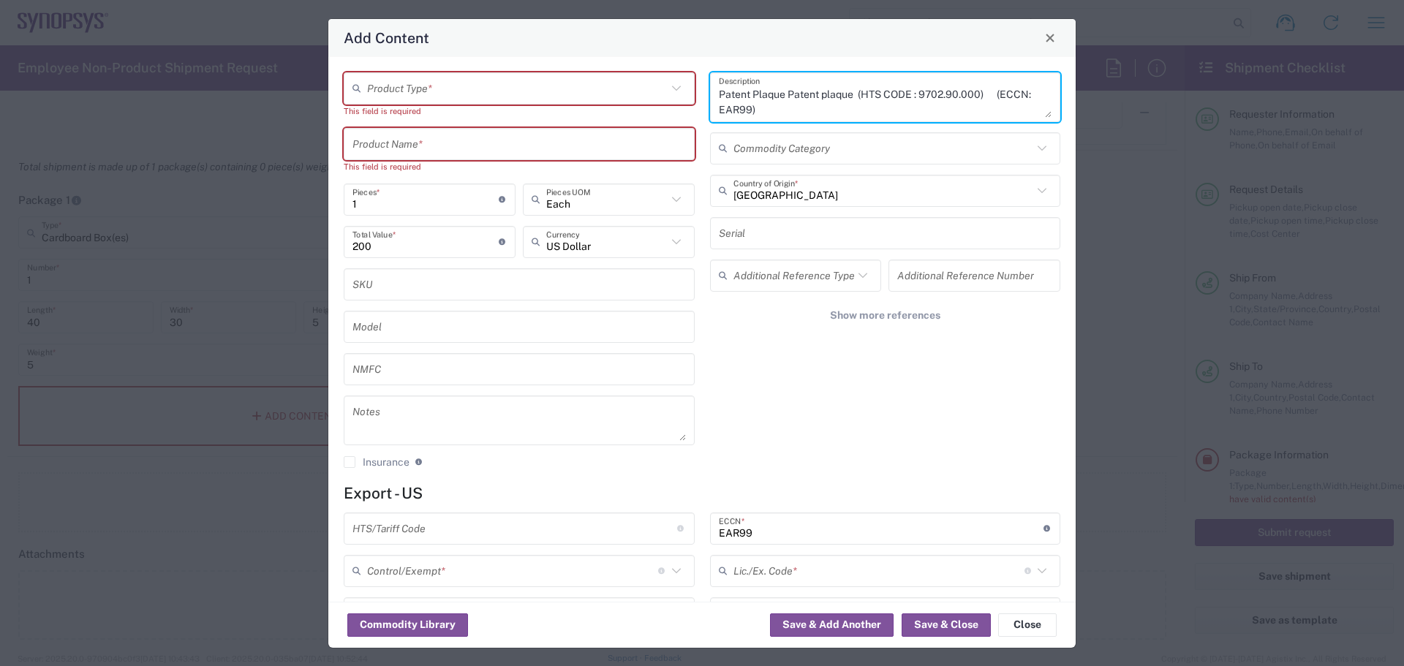
drag, startPoint x: 979, startPoint y: 88, endPoint x: 853, endPoint y: 96, distance: 126.7
click at [853, 96] on textarea "Patent Plaque Patent plaque (HTS CODE : 9702.90.000) (ECCN: EAR99)" at bounding box center [885, 97] width 333 height 41
click at [883, 430] on div "Patent Plaque Patent plaque (HTS CODE : 9702.90.000) (ECCN: EAR99) Description …" at bounding box center [885, 275] width 366 height 407
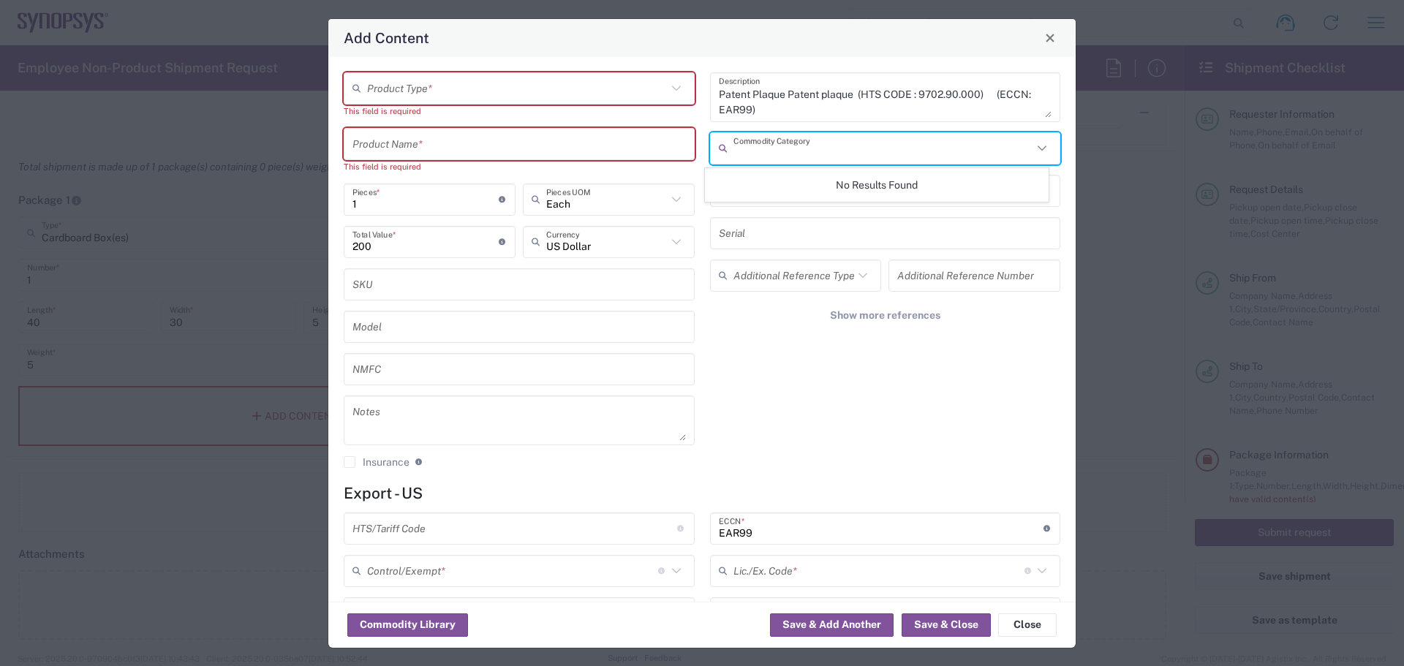
click at [811, 151] on input "text" at bounding box center [884, 148] width 300 height 26
click at [1033, 146] on icon at bounding box center [1042, 148] width 19 height 19
click at [988, 100] on textarea "Patent Plaque Patent plaque (HTS CODE : 9702.90.000) (ECCN: EAR99)" at bounding box center [885, 97] width 333 height 41
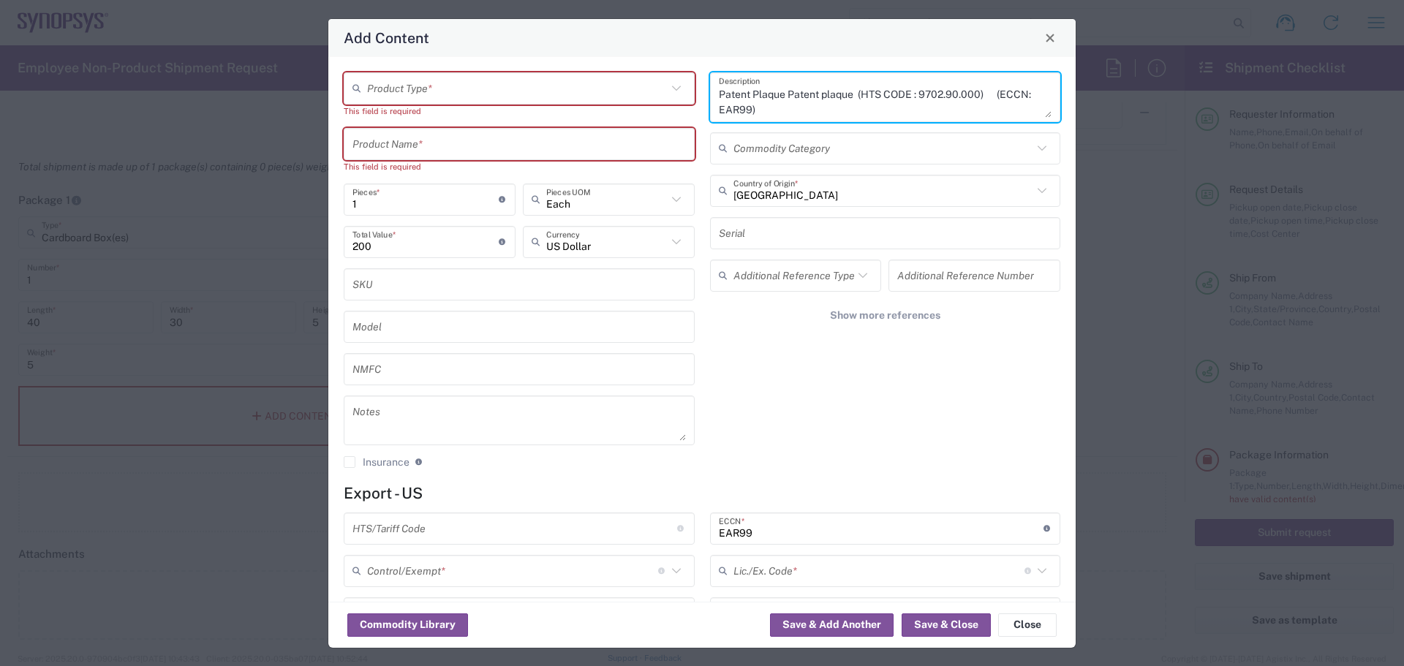
drag, startPoint x: 848, startPoint y: 99, endPoint x: 781, endPoint y: 94, distance: 66.7
click at [781, 94] on textarea "Patent Plaque Patent plaque (HTS CODE : 9702.90.000) (ECCN: EAR99)" at bounding box center [885, 97] width 333 height 41
click at [954, 116] on textarea "Patent Plaque Patent plaque (HTS CODE : 9702.90.000) (ECCN: EAR99)" at bounding box center [885, 97] width 333 height 41
drag, startPoint x: 979, startPoint y: 96, endPoint x: 783, endPoint y: 97, distance: 195.3
click at [783, 97] on textarea "Patent Plaque Patent plaque (HTS CODE : 9702.90.000) (ECCN: EAR99)" at bounding box center [885, 97] width 333 height 41
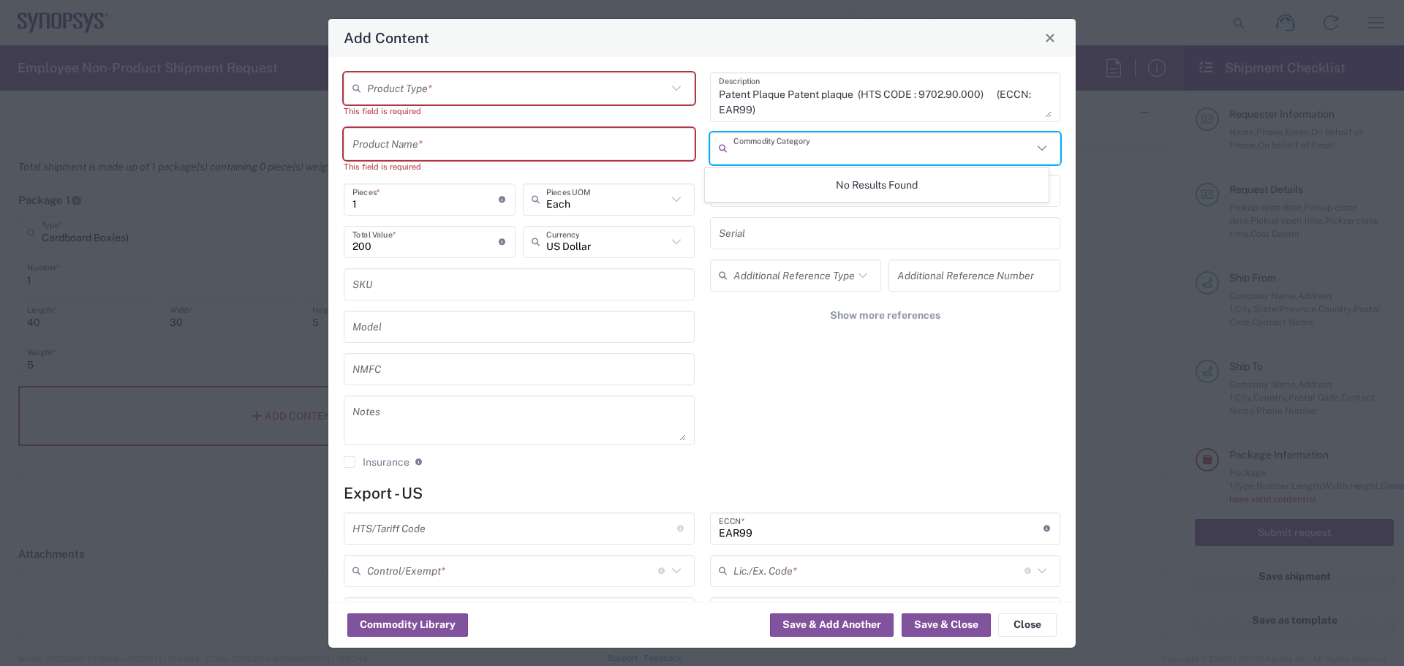
click at [734, 147] on input "text" at bounding box center [884, 148] width 300 height 26
paste input "Patent plaque (HTS CODE : 9702.90.000)"
type input "Patent plaque (HTS CODE : 9702.90.000)"
click at [826, 358] on div "Patent Plaque Patent plaque (HTS CODE : 9702.90.000) (ECCN: EAR99) Description …" at bounding box center [885, 275] width 366 height 407
click at [781, 143] on input "text" at bounding box center [884, 148] width 300 height 26
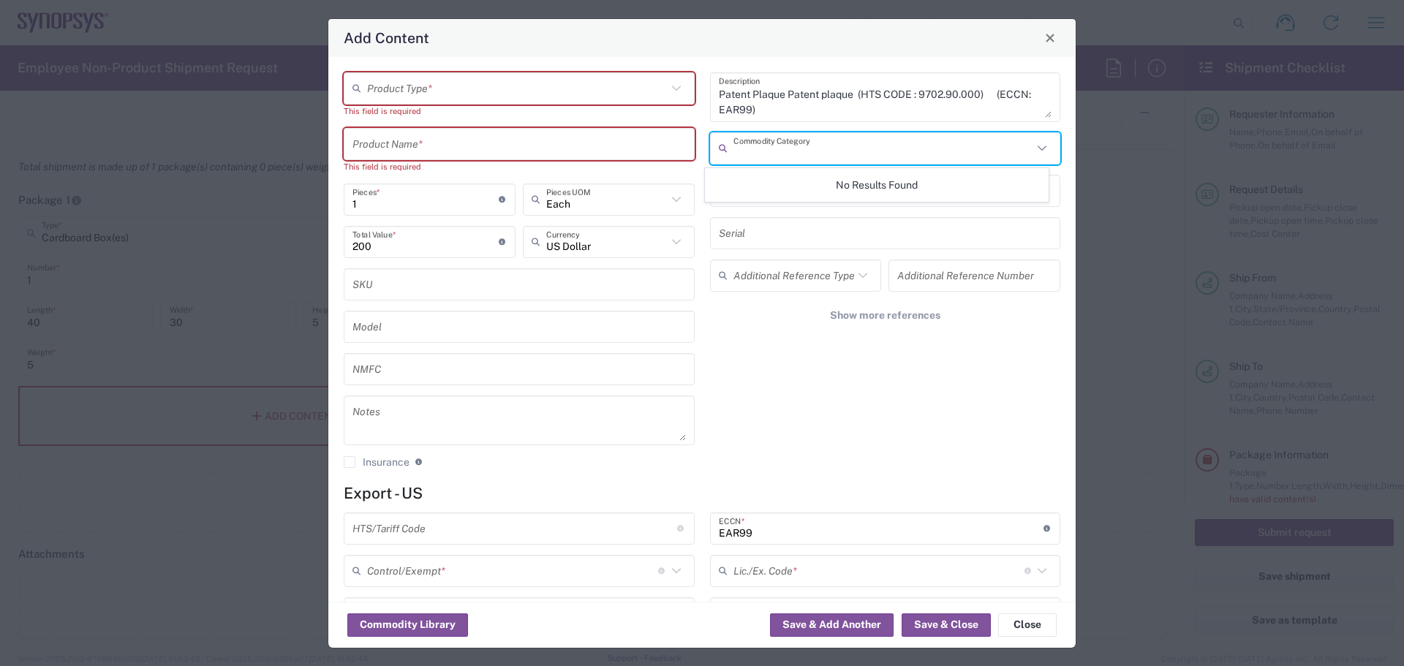
click at [1033, 152] on icon at bounding box center [1042, 148] width 19 height 19
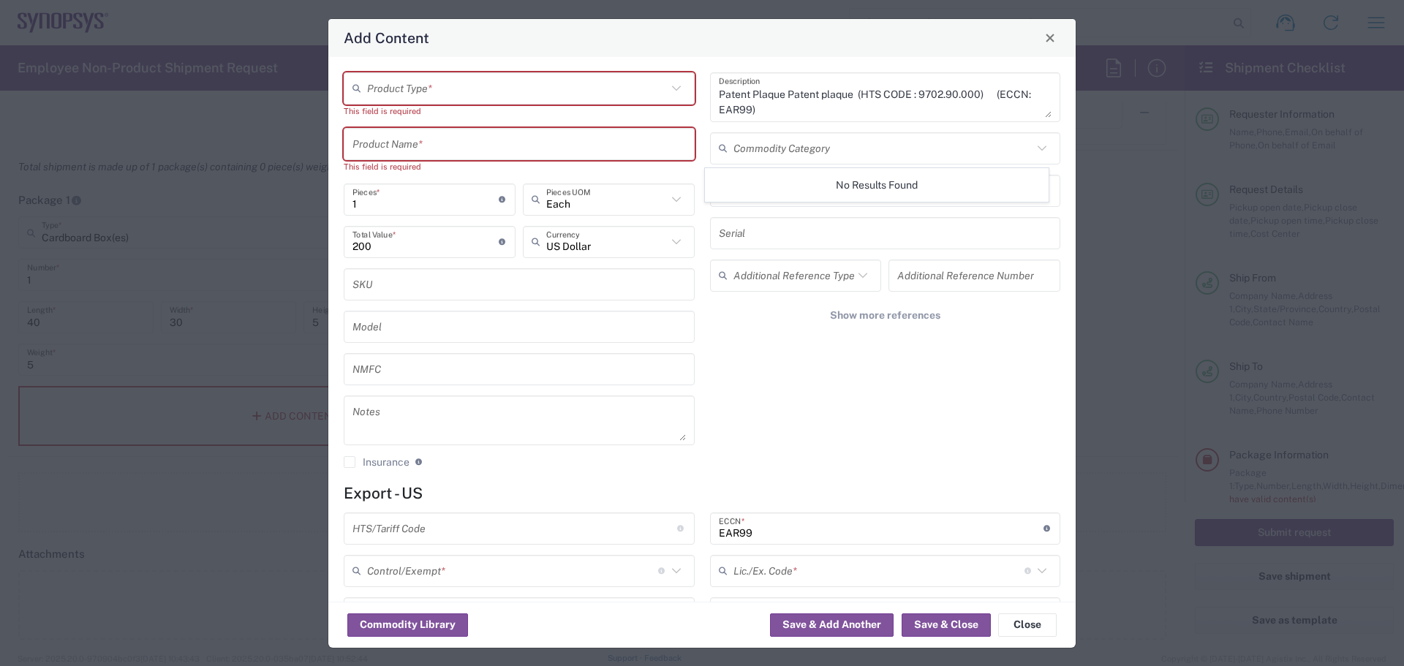
click at [1041, 143] on div "Commodity Category" at bounding box center [885, 148] width 351 height 32
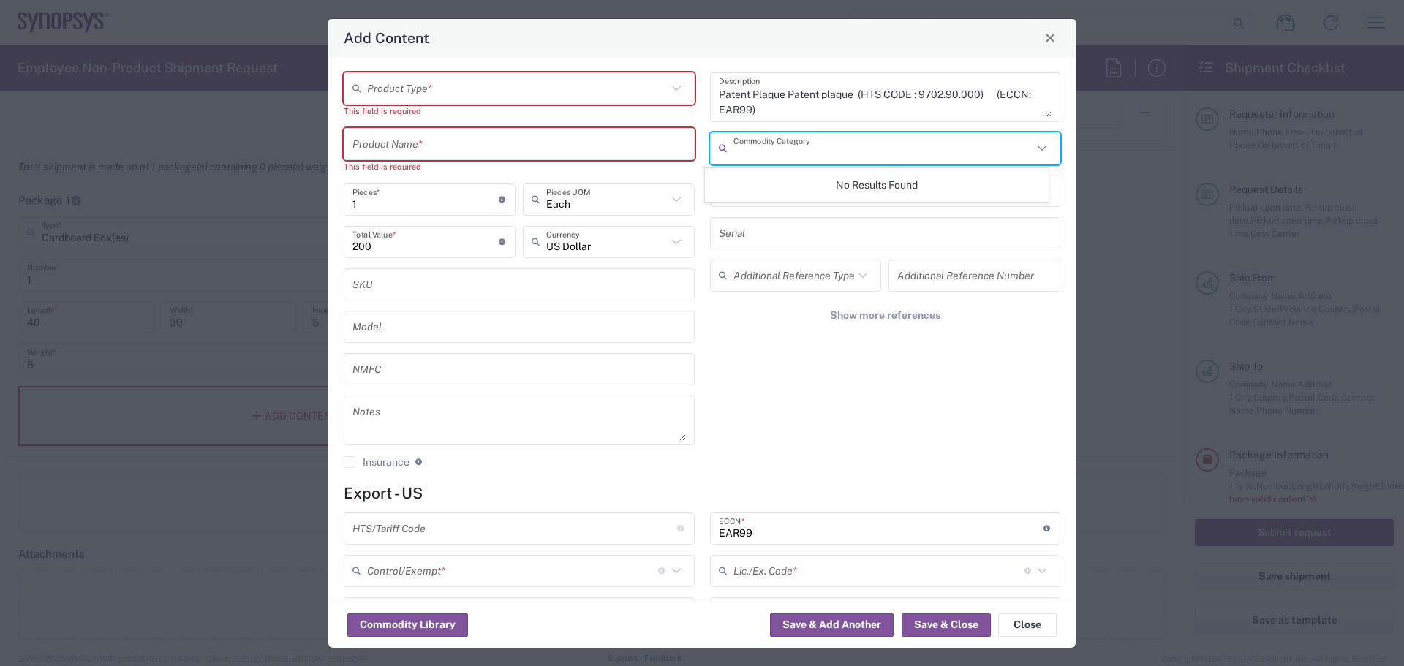
click at [1035, 144] on icon at bounding box center [1042, 148] width 19 height 19
click at [833, 147] on input "text" at bounding box center [884, 148] width 300 height 26
paste input "Patent plaque (HTS CODE : 9702.90.000)"
type input "Patent plaque (HTS CODE : 9702.90.000)"
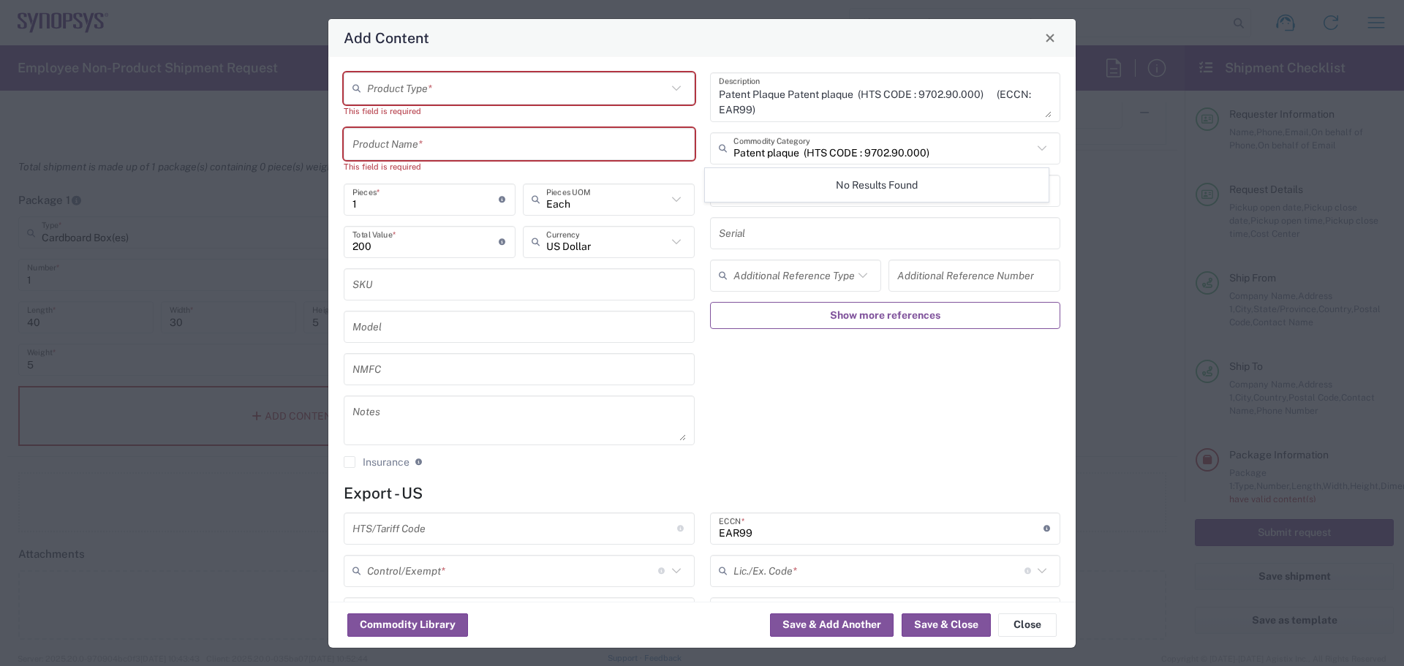
click at [802, 318] on button "Show more references" at bounding box center [885, 315] width 351 height 27
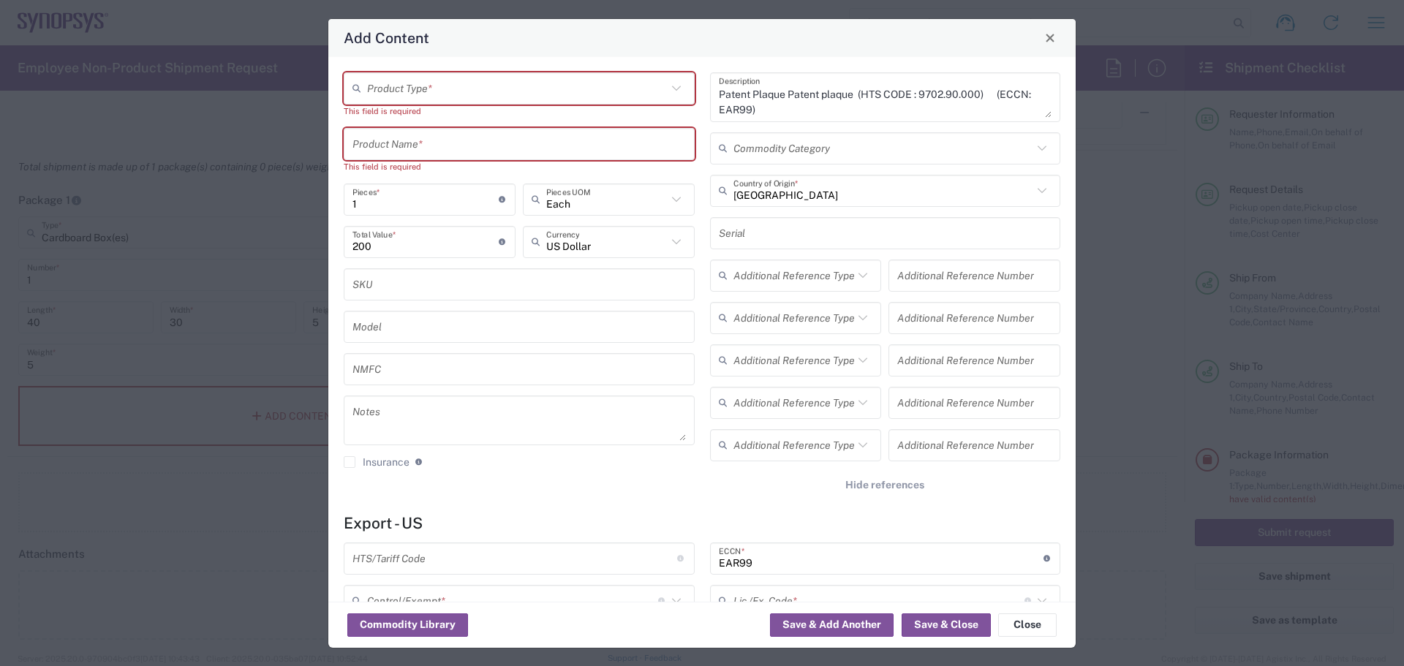
click at [809, 167] on div "Patent Plaque Patent plaque (HTS CODE : 9702.90.000) (ECCN: EAR99) Description …" at bounding box center [885, 290] width 366 height 437
click at [554, 148] on input "text" at bounding box center [519, 144] width 333 height 26
paste input "Patent plaque (HTS CODE : 9702.90.000)"
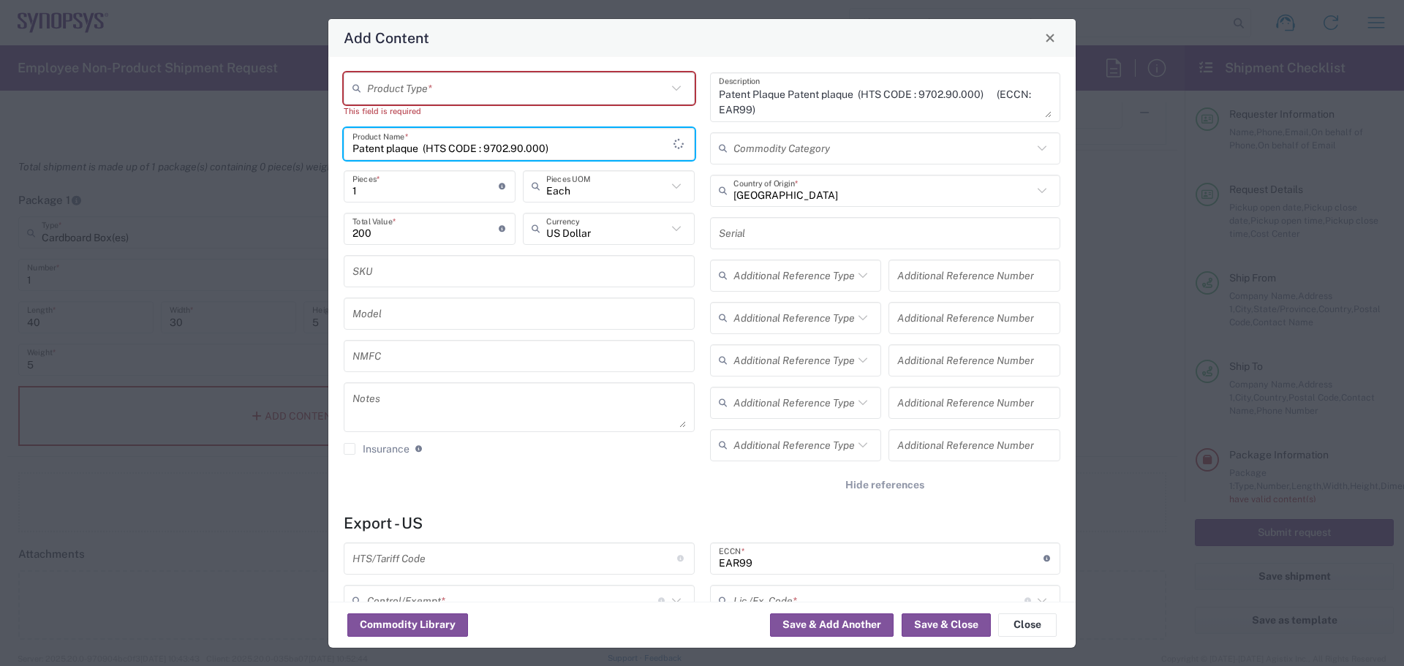
type input "Patent plaque (HTS CODE : 9702.90.000)"
click at [488, 99] on input "text" at bounding box center [517, 88] width 300 height 26
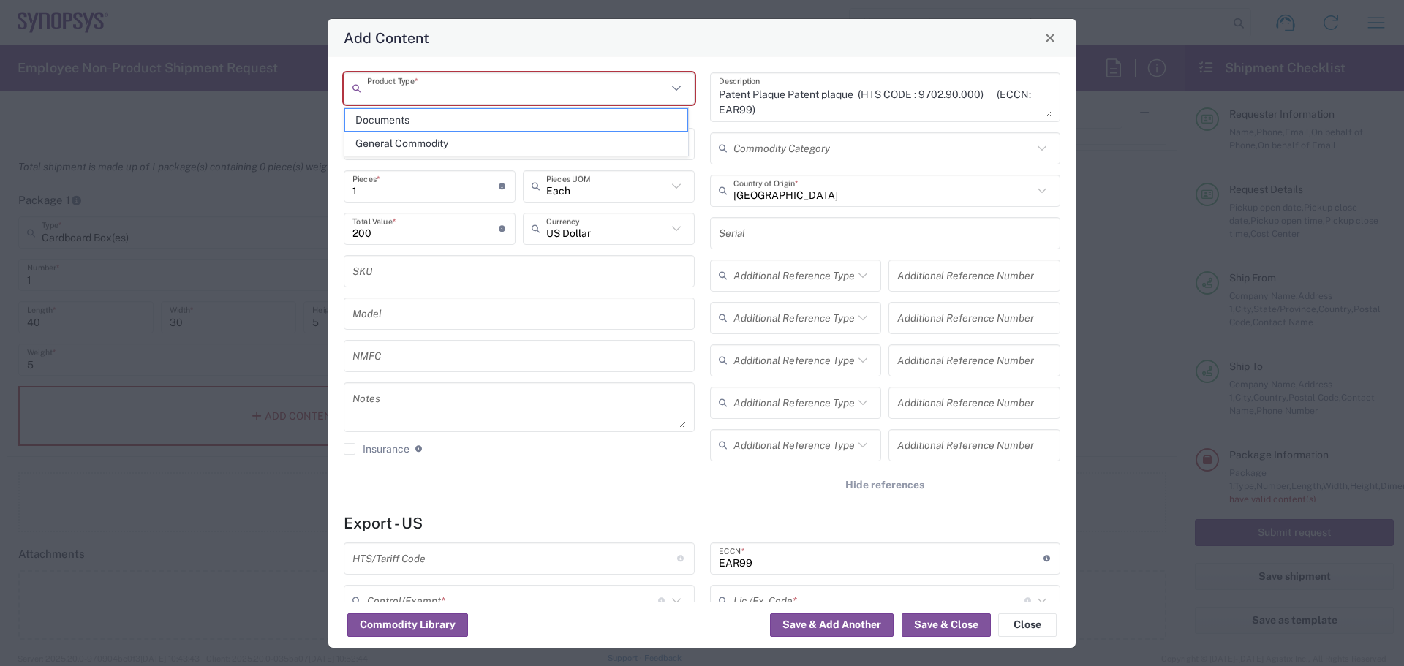
paste input "Patent plaque (HTS CODE : 9702.90.000)"
type input "Patent plaque (HTS CODE : 9702.90.000)"
click at [647, 151] on input "Patent plaque (HTS CODE : 9702.90.000)" at bounding box center [519, 144] width 333 height 26
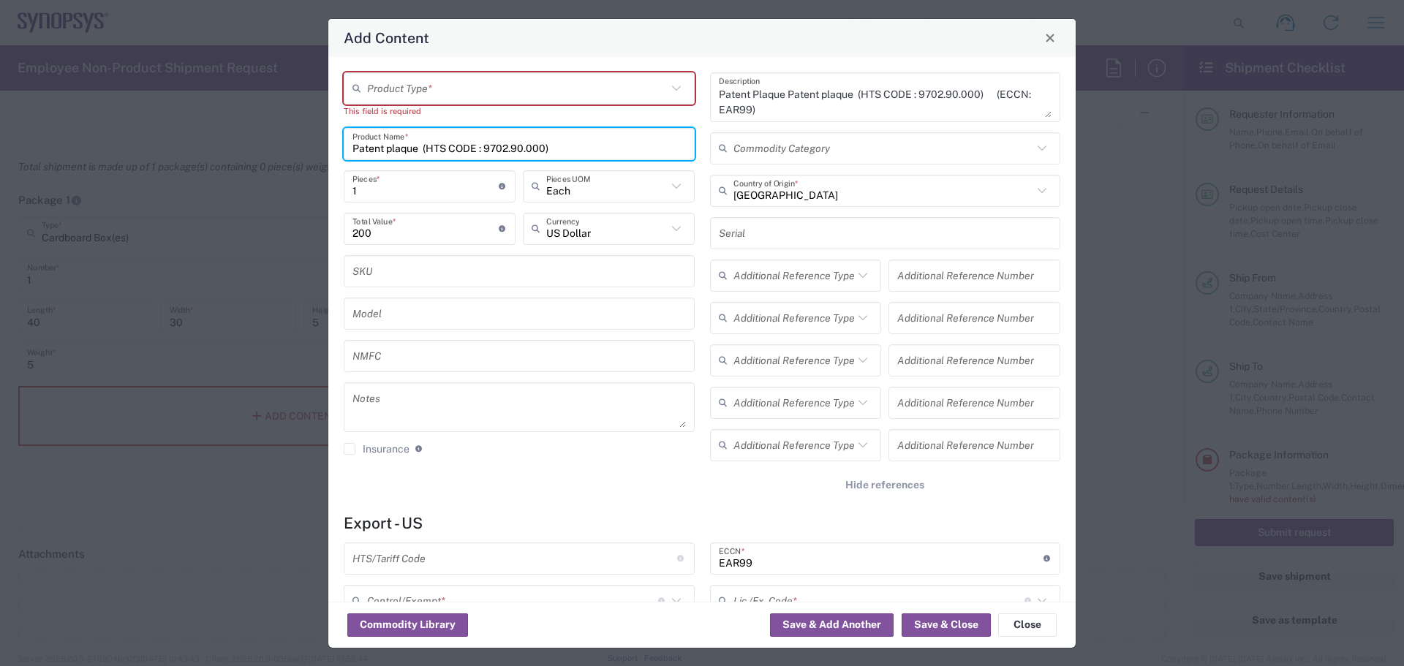
click at [459, 97] on input "text" at bounding box center [517, 88] width 300 height 26
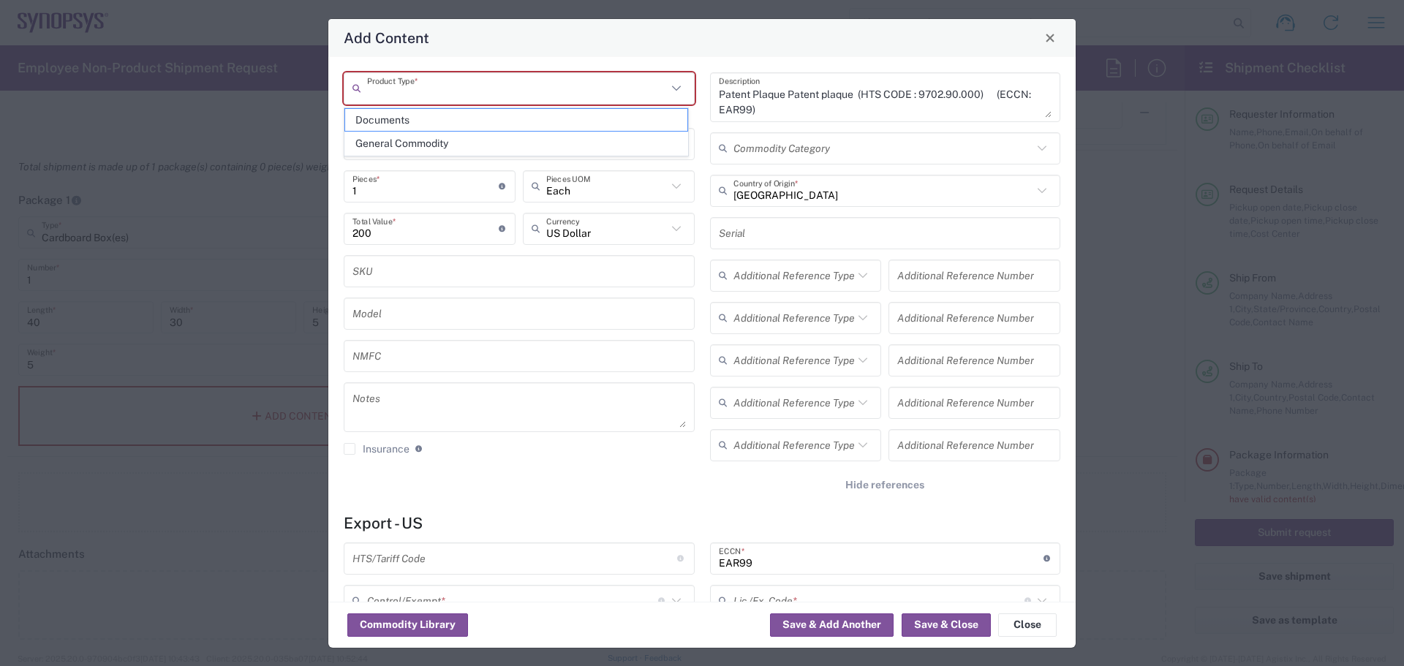
click at [334, 138] on div "Product Type * This field is required Patent plaque (HTS CODE : 9702.90.000) Pr…" at bounding box center [701, 329] width 747 height 545
click at [426, 91] on input "text" at bounding box center [517, 88] width 300 height 26
paste input "Patent plaque (HTS CODE : 9702.90.000)"
click at [671, 86] on icon at bounding box center [675, 88] width 9 height 5
click at [670, 91] on icon at bounding box center [676, 88] width 19 height 19
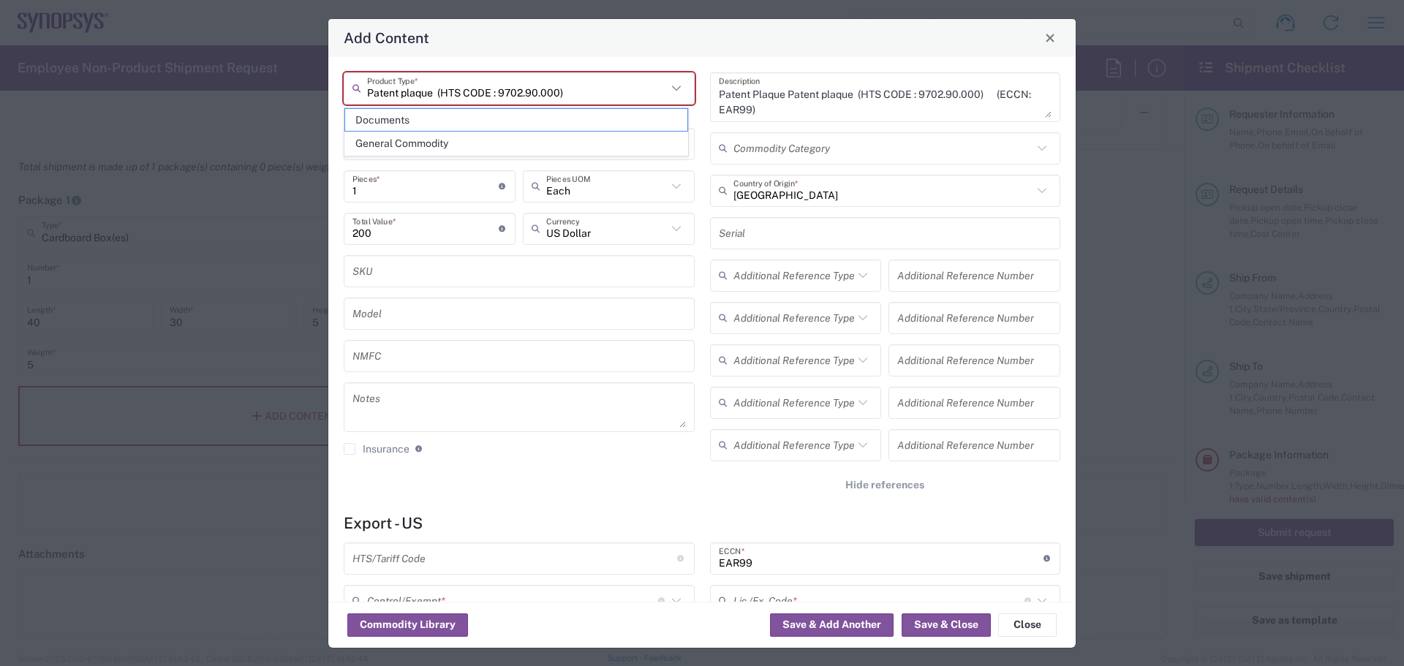
click at [669, 88] on icon at bounding box center [676, 88] width 19 height 19
click at [442, 87] on input "Patent plaque (HTS CODE : 9702.90.000)" at bounding box center [517, 88] width 300 height 26
click at [429, 80] on input "Patent plaque (HTS CODE : 9702.90.000)" at bounding box center [517, 88] width 300 height 26
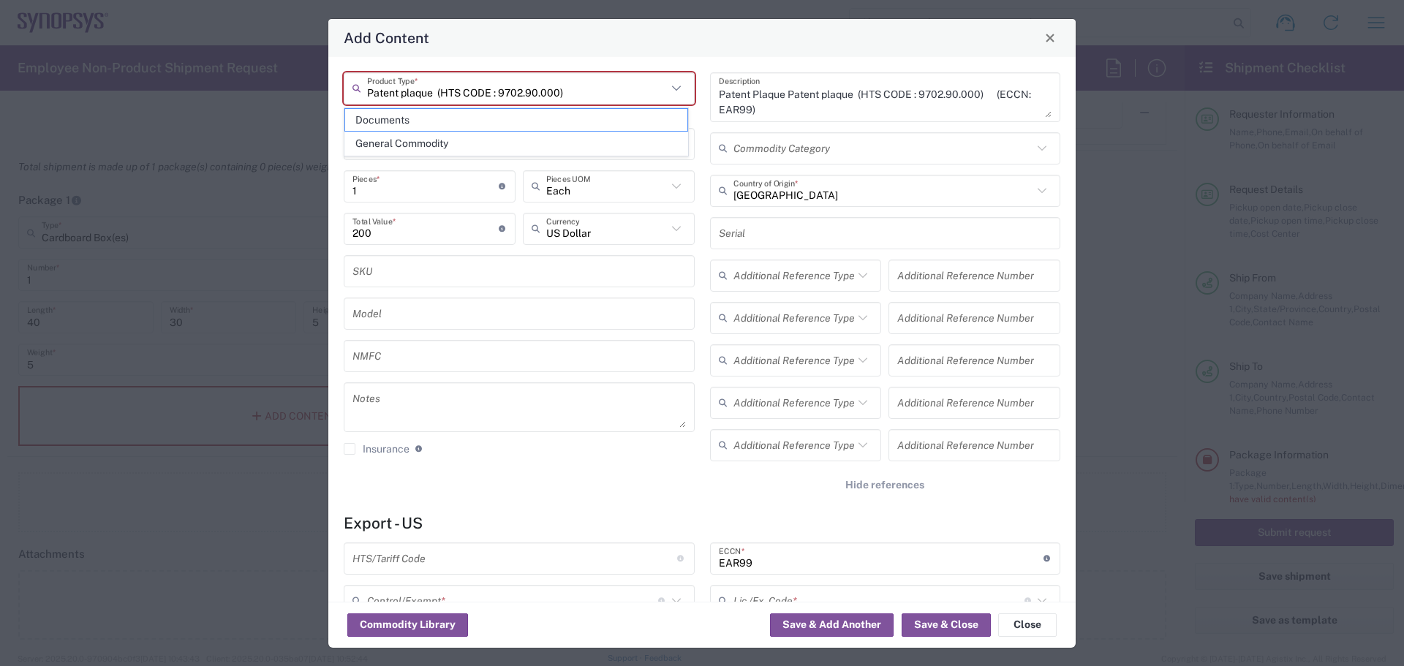
drag, startPoint x: 568, startPoint y: 94, endPoint x: 437, endPoint y: 97, distance: 130.2
click at [437, 97] on input "Patent plaque (HTS CODE : 9702.90.000)" at bounding box center [517, 88] width 300 height 26
type input "Documents"
type input "1"
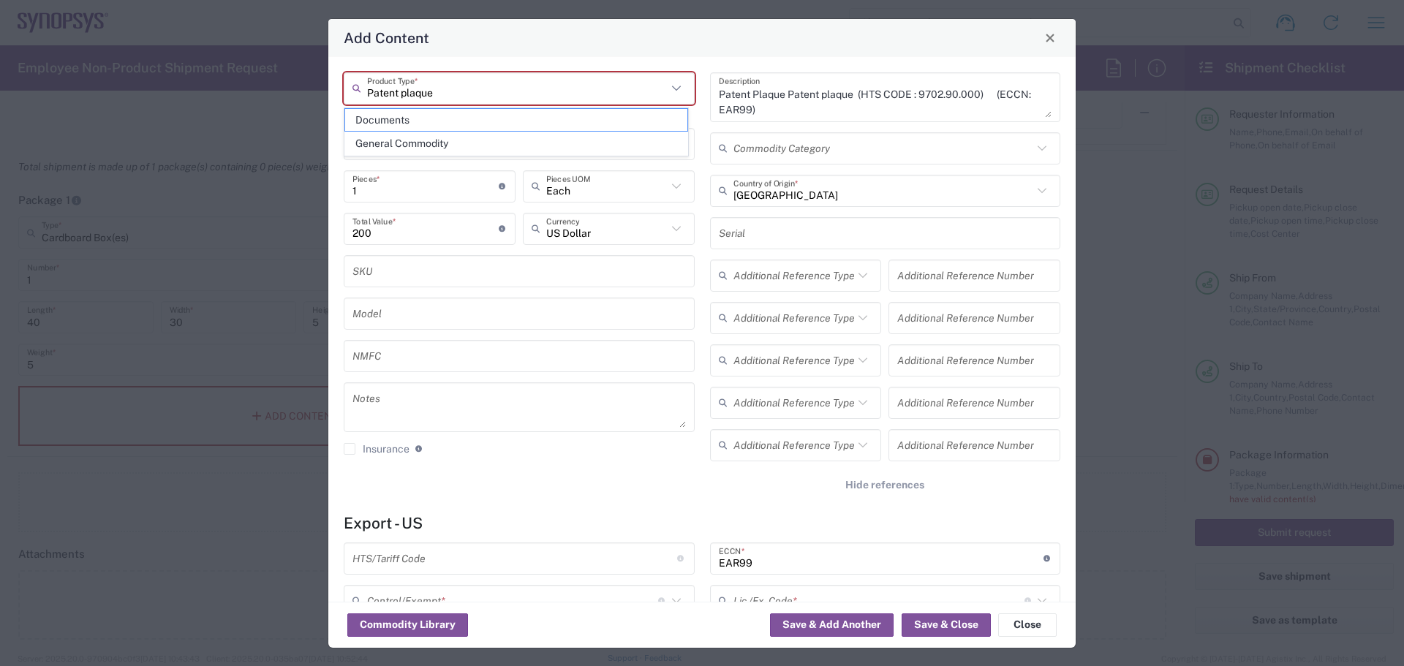
type textarea "Documents"
type input "[GEOGRAPHIC_DATA]"
type input "0000.00.0000"
type input "FTR Exemption"
type input "0000"
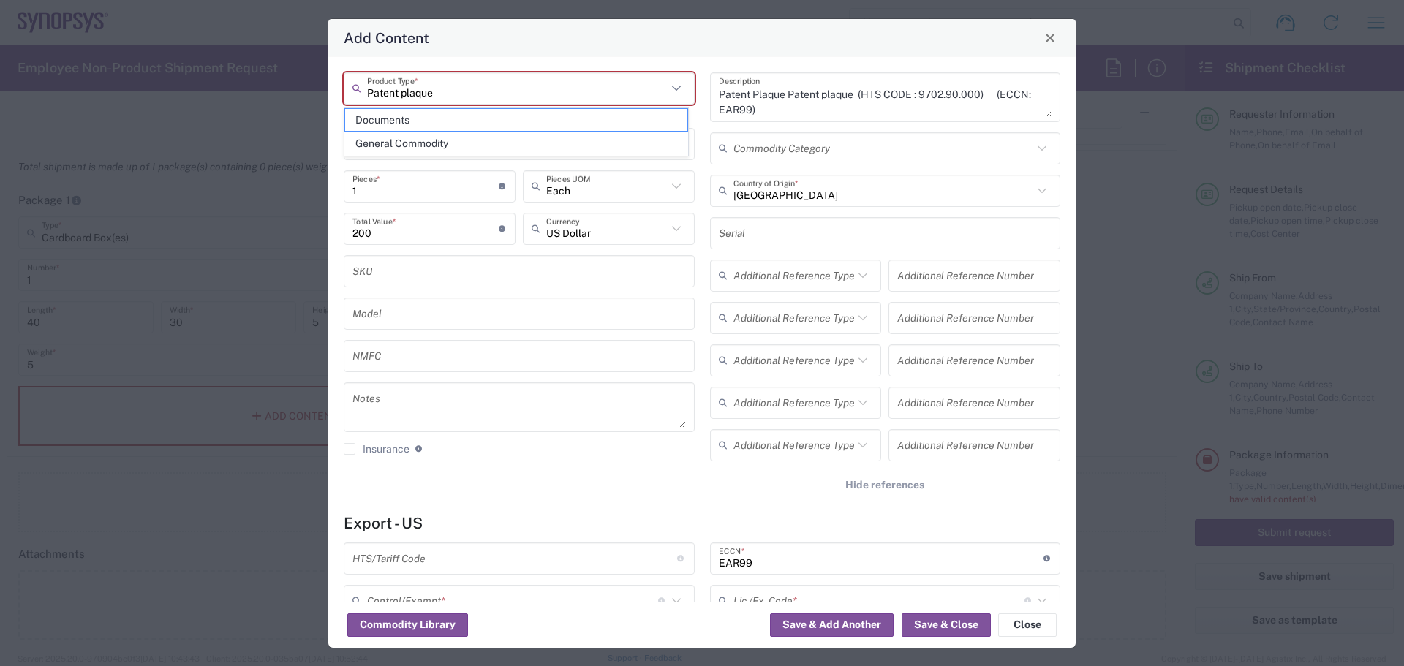
type input "0000.00.0000"
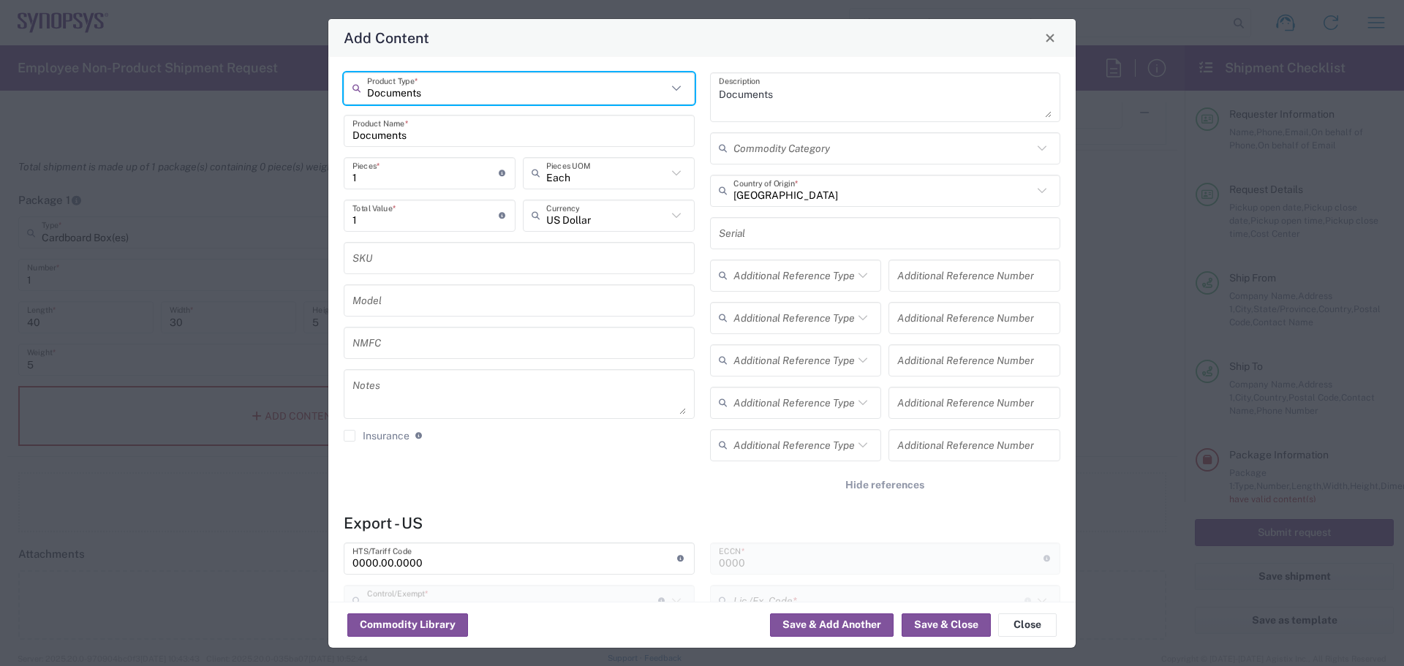
type input "30.37(a)"
type input "Documents"
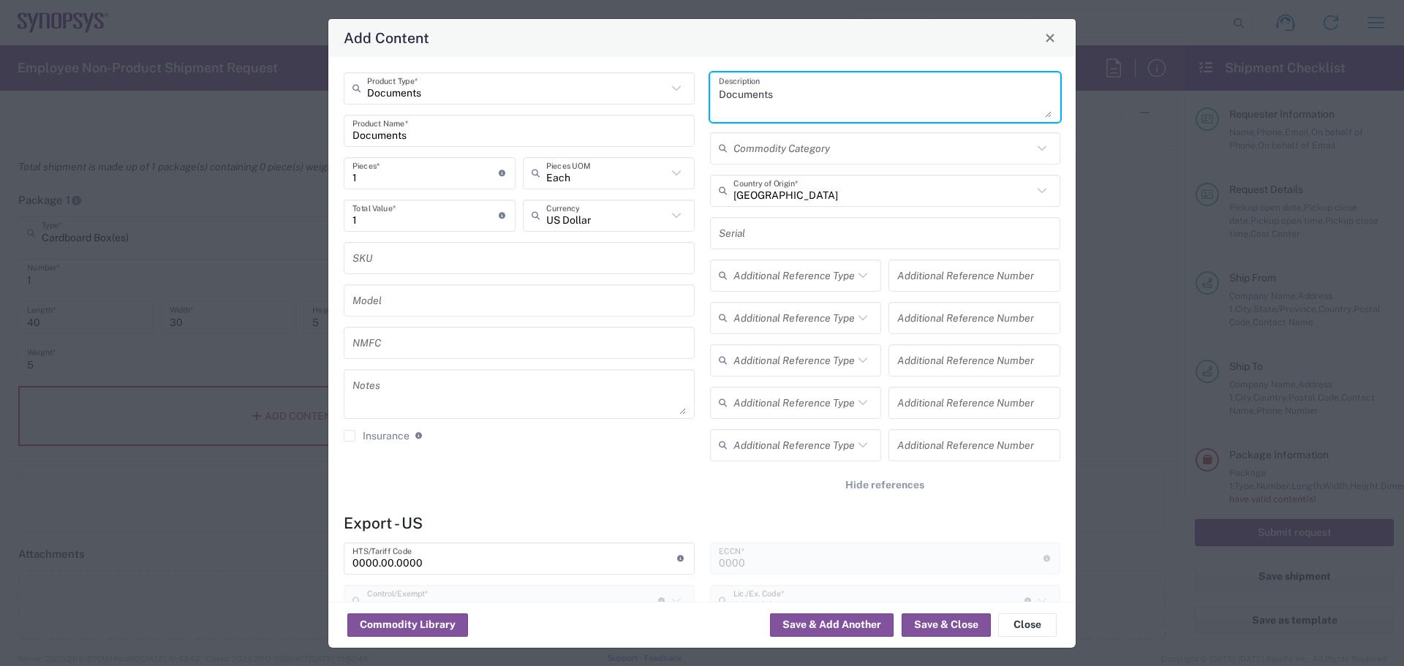
click at [770, 90] on textarea "Documents" at bounding box center [885, 97] width 333 height 41
click at [774, 96] on textarea "Documents" at bounding box center [885, 97] width 333 height 41
click at [774, 95] on textarea "Documents" at bounding box center [885, 97] width 333 height 41
drag, startPoint x: 774, startPoint y: 95, endPoint x: 692, endPoint y: 99, distance: 82.0
click at [692, 99] on div "Documents Product Type * Documents Product Name * 1 Pieces * Number of pieces i…" at bounding box center [702, 290] width 732 height 437
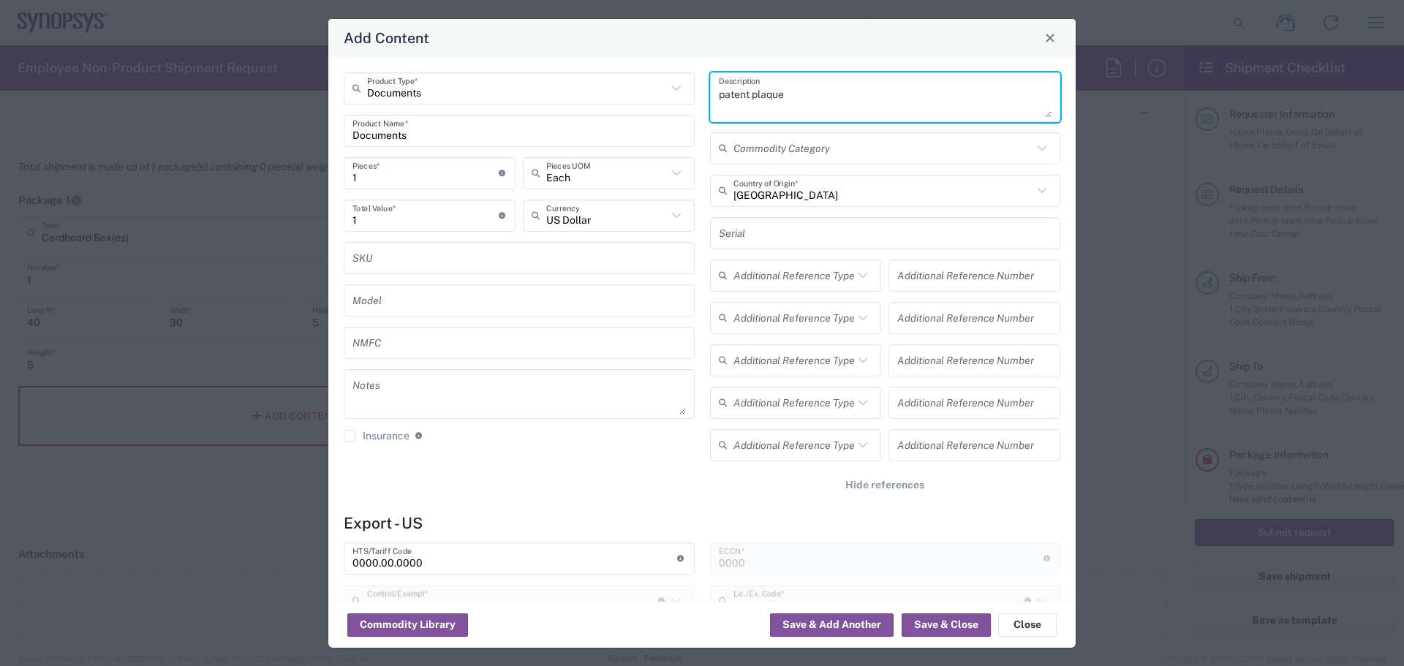
type textarea "patent plaque"
click at [631, 93] on input "Documents" at bounding box center [517, 88] width 300 height 26
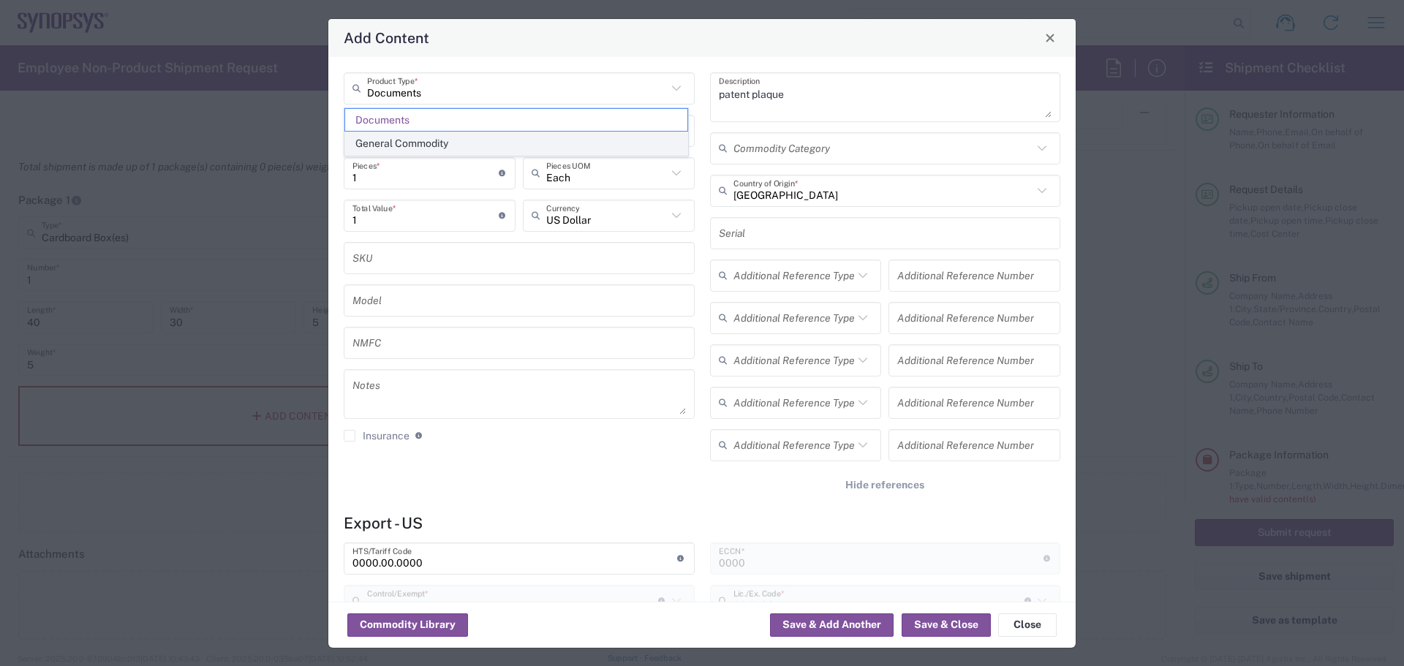
click at [420, 144] on span "General Commodity" at bounding box center [516, 143] width 342 height 23
type input "General Commodity"
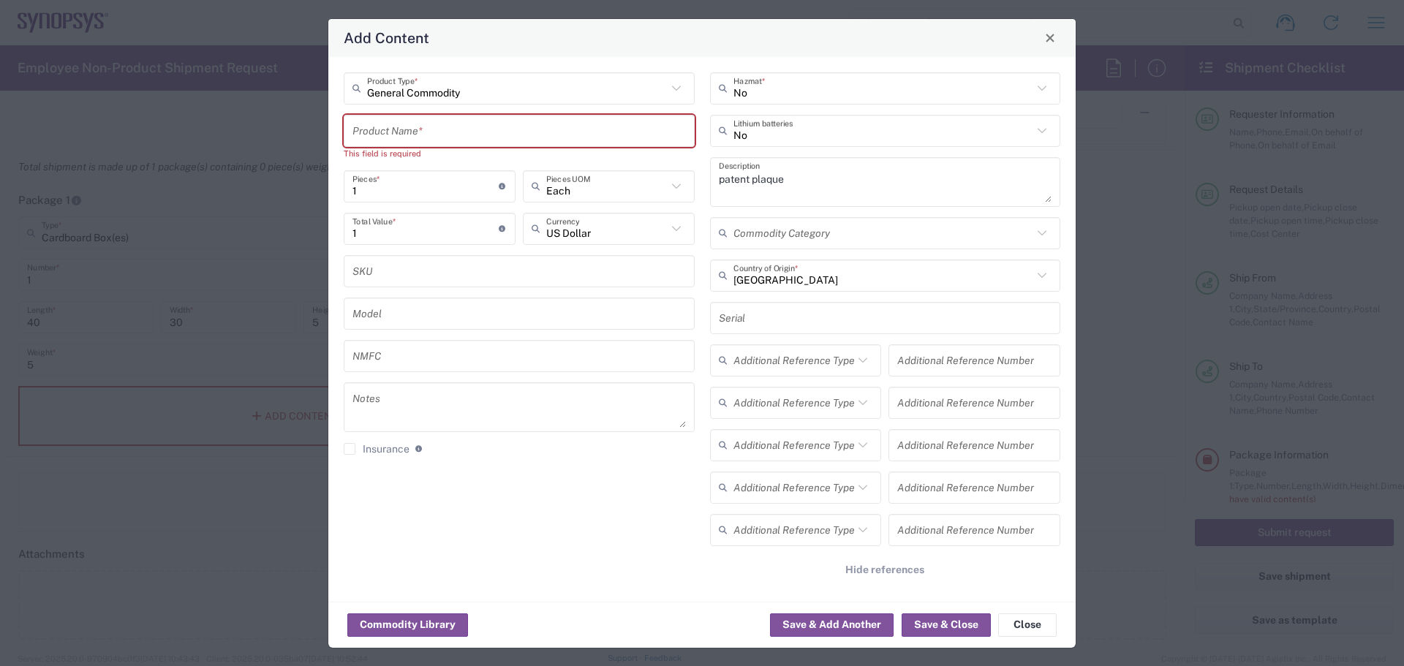
click at [514, 143] on input "text" at bounding box center [519, 131] width 333 height 26
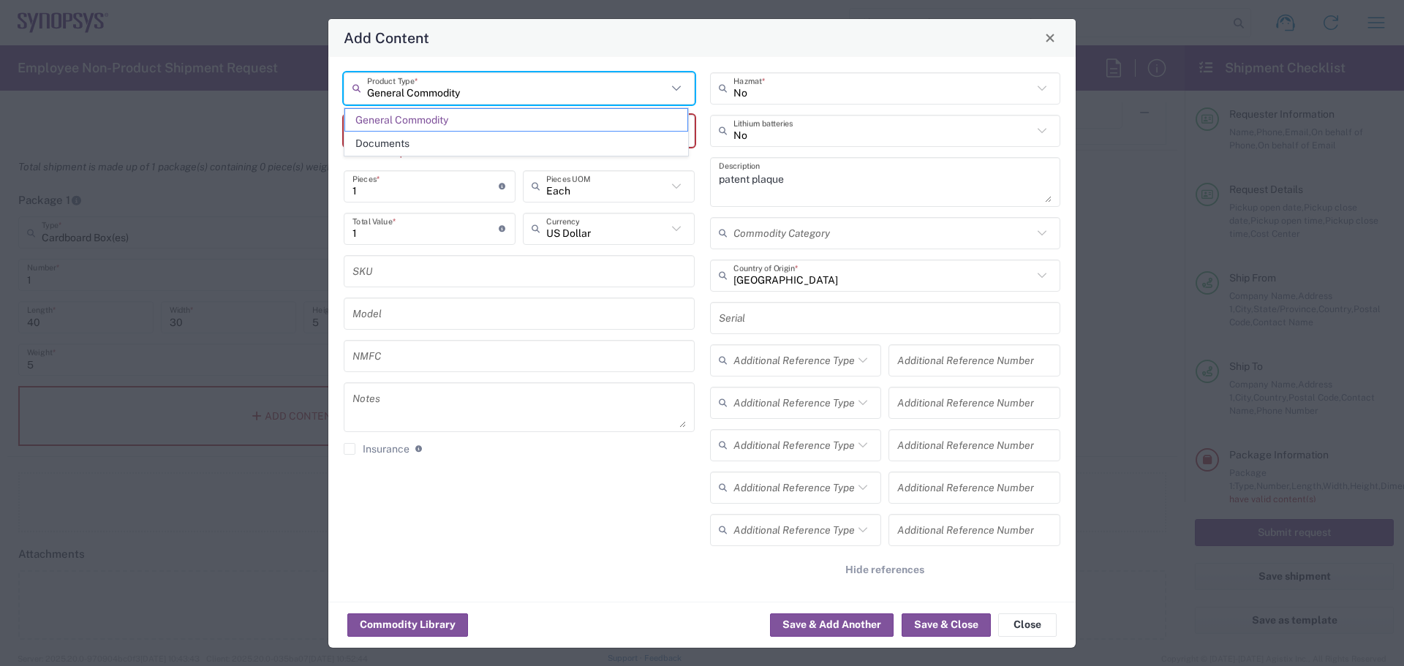
click at [504, 88] on input "General Commodity" at bounding box center [517, 88] width 300 height 26
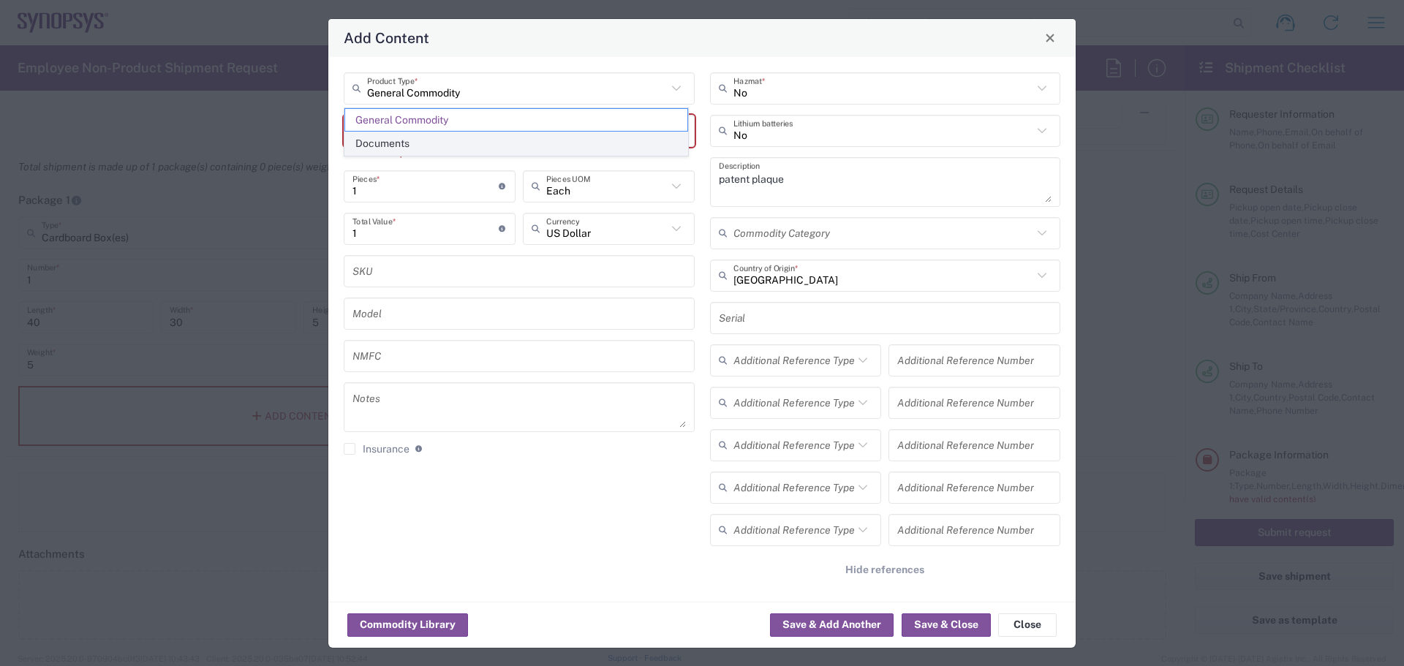
click at [527, 147] on span "Documents" at bounding box center [516, 143] width 342 height 23
type input "Documents"
type textarea "Documents"
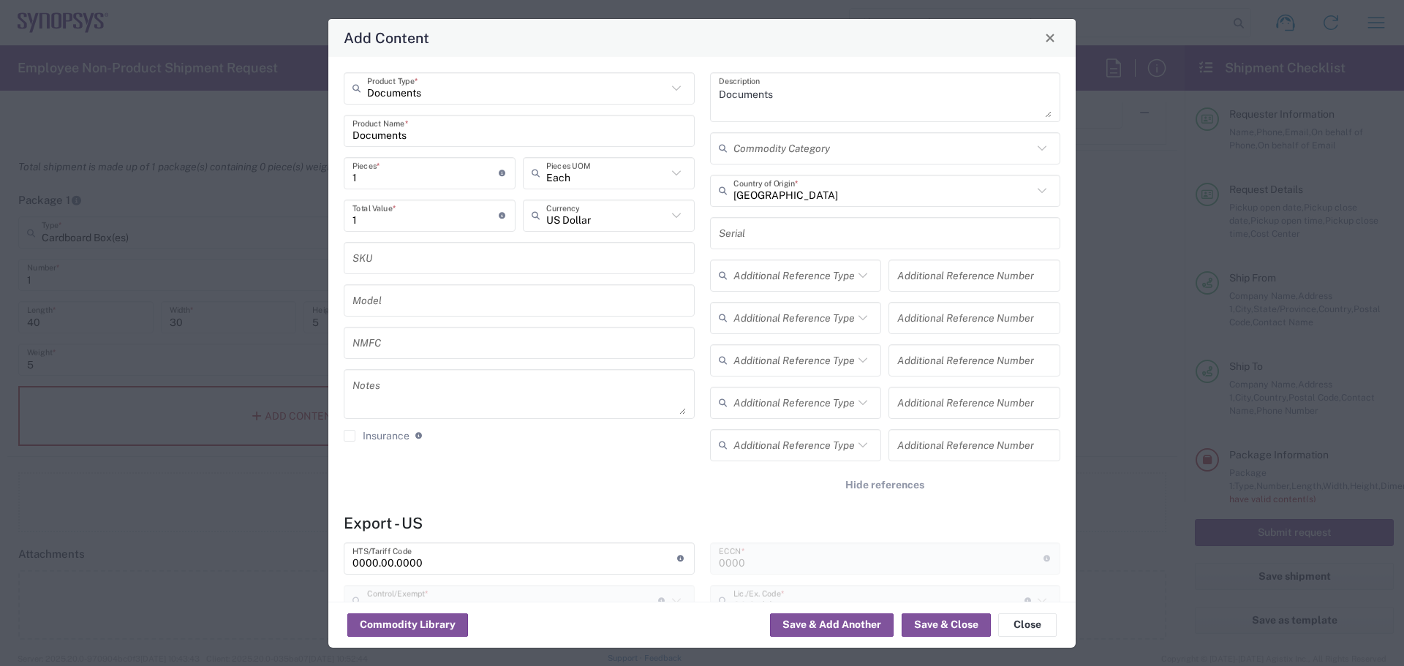
type input "Documents"
click at [479, 87] on input "Documents" at bounding box center [517, 88] width 300 height 26
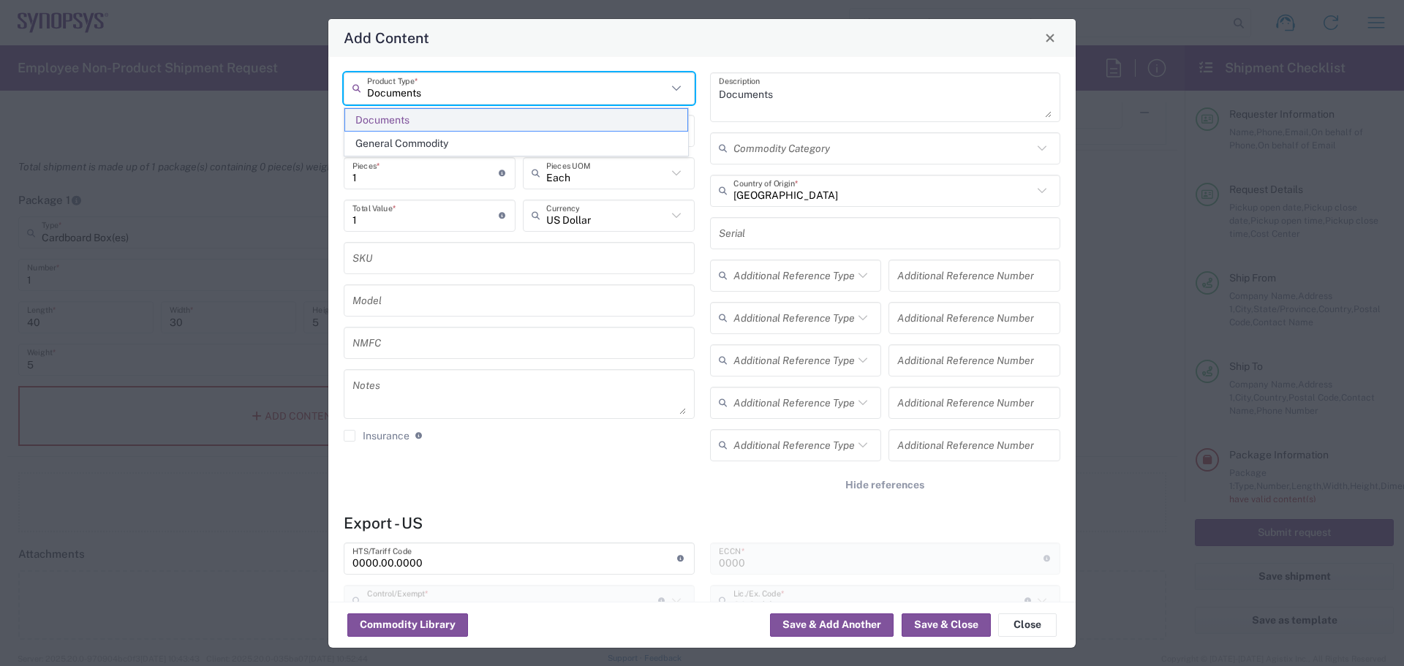
click at [442, 126] on span "Documents" at bounding box center [516, 120] width 342 height 23
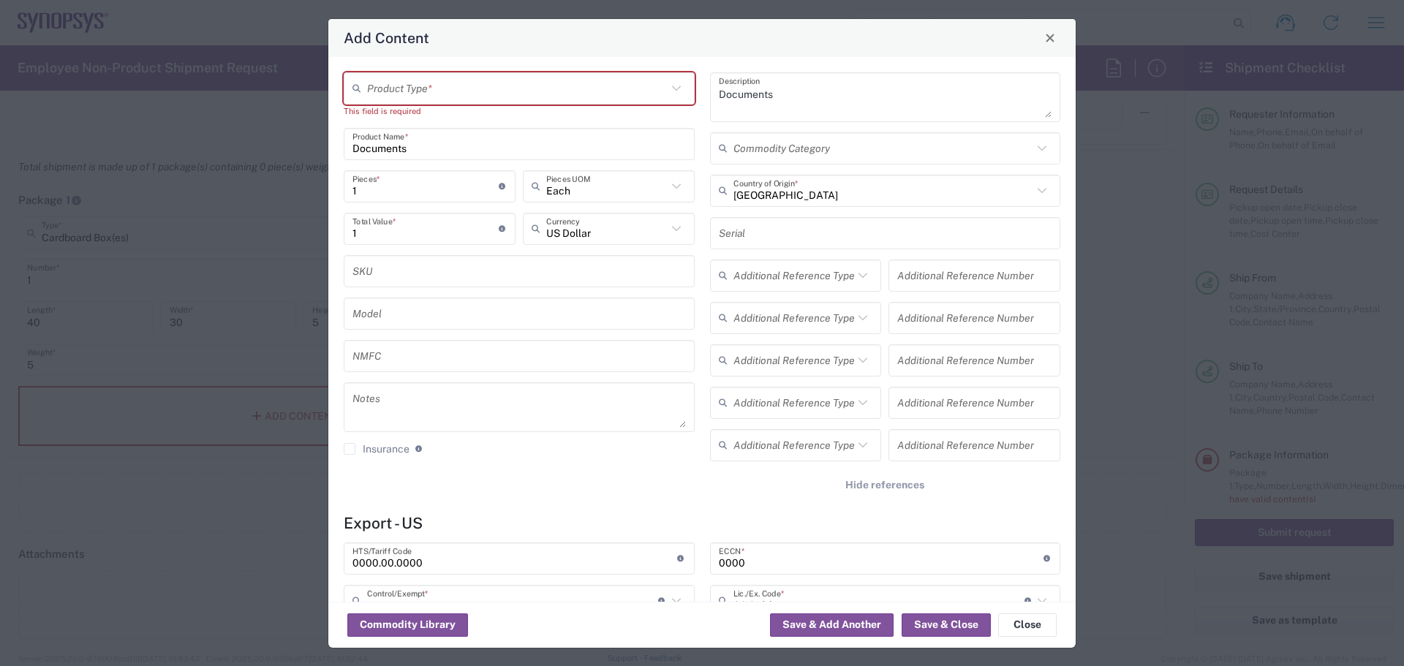
click at [451, 94] on input "text" at bounding box center [517, 88] width 300 height 26
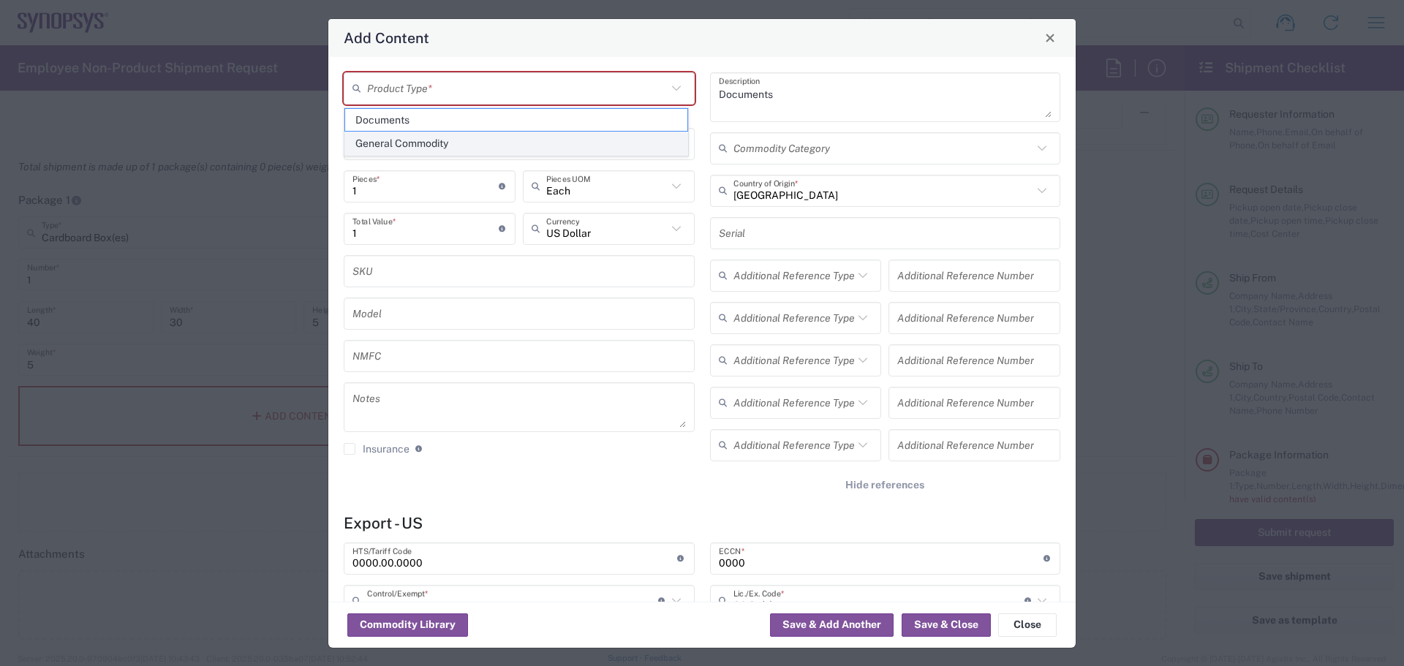
click at [438, 142] on span "General Commodity" at bounding box center [516, 143] width 342 height 23
type input "General Commodity"
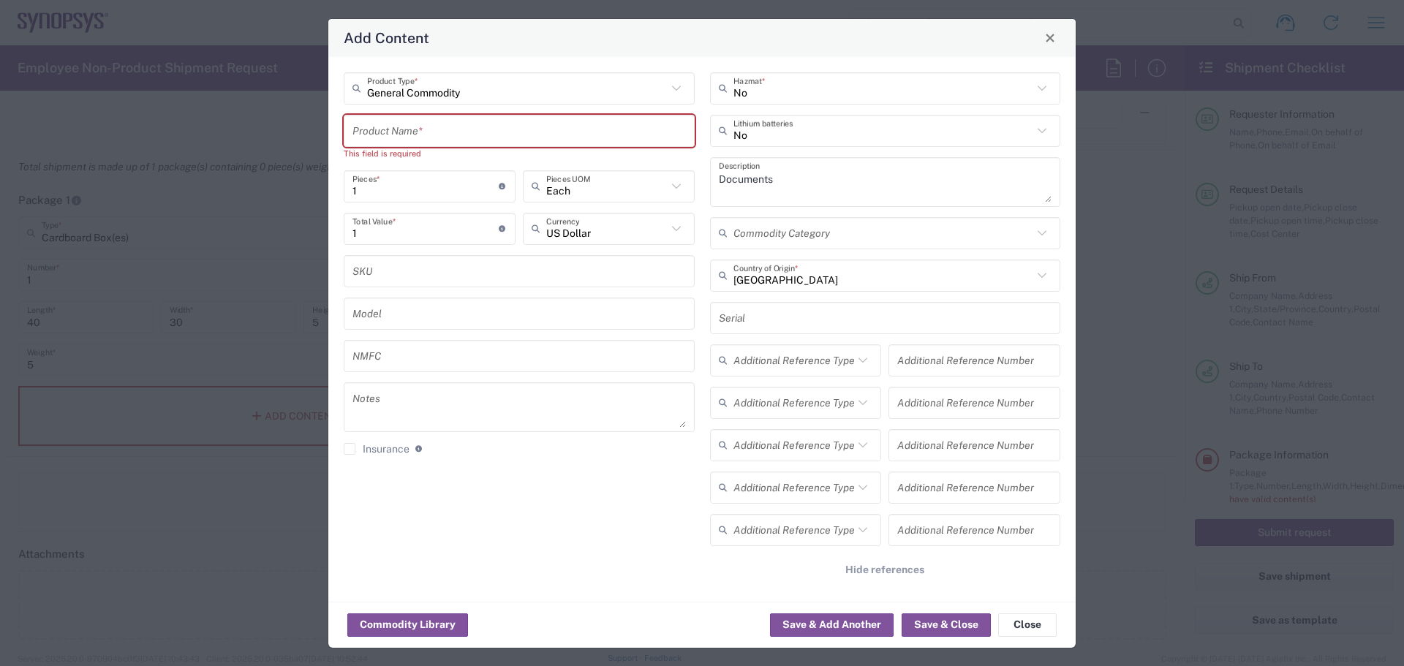
click at [418, 143] on input "text" at bounding box center [519, 131] width 333 height 26
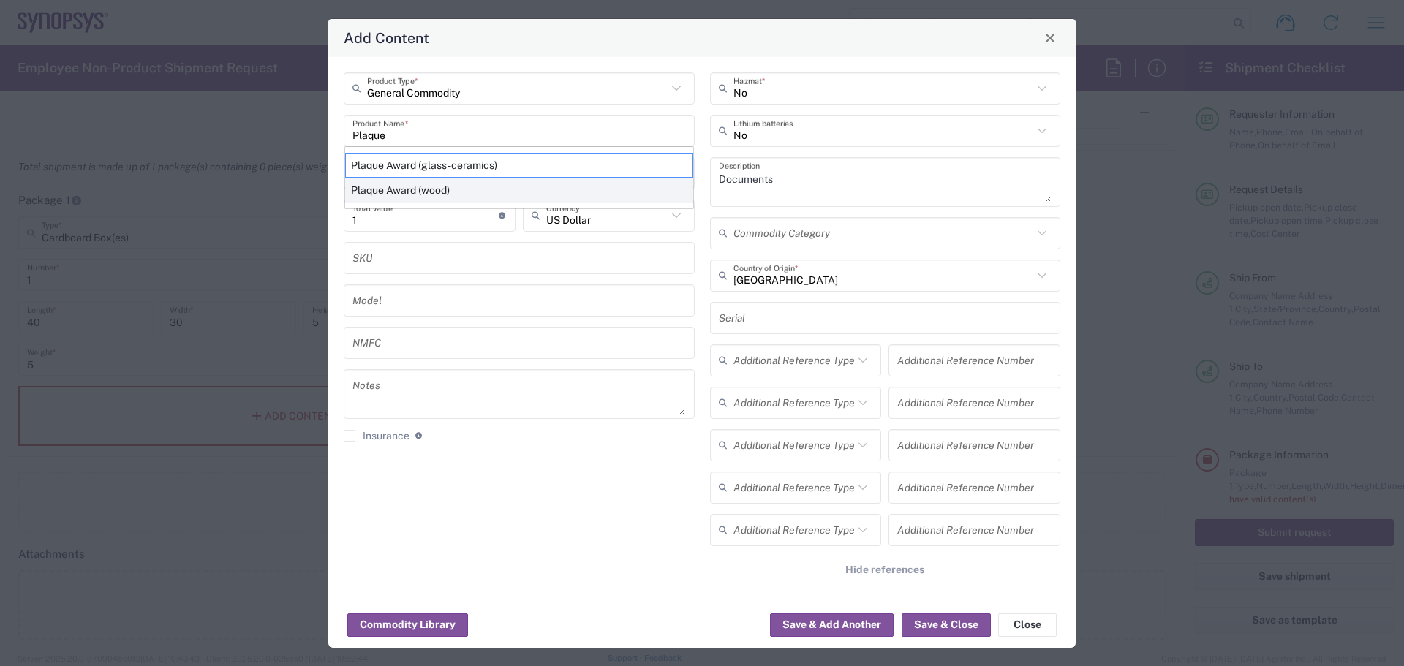
click at [427, 188] on div "Plaque Award (wood)" at bounding box center [519, 190] width 348 height 25
type input "Plaque Award (wood)"
type textarea "Award Plaque"
type input "4420.19.0000"
type input "BIS"
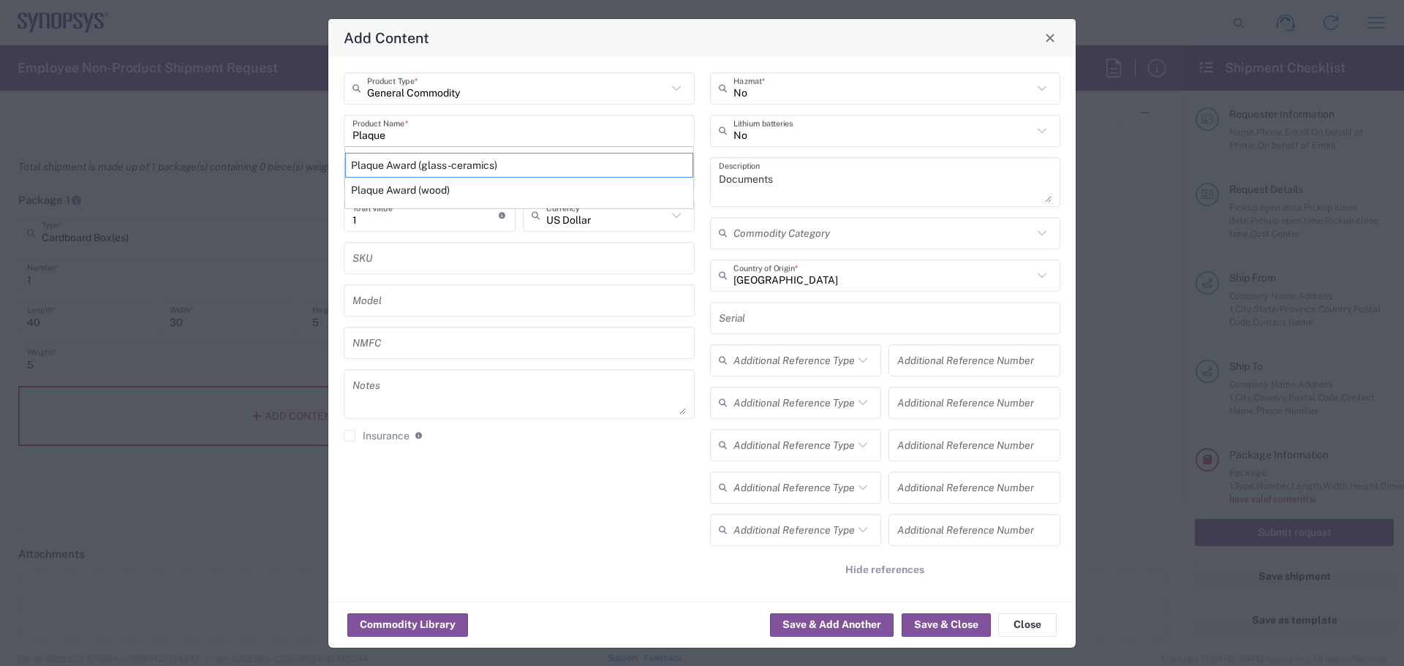
type input "EAR99"
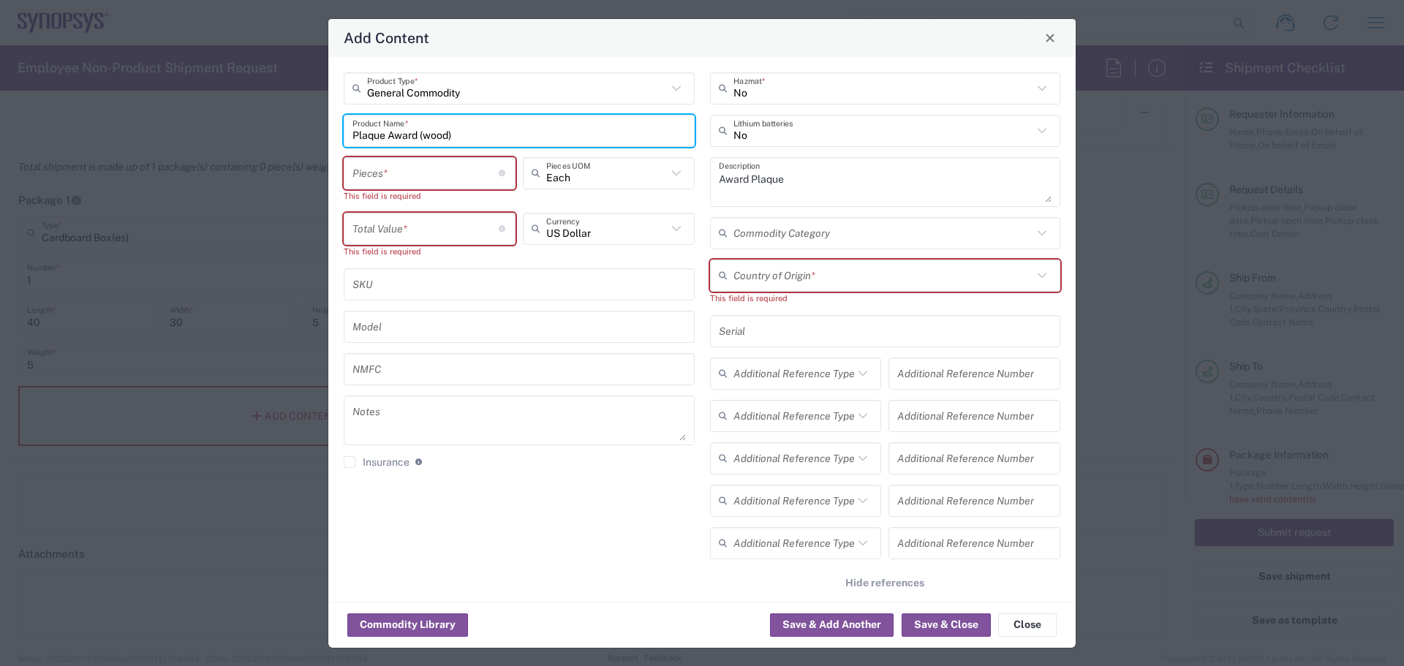
type input "NLR - No License Required"
click at [464, 172] on input "number" at bounding box center [426, 173] width 146 height 26
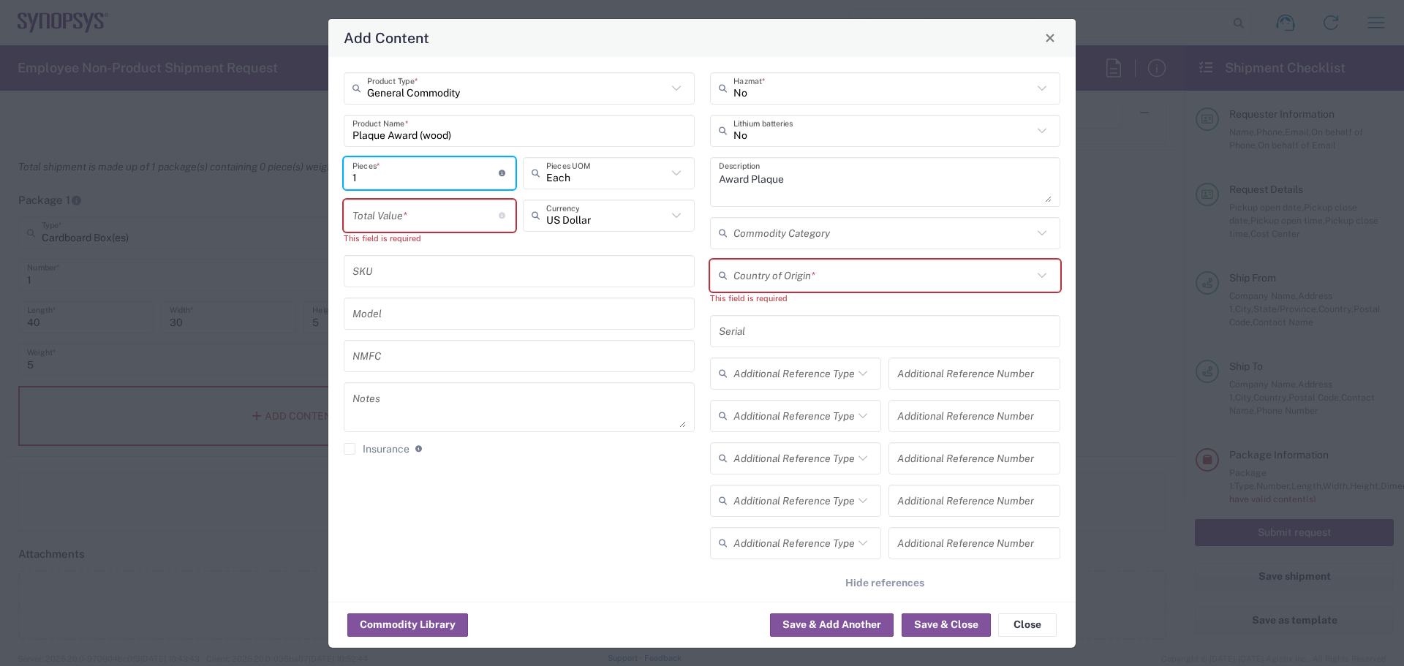
type input "1"
click at [432, 222] on input "number" at bounding box center [426, 216] width 146 height 26
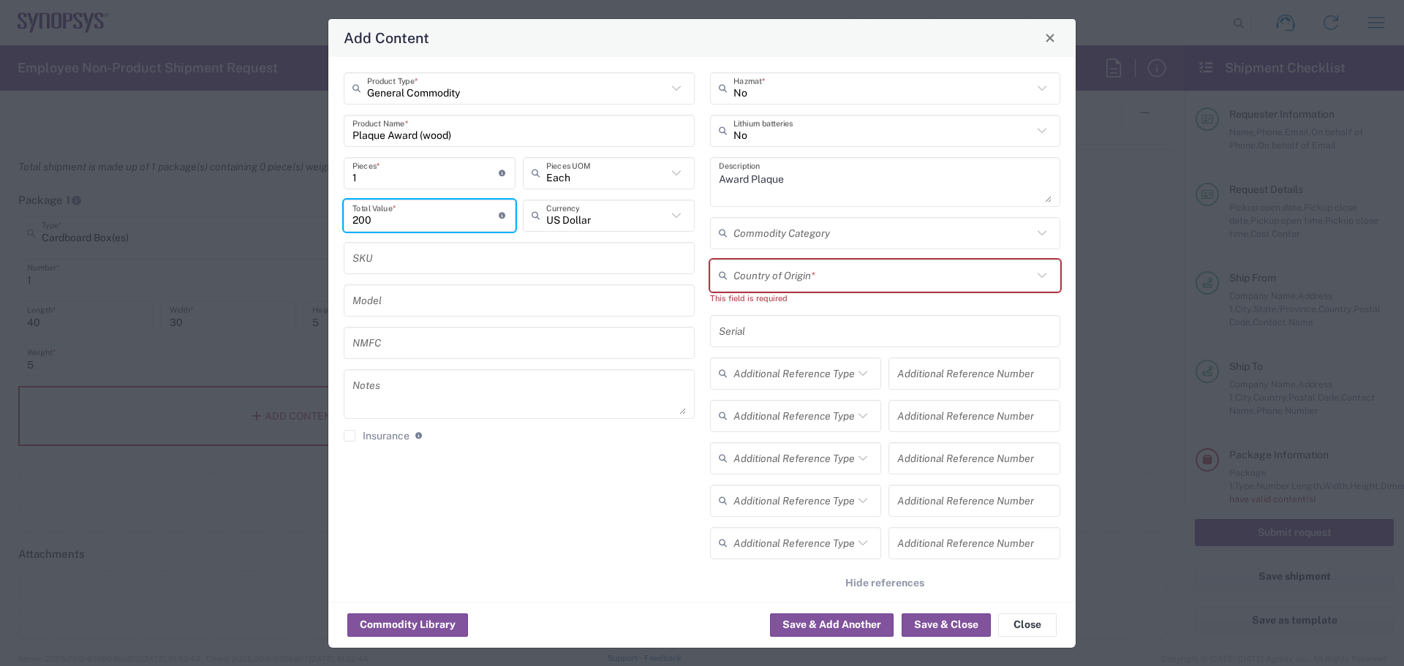
type input "200"
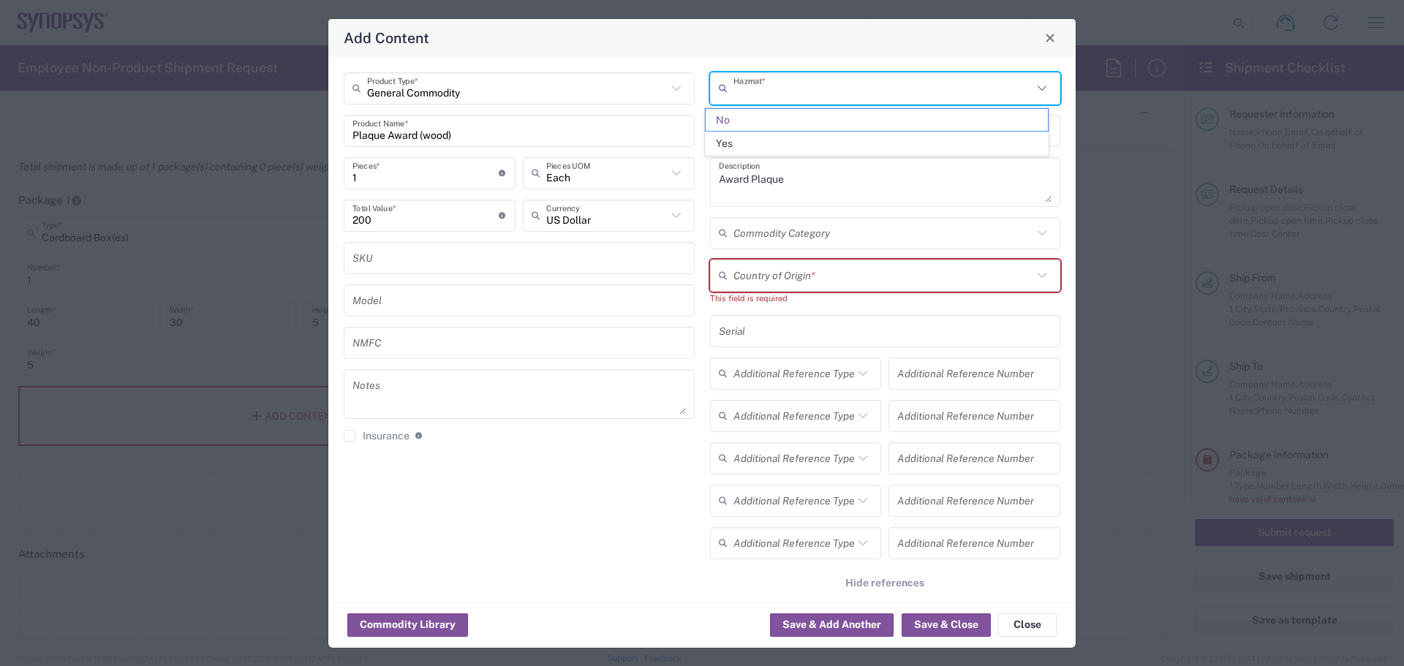
click at [813, 88] on input "text" at bounding box center [884, 88] width 300 height 26
click at [781, 199] on textarea "Award Plaque" at bounding box center [885, 182] width 333 height 41
type input "No"
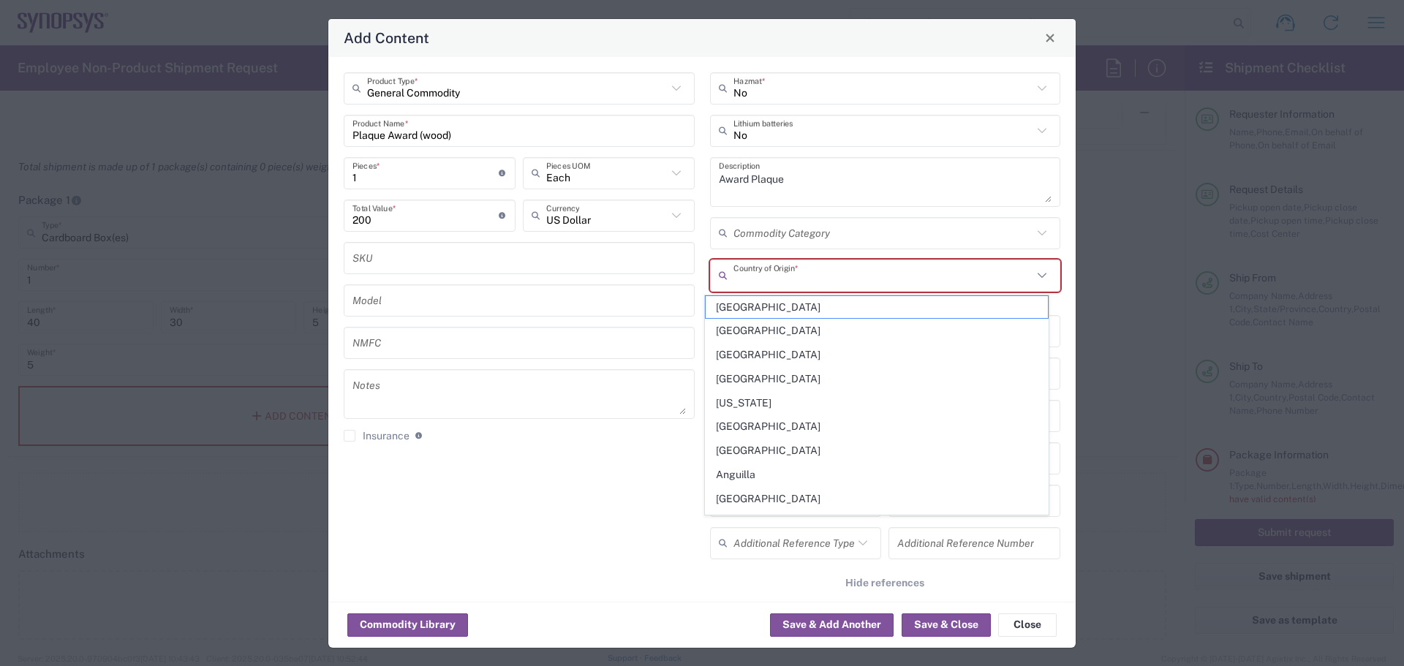
click at [758, 279] on input "text" at bounding box center [884, 276] width 300 height 26
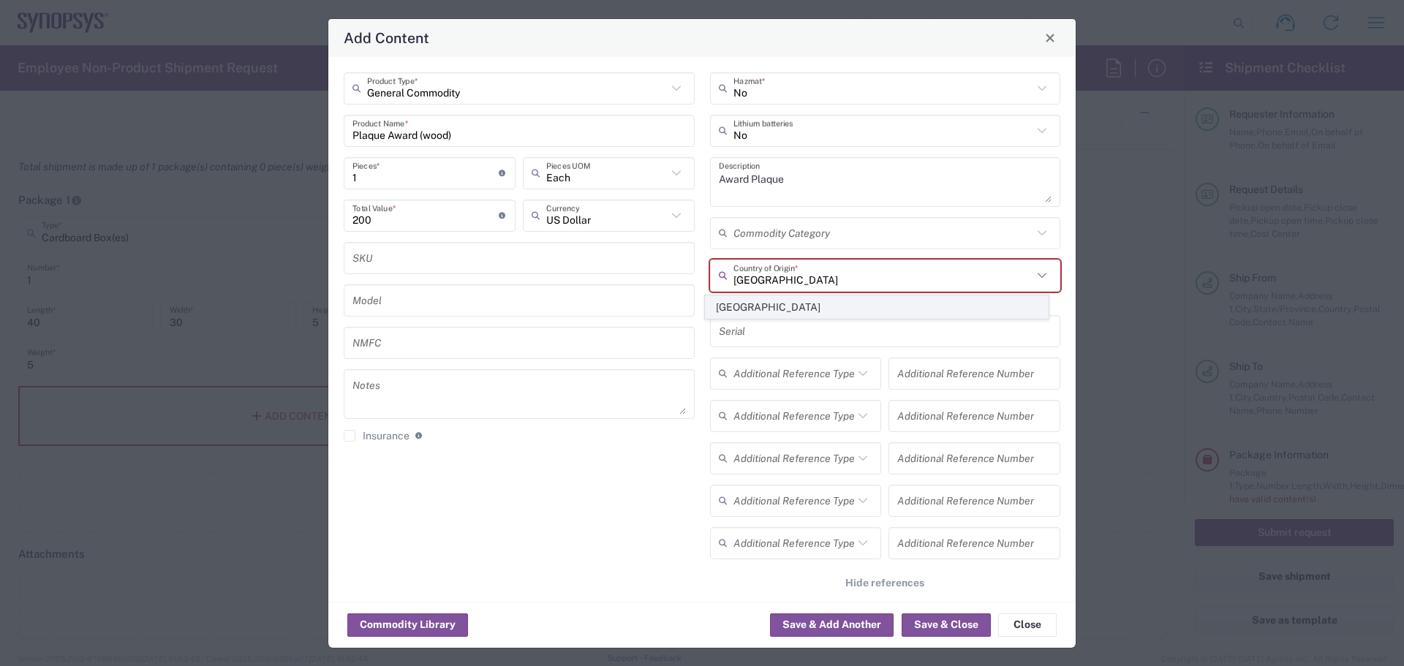
type input "[GEOGRAPHIC_DATA]"
click at [757, 304] on span "[GEOGRAPHIC_DATA]" at bounding box center [877, 307] width 342 height 23
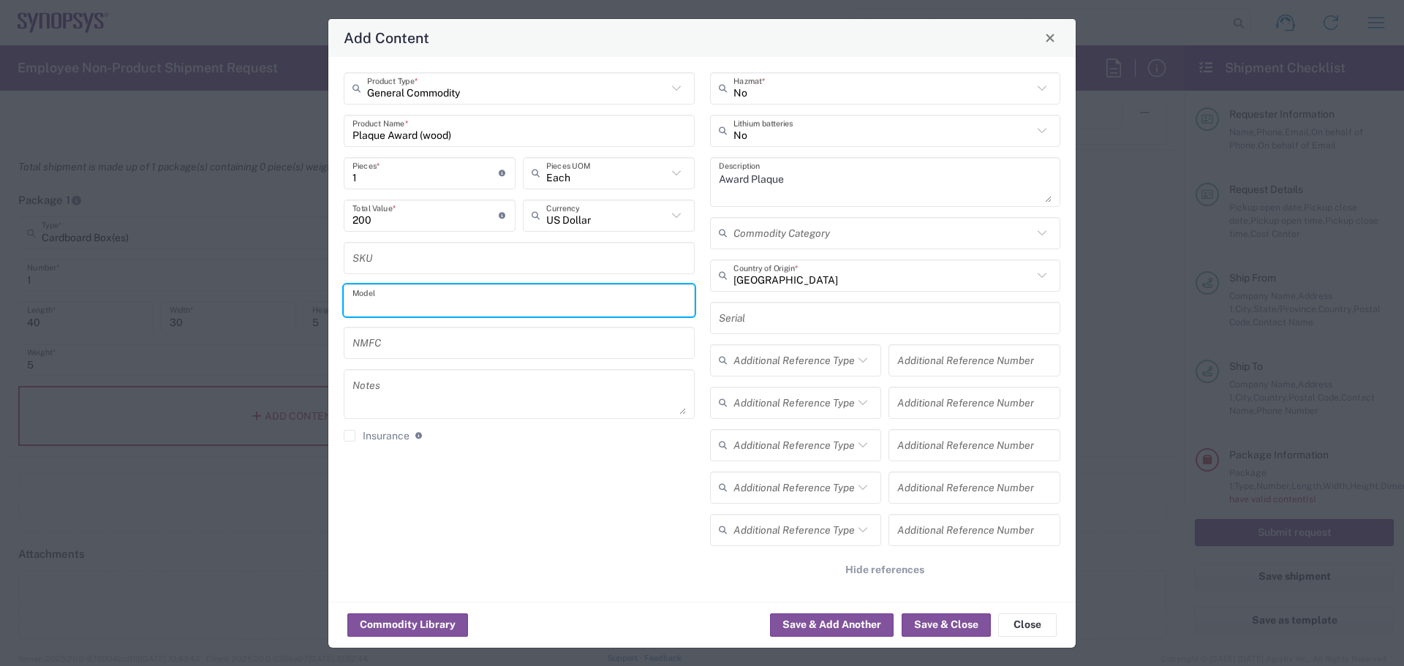
click at [619, 309] on input "text" at bounding box center [519, 300] width 333 height 26
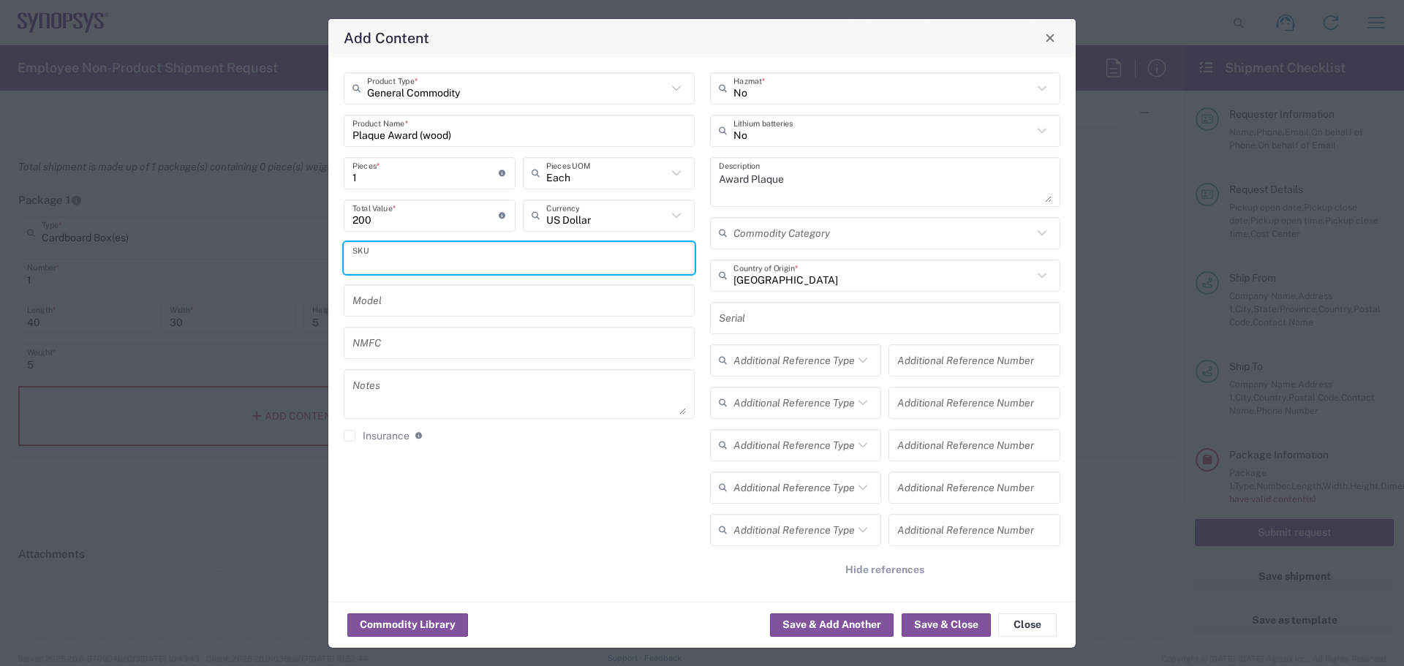
click at [550, 250] on input "text" at bounding box center [519, 258] width 333 height 26
click at [532, 288] on input "text" at bounding box center [519, 300] width 333 height 26
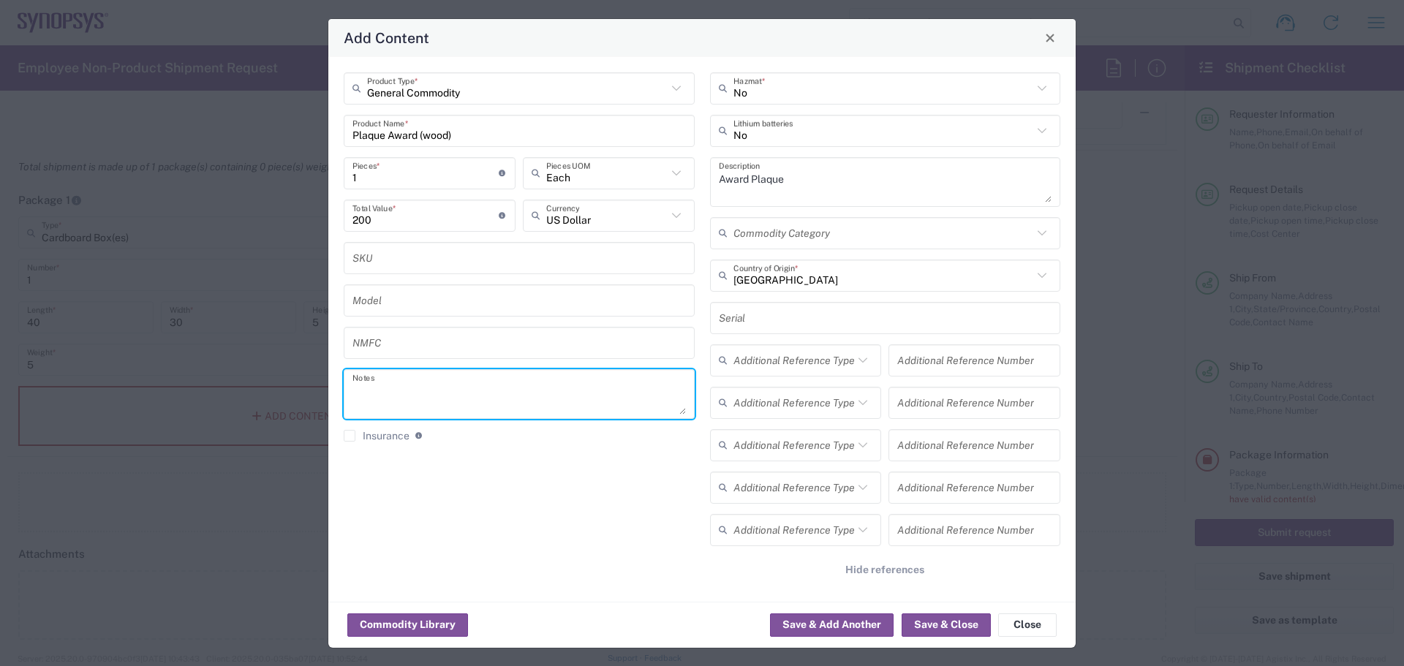
click at [495, 393] on textarea at bounding box center [519, 394] width 333 height 41
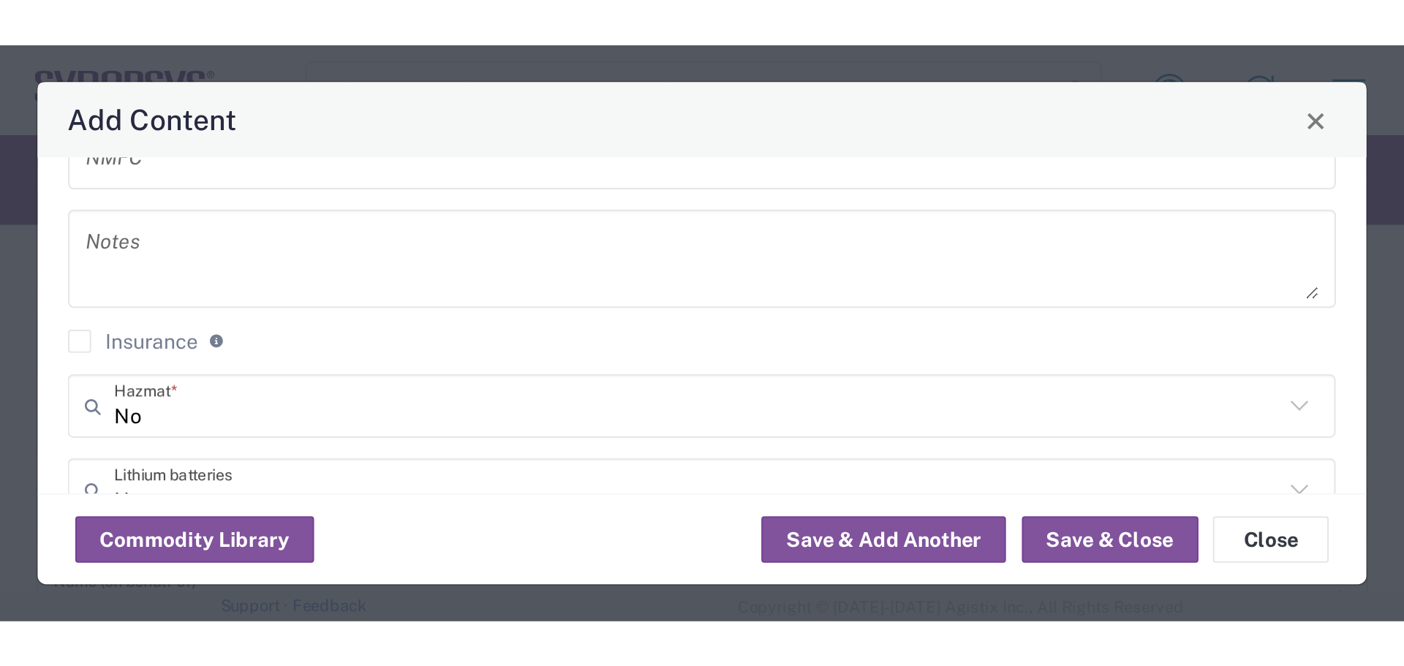
scroll to position [0, 0]
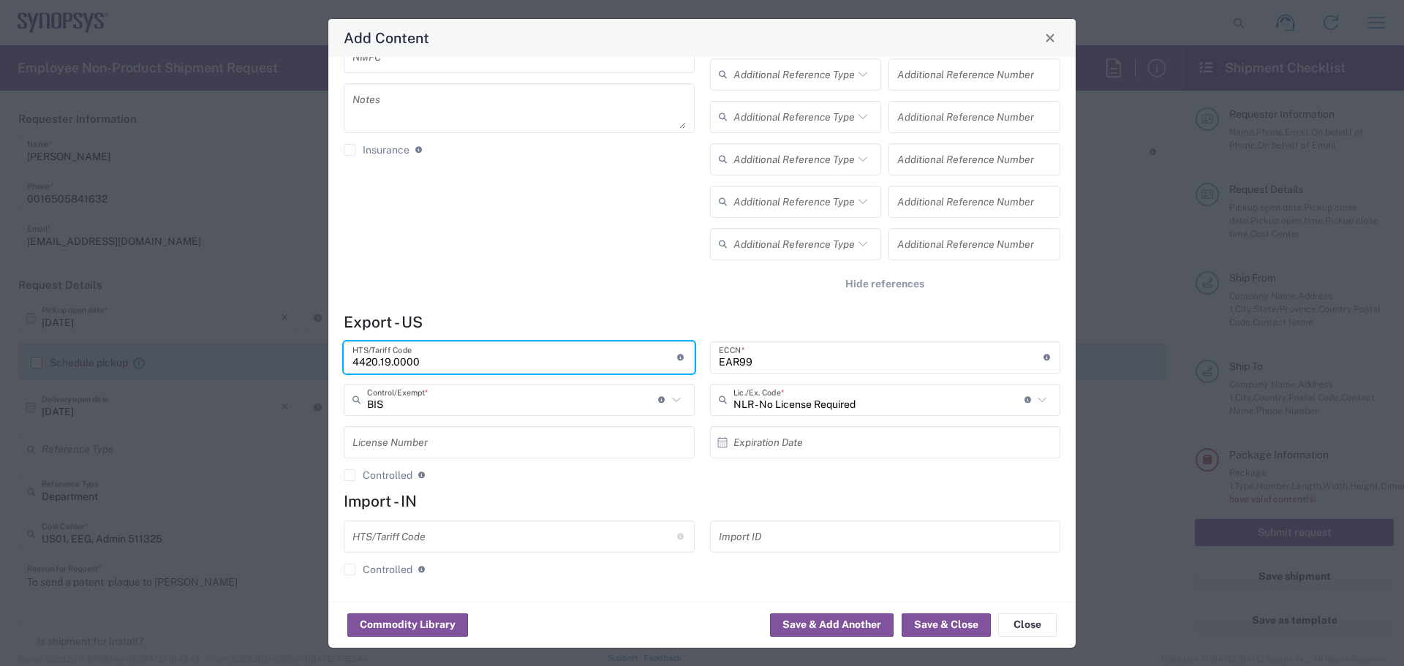
drag, startPoint x: 425, startPoint y: 362, endPoint x: 371, endPoint y: 364, distance: 54.2
click at [323, 364] on div "Add Content General Commodity Product Type * Plaque Award (wood) Product Name *…" at bounding box center [702, 333] width 1404 height 666
click at [421, 361] on input "4420.19.0000" at bounding box center [515, 357] width 325 height 26
drag, startPoint x: 430, startPoint y: 357, endPoint x: 253, endPoint y: 353, distance: 177.0
click at [253, 353] on div "Add Content General Commodity Product Type * Plaque Award (wood) Product Name *…" at bounding box center [702, 333] width 1404 height 666
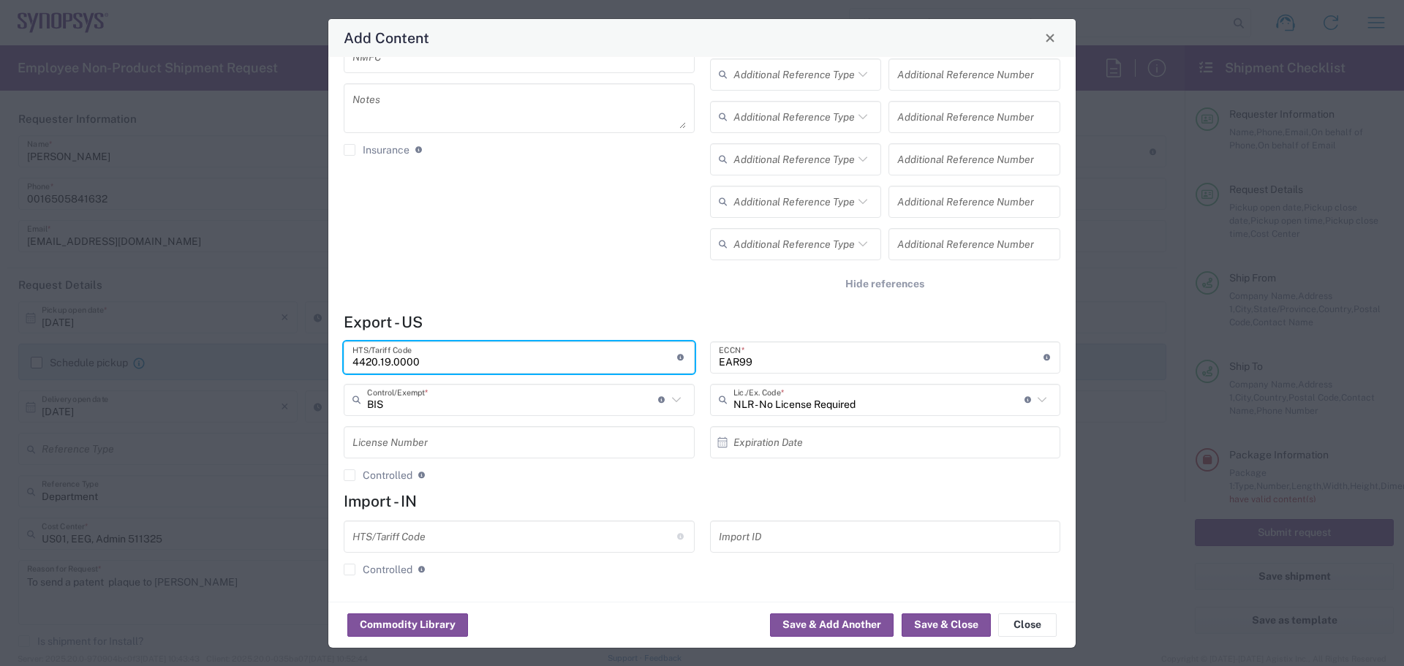
paste input "9702.90."
type input "9702.90.000"
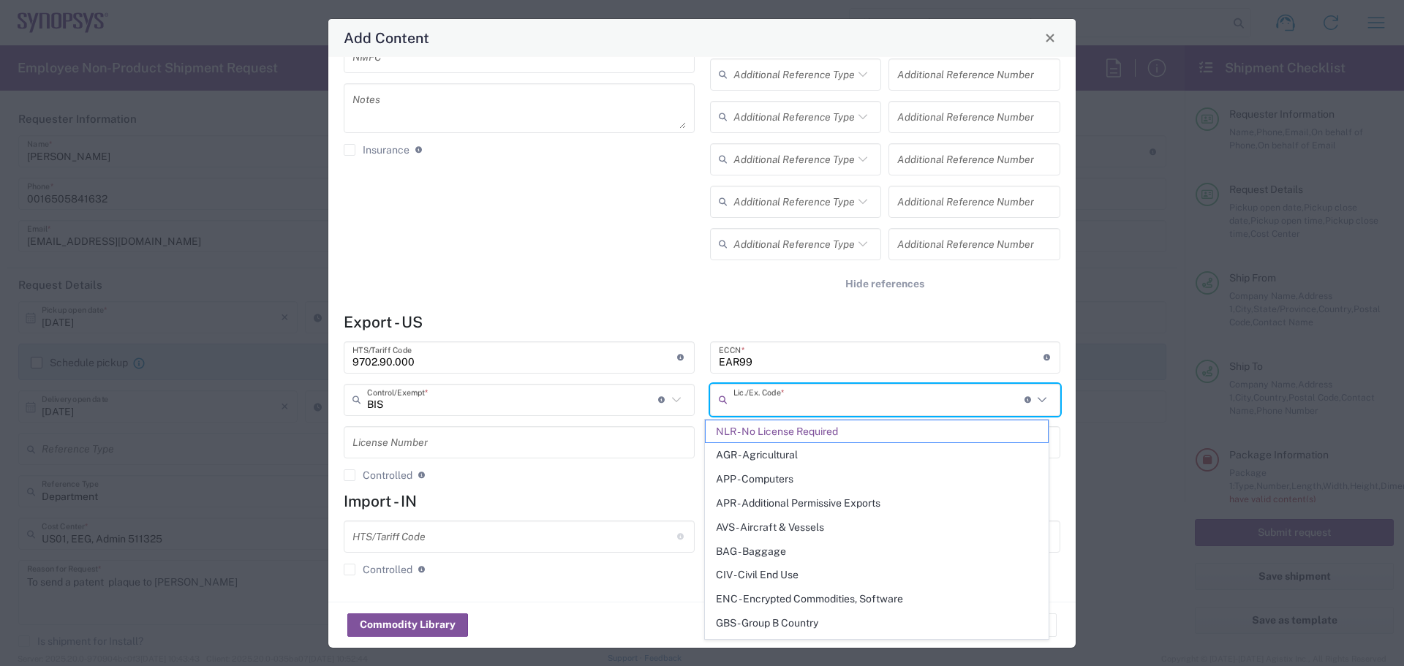
click at [869, 410] on input "text" at bounding box center [879, 400] width 291 height 26
click at [840, 436] on span "NLR - No License Required" at bounding box center [877, 432] width 342 height 23
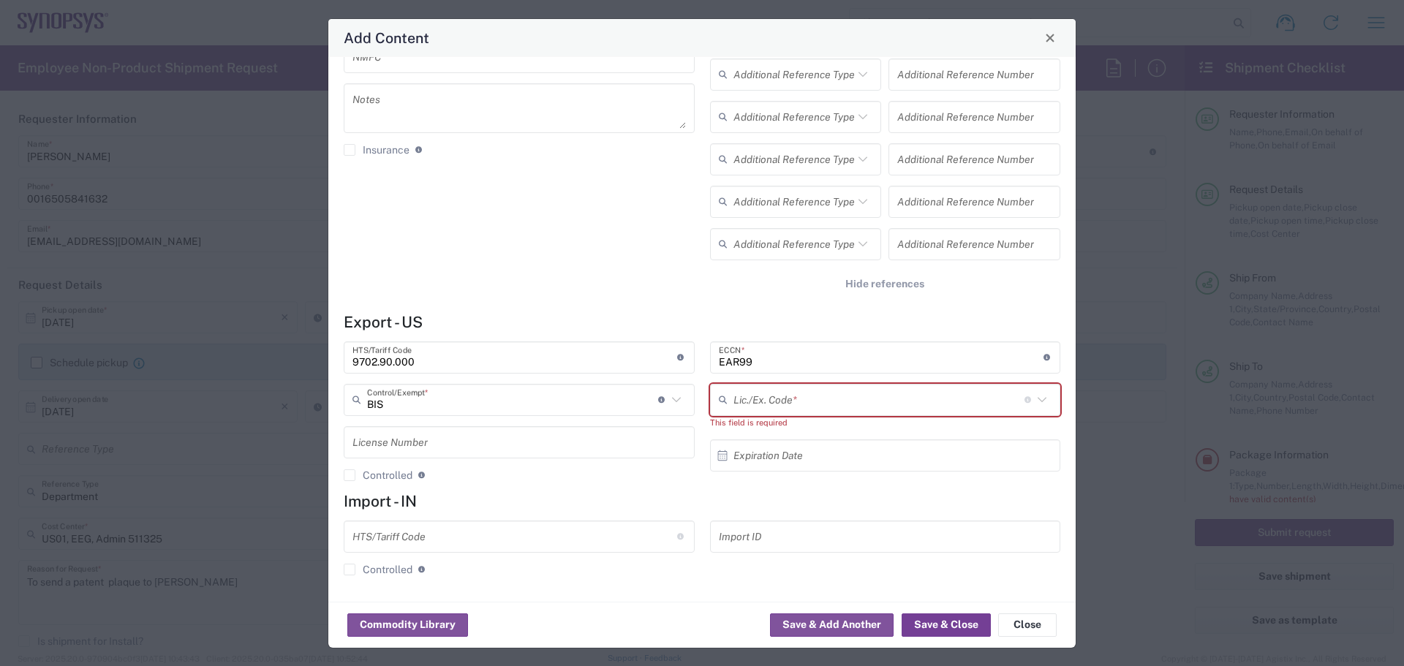
click at [953, 630] on button "Save & Close" at bounding box center [946, 625] width 89 height 23
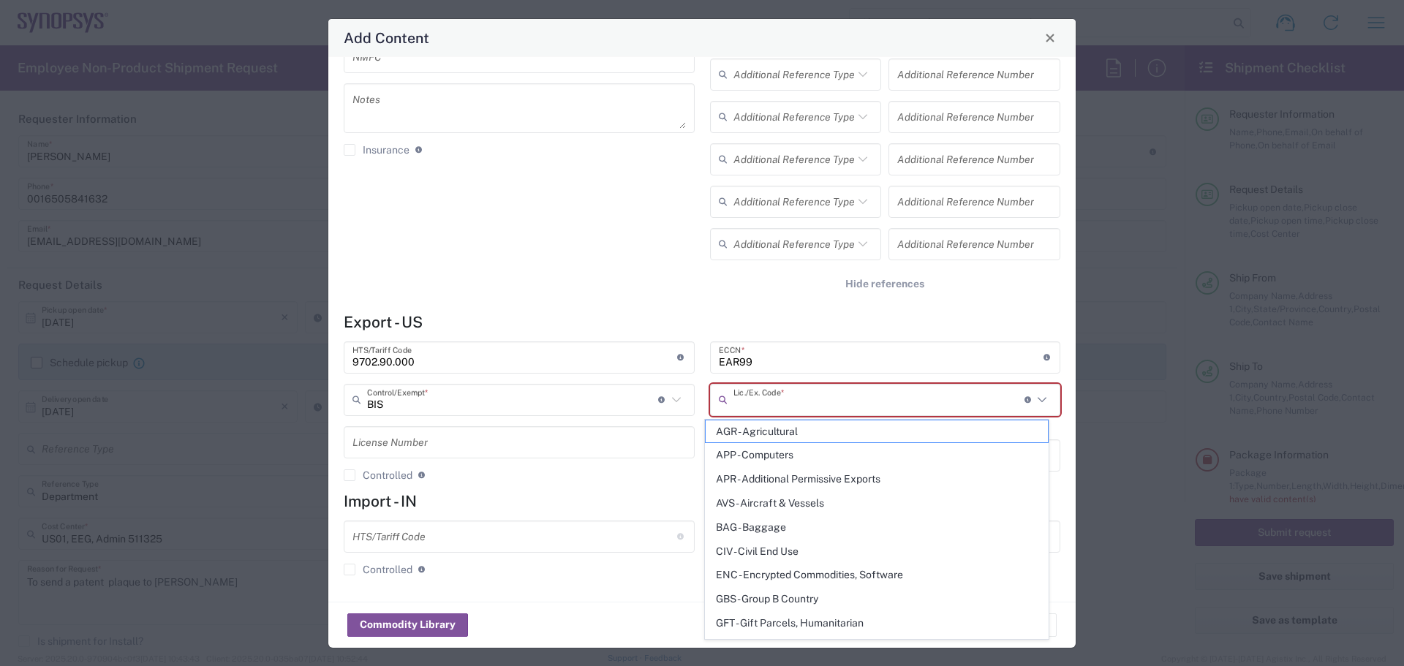
click at [881, 401] on input "text" at bounding box center [879, 400] width 291 height 26
click at [668, 399] on icon at bounding box center [676, 400] width 19 height 19
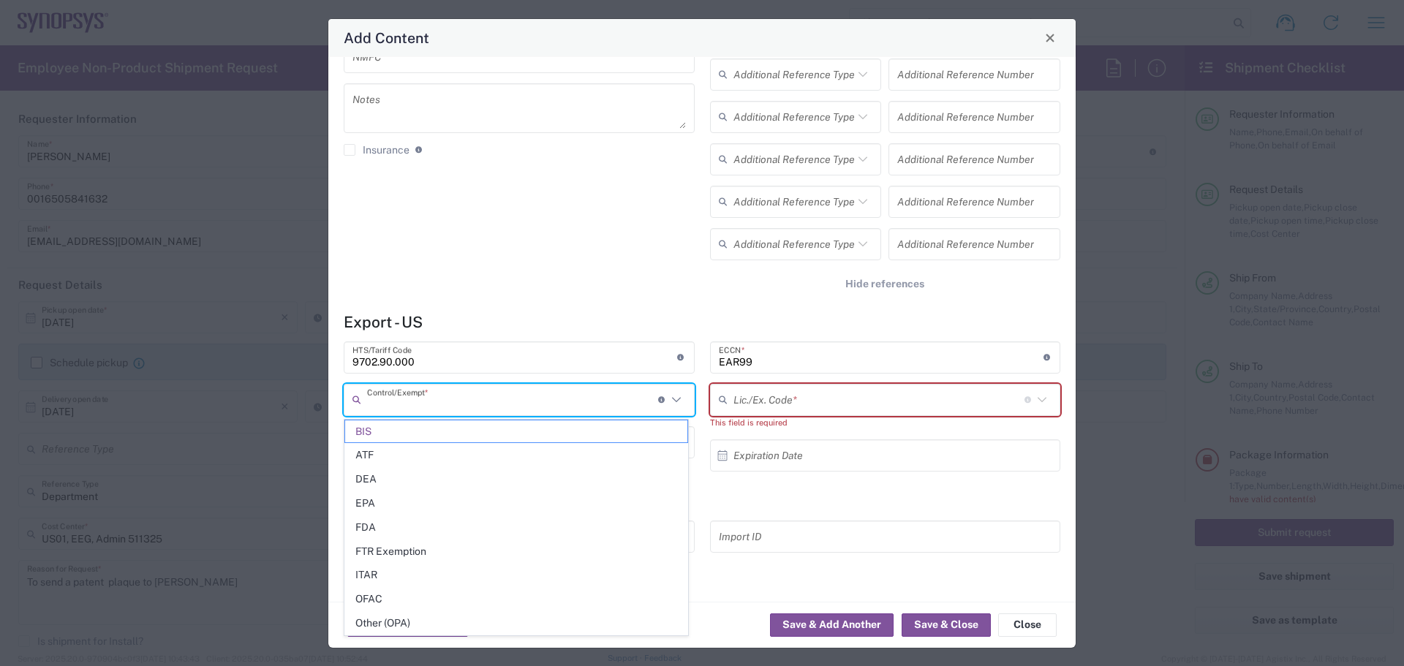
click at [589, 311] on div "General Commodity Product Type * Plaque Award (wood) Product Name * 1 Pieces * …" at bounding box center [701, 329] width 747 height 545
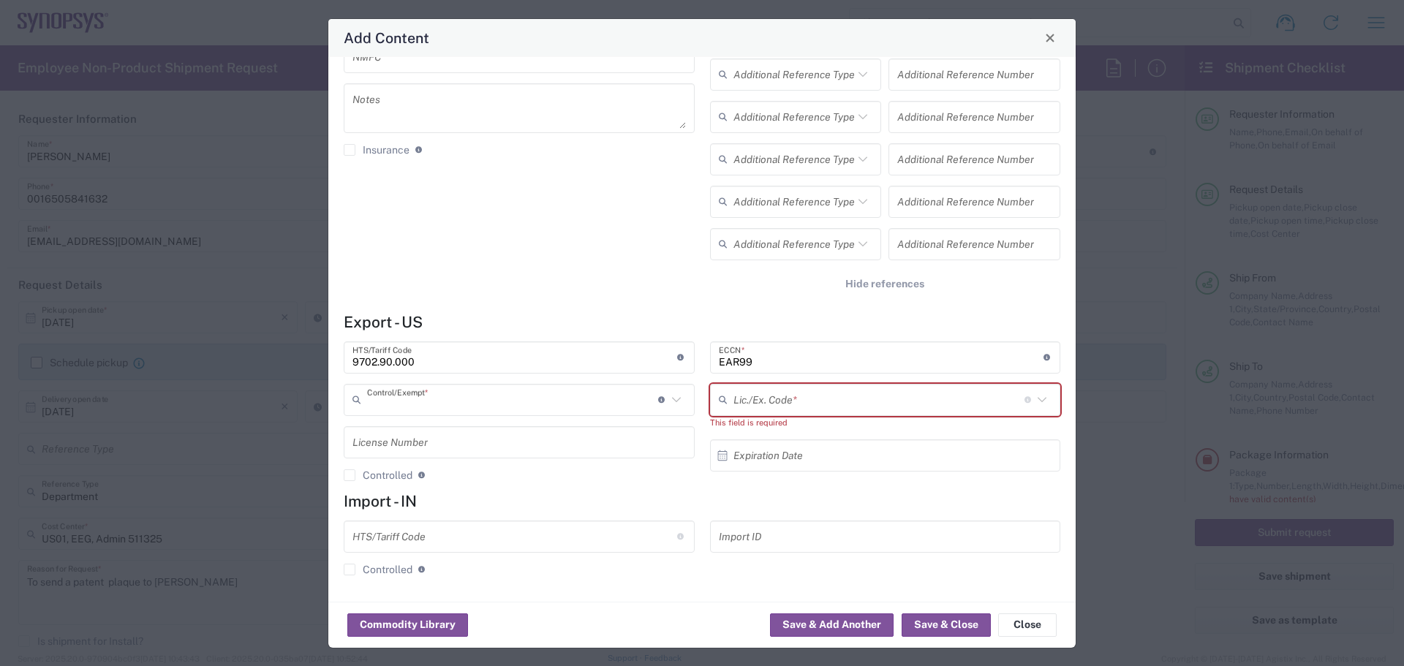
type input "BIS"
click at [457, 442] on input "text" at bounding box center [519, 442] width 333 height 26
click at [486, 335] on form "Export - US 9702.90.000 HTS/Tariff Code Obtain HTS from vendor if product is pu…" at bounding box center [702, 450] width 717 height 274
click at [1025, 408] on agx-control-info "License type for shipping controlled goods or the EEI filing exception code" at bounding box center [1029, 399] width 8 height 23
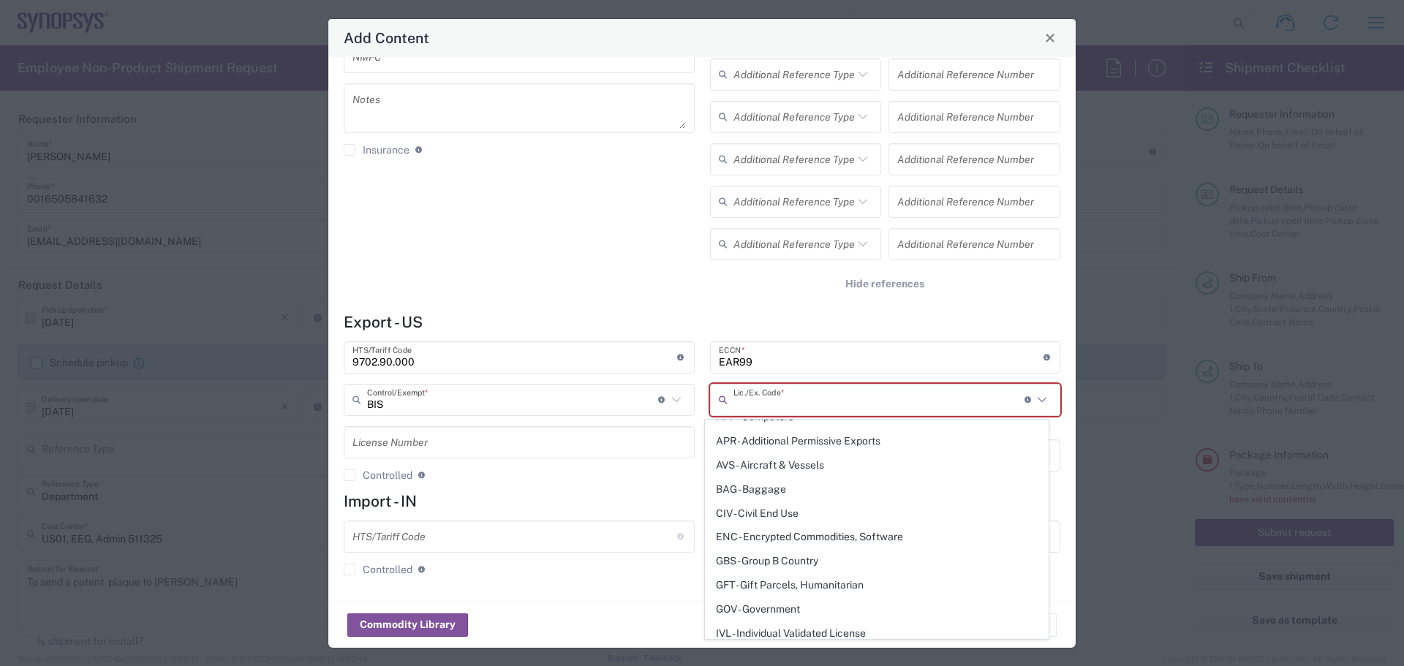
scroll to position [0, 0]
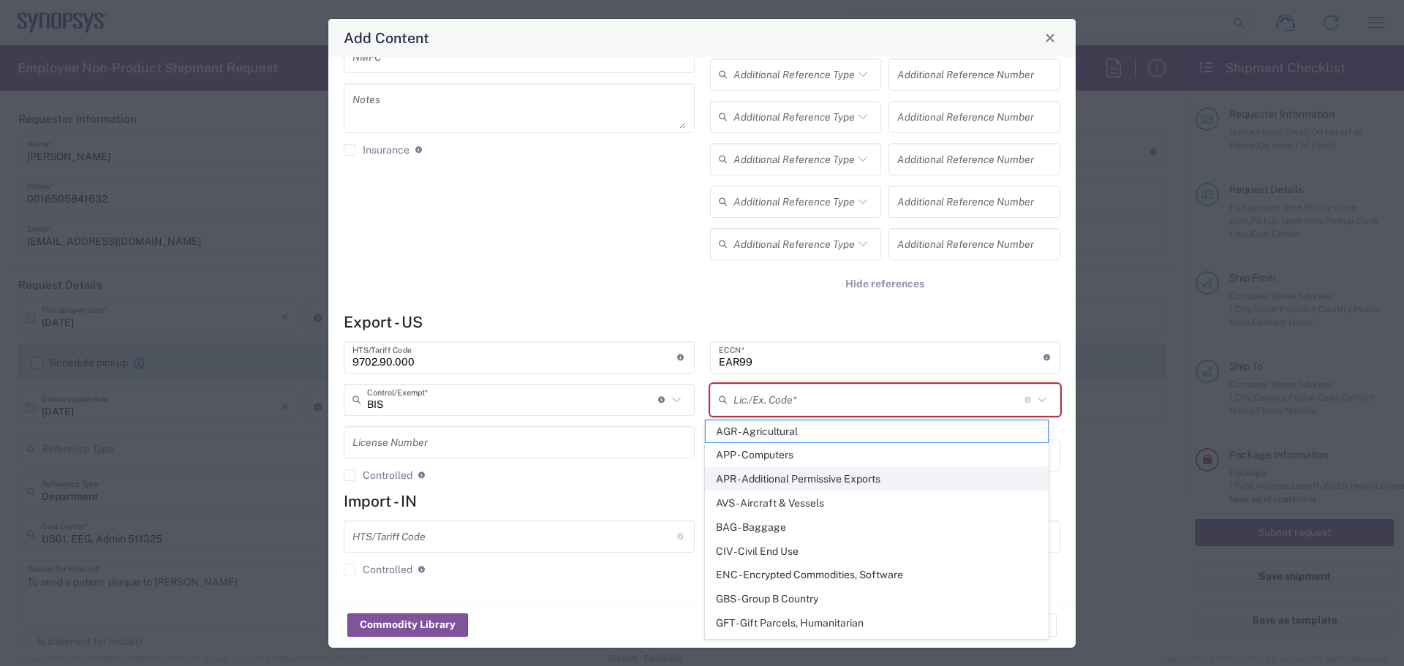
click at [897, 478] on span "APR - Additional Permissive Exports" at bounding box center [877, 479] width 342 height 23
type input "APR - Additional Permissive Exports"
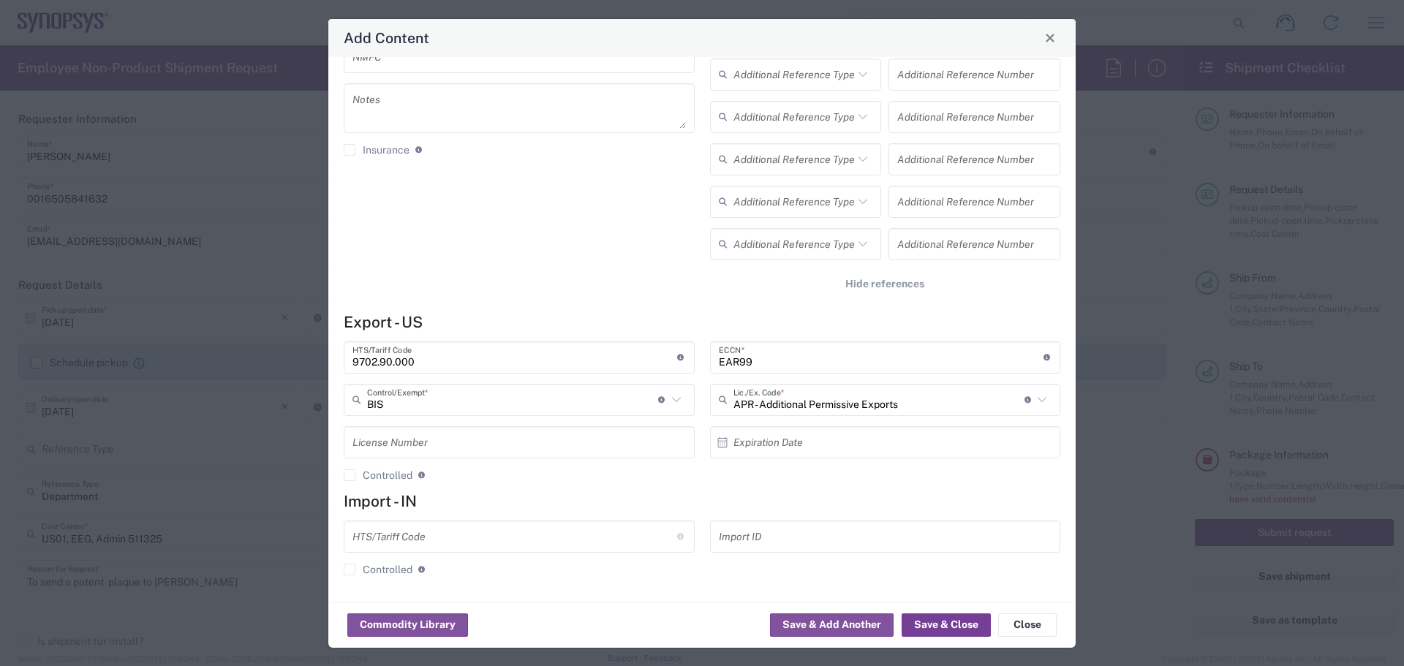
click at [951, 625] on button "Save & Close" at bounding box center [946, 625] width 89 height 23
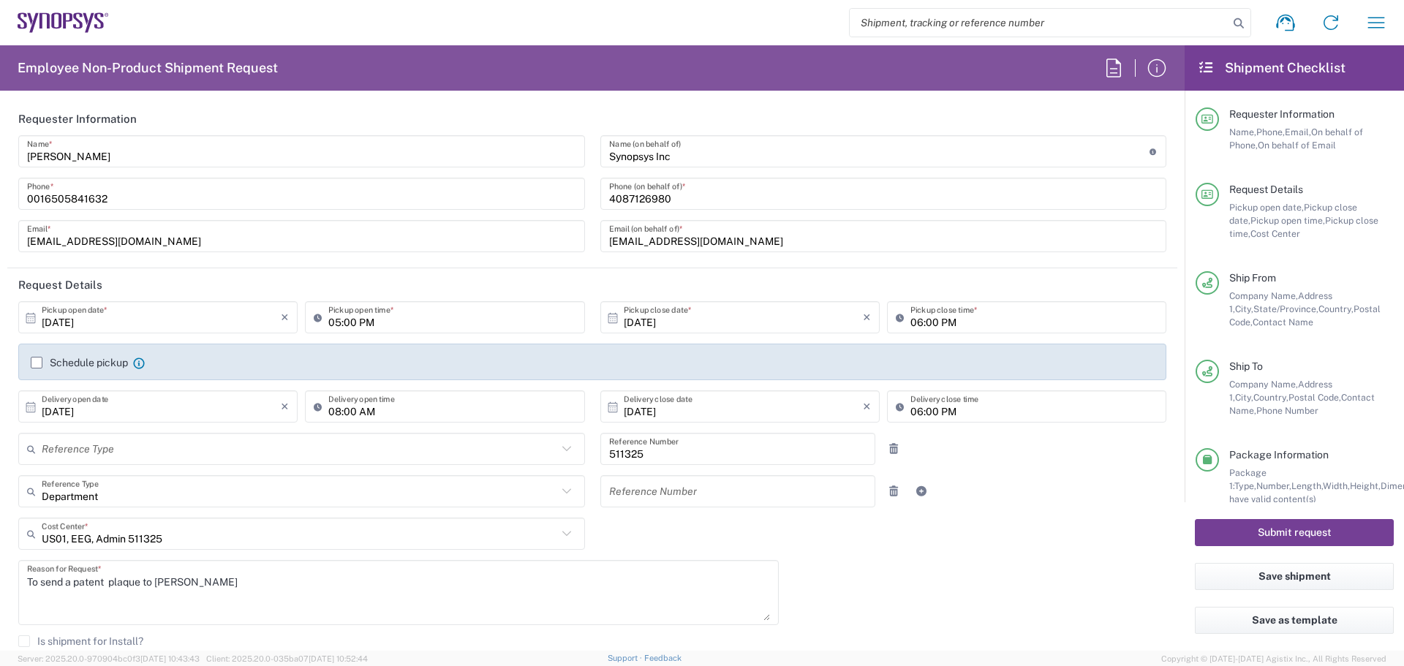
click at [1320, 533] on button "Submit request" at bounding box center [1294, 532] width 199 height 27
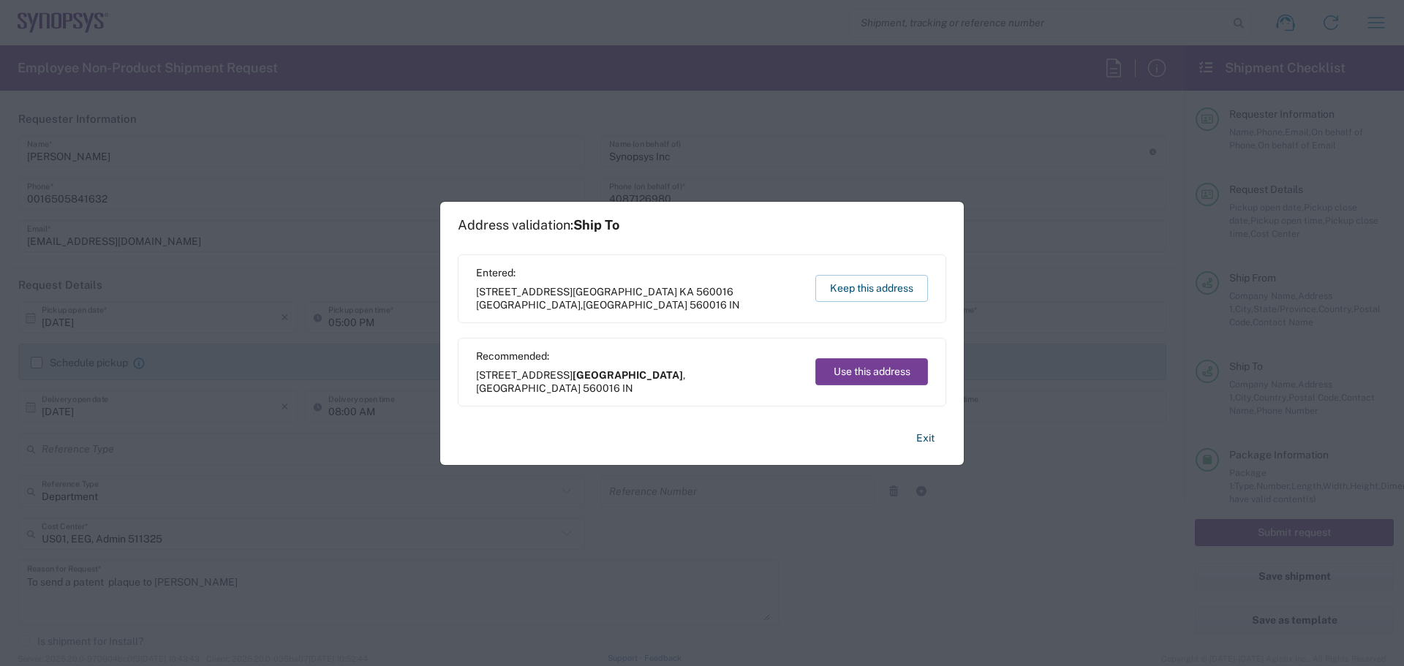
click at [887, 374] on button "Use this address" at bounding box center [871, 371] width 113 height 27
type input "[GEOGRAPHIC_DATA]"
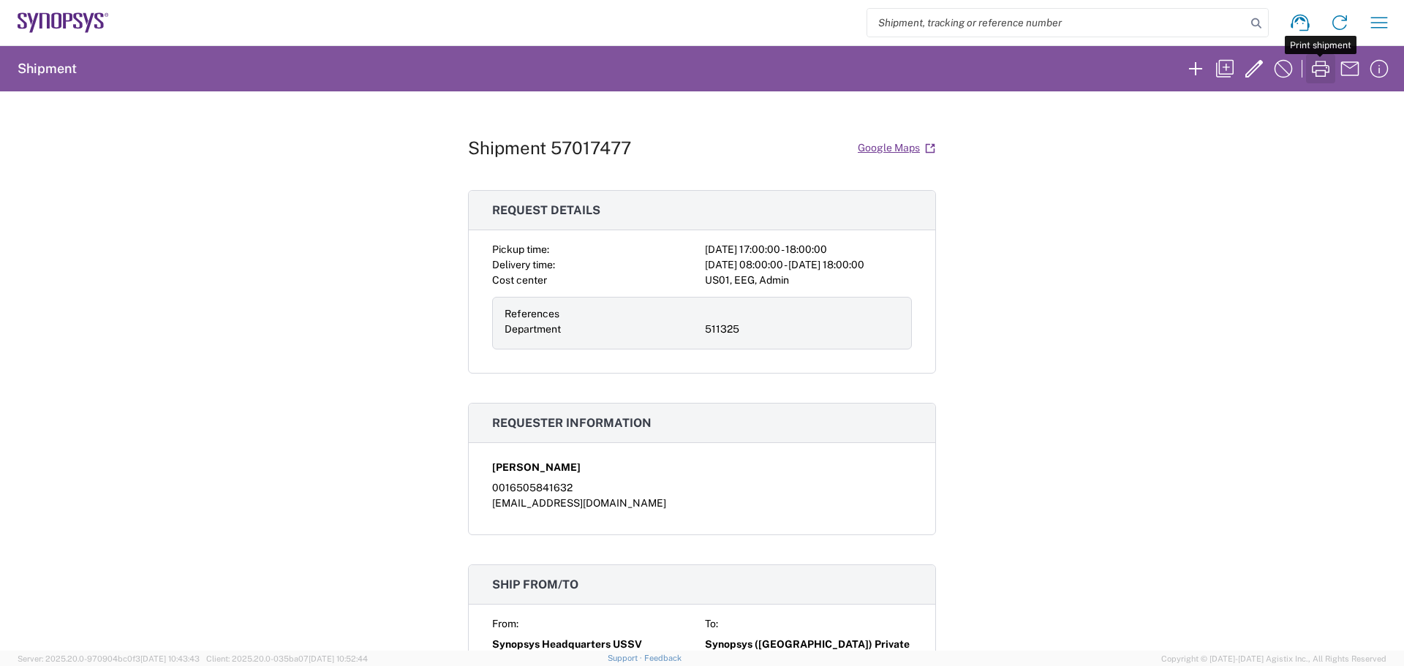
click at [1318, 66] on icon "button" at bounding box center [1321, 69] width 18 height 16
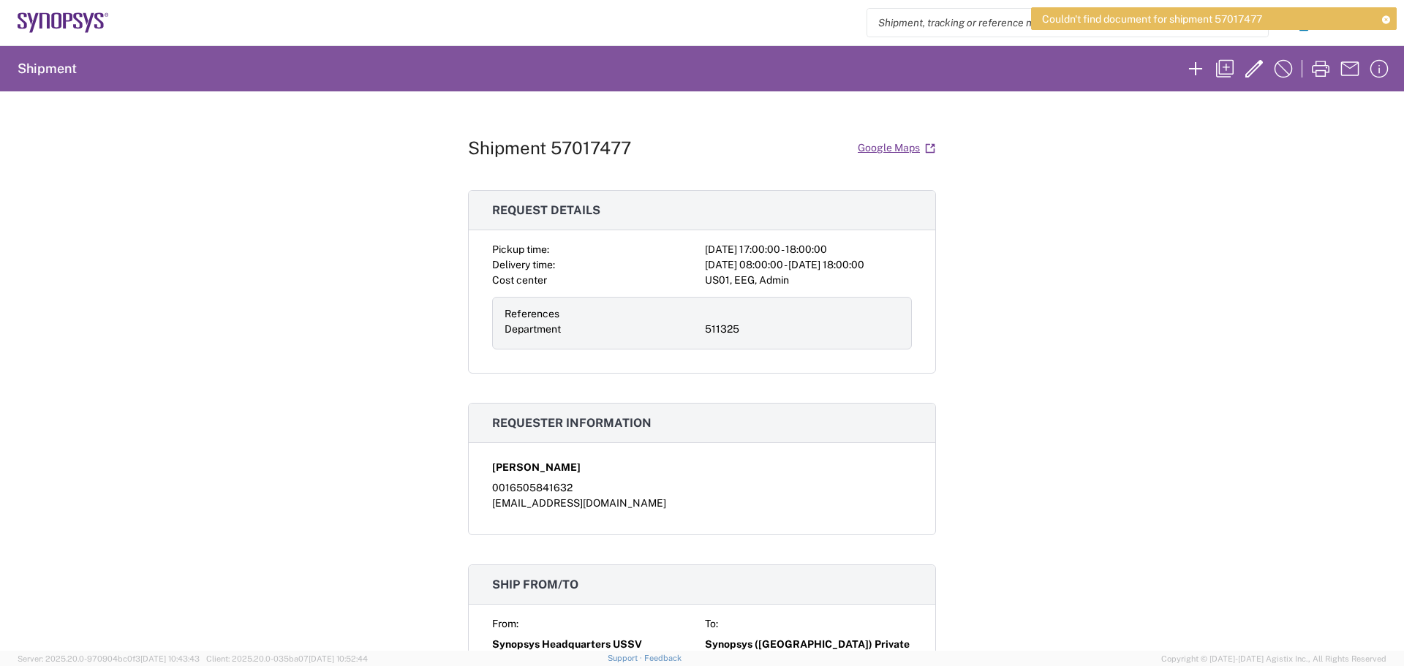
click at [1137, 295] on div "Shipment 57017477 Google Maps Request details Pickup time: [DATE] 17:00:00 - 18…" at bounding box center [702, 370] width 1404 height 559
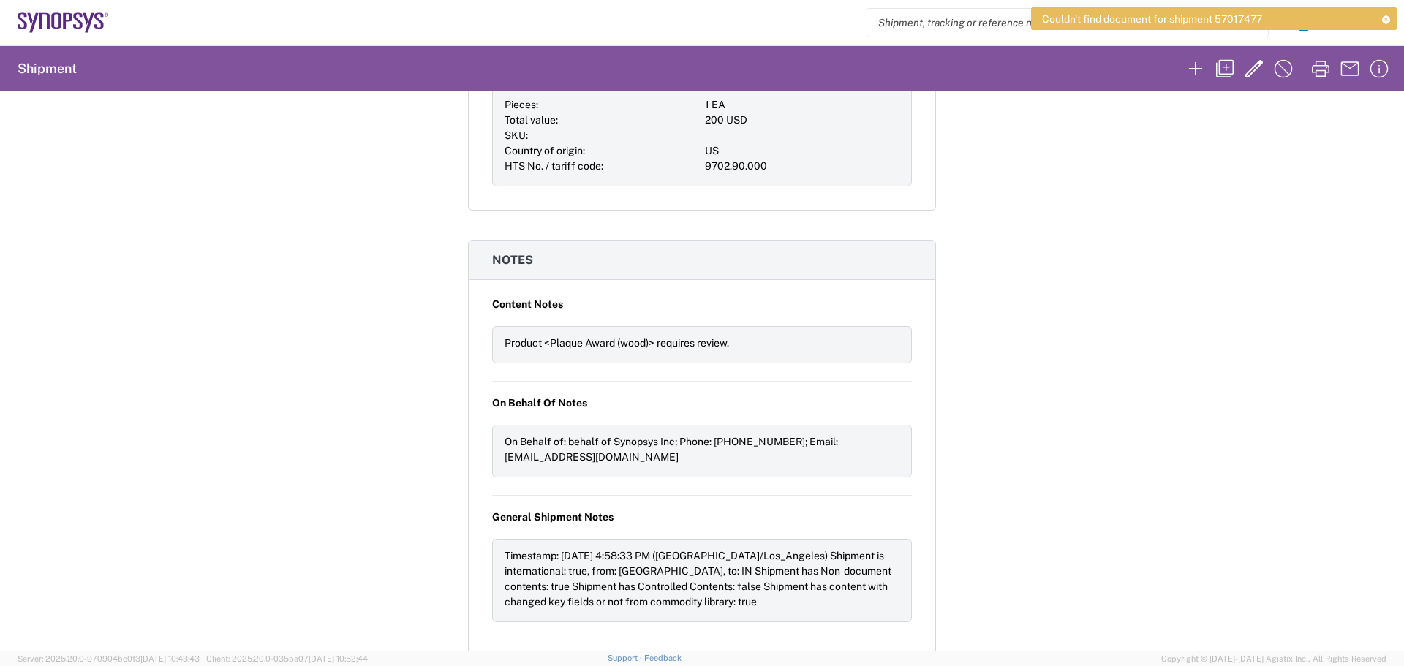
scroll to position [758, 0]
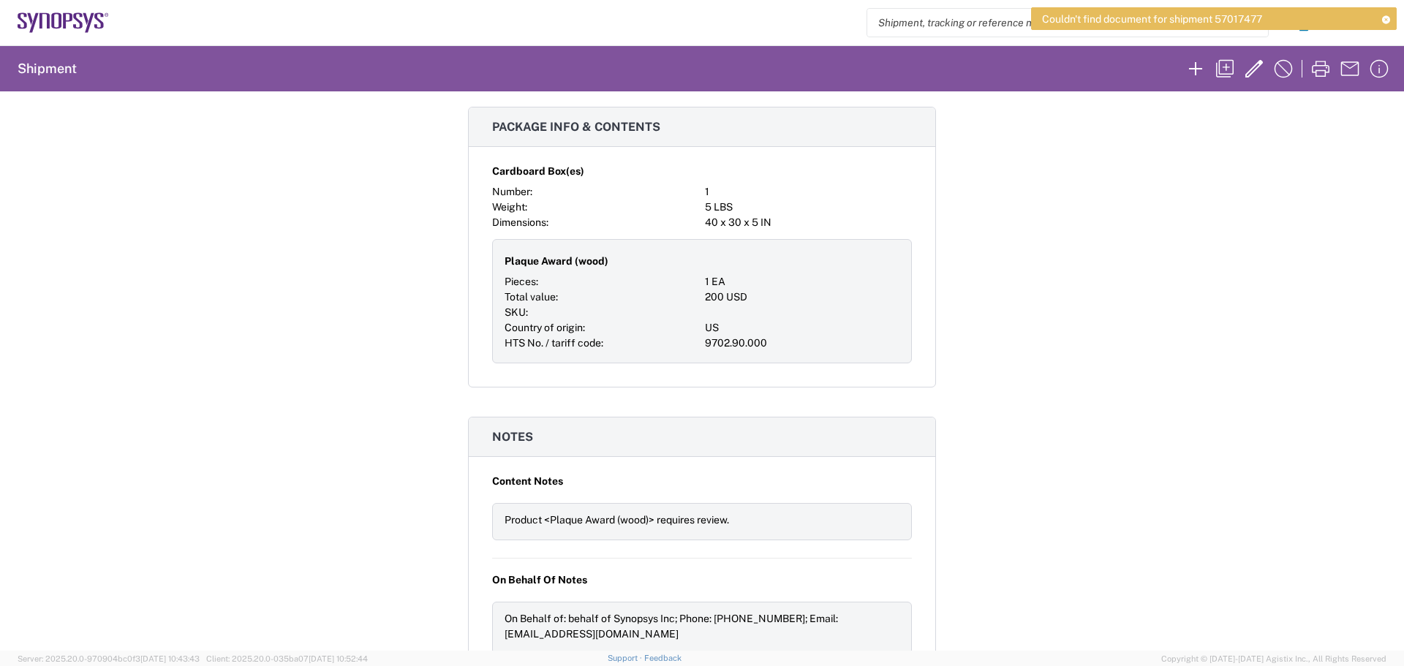
click at [1169, 264] on div "Shipment 57017477 Google Maps Request details Pickup time: [DATE] 17:00:00 - 18…" at bounding box center [702, 370] width 1404 height 559
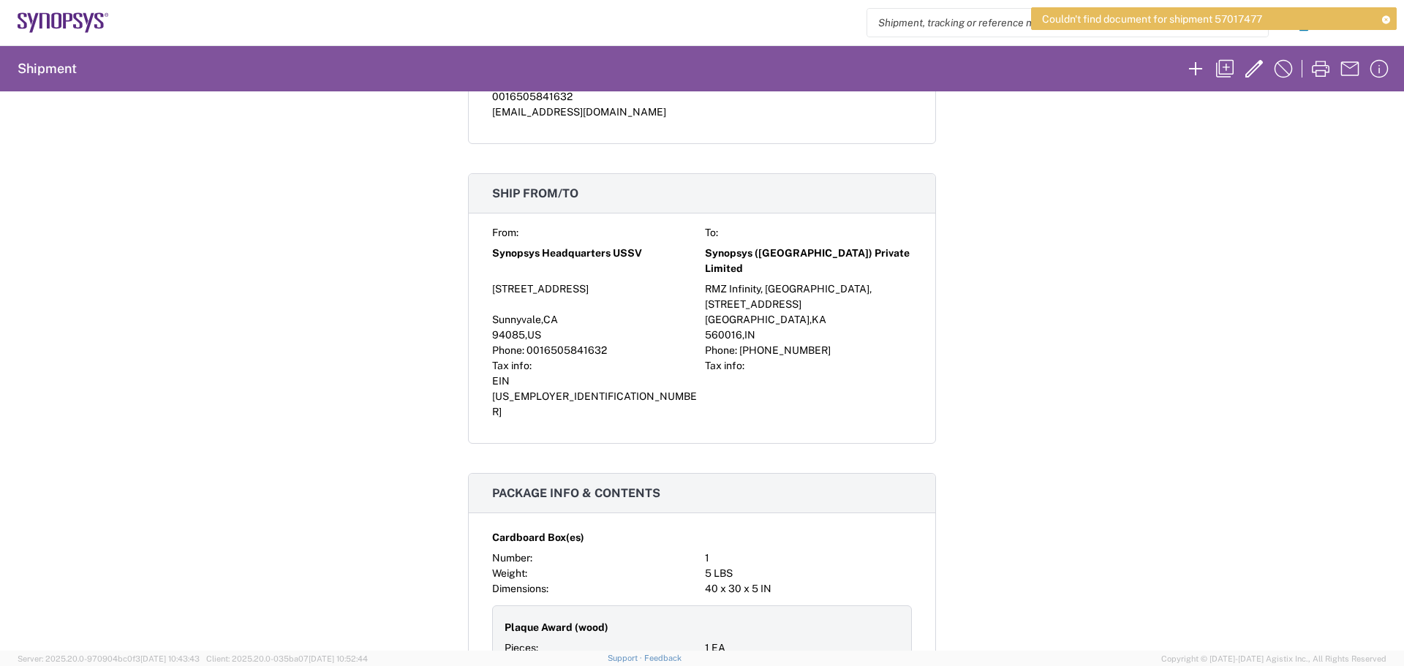
scroll to position [0, 0]
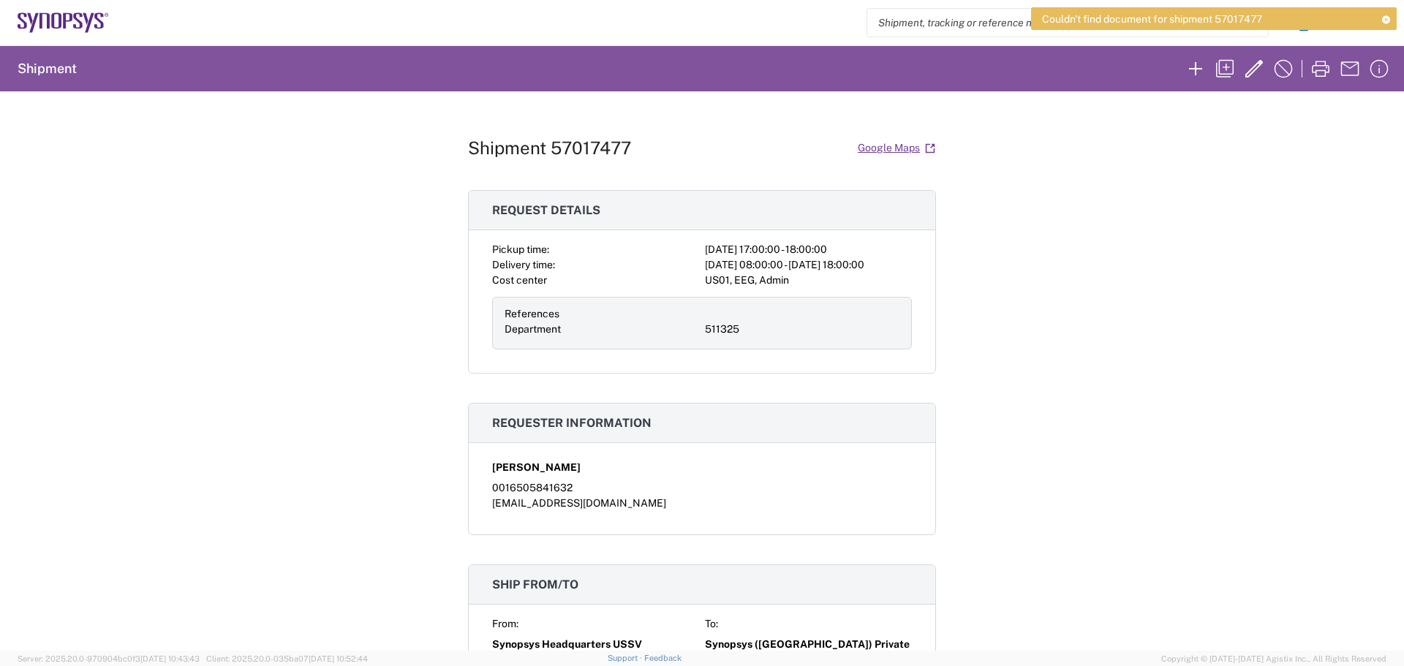
copy agx-shipment-request-result-v2 "Shipment 57017477 Google Maps Request details Pickup time: [DATE] 17:00:00 - 18…"
drag, startPoint x: 853, startPoint y: 631, endPoint x: 537, endPoint y: 72, distance: 641.9
click at [537, 72] on agx-shipment-request-result-v2 "Shipment Shipment 57017477 Google Maps Request details Pickup time: [DATE] 17:0…" at bounding box center [702, 348] width 1404 height 606
click at [1075, 298] on div "Shipment 57017477 Google Maps Request details Pickup time: [DATE] 17:00:00 - 18…" at bounding box center [702, 370] width 1404 height 559
click at [1313, 65] on icon "button" at bounding box center [1320, 68] width 23 height 23
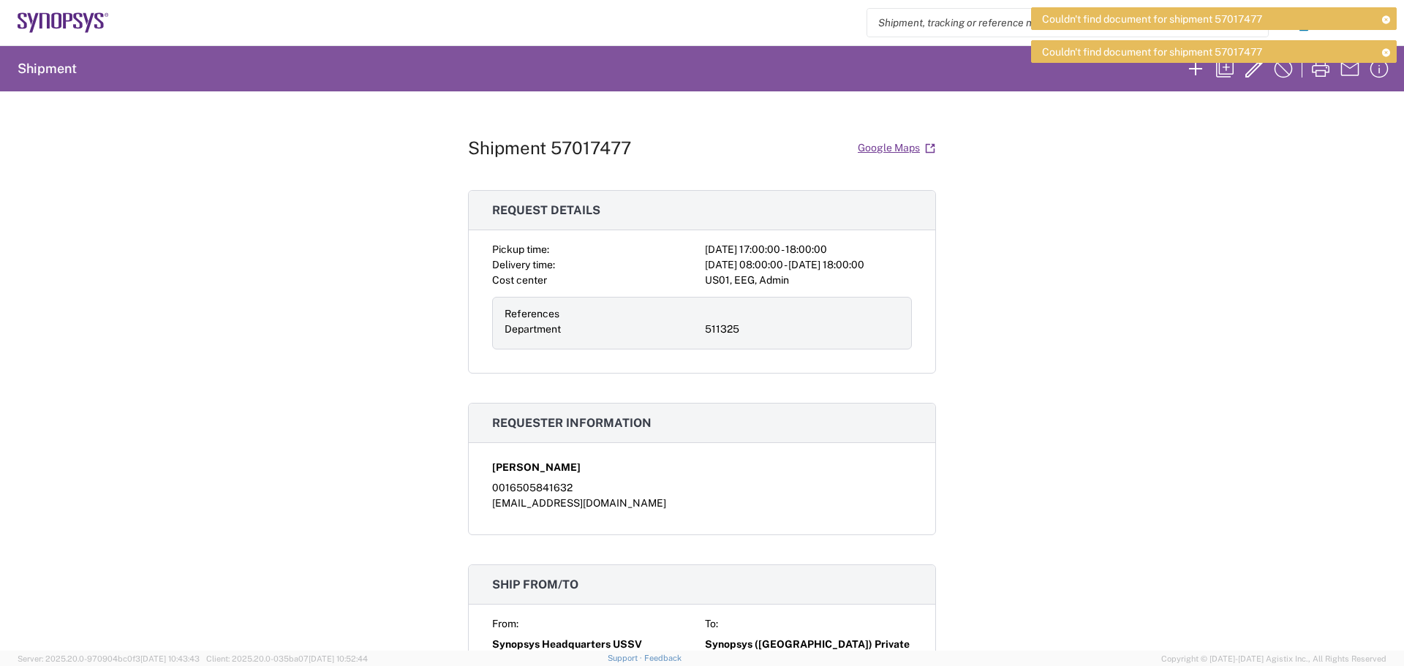
drag, startPoint x: 1102, startPoint y: 230, endPoint x: 1053, endPoint y: 232, distance: 49.0
click at [1101, 231] on div "Shipment 57017477 Google Maps Request details Pickup time: [DATE] 17:00:00 - 18…" at bounding box center [702, 370] width 1404 height 559
